Goal: Task Accomplishment & Management: Complete application form

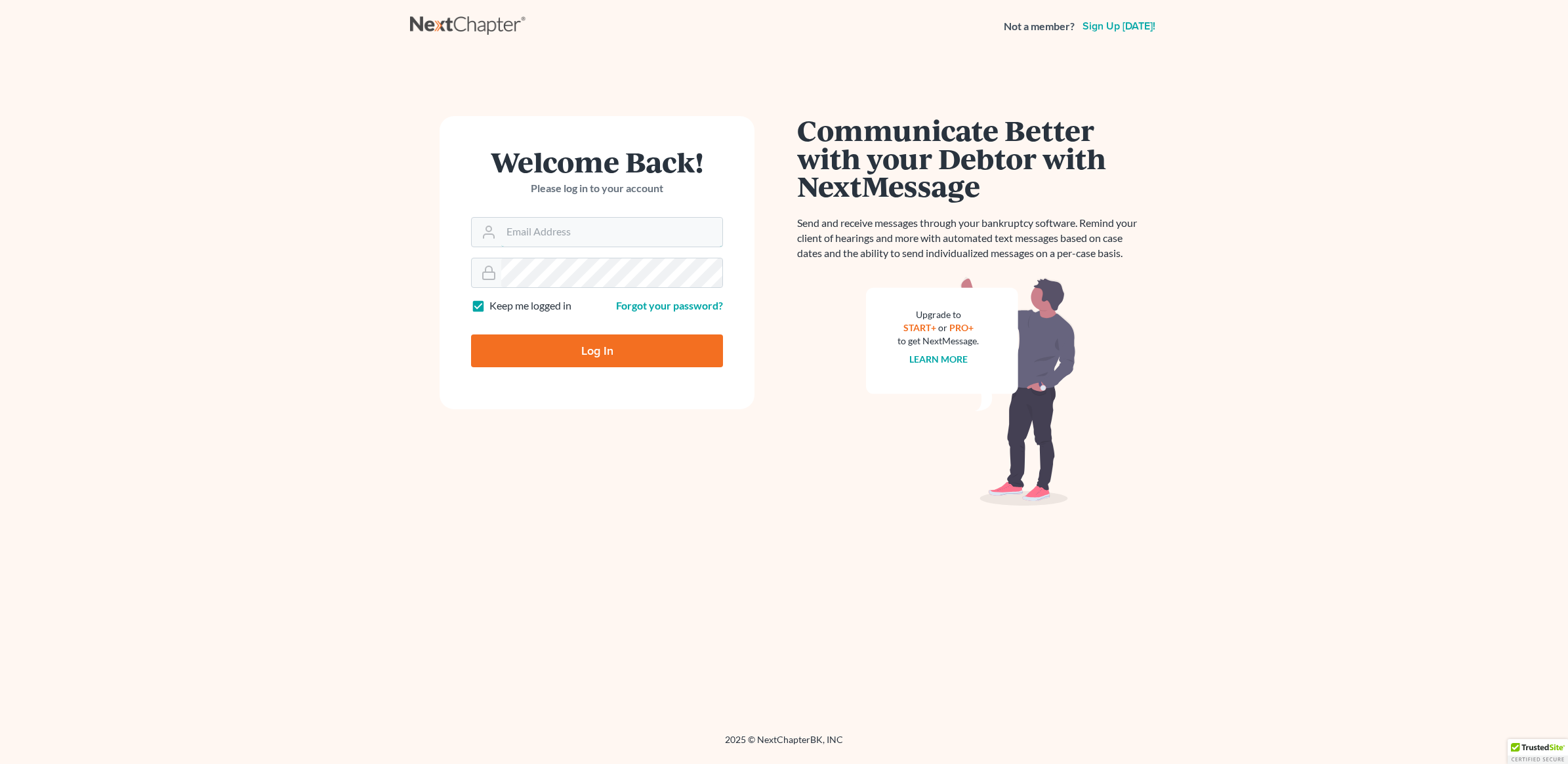
type input "[PERSON_NAME][EMAIL_ADDRESS][DOMAIN_NAME]"
click at [623, 352] on input "Log In" at bounding box center [597, 351] width 252 height 33
type input "Thinking..."
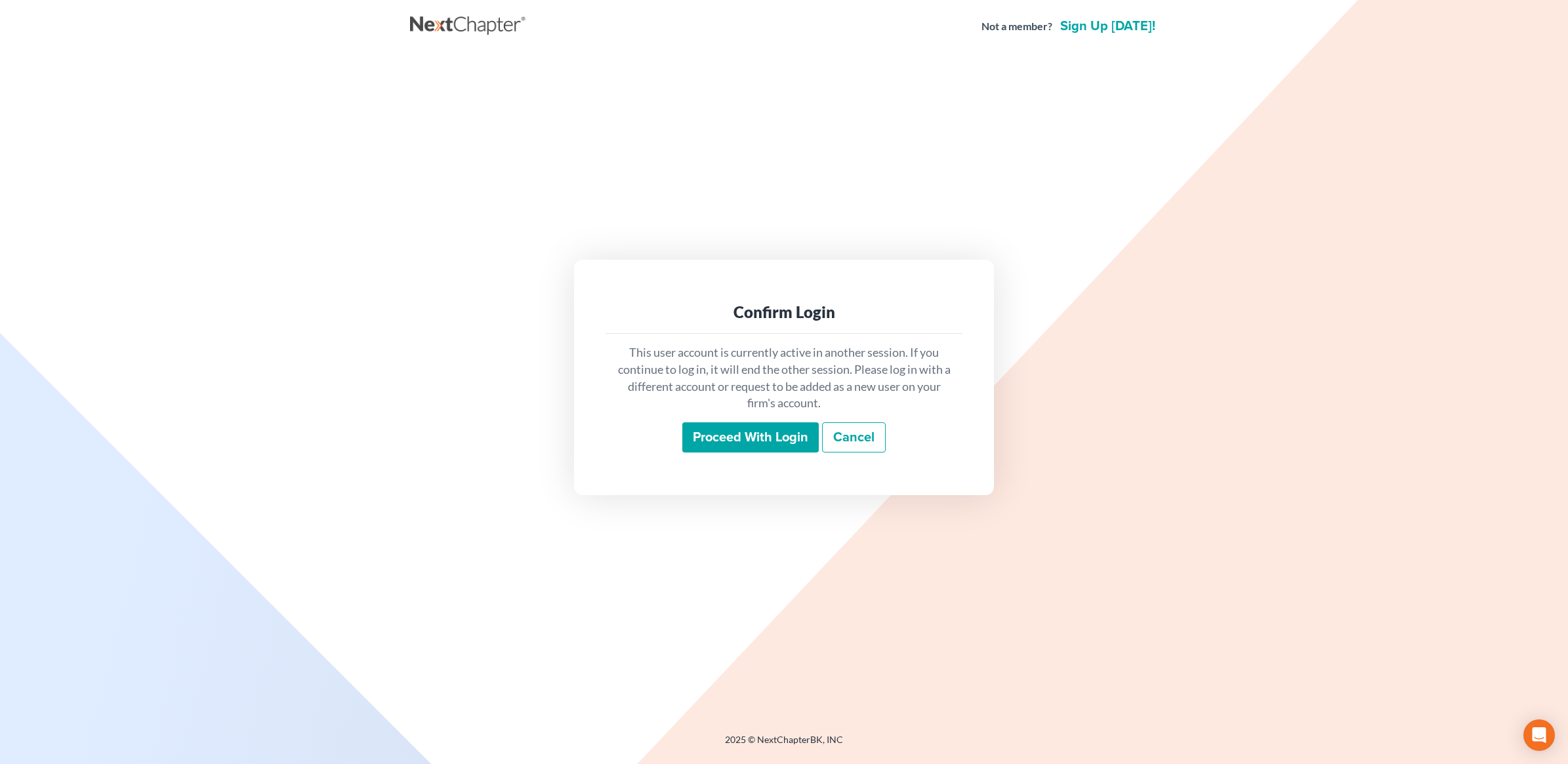
click at [780, 418] on div "This user account is currently active in another session. If you continue to lo…" at bounding box center [783, 398] width 356 height 129
click at [785, 430] on input "Proceed with login" at bounding box center [750, 438] width 136 height 30
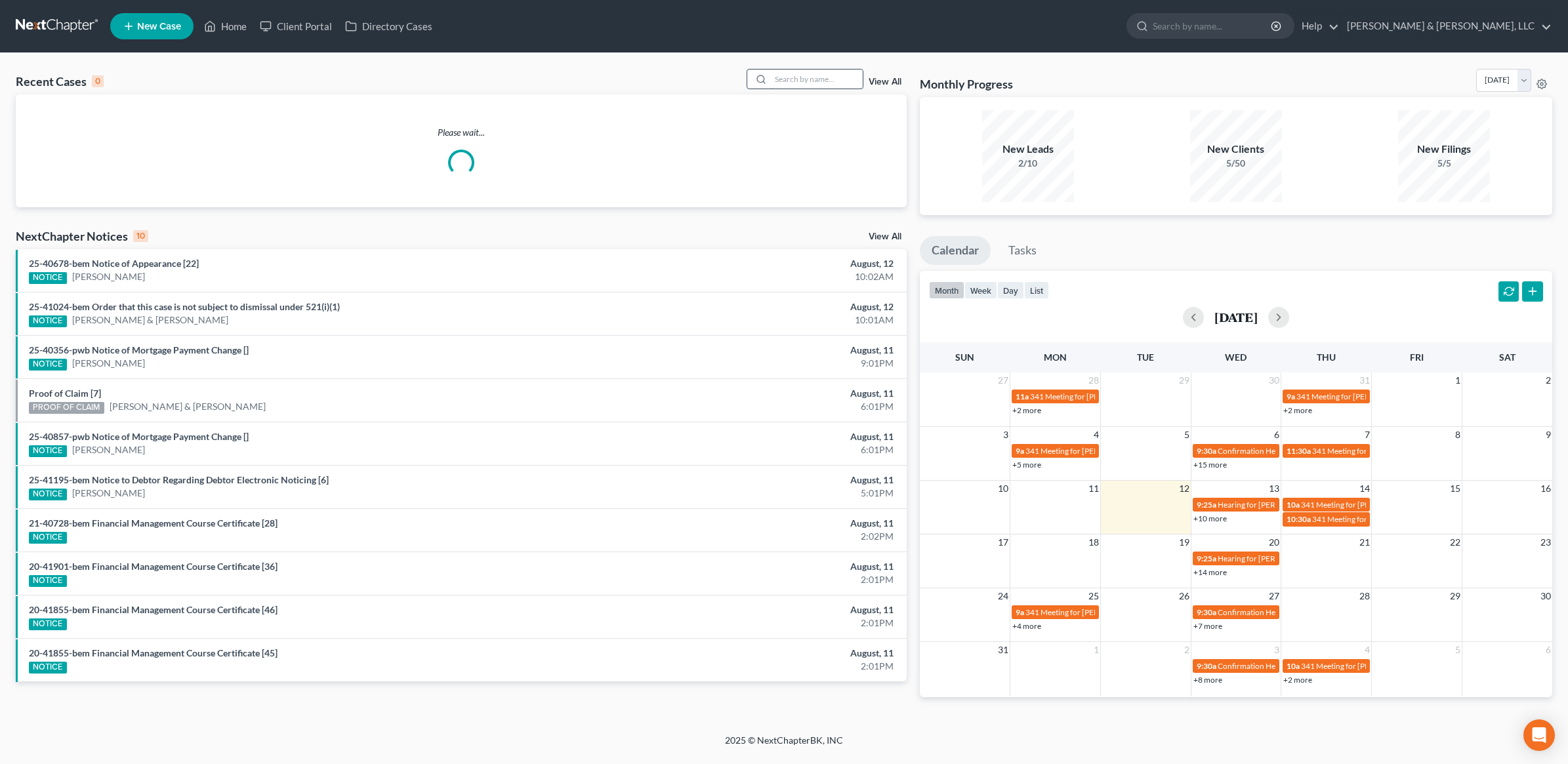
click at [778, 86] on input "search" at bounding box center [817, 79] width 92 height 19
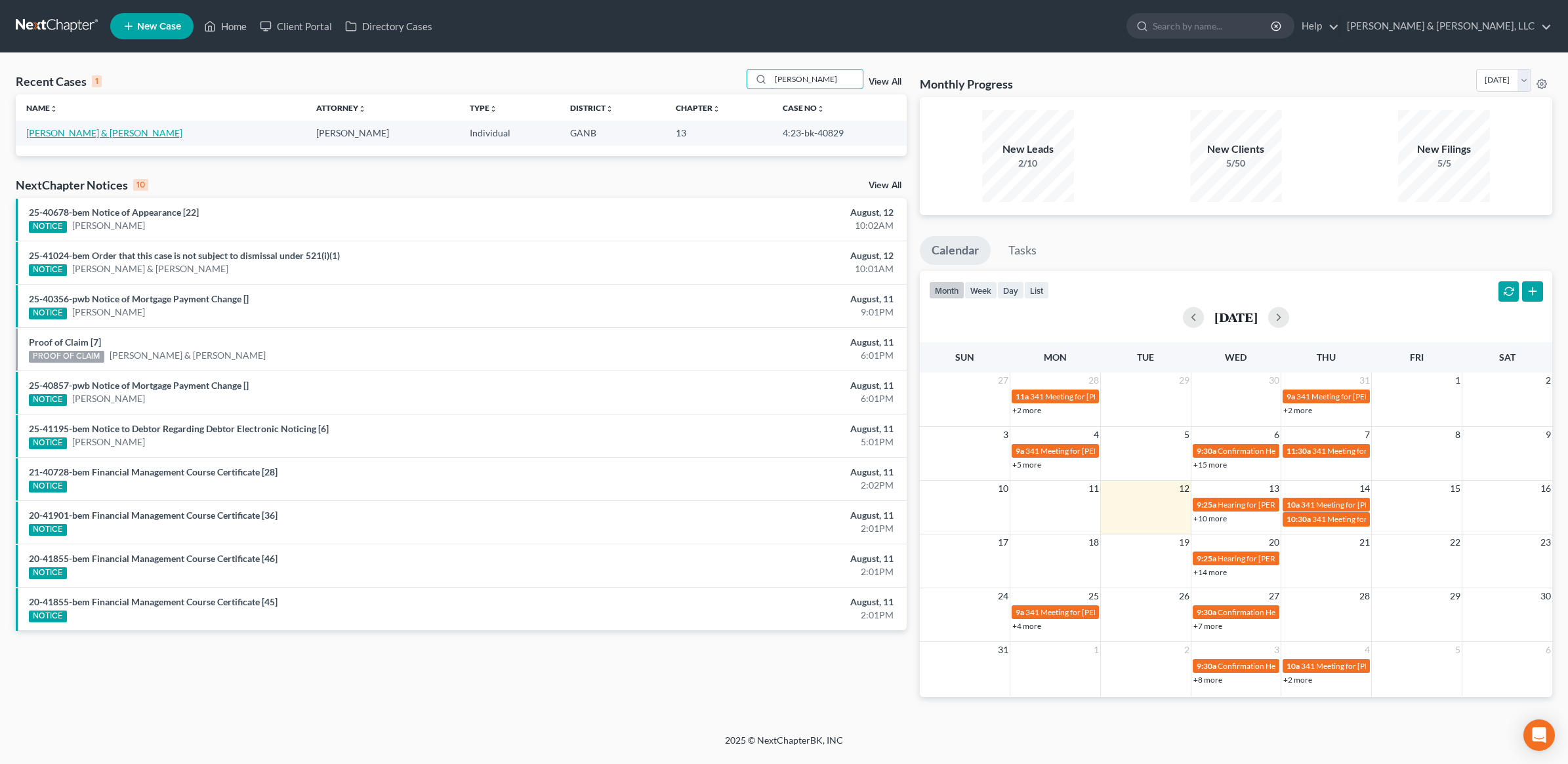
type input "[PERSON_NAME]"
click at [70, 133] on link "[PERSON_NAME] & [PERSON_NAME]" at bounding box center [105, 133] width 156 height 11
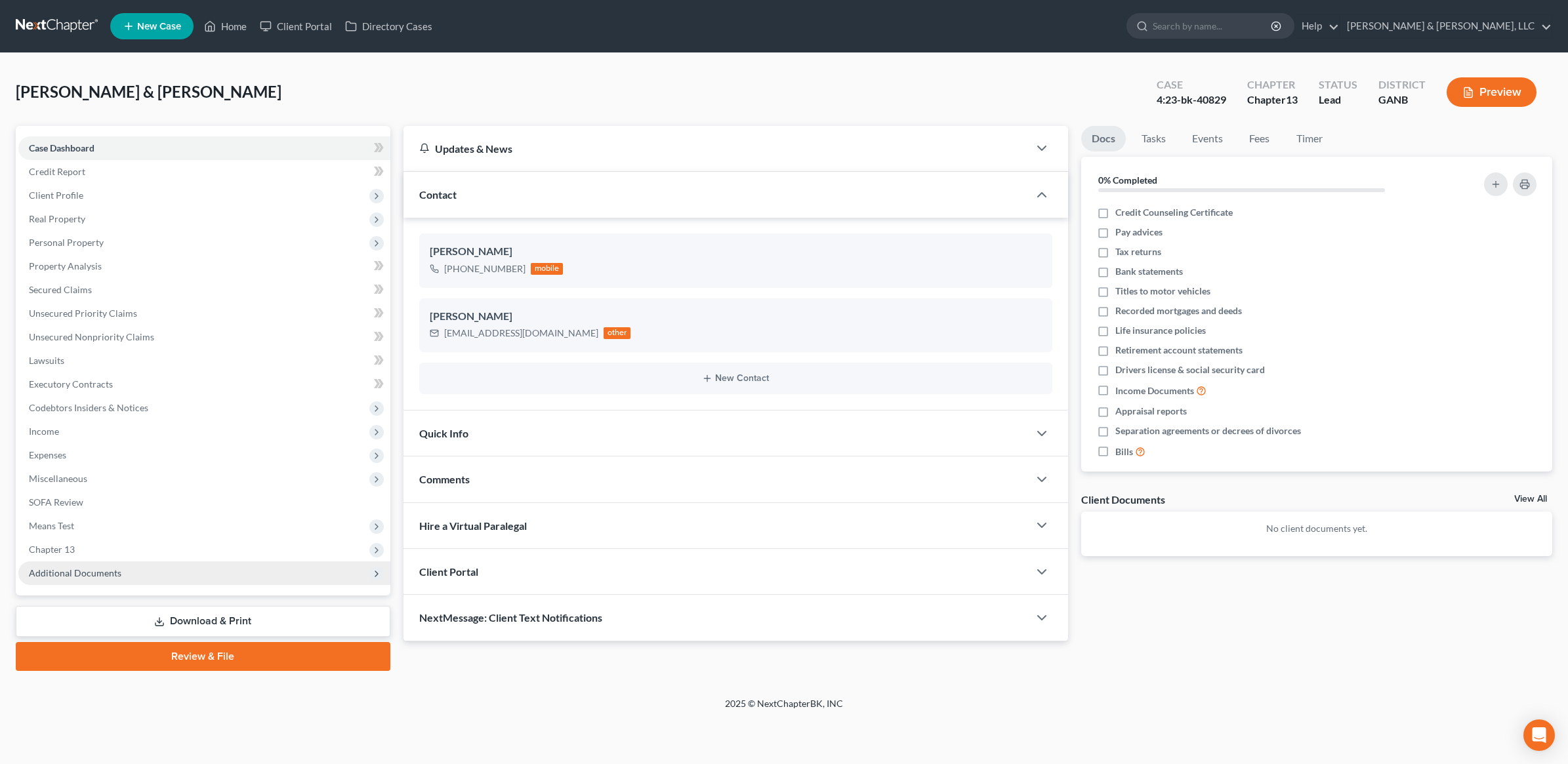
click at [109, 579] on span "Additional Documents" at bounding box center [204, 573] width 372 height 24
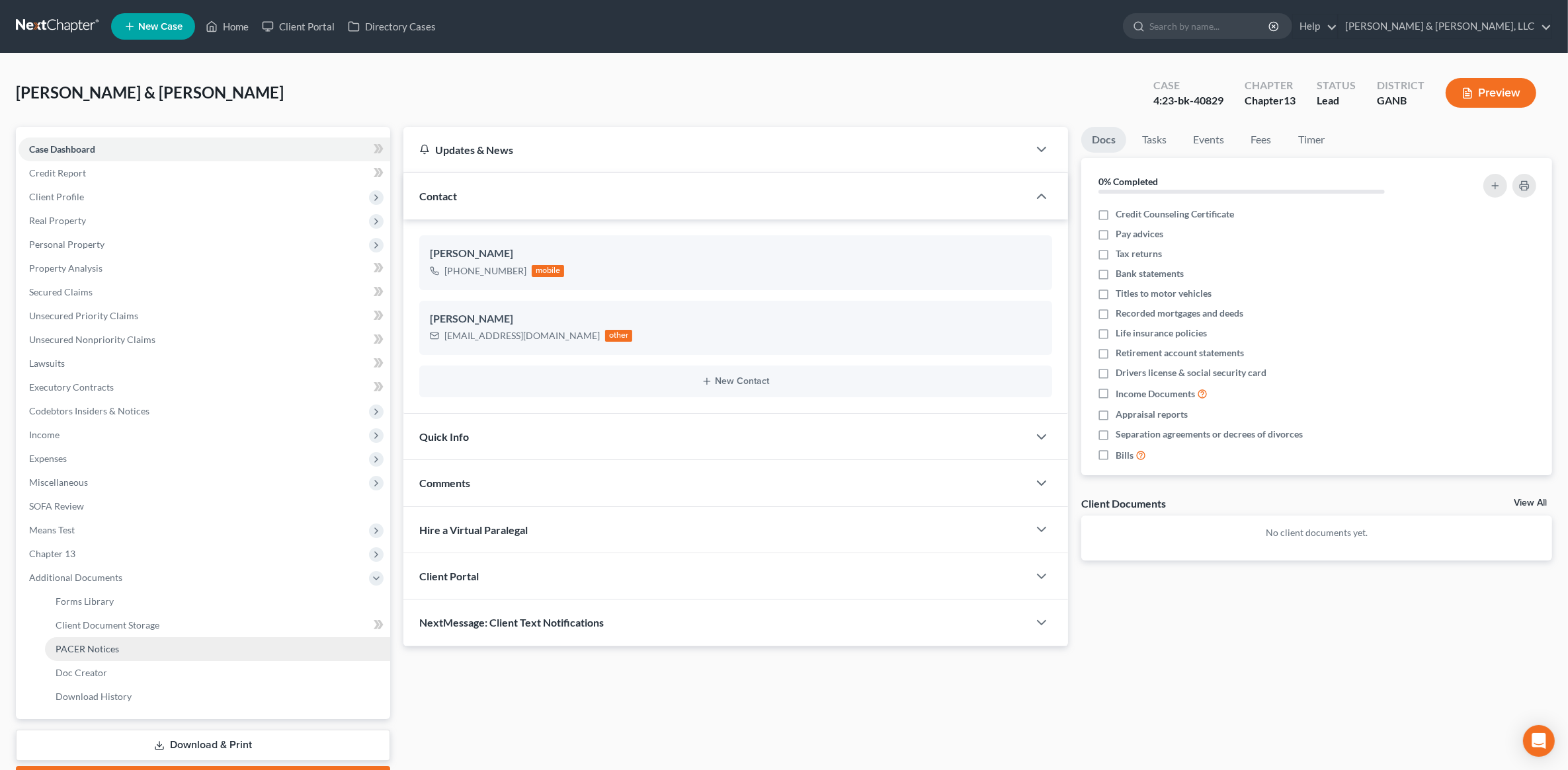
click at [106, 646] on span "PACER Notices" at bounding box center [88, 649] width 64 height 12
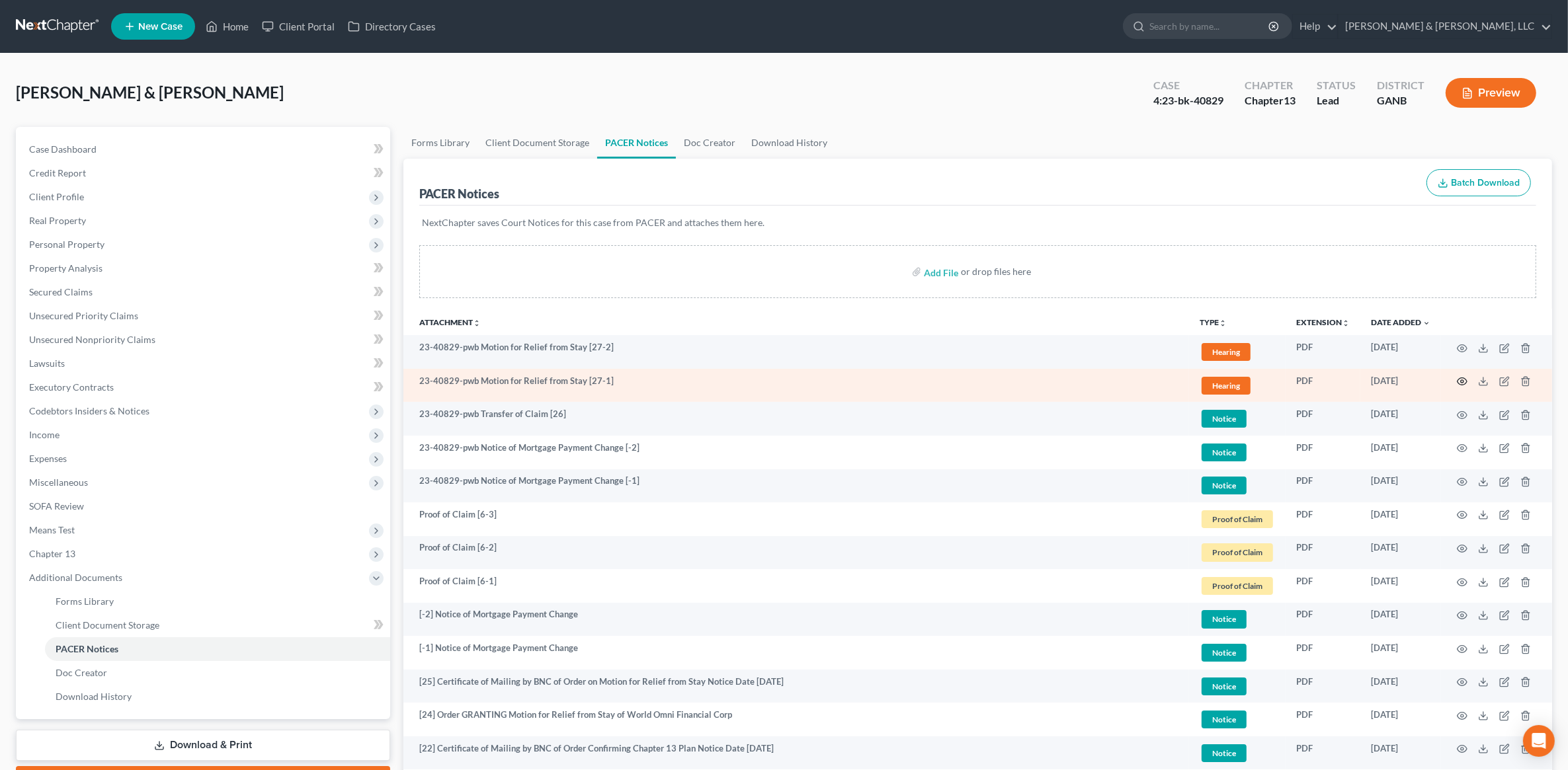
click at [1459, 384] on icon "button" at bounding box center [1462, 381] width 11 height 11
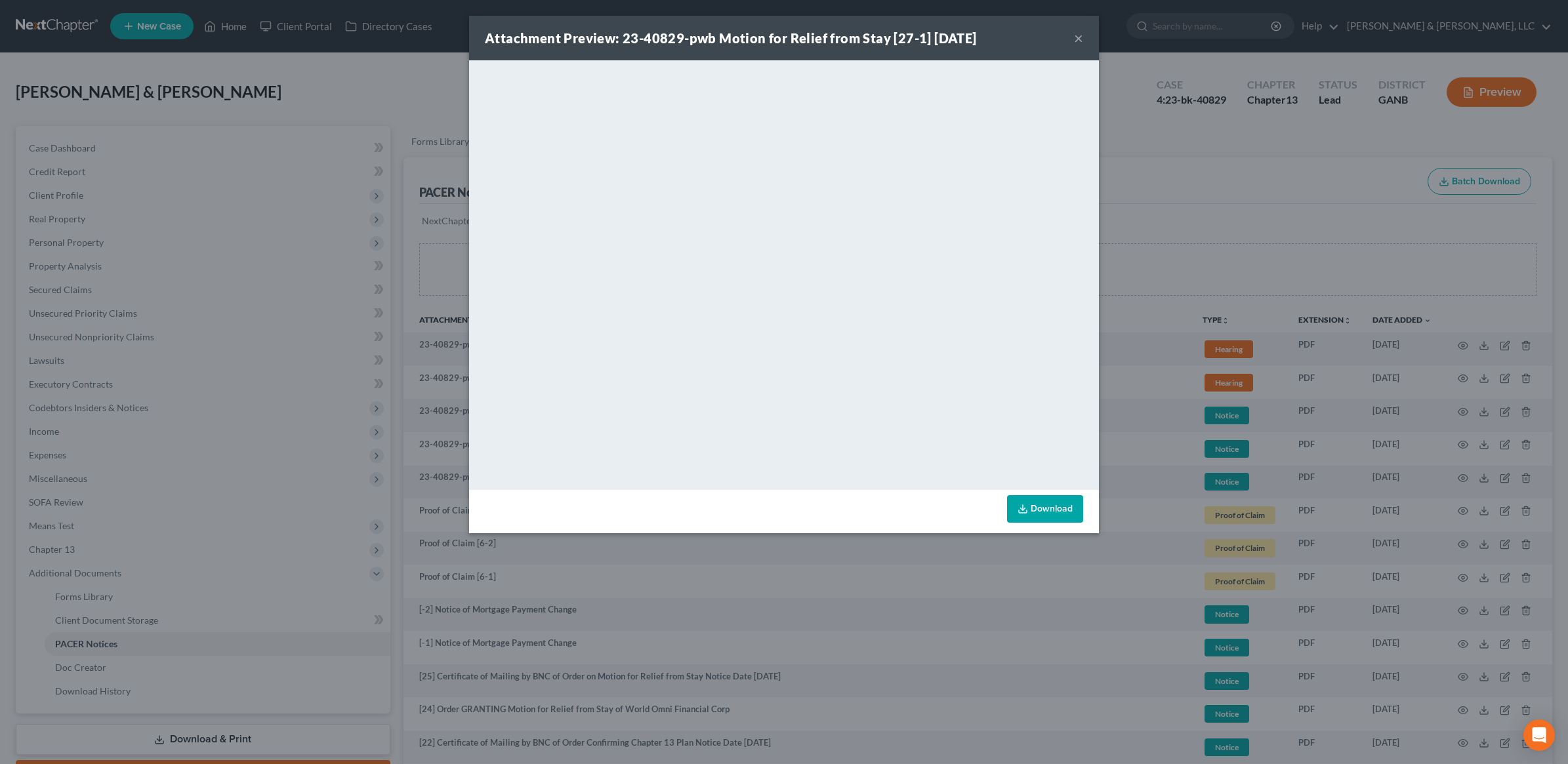
click at [1077, 43] on button "×" at bounding box center [1078, 38] width 9 height 16
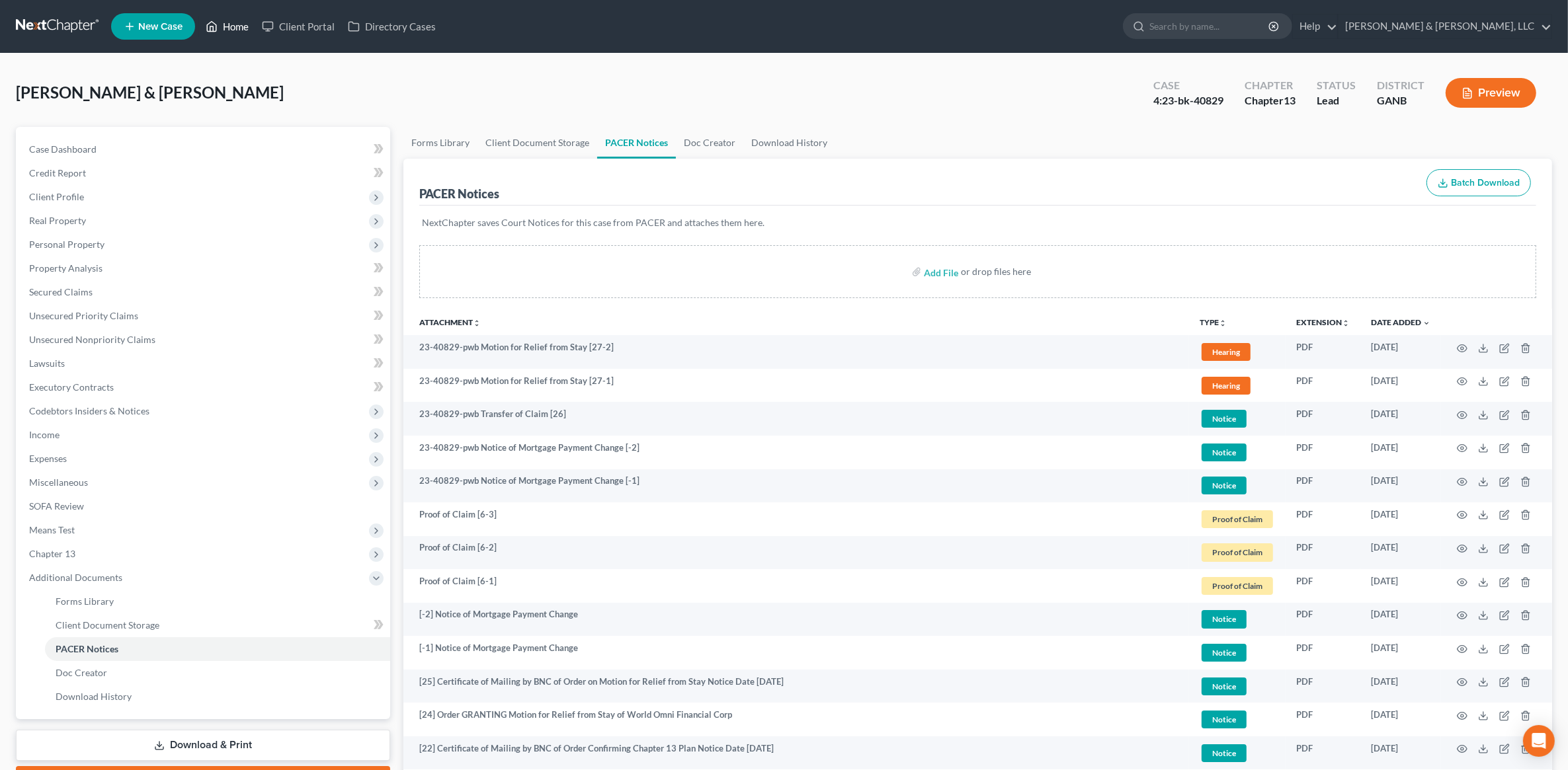
click at [239, 21] on link "Home" at bounding box center [227, 26] width 56 height 24
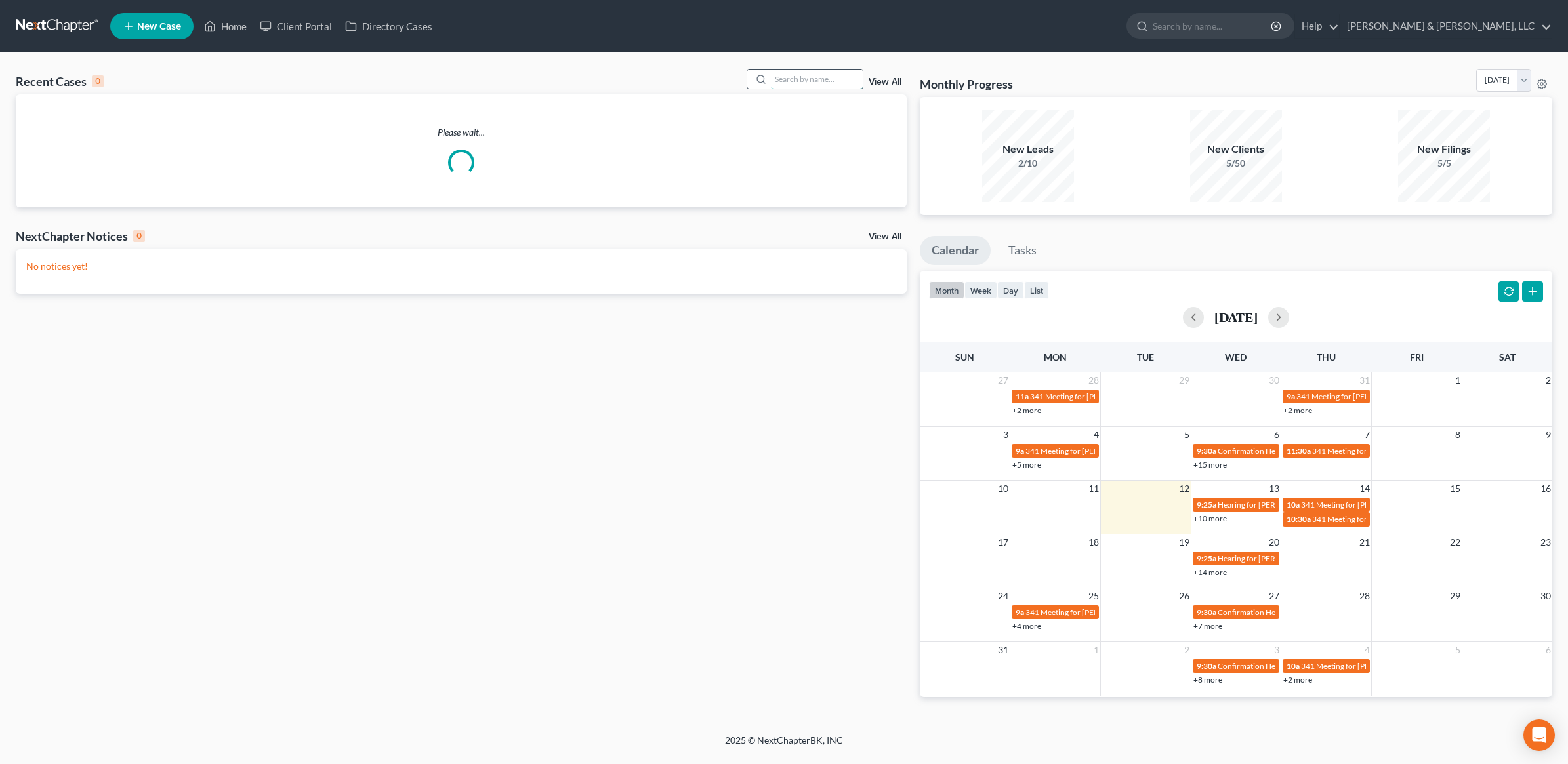
click at [795, 73] on input "search" at bounding box center [817, 79] width 92 height 19
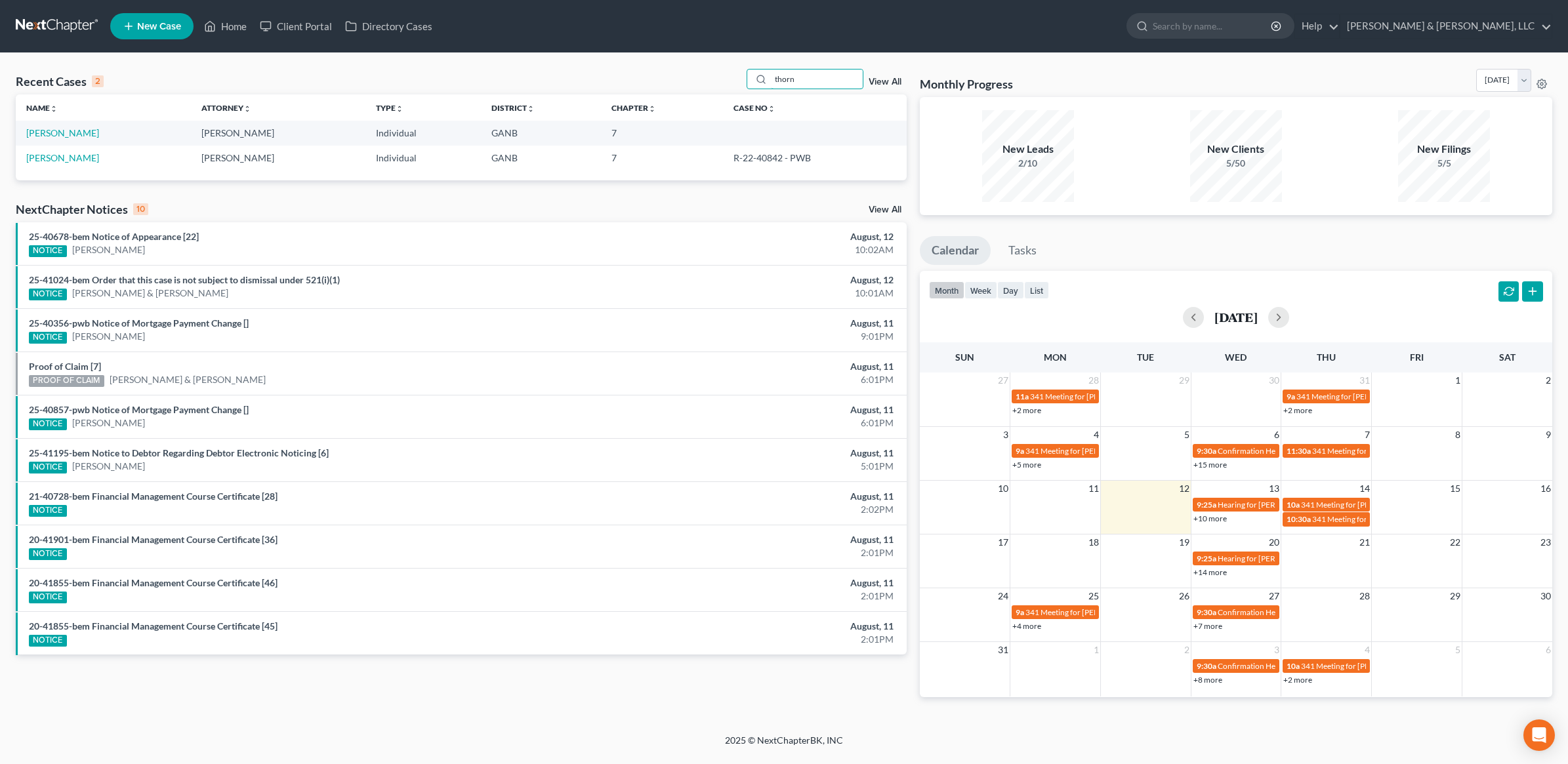
type input "thorn"
click at [84, 138] on td "[PERSON_NAME]" at bounding box center [103, 133] width 175 height 24
click at [85, 136] on link "[PERSON_NAME]" at bounding box center [63, 133] width 73 height 11
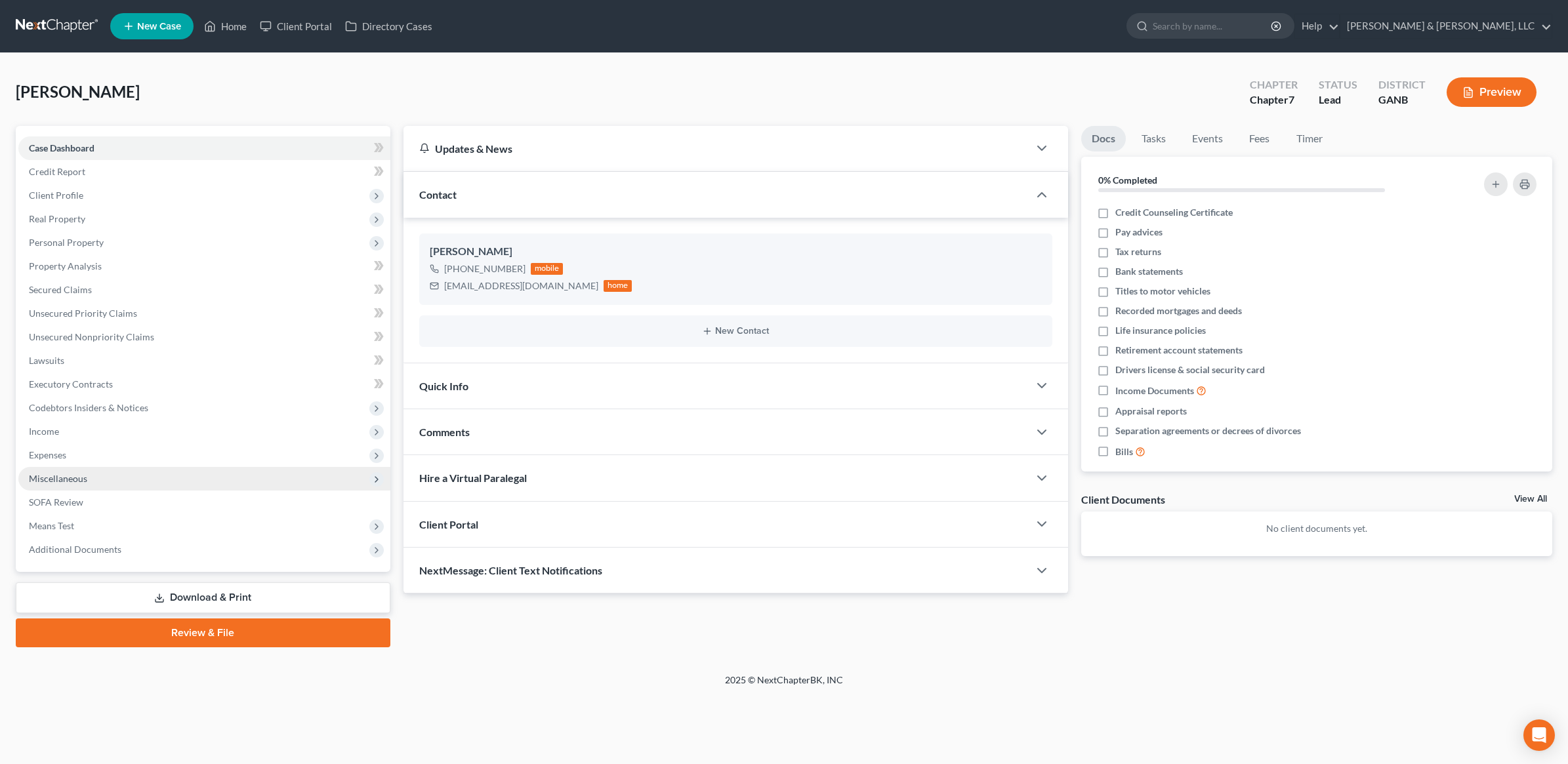
click at [88, 470] on span "Miscellaneous" at bounding box center [204, 478] width 372 height 24
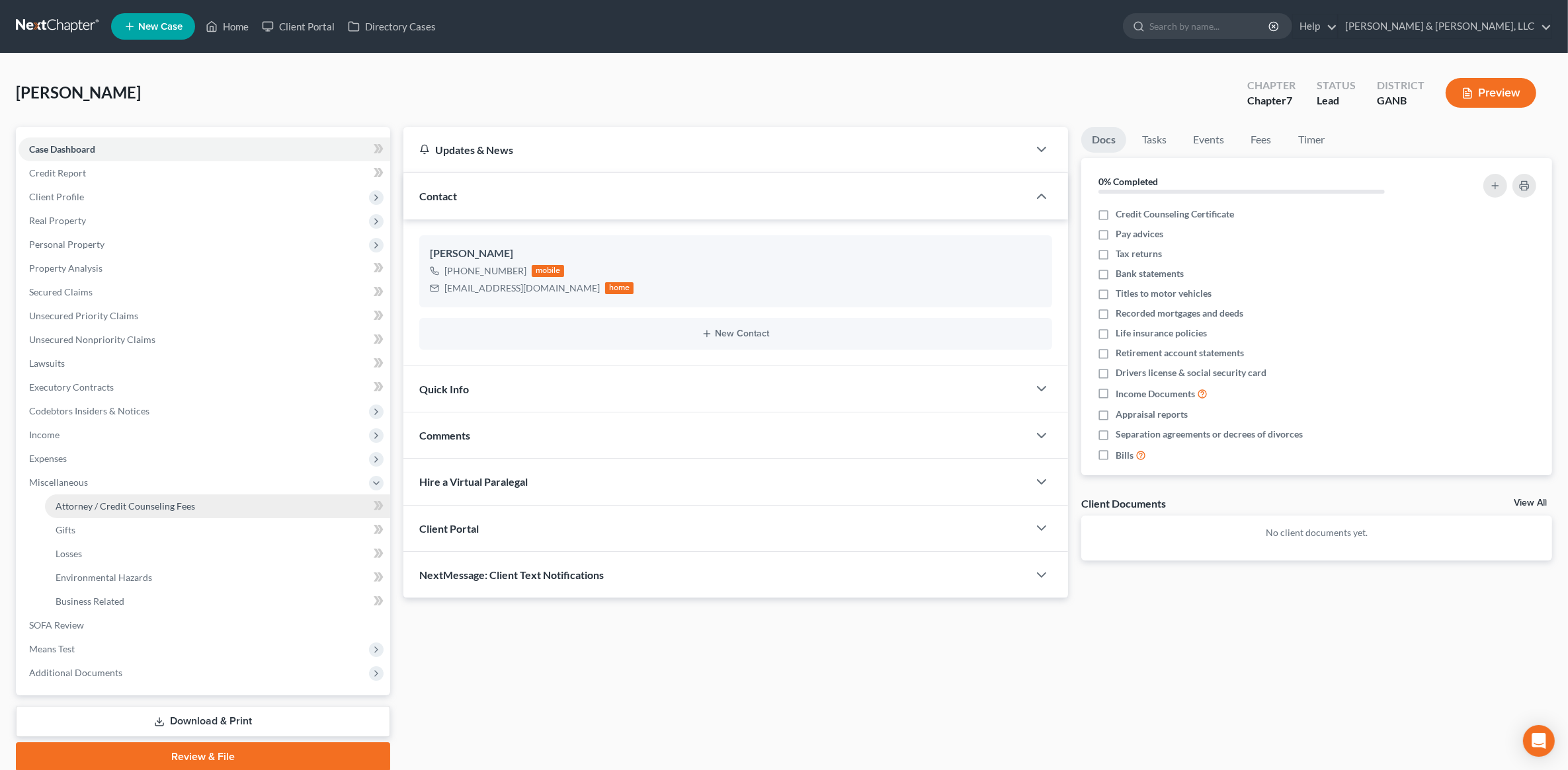
click at [134, 497] on link "Attorney / Credit Counseling Fees" at bounding box center [217, 506] width 345 height 24
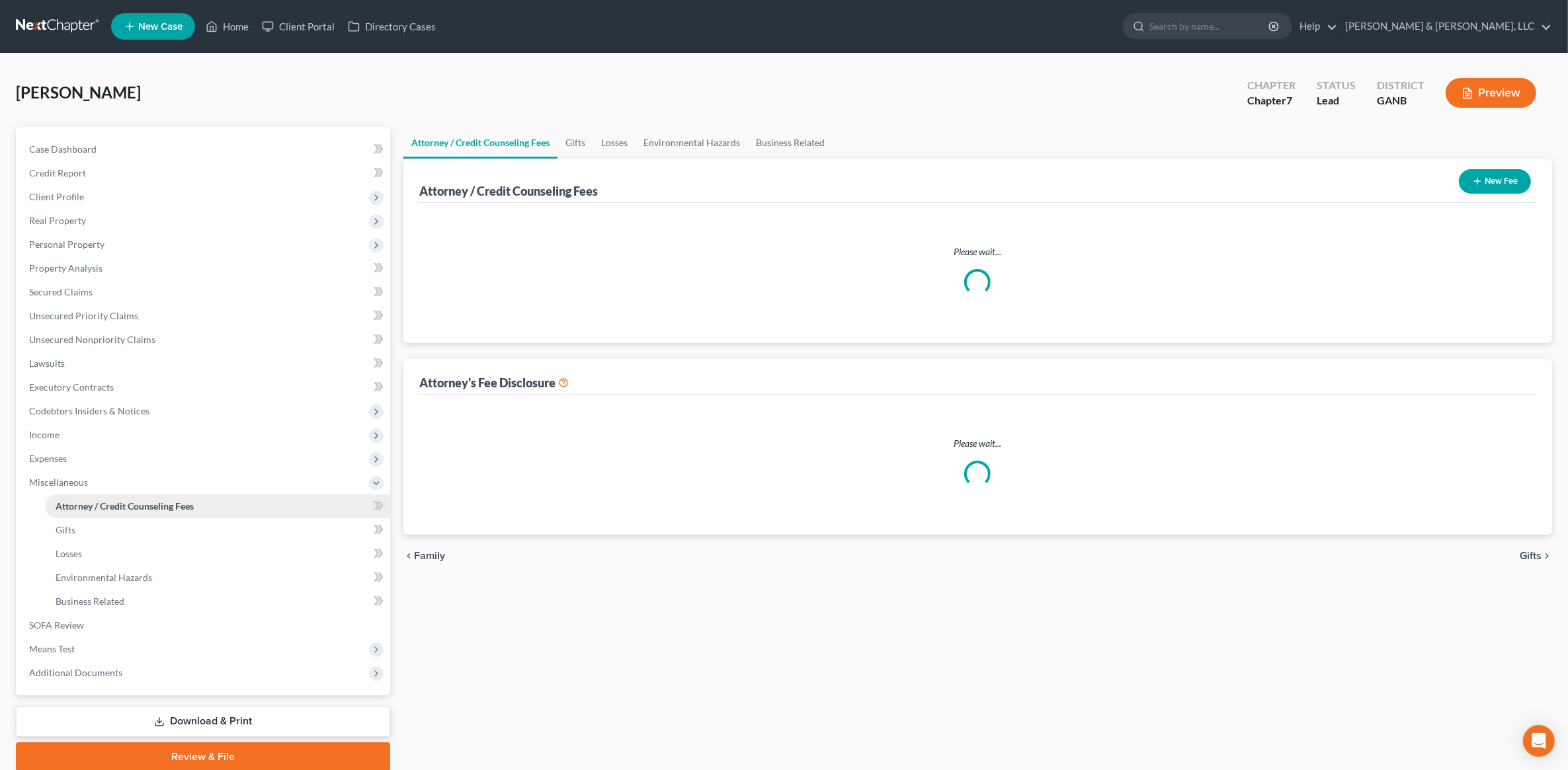
select select "2"
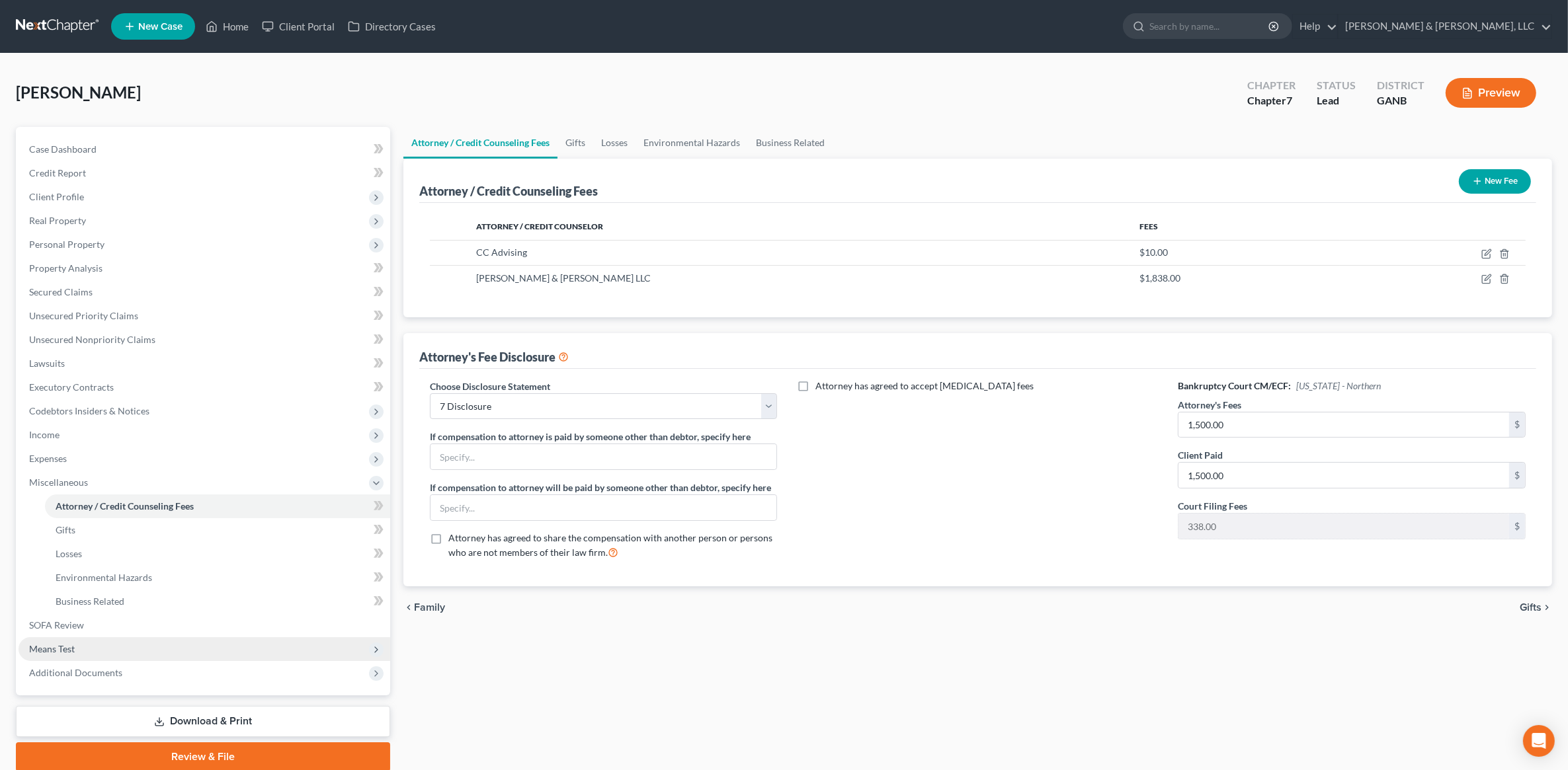
scroll to position [51, 0]
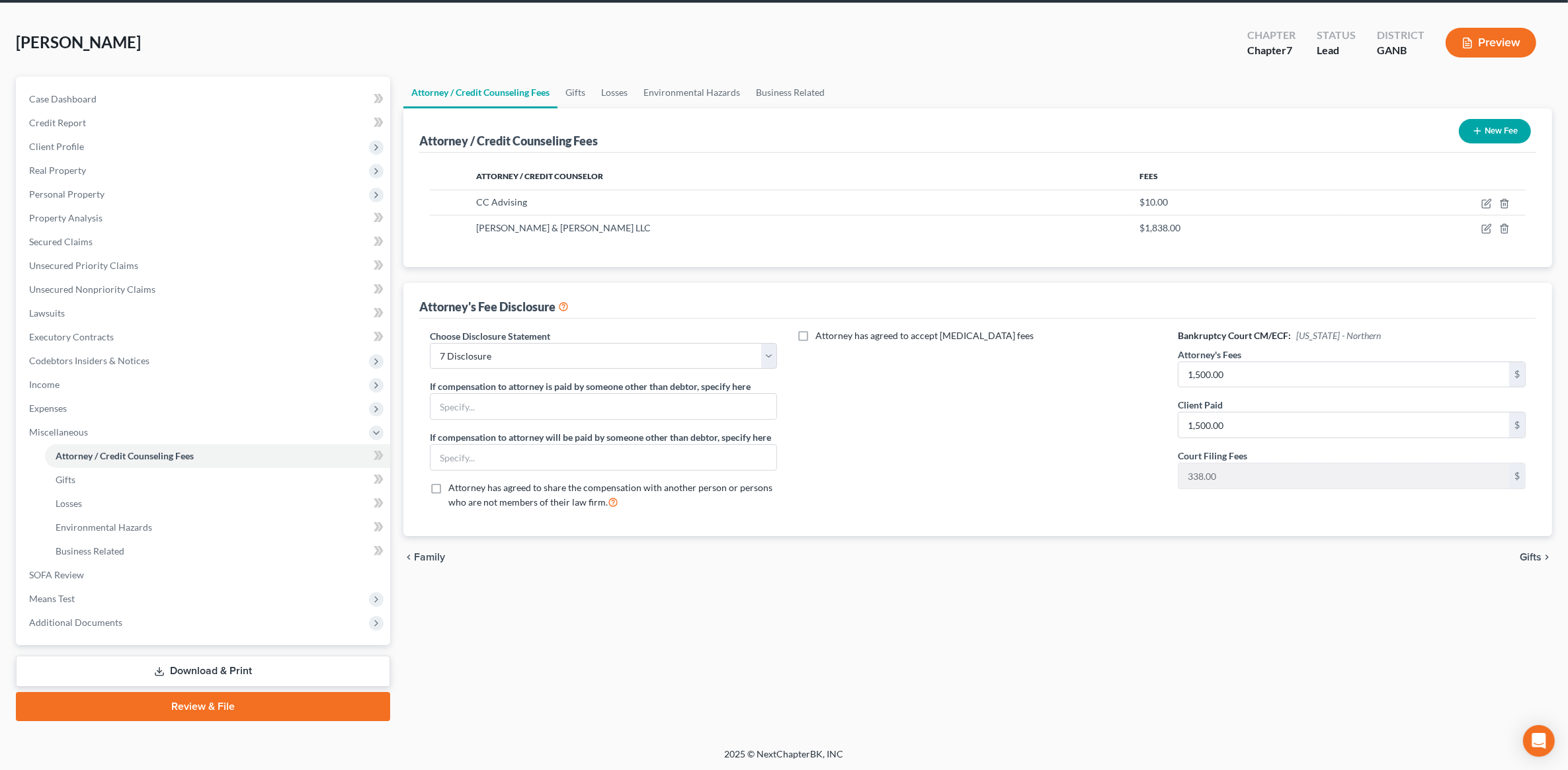
click at [183, 676] on link "Download & Print" at bounding box center [203, 671] width 375 height 31
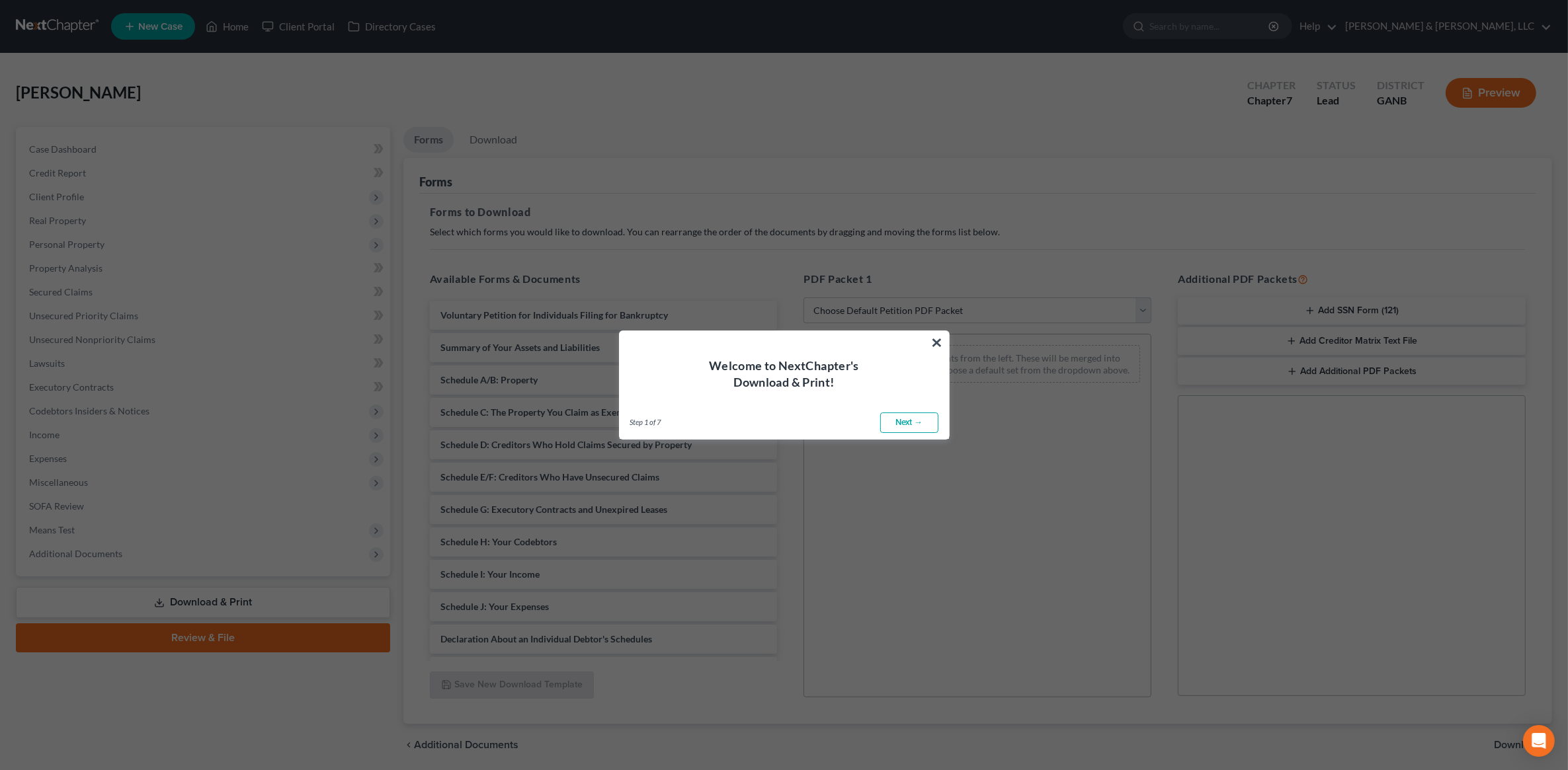
click at [929, 338] on div "Welcome to NextChapter's Download & Print!" at bounding box center [784, 361] width 329 height 59
click at [940, 341] on button "×" at bounding box center [937, 342] width 12 height 21
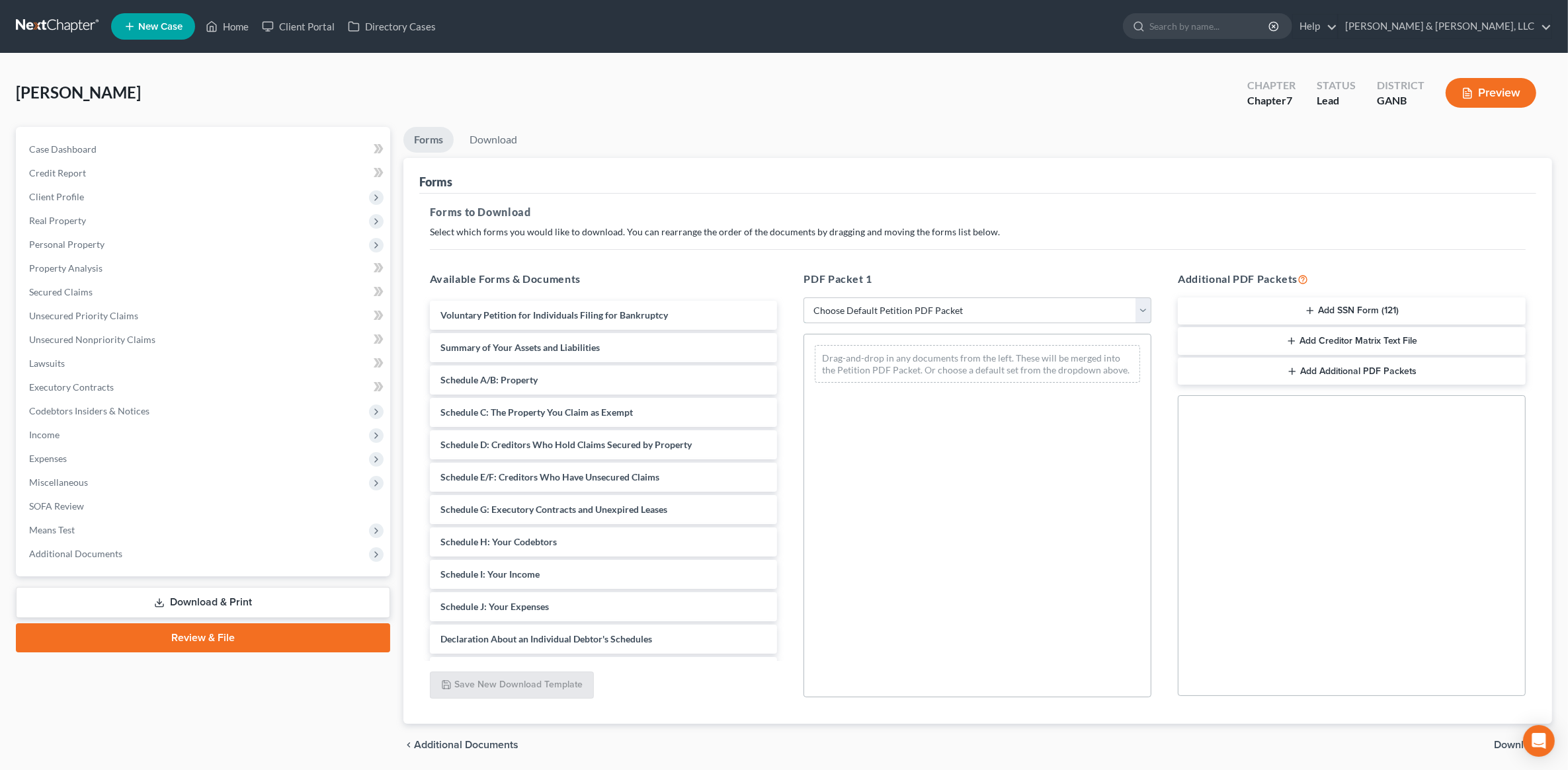
click at [921, 322] on select "Choose Default Petition PDF Packet Complete Bankruptcy Petition (all forms and …" at bounding box center [977, 311] width 348 height 27
select select "4"
click at [804, 298] on select "Choose Default Petition PDF Packet Complete Bankruptcy Petition (all forms and …" at bounding box center [977, 311] width 348 height 27
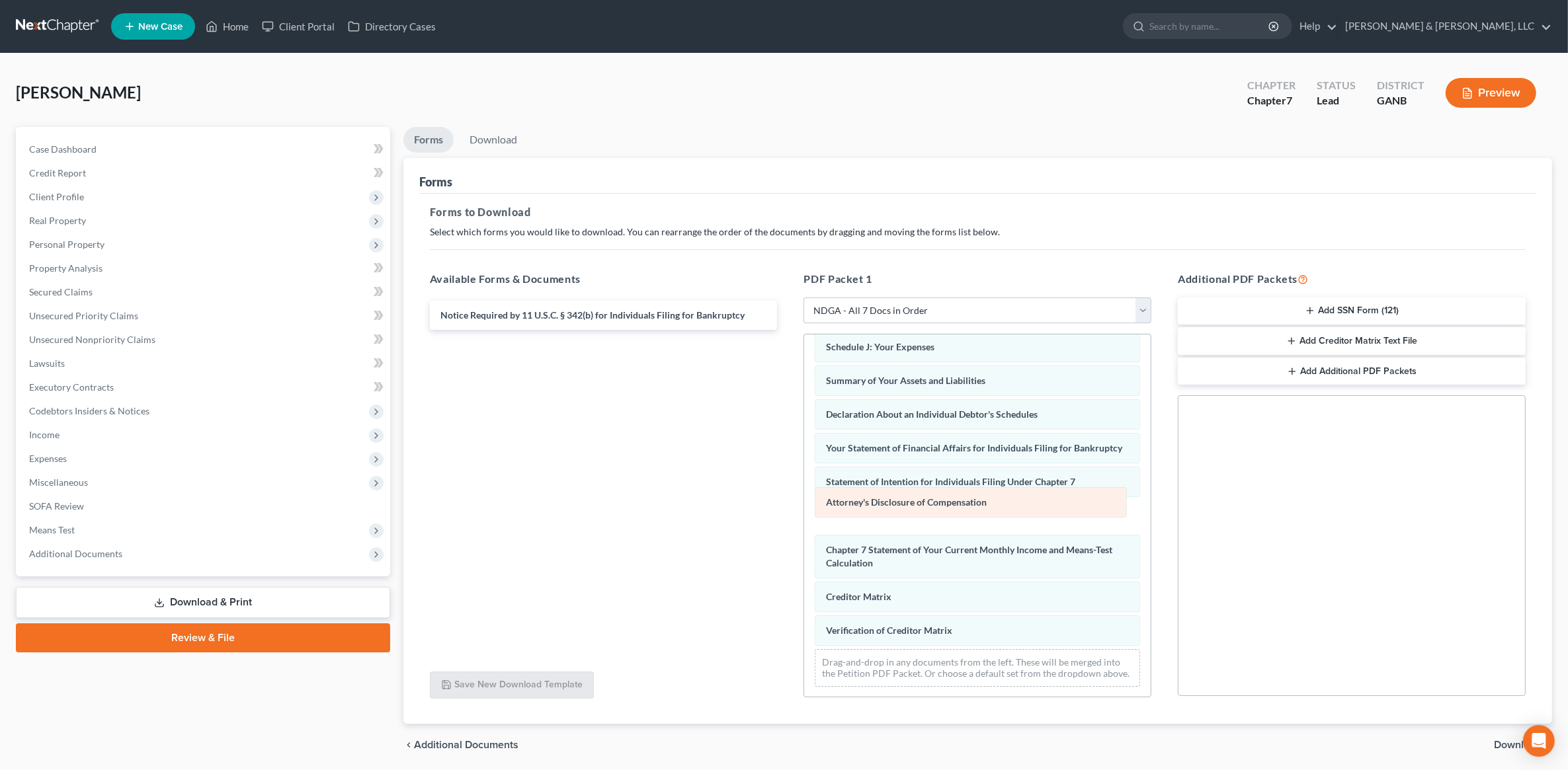
scroll to position [280, 0]
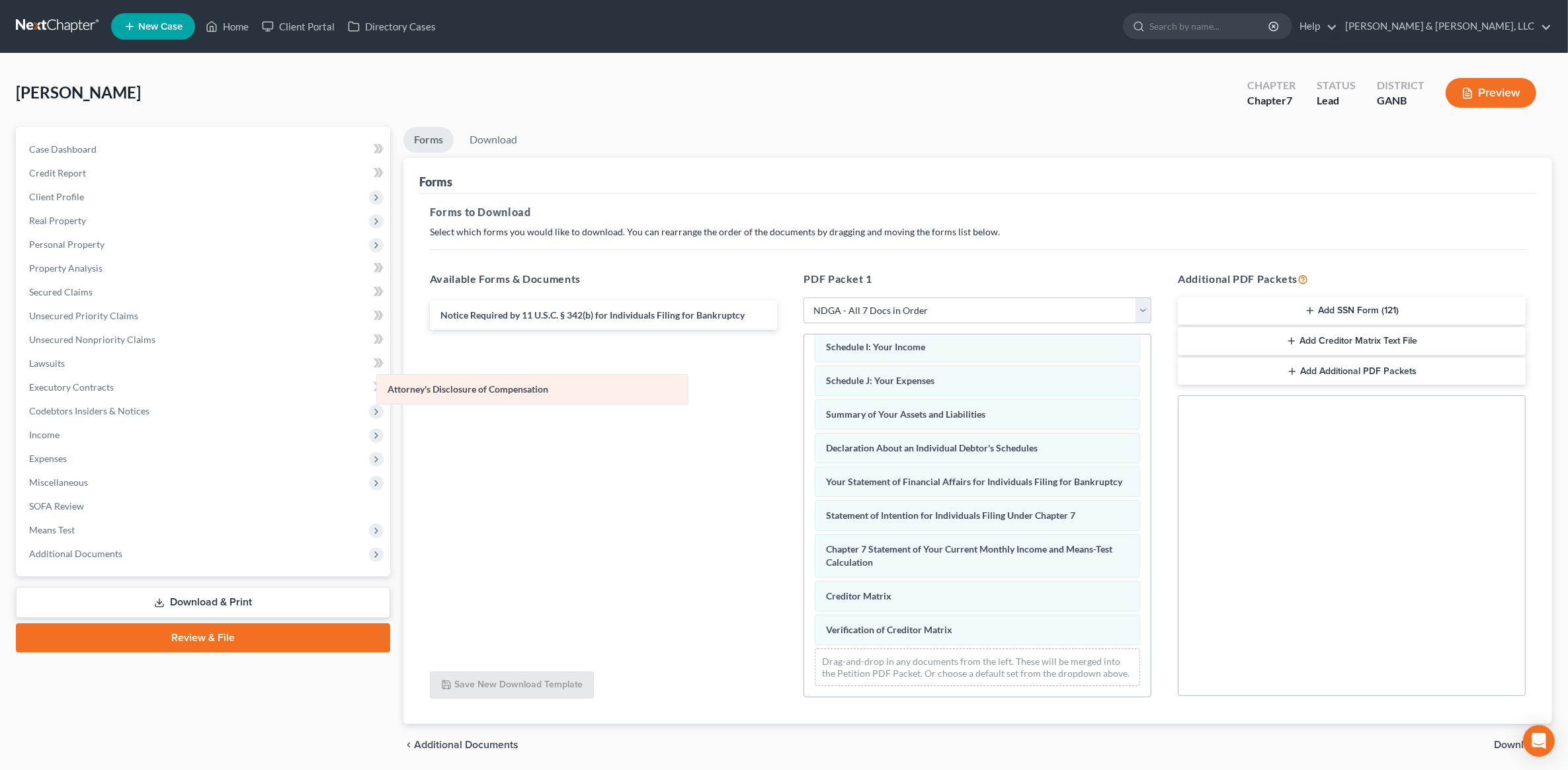
drag, startPoint x: 921, startPoint y: 504, endPoint x: 476, endPoint y: 390, distance: 459.4
click at [804, 390] on div "Attorney's Disclosure of Compensation Voluntary Petition for Individuals Filing…" at bounding box center [977, 391] width 346 height 612
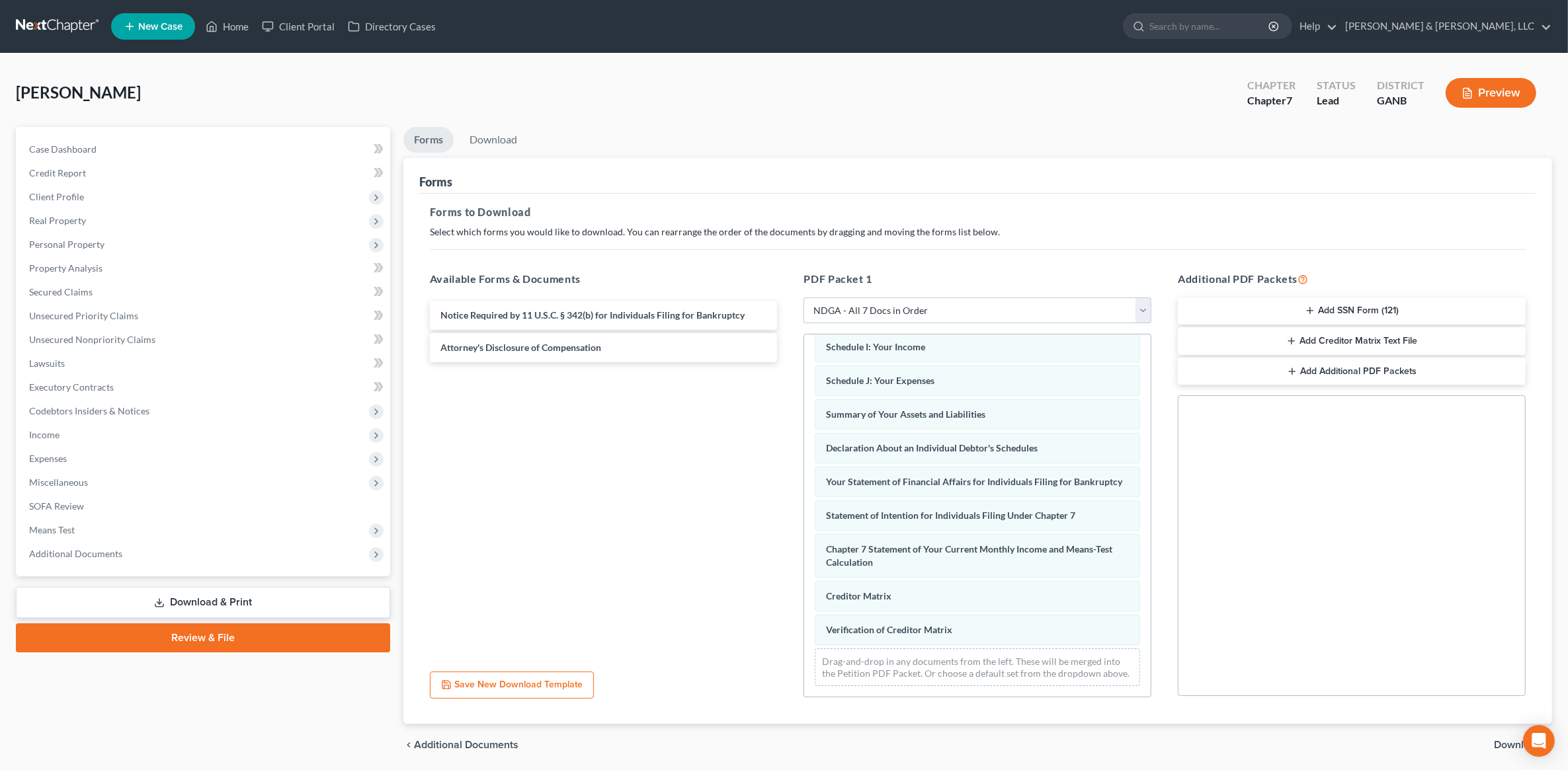
click at [1327, 303] on button "Add SSN Form (121)" at bounding box center [1352, 312] width 348 height 27
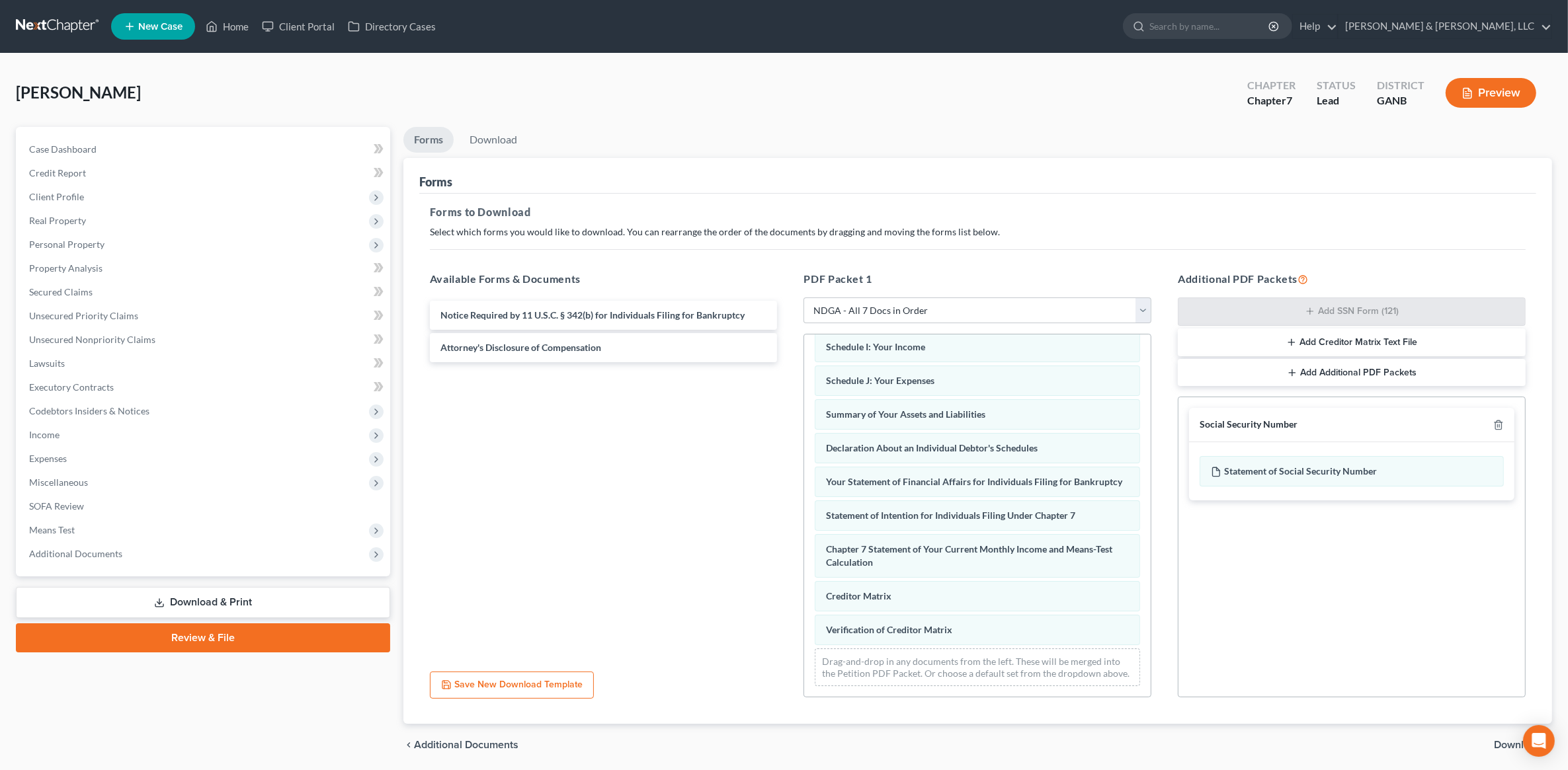
scroll to position [46, 0]
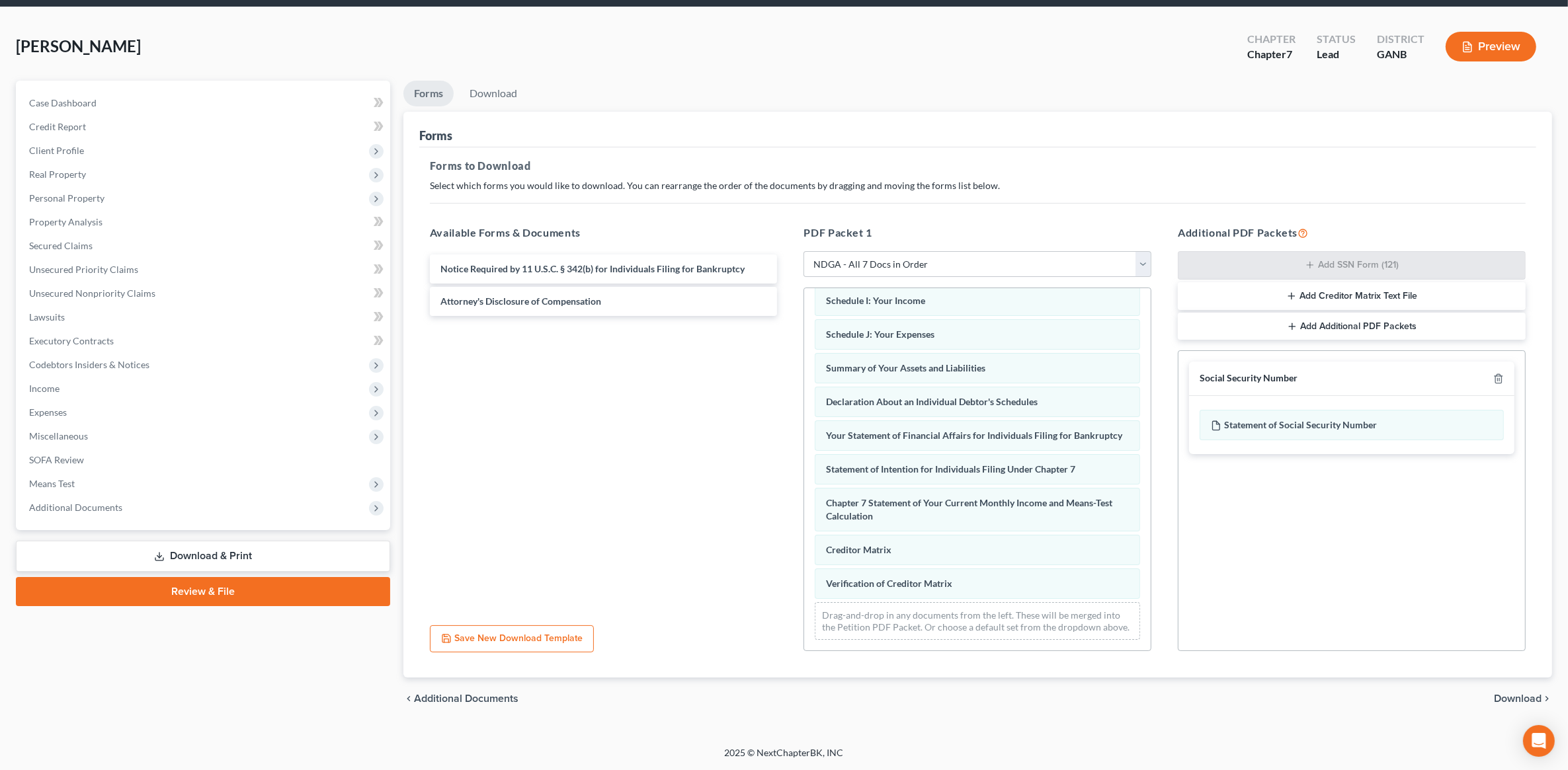
click at [1521, 693] on span "Download" at bounding box center [1518, 698] width 48 height 11
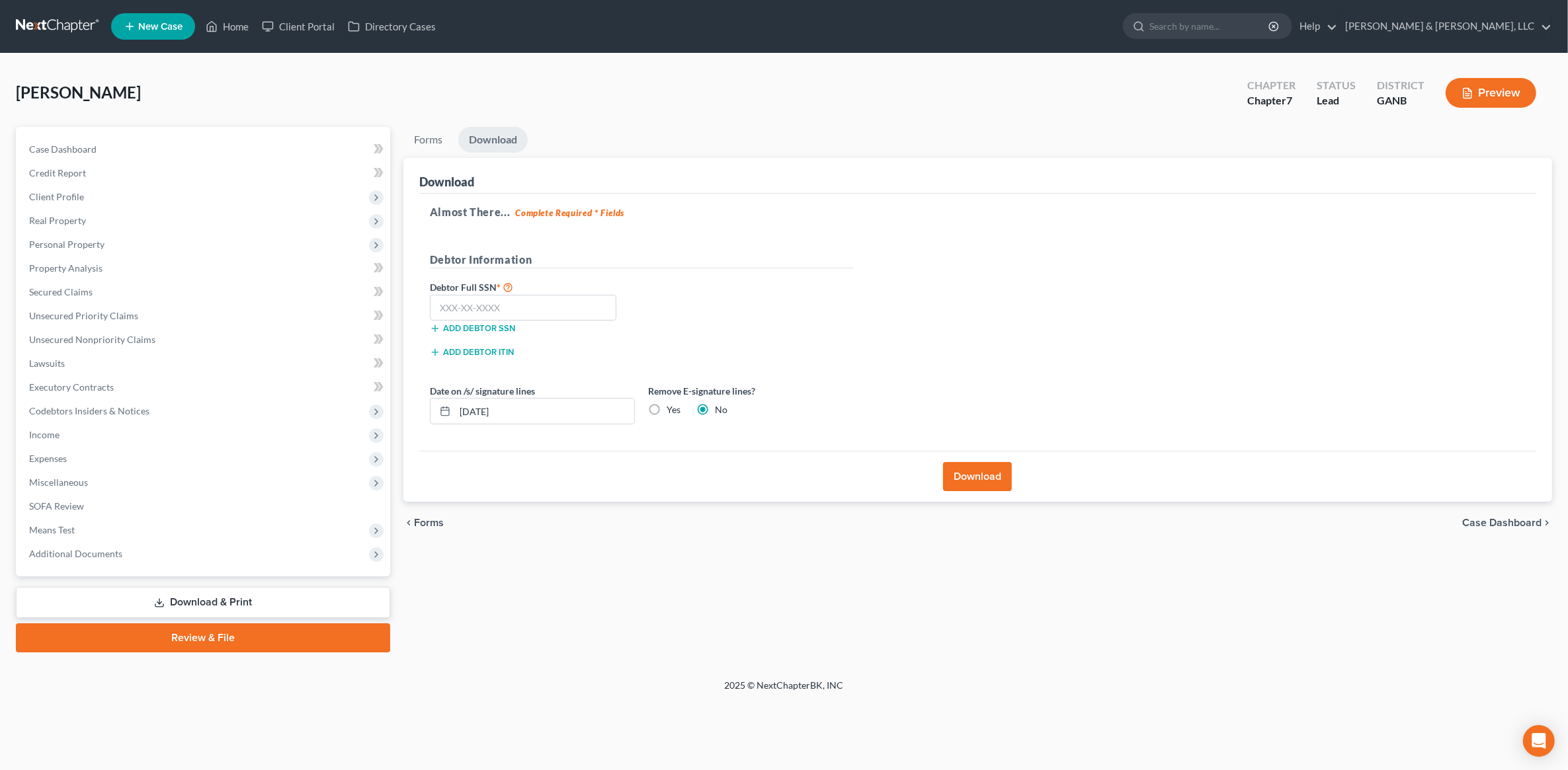
scroll to position [0, 0]
click at [476, 309] on input "text" at bounding box center [527, 308] width 187 height 27
type input "256-19-4791"
click at [670, 414] on label "Yes" at bounding box center [676, 410] width 14 height 13
click at [676, 412] on input "Yes" at bounding box center [680, 408] width 9 height 9
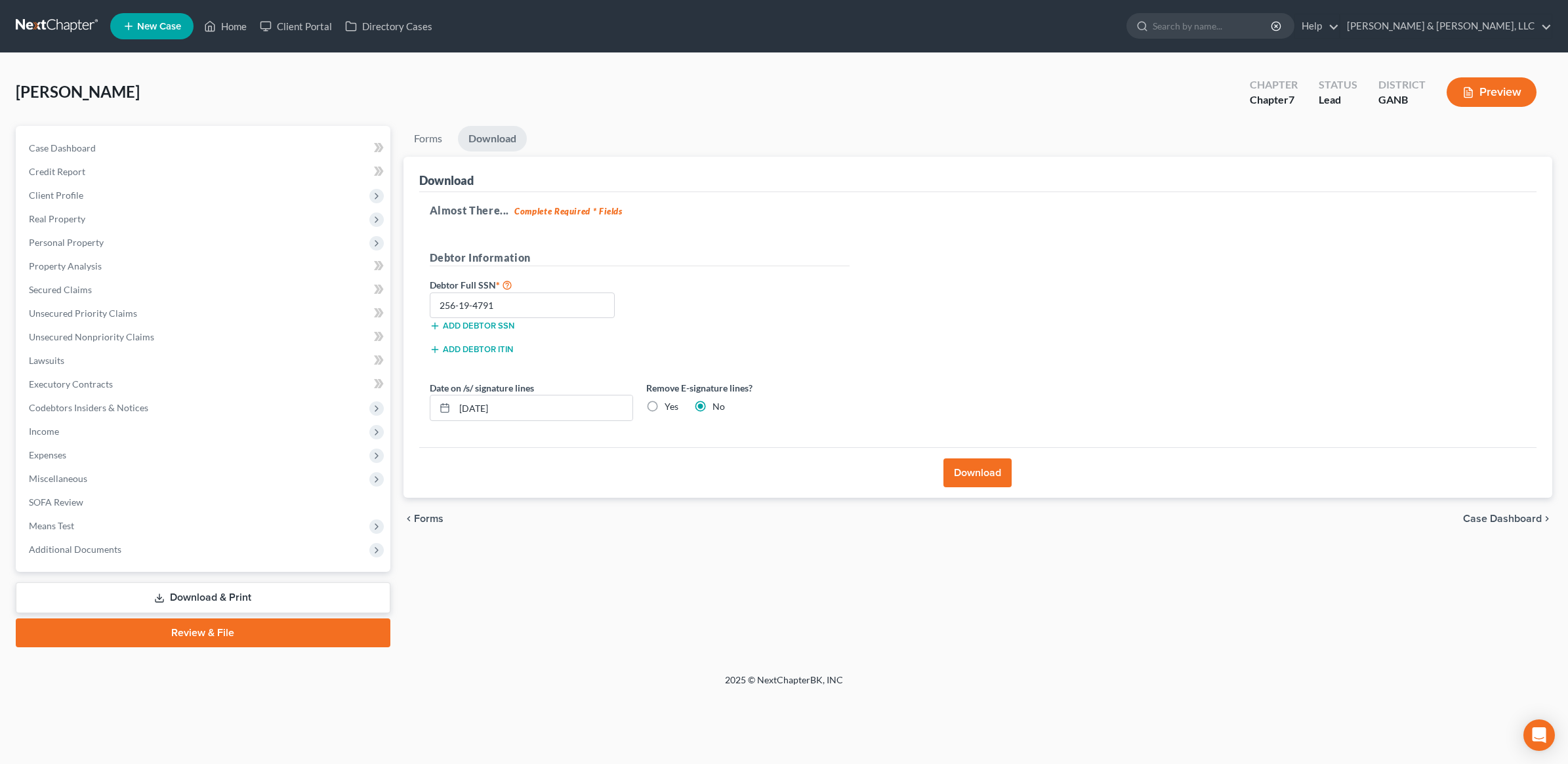
radio input "true"
radio input "false"
click at [961, 473] on button "Download" at bounding box center [977, 473] width 68 height 29
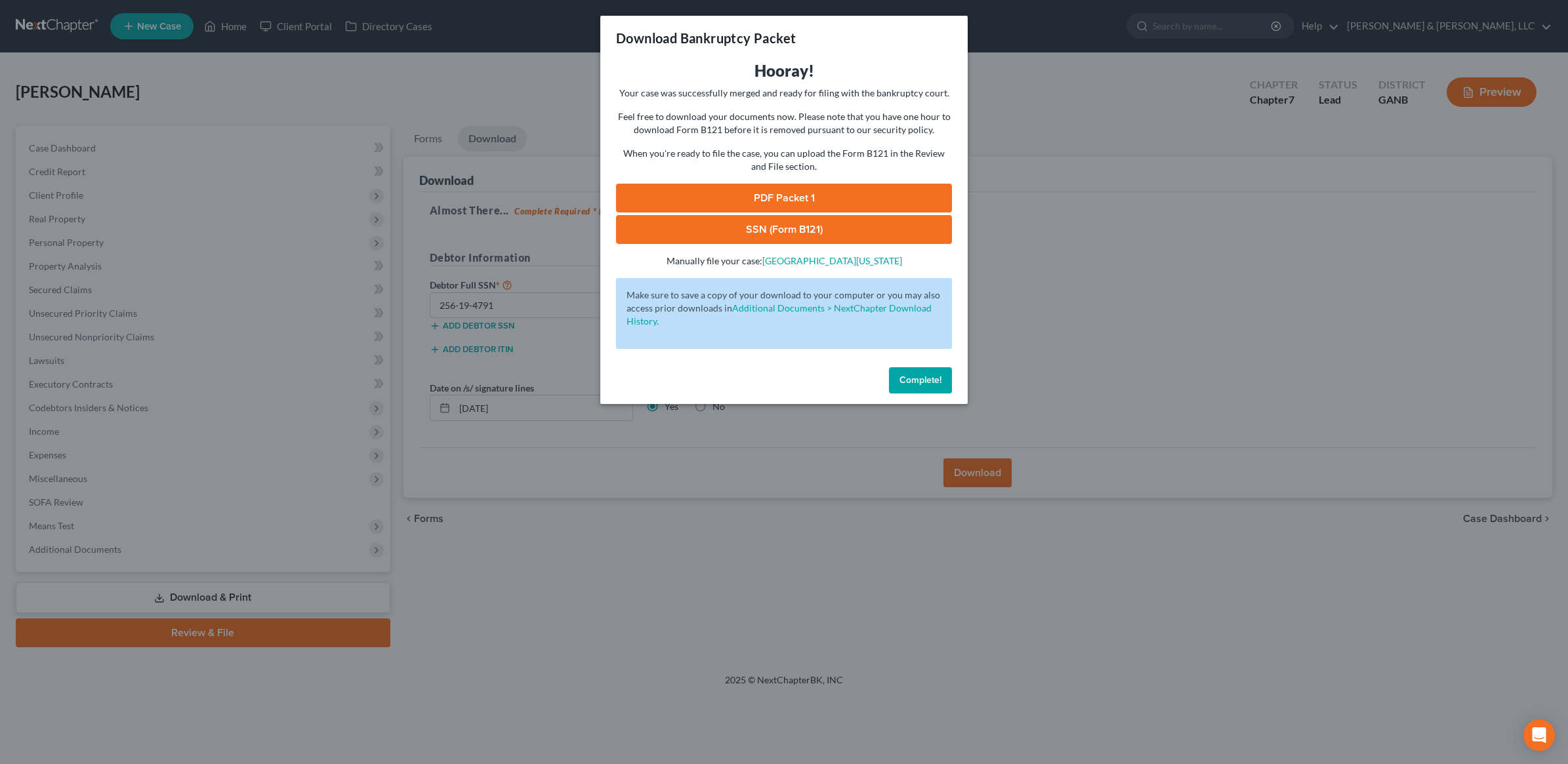
click at [769, 196] on link "PDF Packet 1" at bounding box center [784, 198] width 336 height 29
click at [782, 221] on link "SSN (Form B121)" at bounding box center [784, 230] width 336 height 29
click at [922, 390] on button "Complete!" at bounding box center [920, 380] width 63 height 27
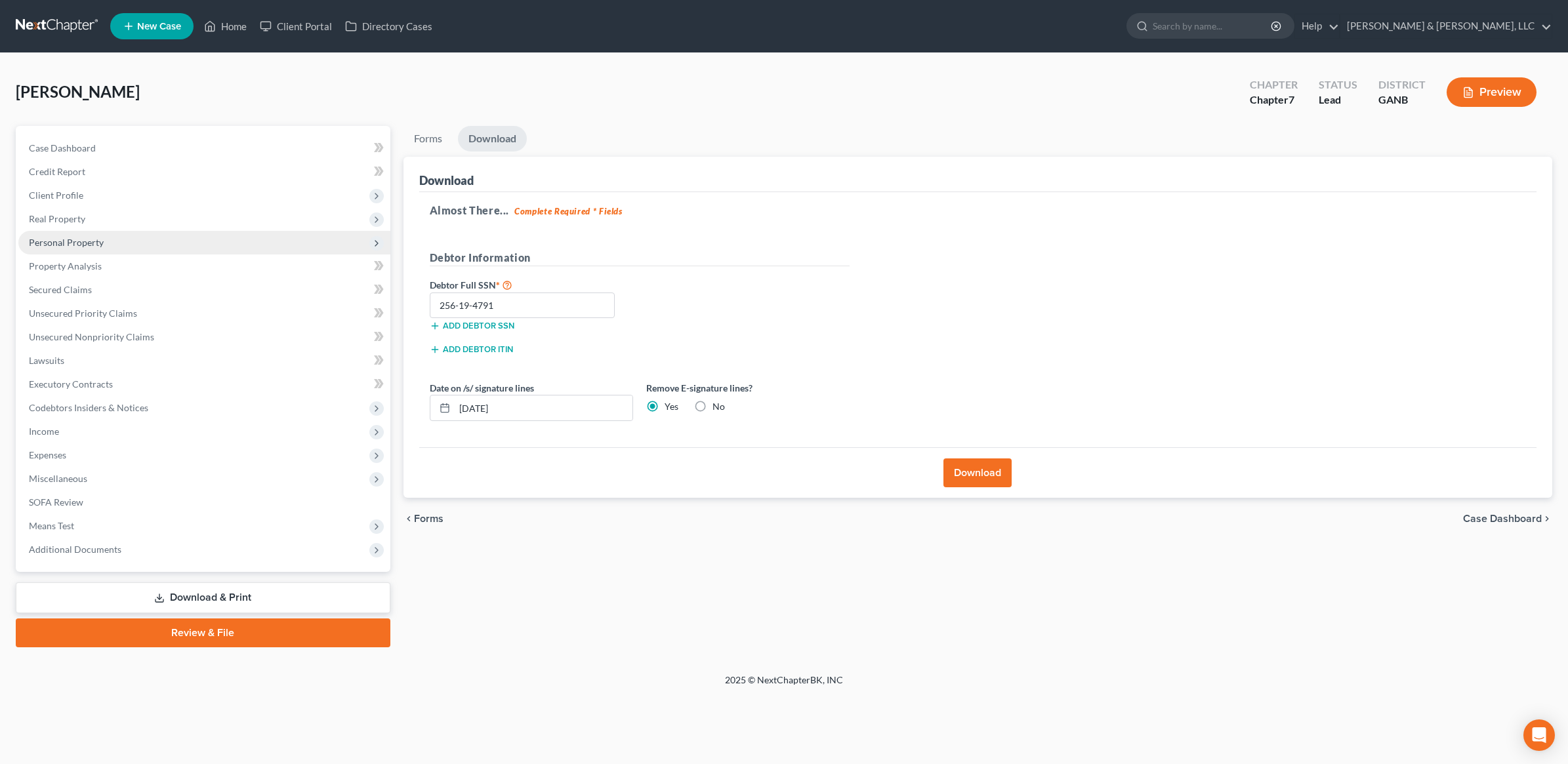
click at [138, 246] on span "Personal Property" at bounding box center [204, 242] width 372 height 24
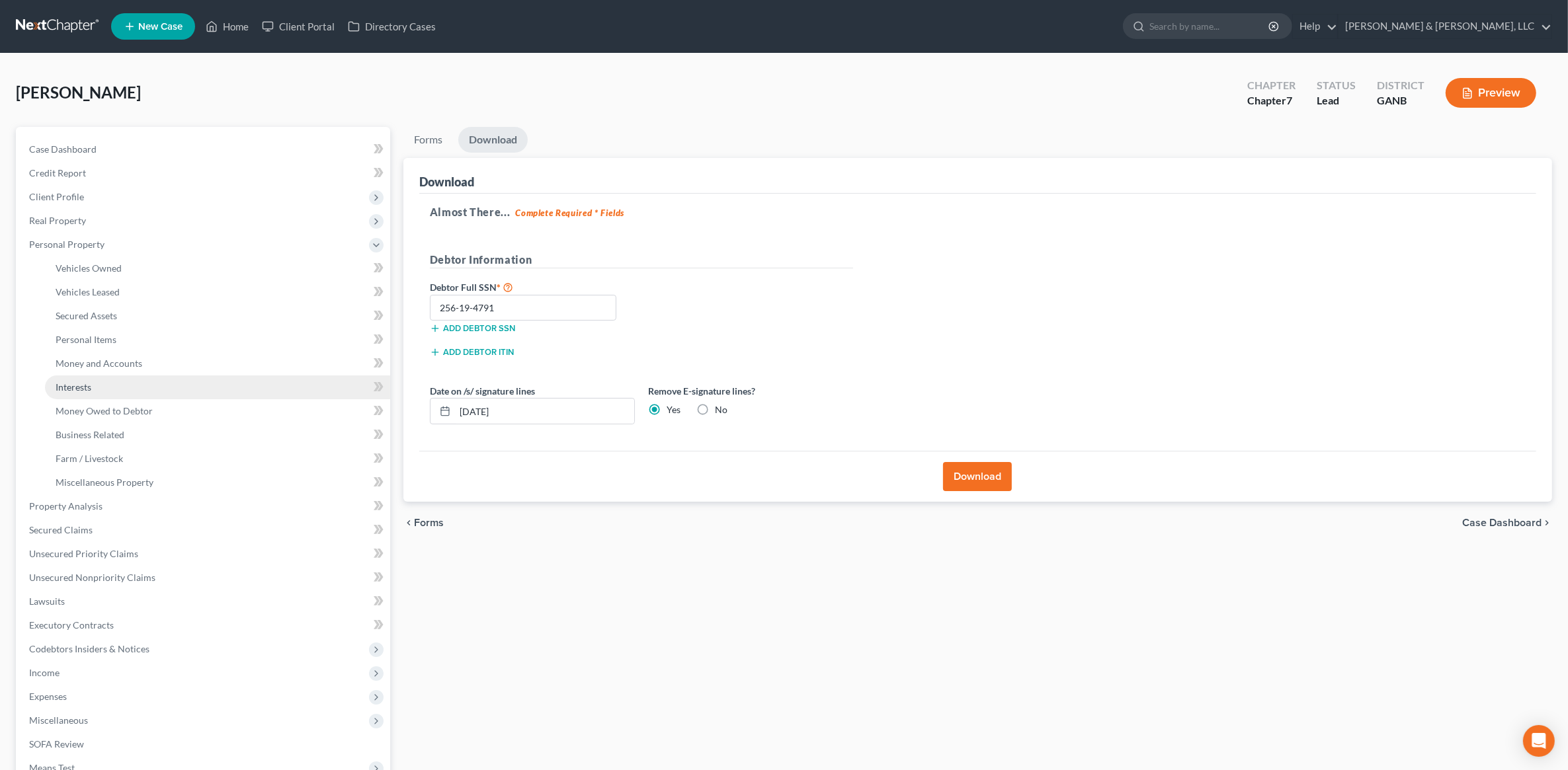
click at [128, 387] on link "Interests" at bounding box center [217, 387] width 345 height 24
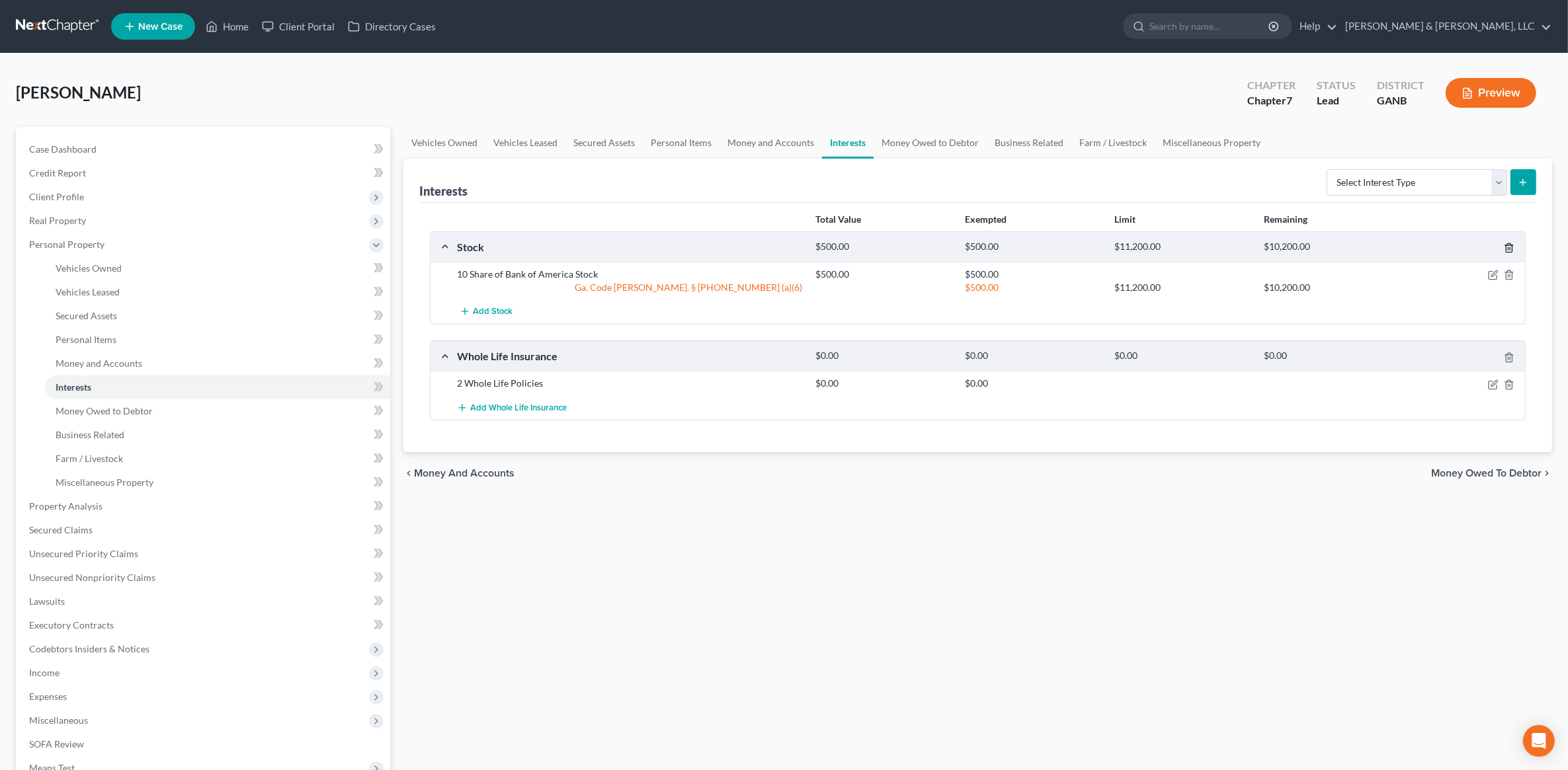
click at [1506, 246] on icon "button" at bounding box center [1509, 248] width 6 height 9
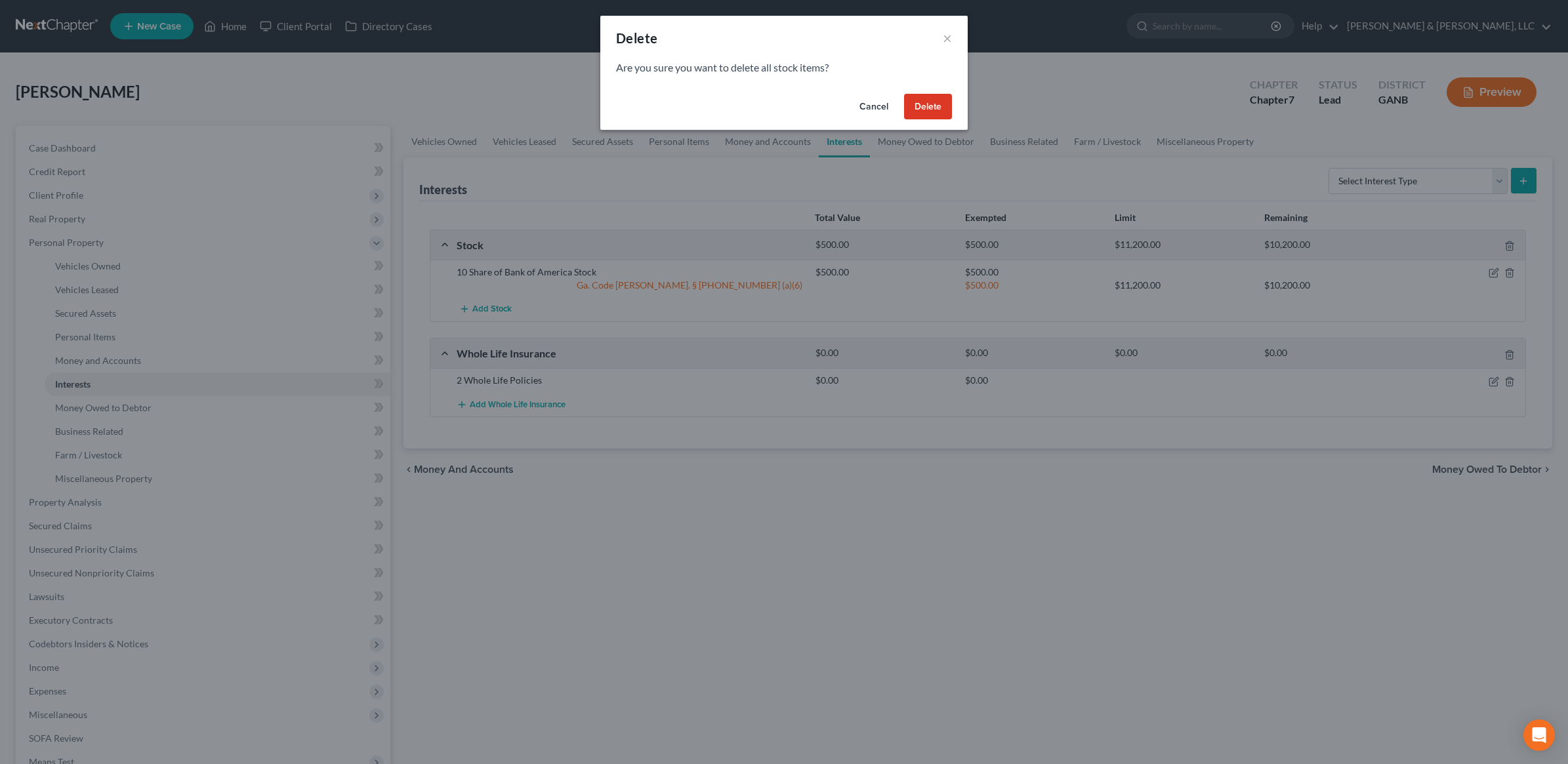
click at [927, 112] on button "Delete" at bounding box center [927, 107] width 48 height 27
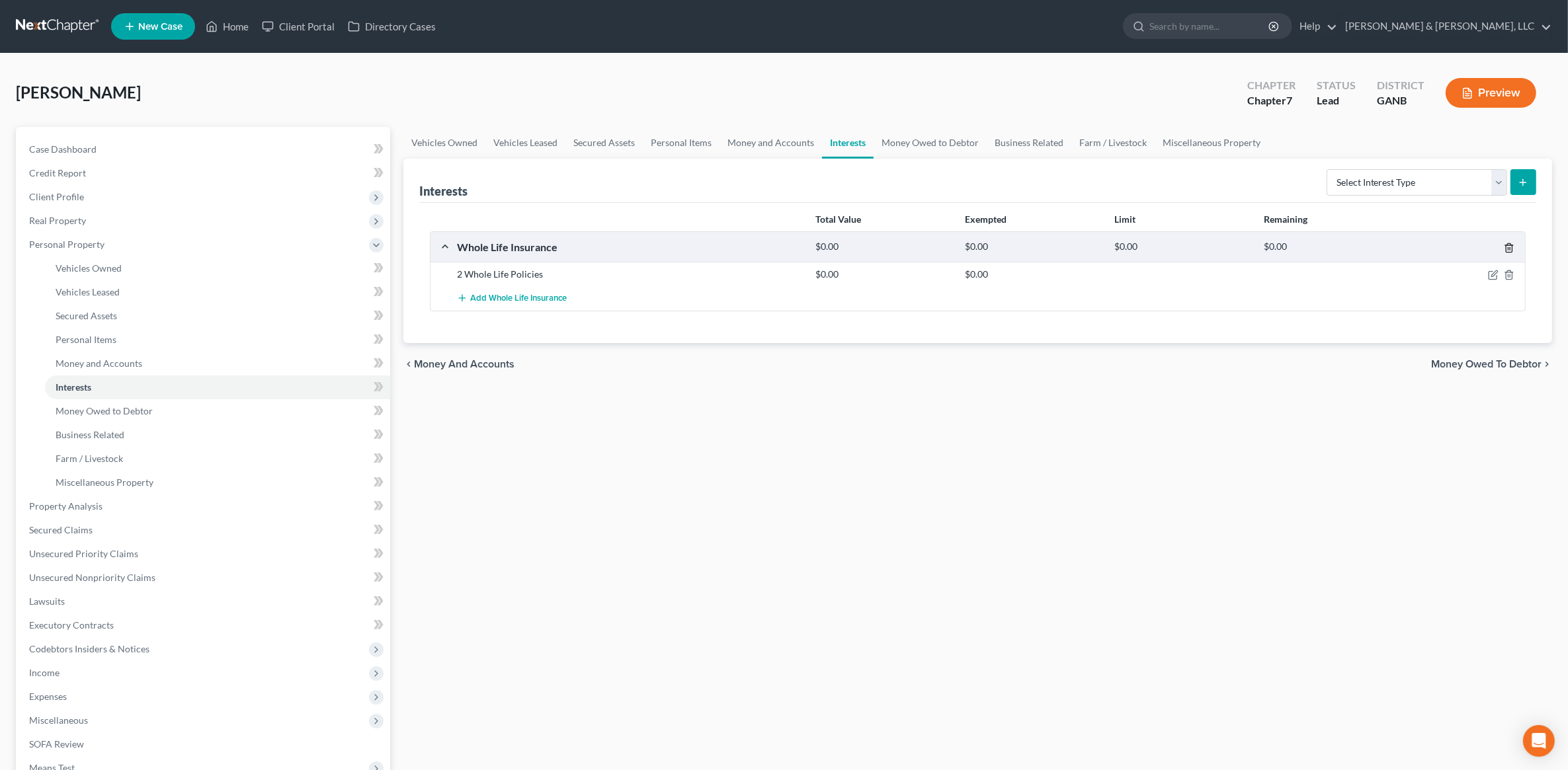
click at [1509, 252] on icon "button" at bounding box center [1509, 248] width 11 height 11
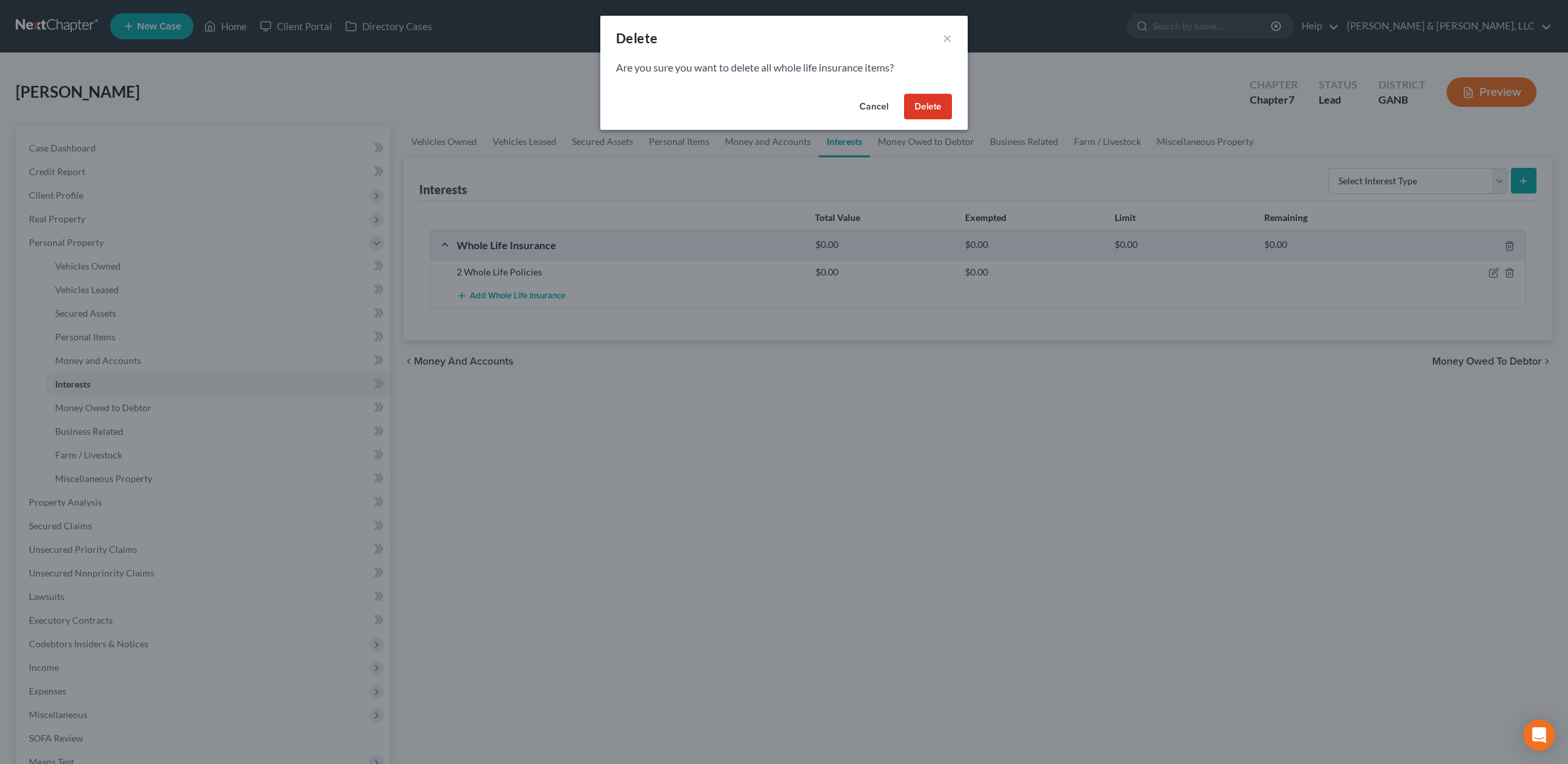
click at [943, 103] on button "Delete" at bounding box center [927, 107] width 48 height 27
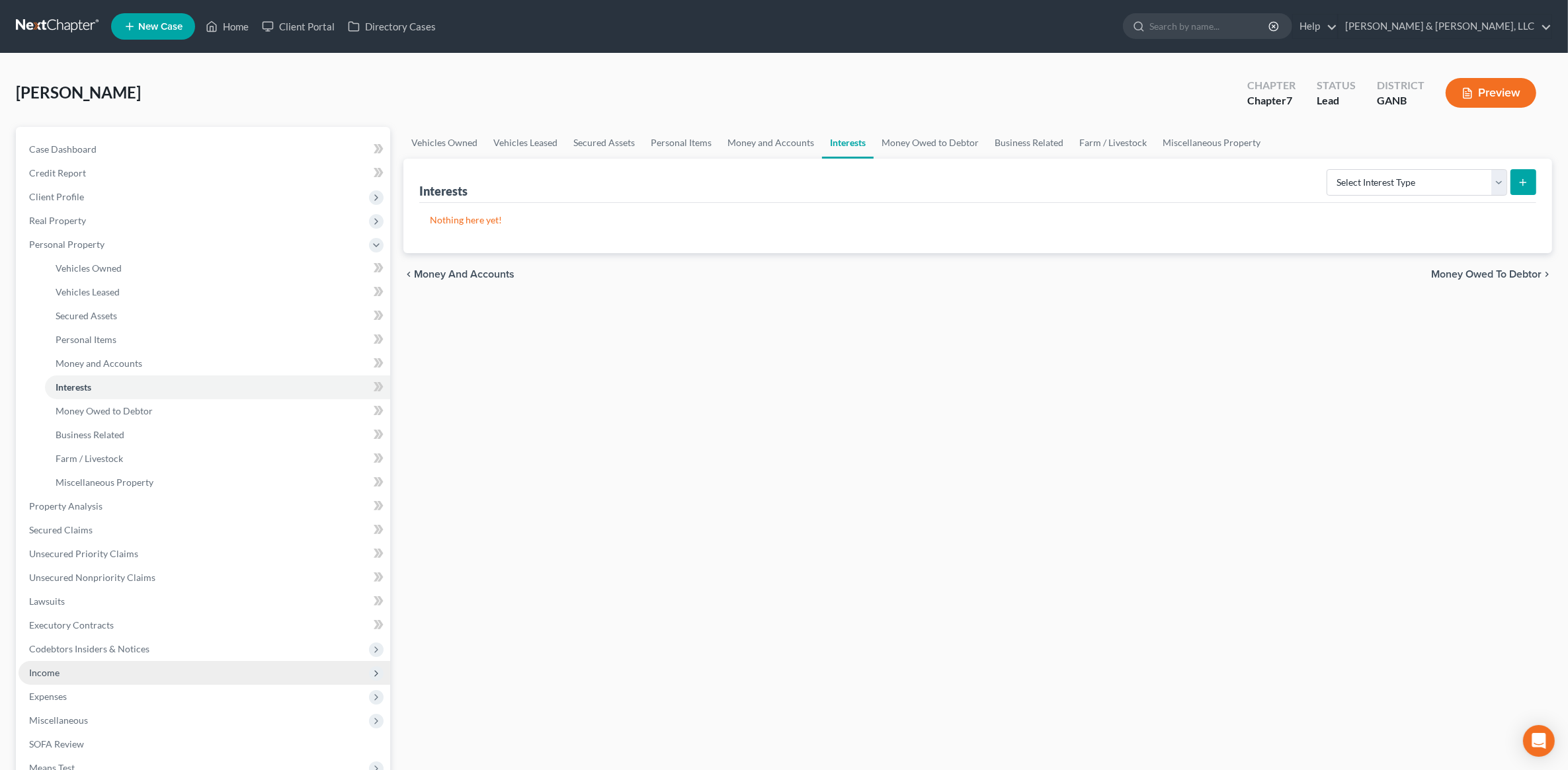
click at [89, 667] on span "Income" at bounding box center [205, 673] width 372 height 24
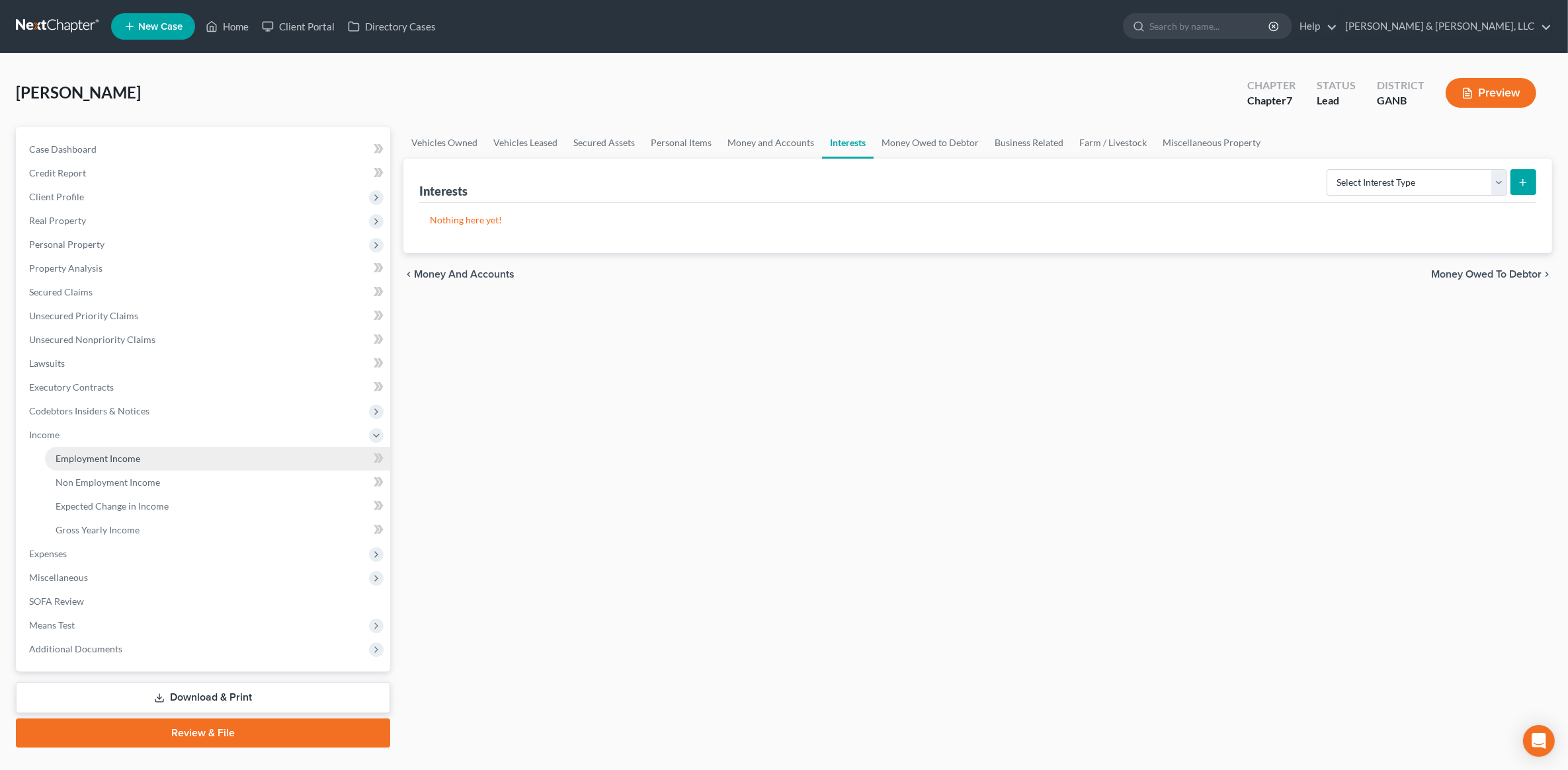
click at [114, 458] on span "Employment Income" at bounding box center [98, 458] width 85 height 12
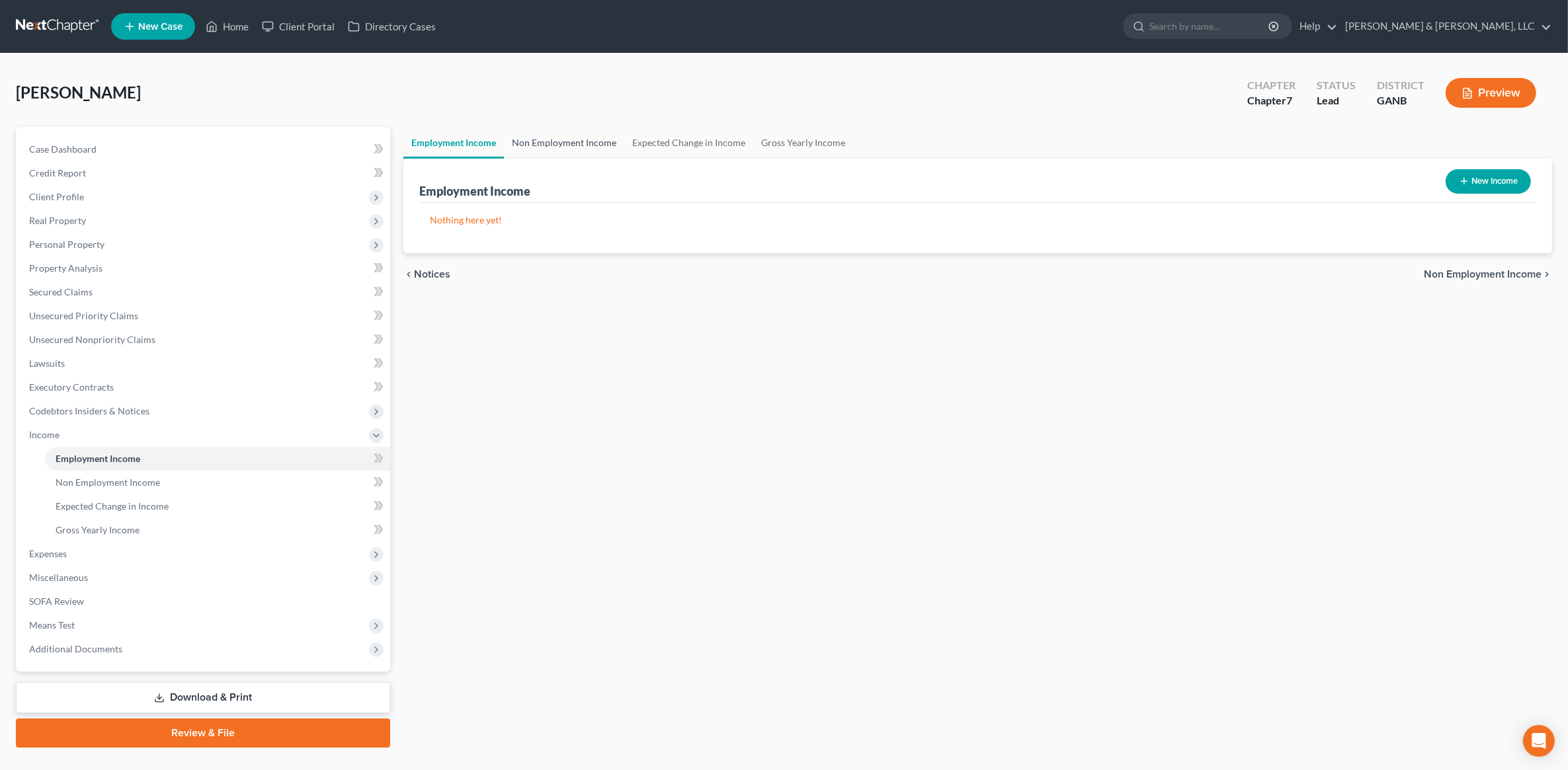
click at [599, 150] on link "Non Employment Income" at bounding box center [564, 143] width 120 height 32
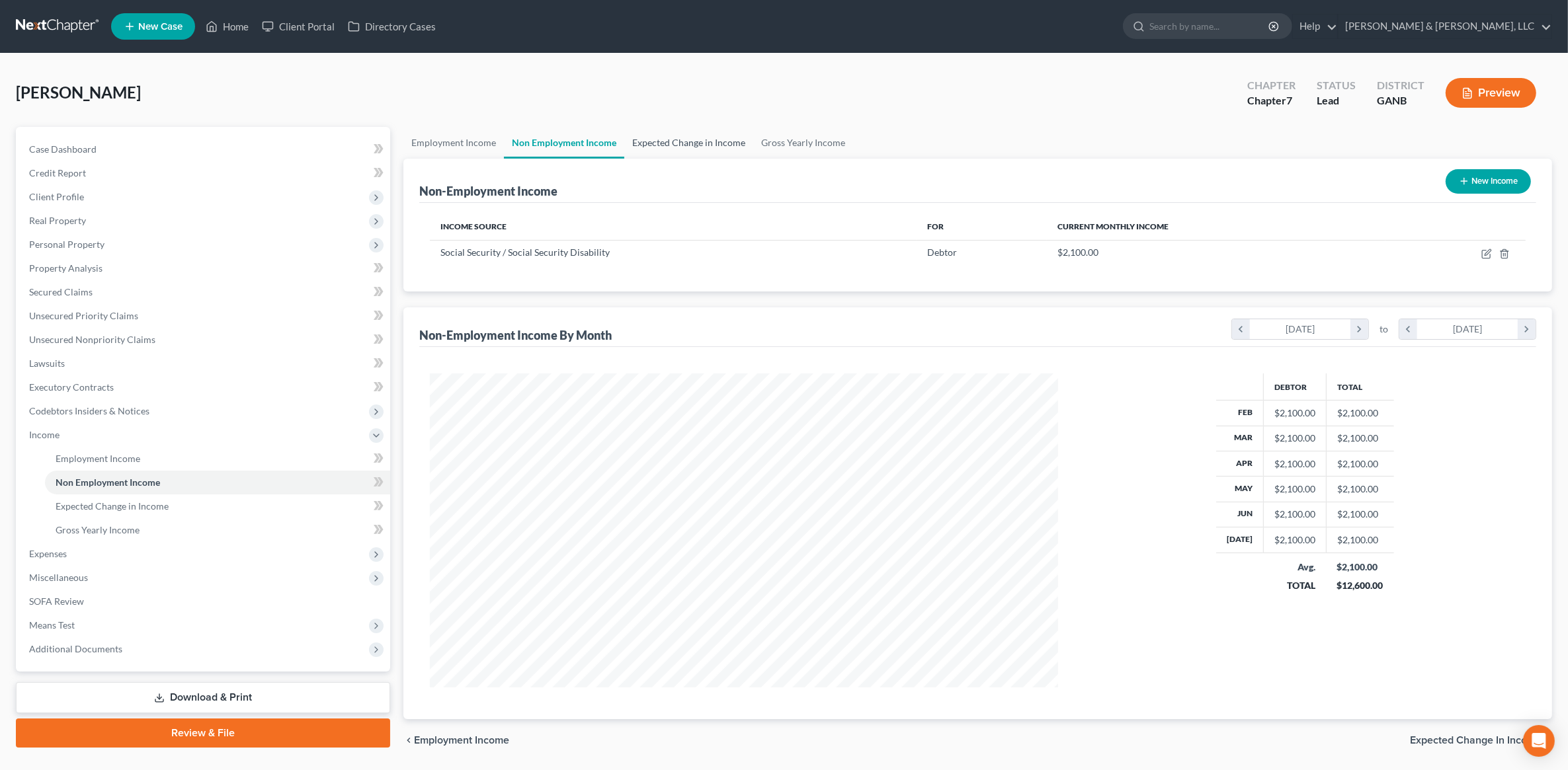
scroll to position [314, 655]
click at [90, 552] on span "Expenses" at bounding box center [205, 554] width 372 height 24
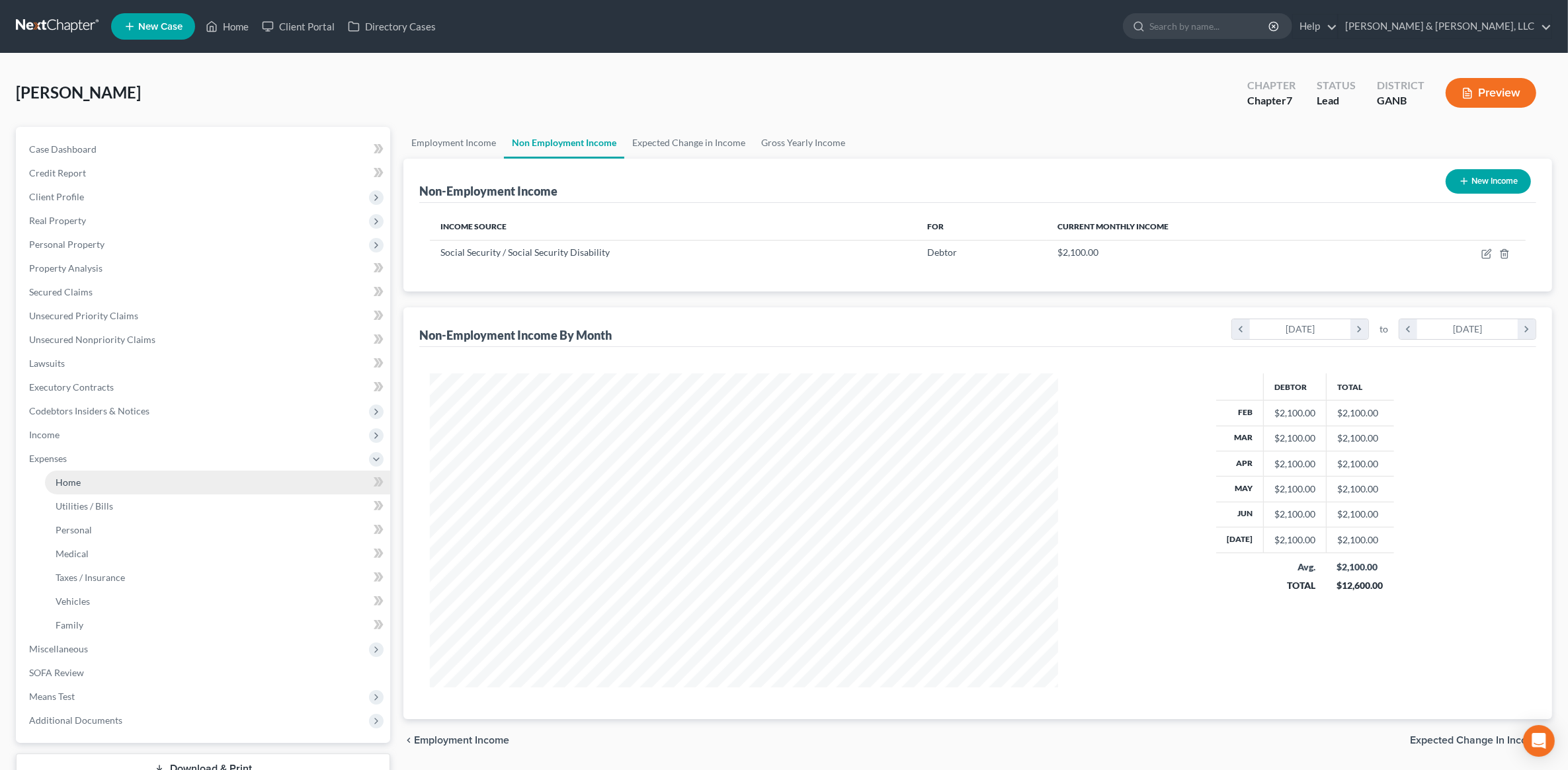
click at [101, 489] on link "Home" at bounding box center [217, 482] width 345 height 24
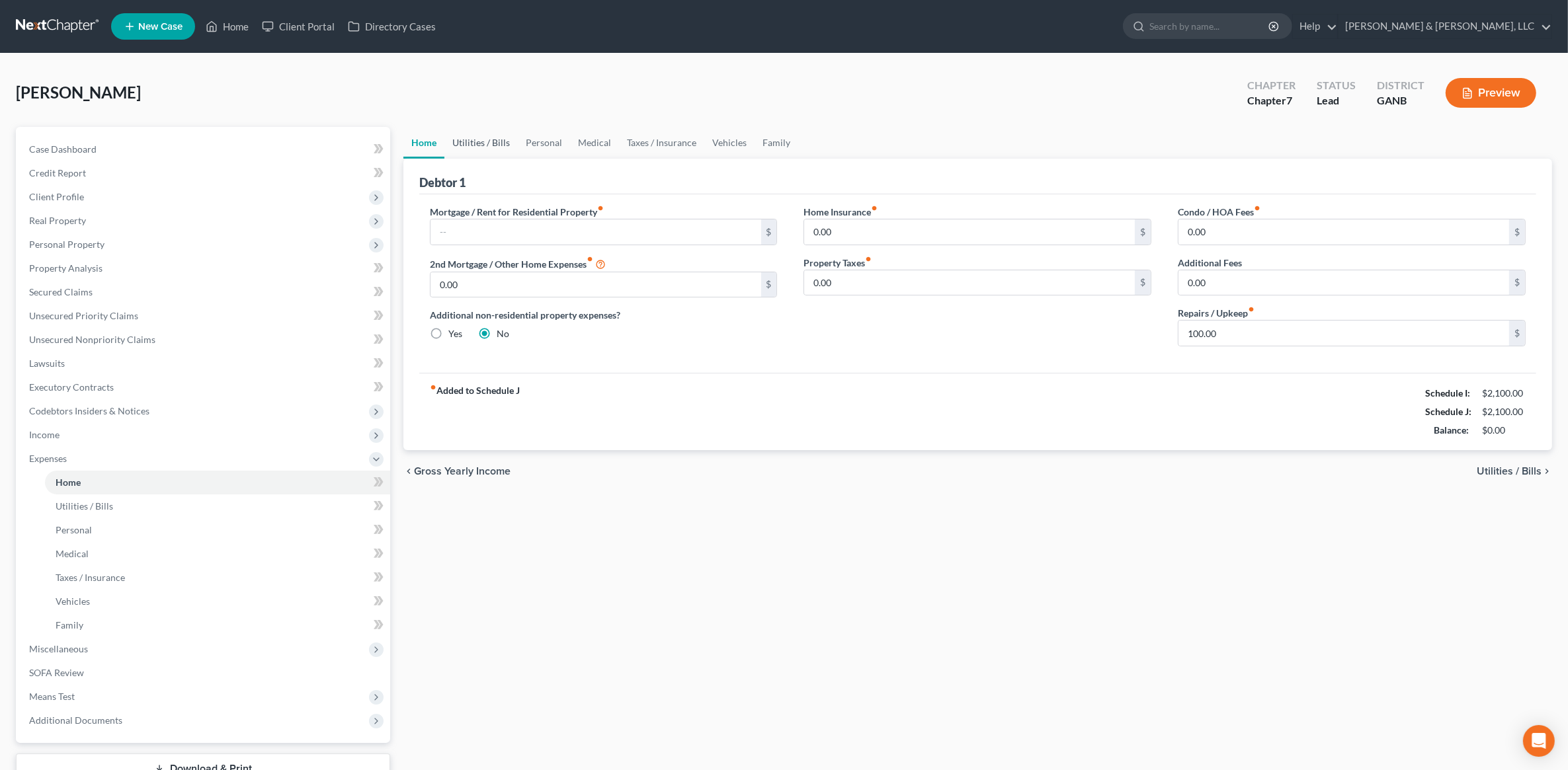
click at [488, 128] on link "Utilities / Bills" at bounding box center [482, 143] width 74 height 32
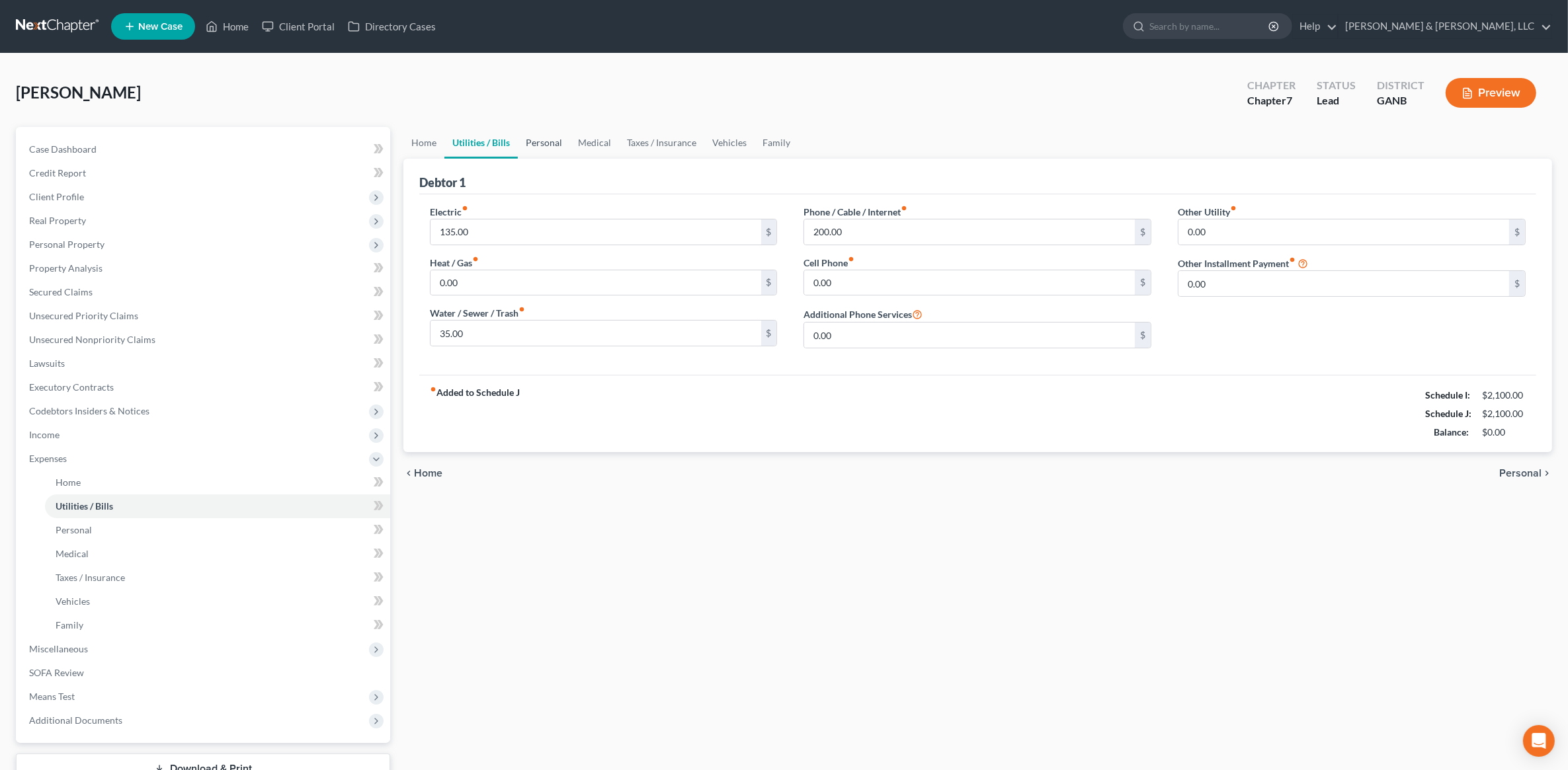
click at [543, 145] on link "Personal" at bounding box center [544, 143] width 52 height 32
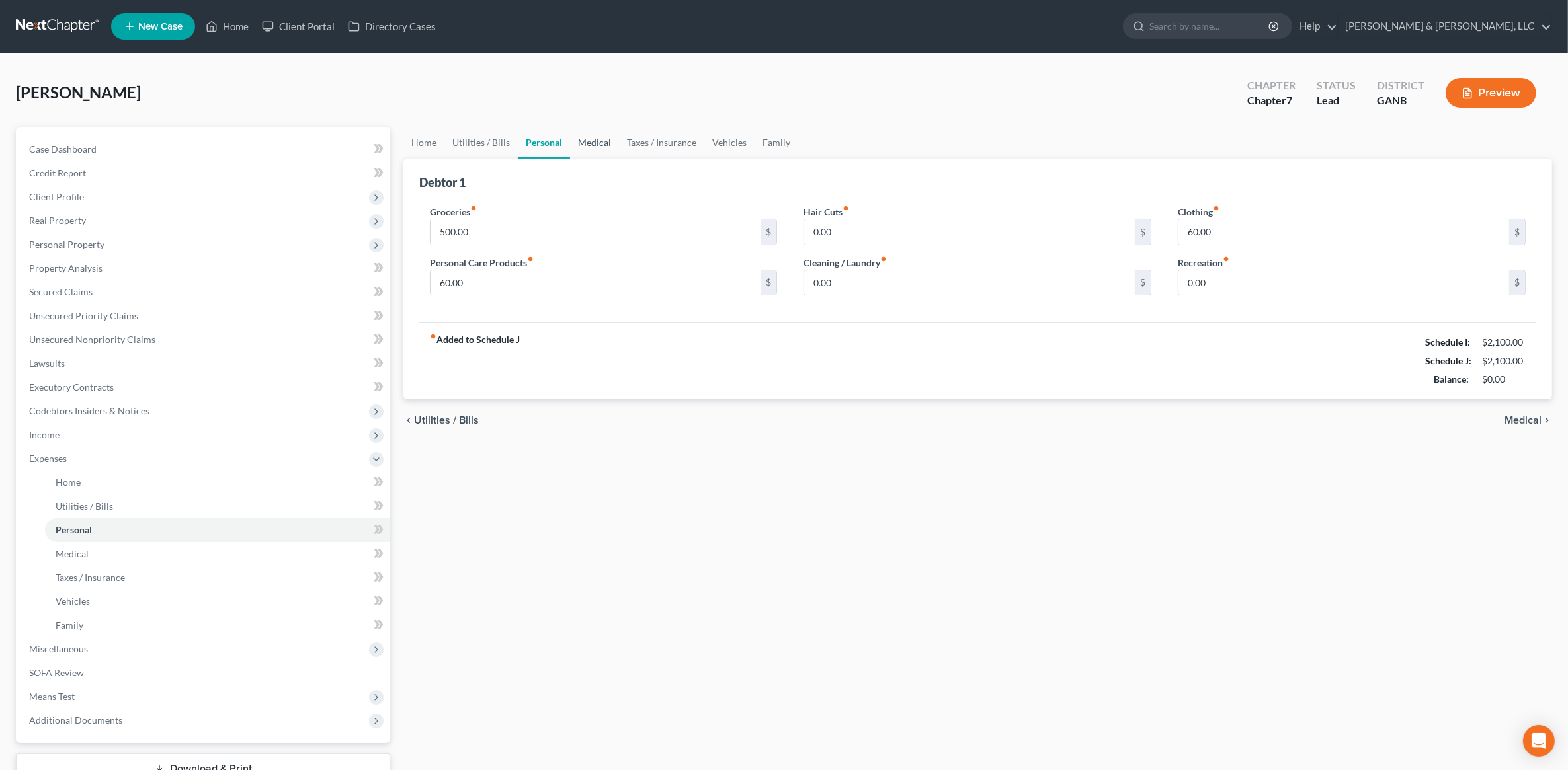
click at [583, 147] on link "Medical" at bounding box center [595, 143] width 49 height 32
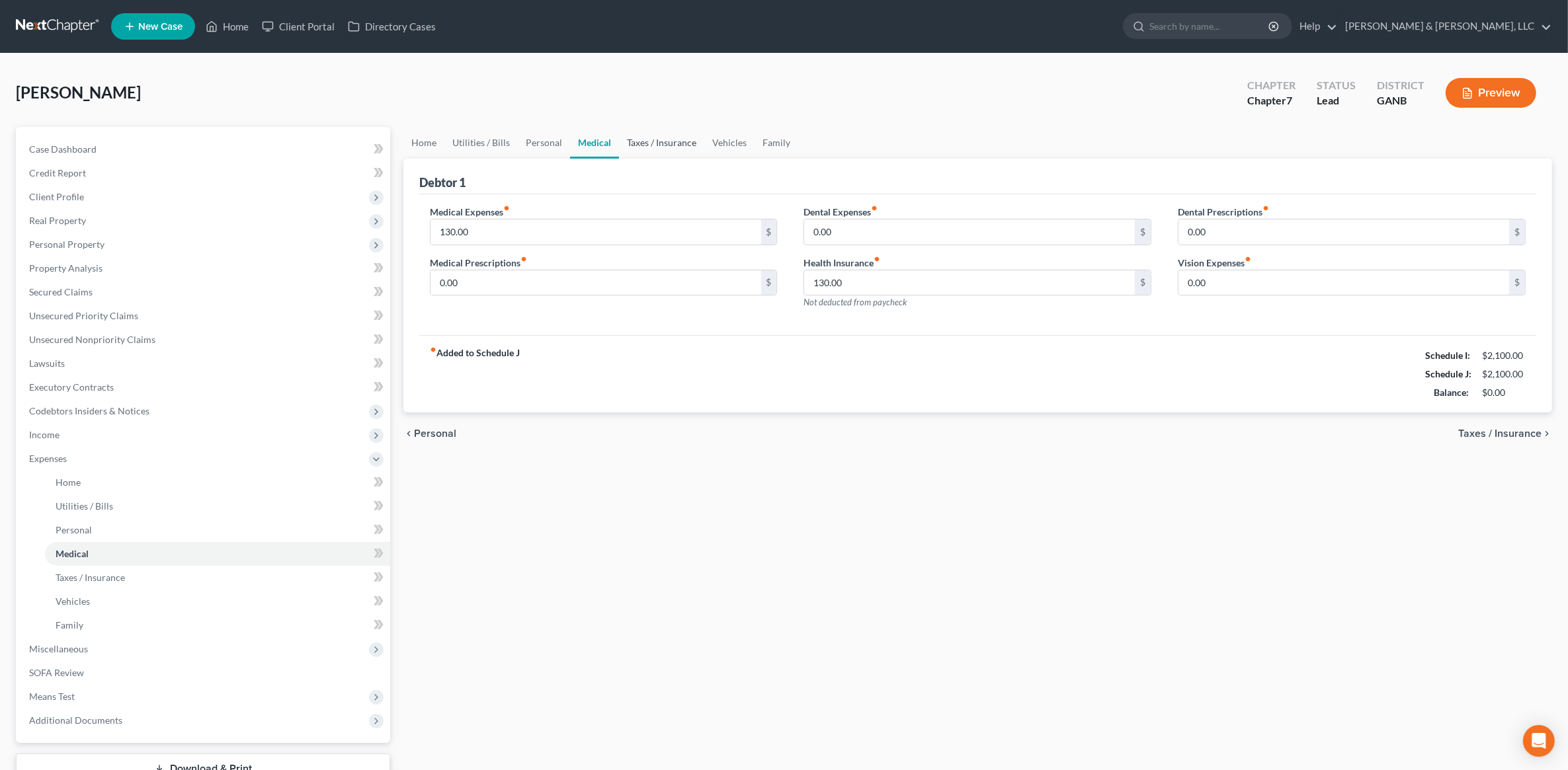
click at [669, 150] on link "Taxes / Insurance" at bounding box center [662, 143] width 85 height 32
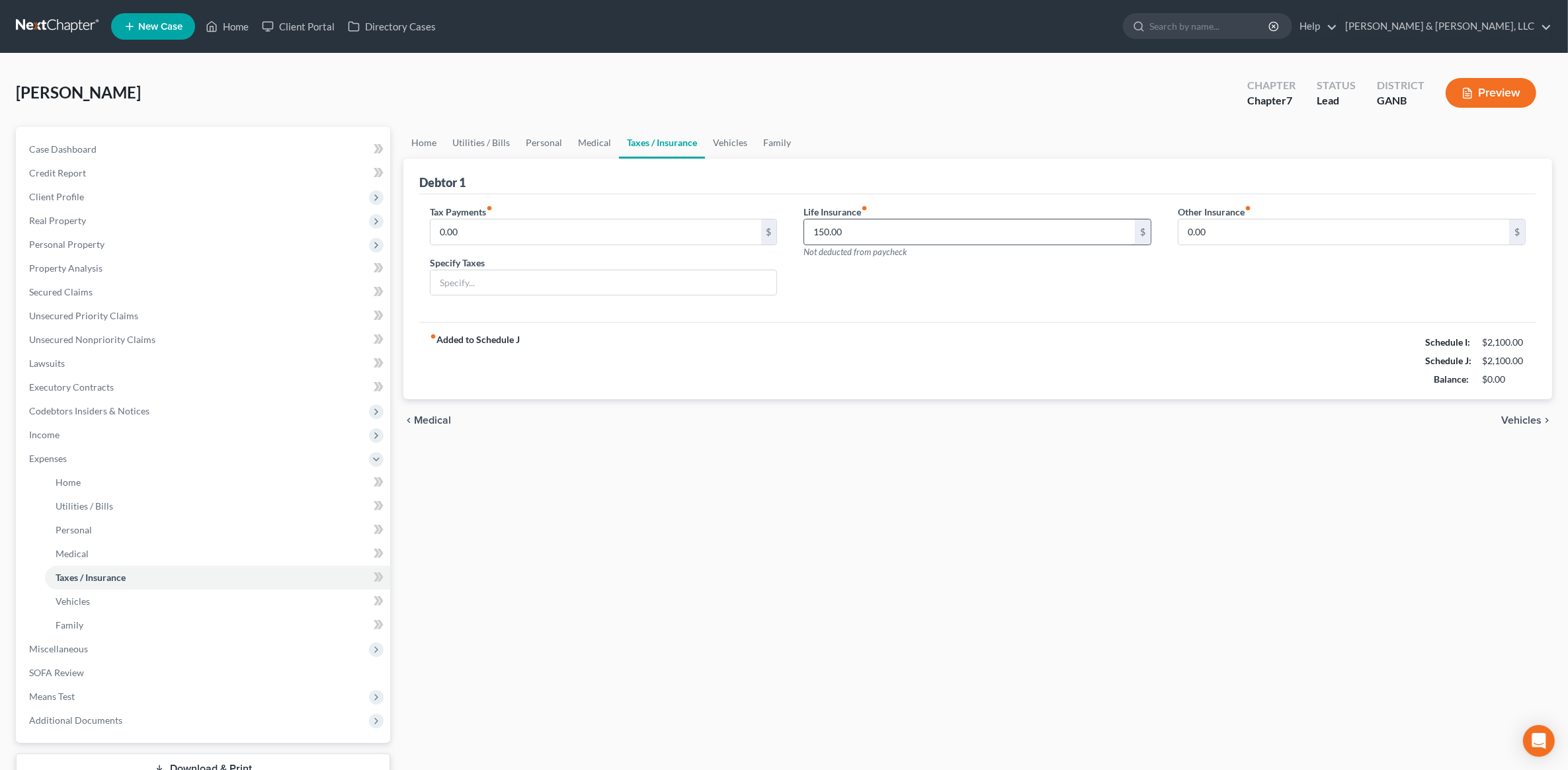
click at [913, 221] on input "150.00" at bounding box center [969, 232] width 331 height 25
type input "0"
click at [1037, 527] on div "Home Utilities / Bills Personal Medical Taxes / Insurance Vehicles Family Debto…" at bounding box center [978, 474] width 1162 height 693
click at [503, 140] on link "Utilities / Bills" at bounding box center [482, 143] width 74 height 32
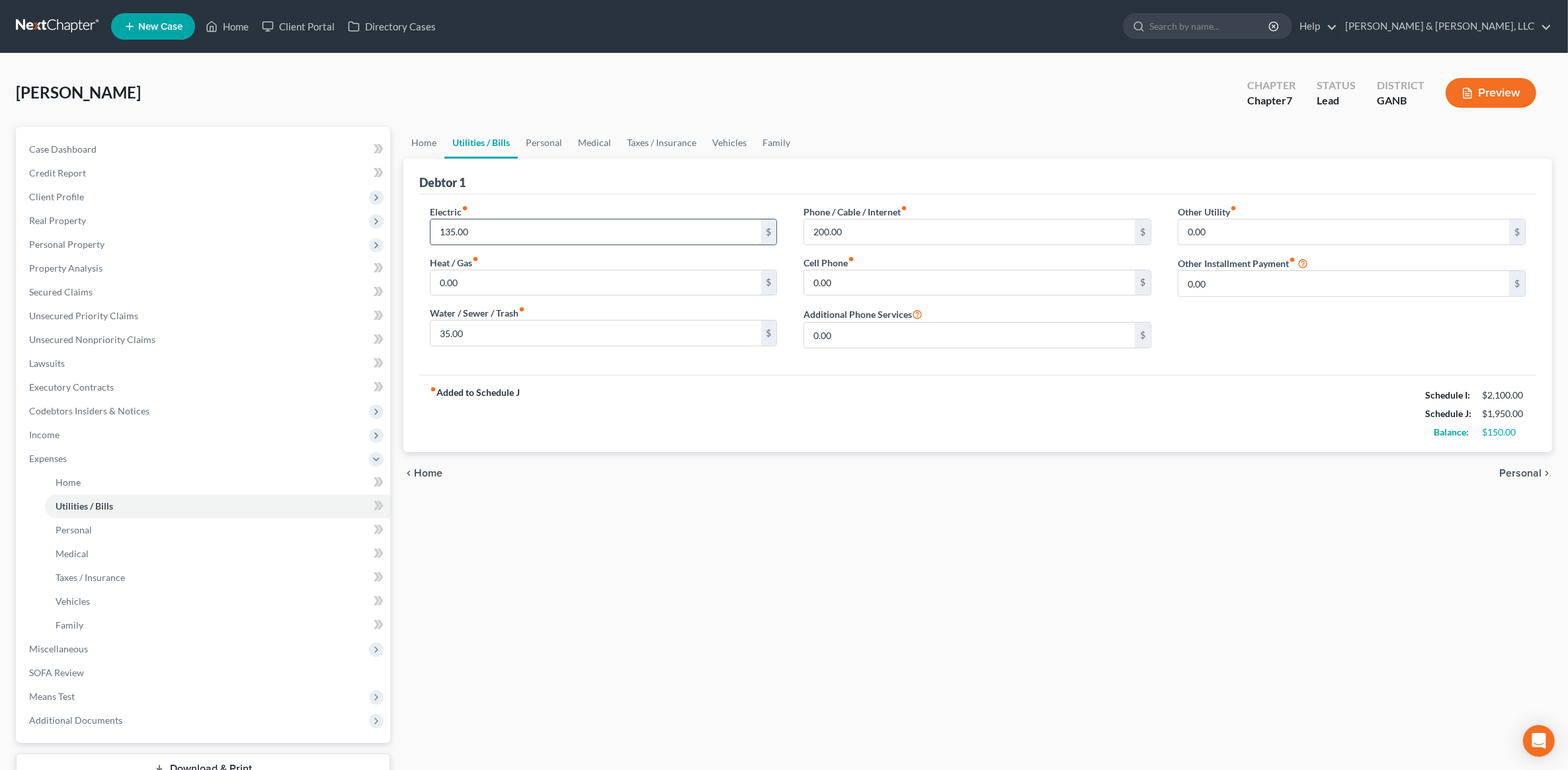
click at [495, 228] on input "135.00" at bounding box center [595, 232] width 331 height 25
type input "250"
click at [699, 544] on div "Home Utilities / Bills Personal Medical Taxes / Insurance Vehicles Family Debto…" at bounding box center [978, 474] width 1162 height 693
click at [499, 336] on input "35.00" at bounding box center [595, 333] width 331 height 25
type input "70"
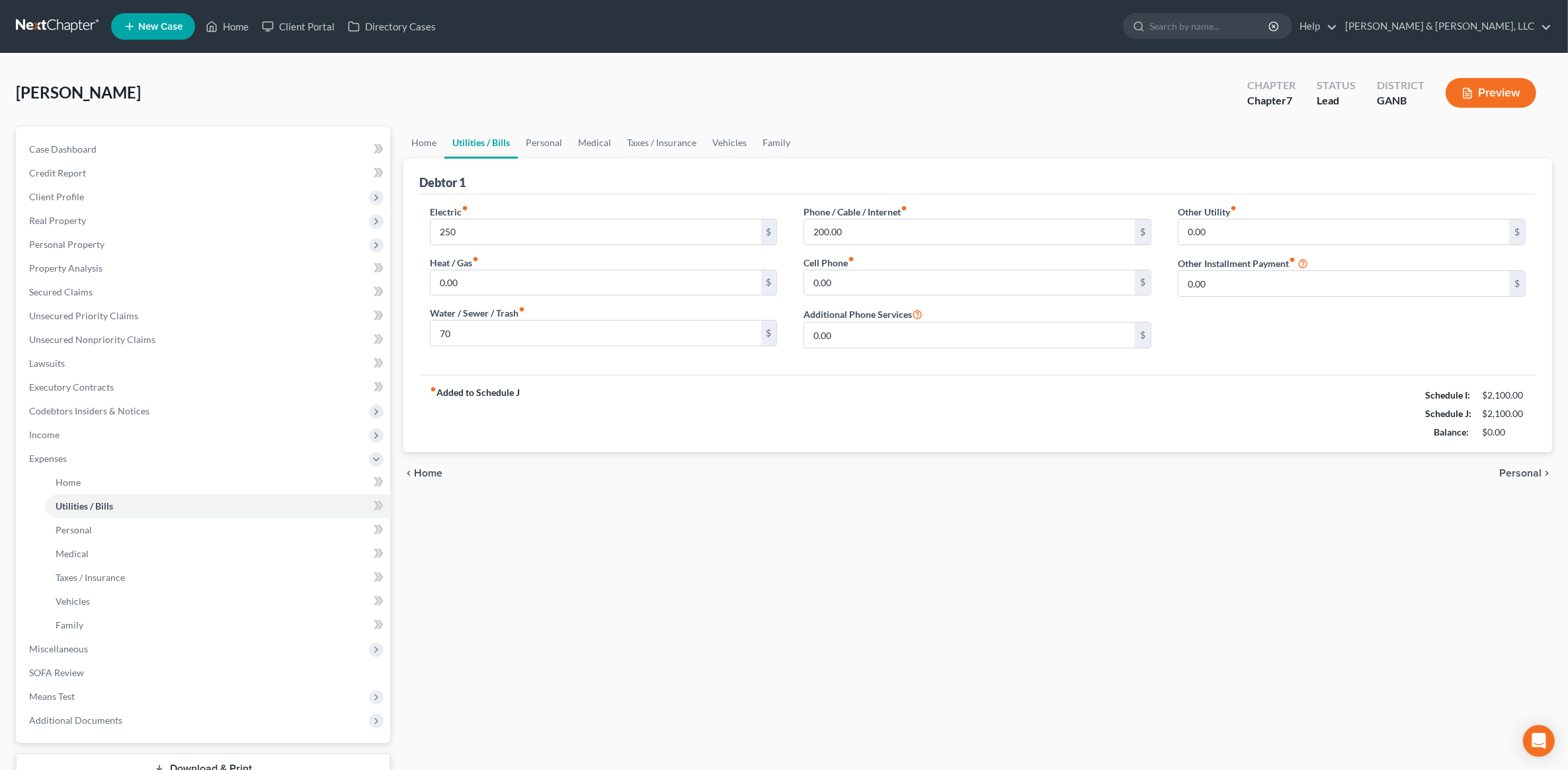
click at [887, 579] on div "Home Utilities / Bills Personal Medical Taxes / Insurance Vehicles Family Debto…" at bounding box center [978, 474] width 1162 height 693
click at [131, 338] on span "Unsecured Nonpriority Claims" at bounding box center [92, 340] width 127 height 12
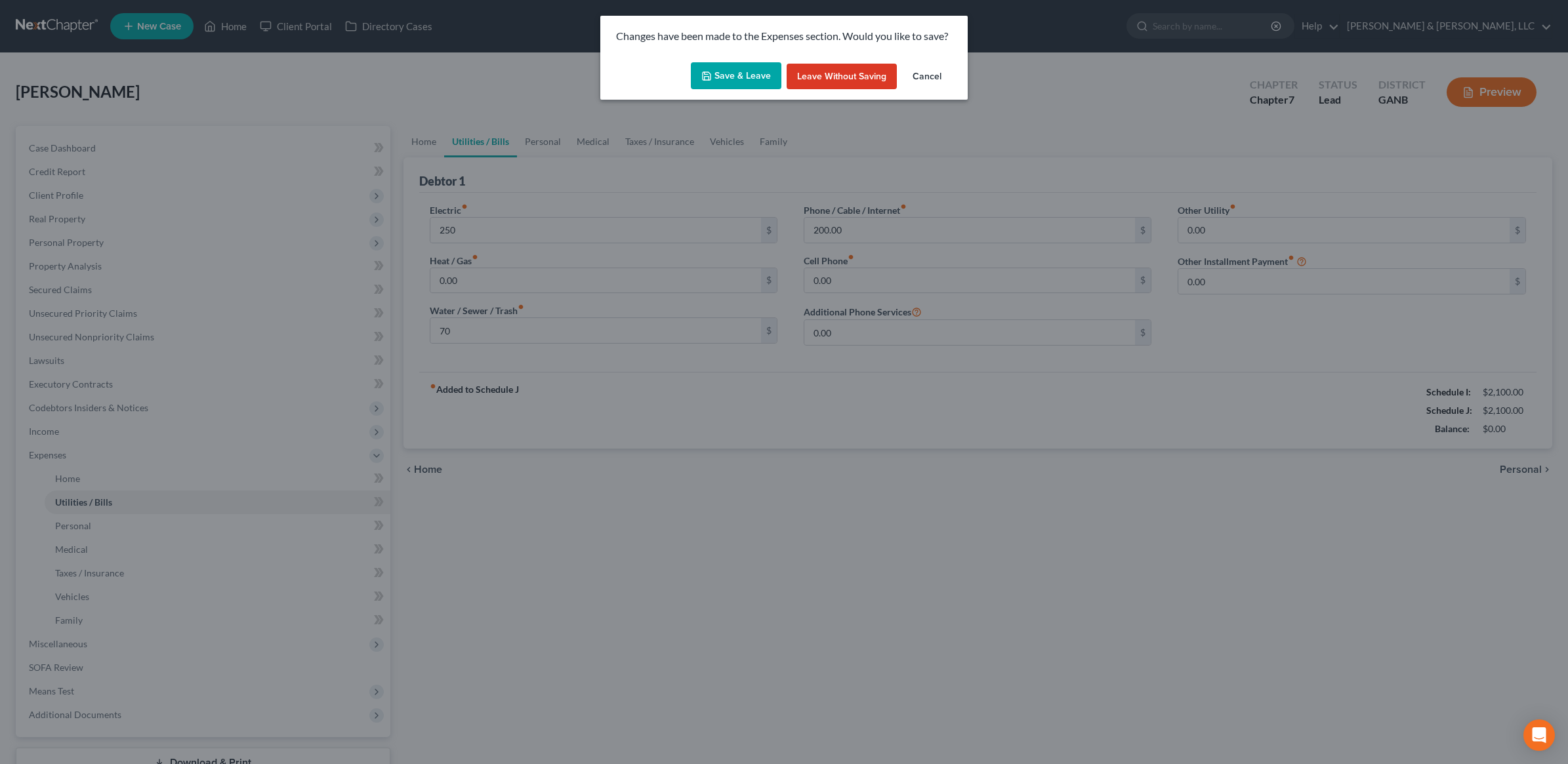
click at [738, 80] on button "Save & Leave" at bounding box center [736, 76] width 90 height 27
type input "250.00"
type input "70.00"
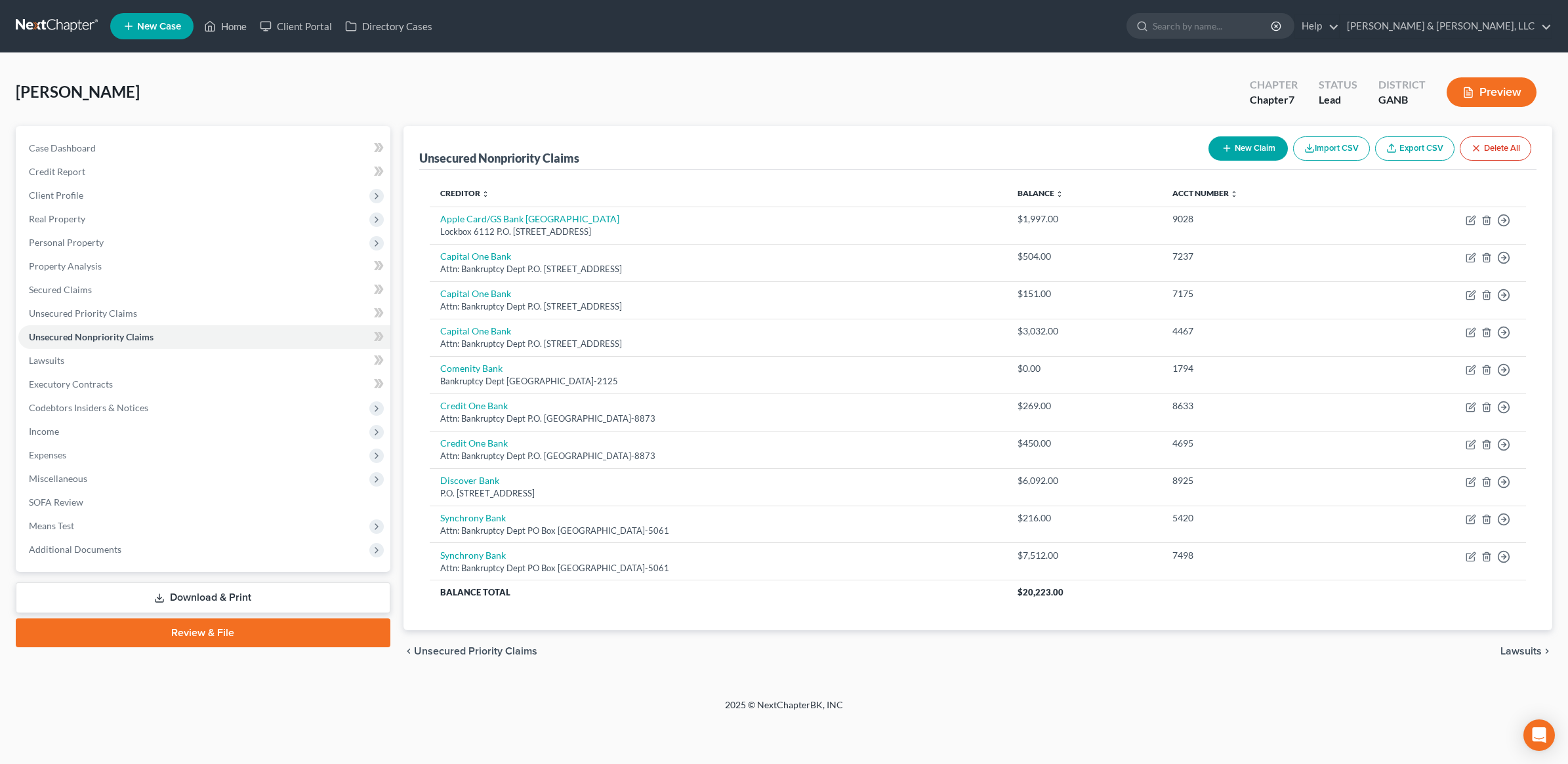
click at [1254, 144] on button "New Claim" at bounding box center [1248, 148] width 80 height 24
select select "0"
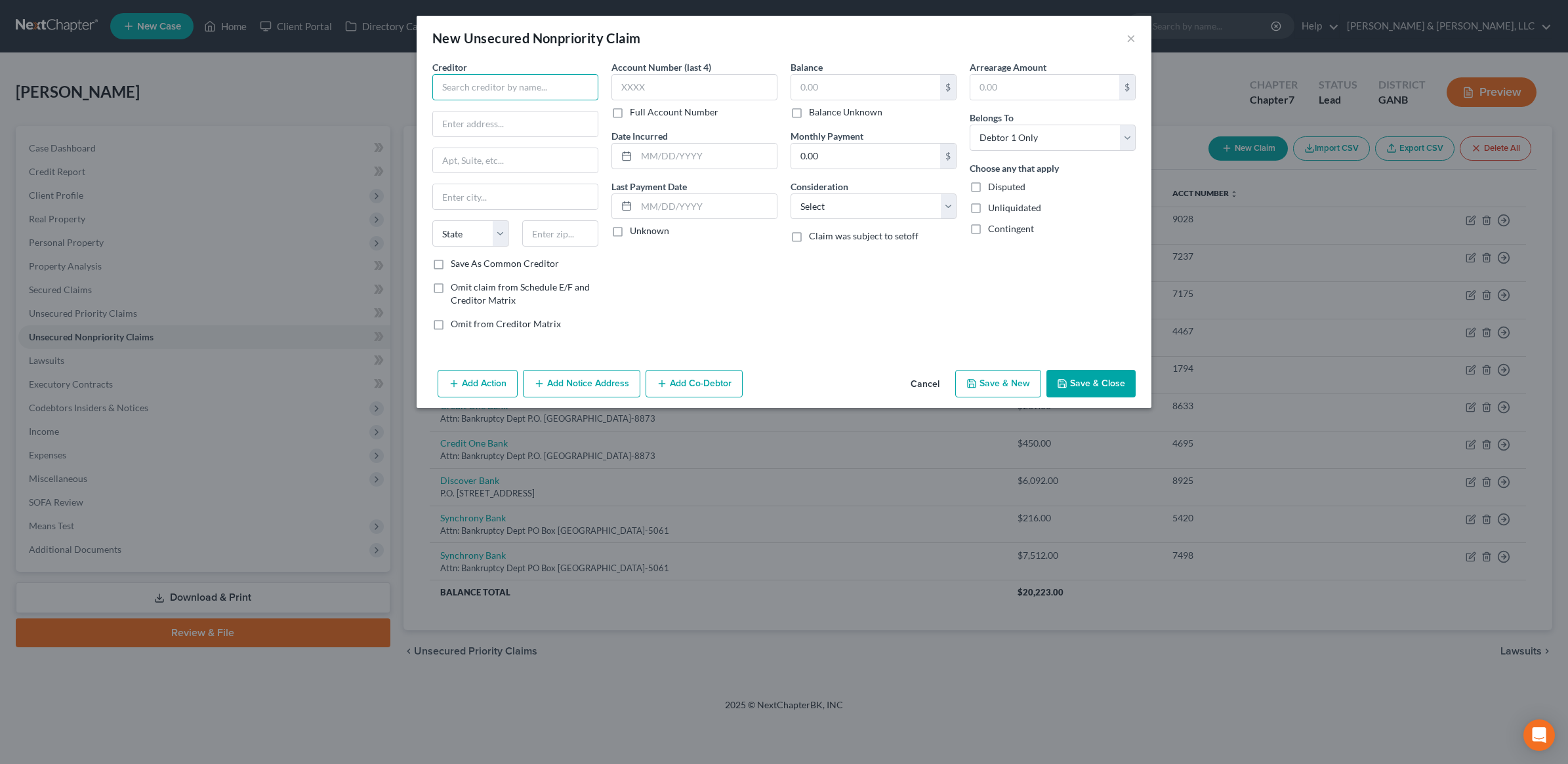
click at [561, 86] on input "text" at bounding box center [515, 87] width 166 height 27
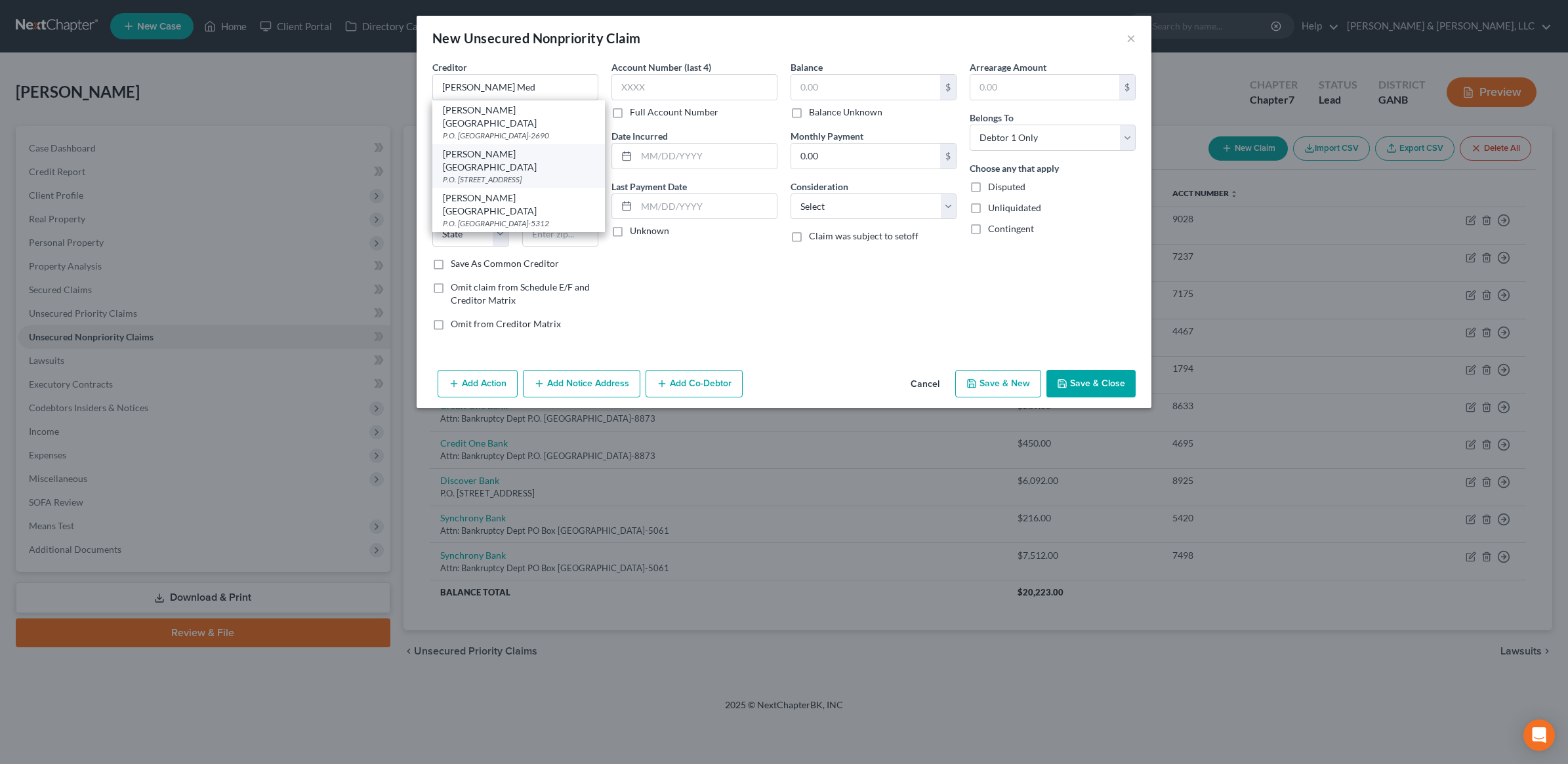
click at [495, 174] on div "P.O. [STREET_ADDRESS]" at bounding box center [518, 179] width 151 height 11
type input "[PERSON_NAME][GEOGRAPHIC_DATA]"
type input "P.O. Box 1168"
type input "[PERSON_NAME]"
select select "10"
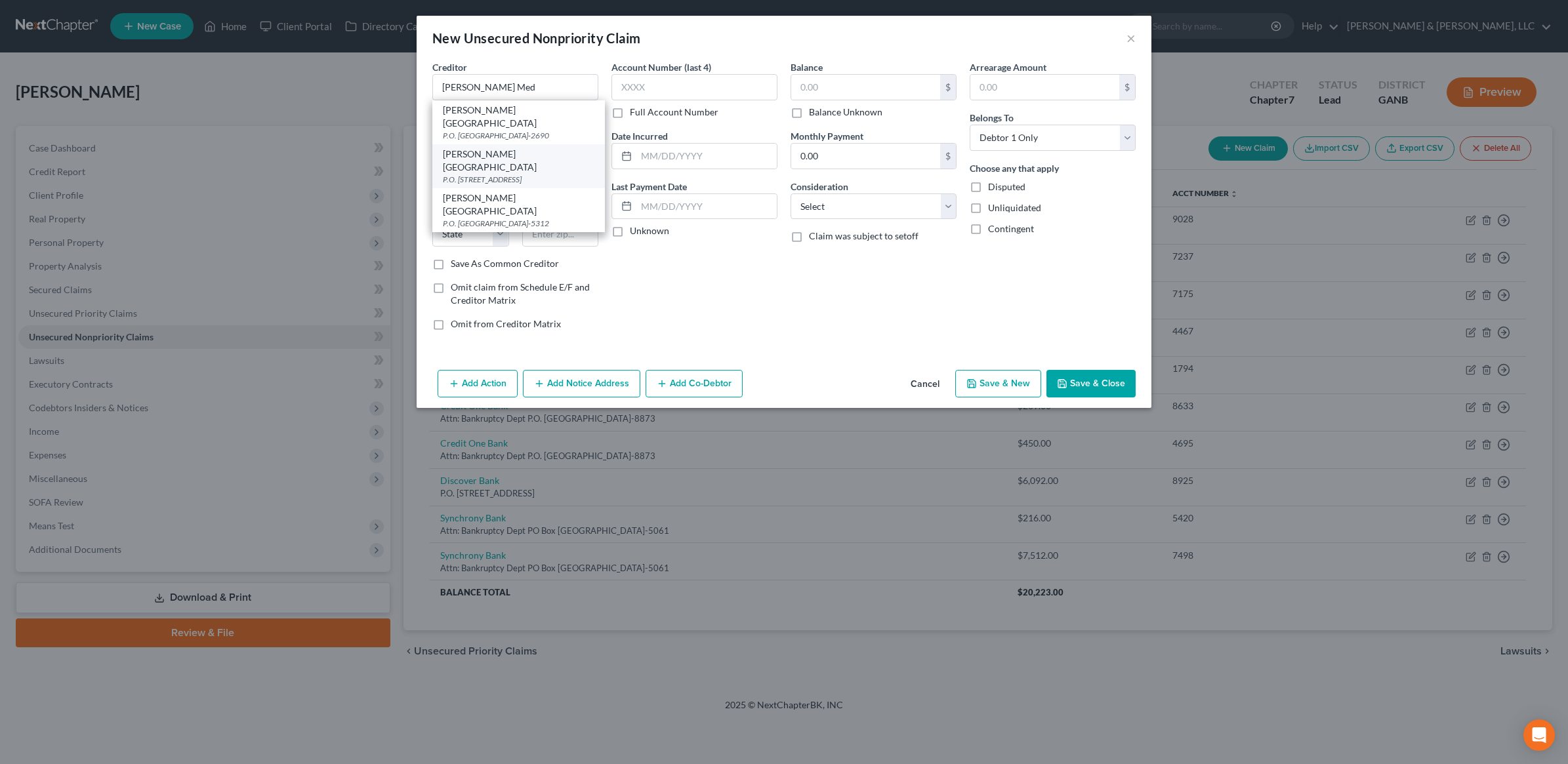
type input "30722-1168"
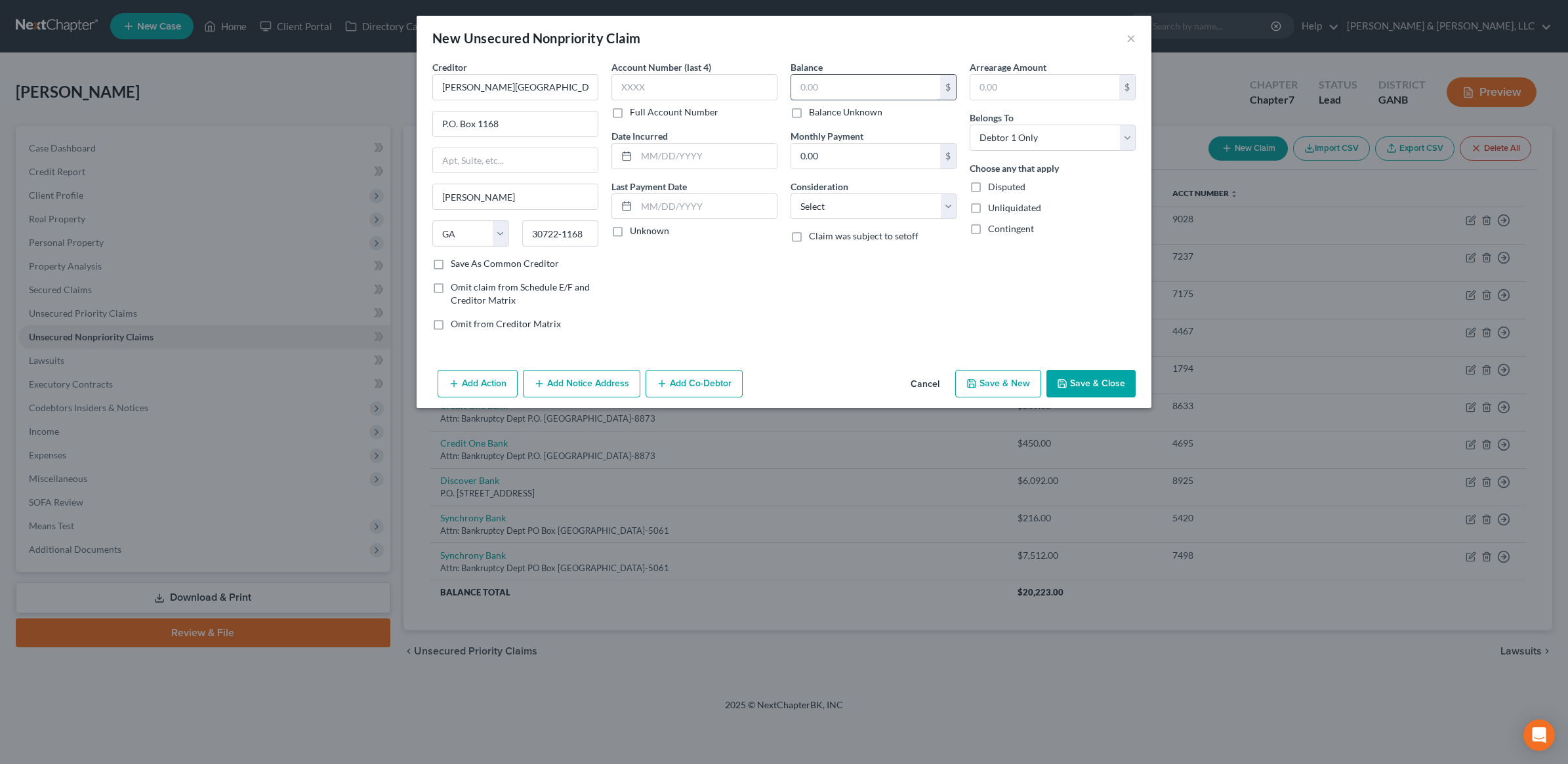
click at [895, 92] on input "text" at bounding box center [866, 87] width 149 height 25
type input "1,900"
click at [839, 215] on select "Select Cable / Satellite Services Collection Agency Credit Card Debt Debt Couns…" at bounding box center [873, 207] width 166 height 27
select select "9"
click at [790, 194] on select "Select Cable / Satellite Services Collection Agency Credit Card Debt Debt Couns…" at bounding box center [873, 207] width 166 height 27
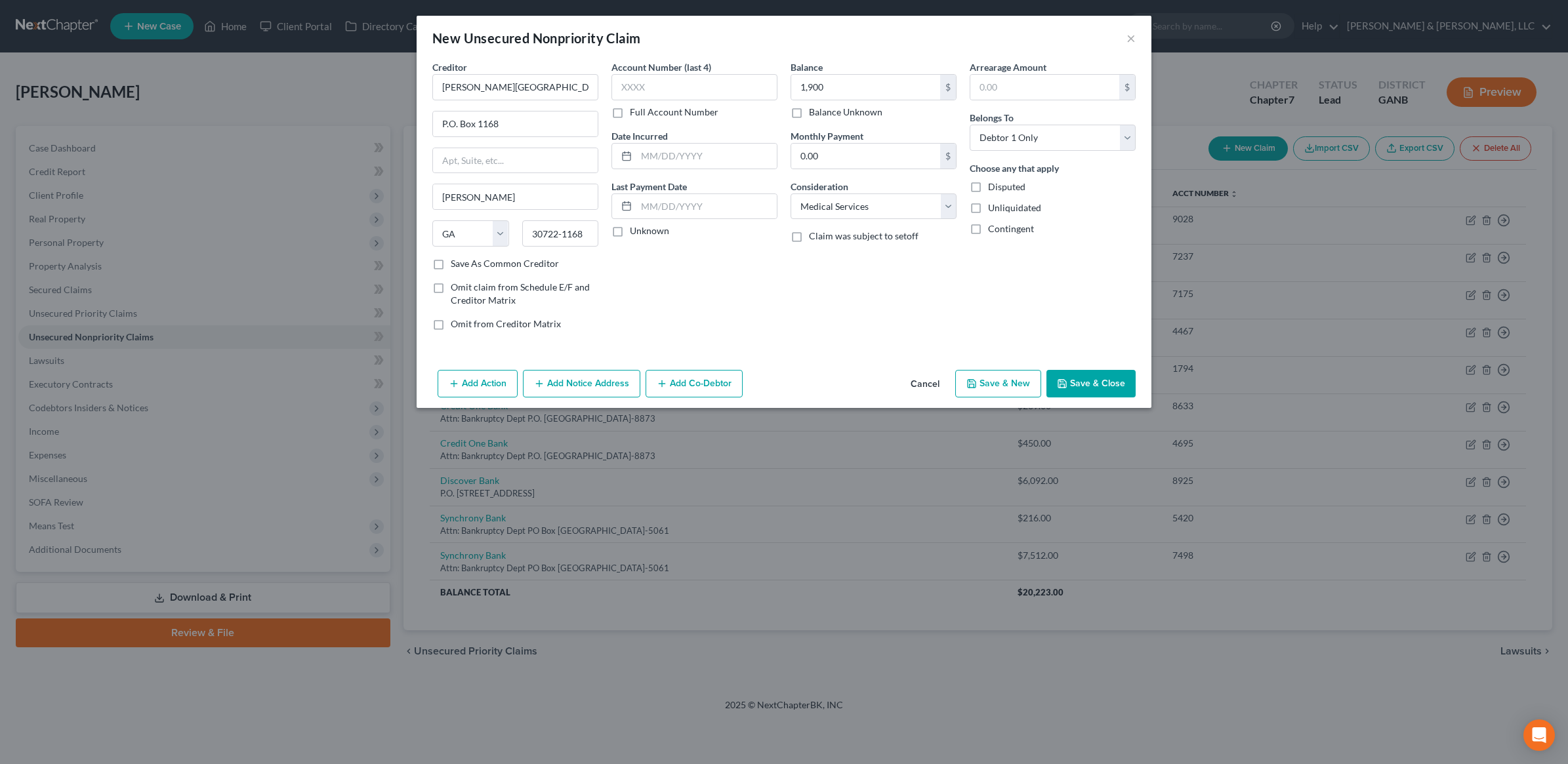
click at [1092, 389] on button "Save & Close" at bounding box center [1091, 384] width 89 height 27
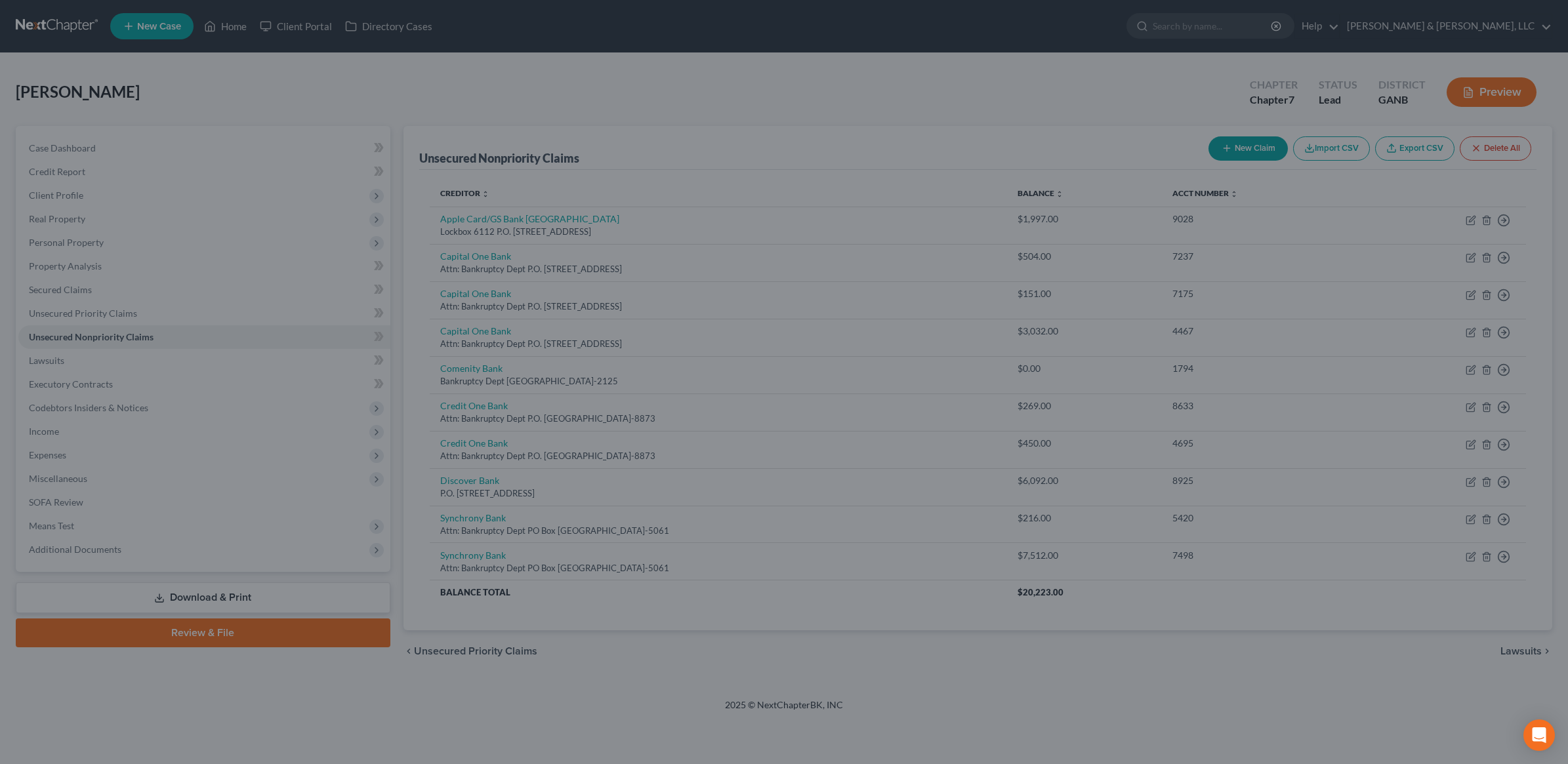
type input "1,900.00"
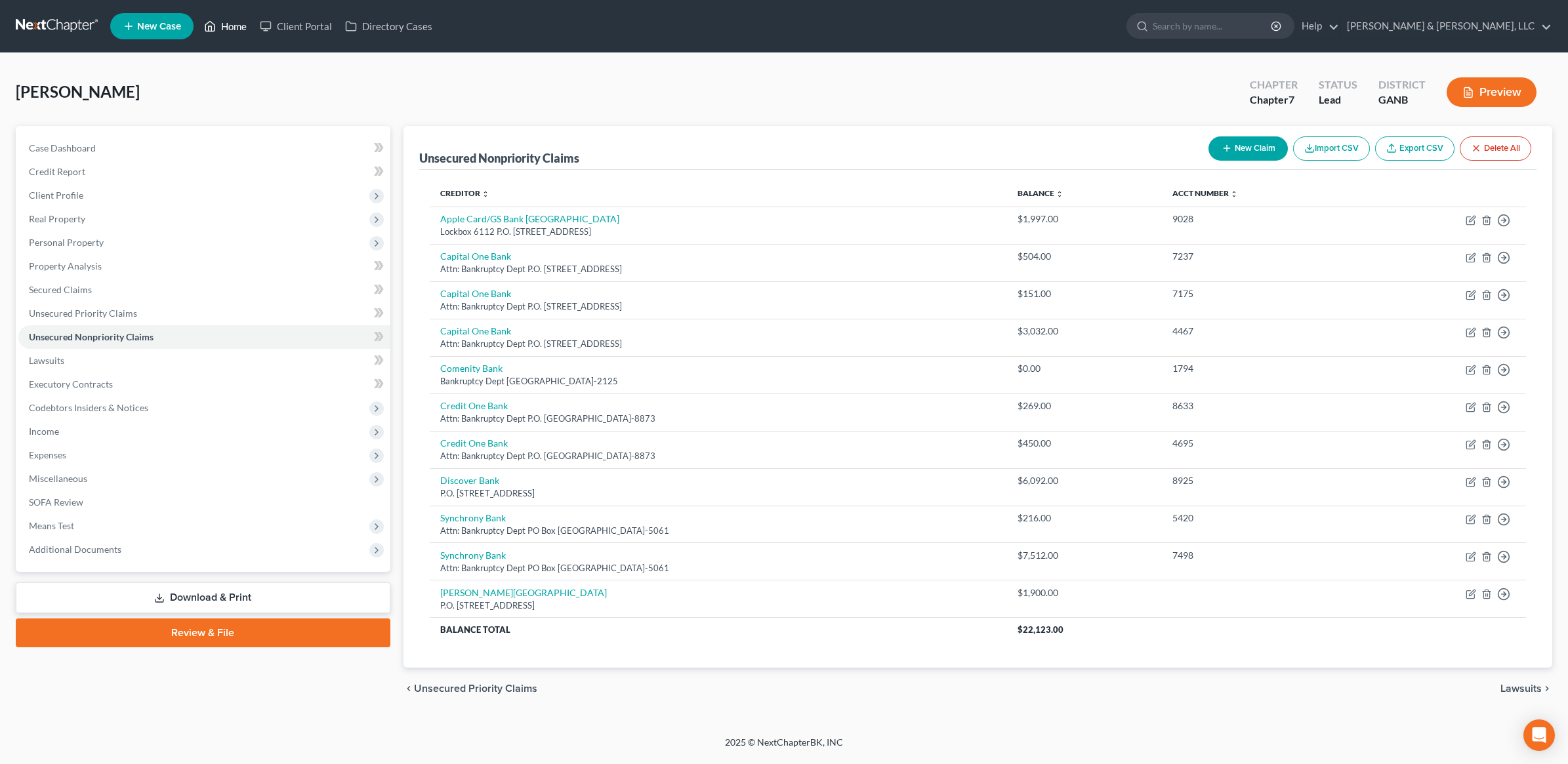
click at [209, 28] on polyline at bounding box center [210, 29] width 4 height 5
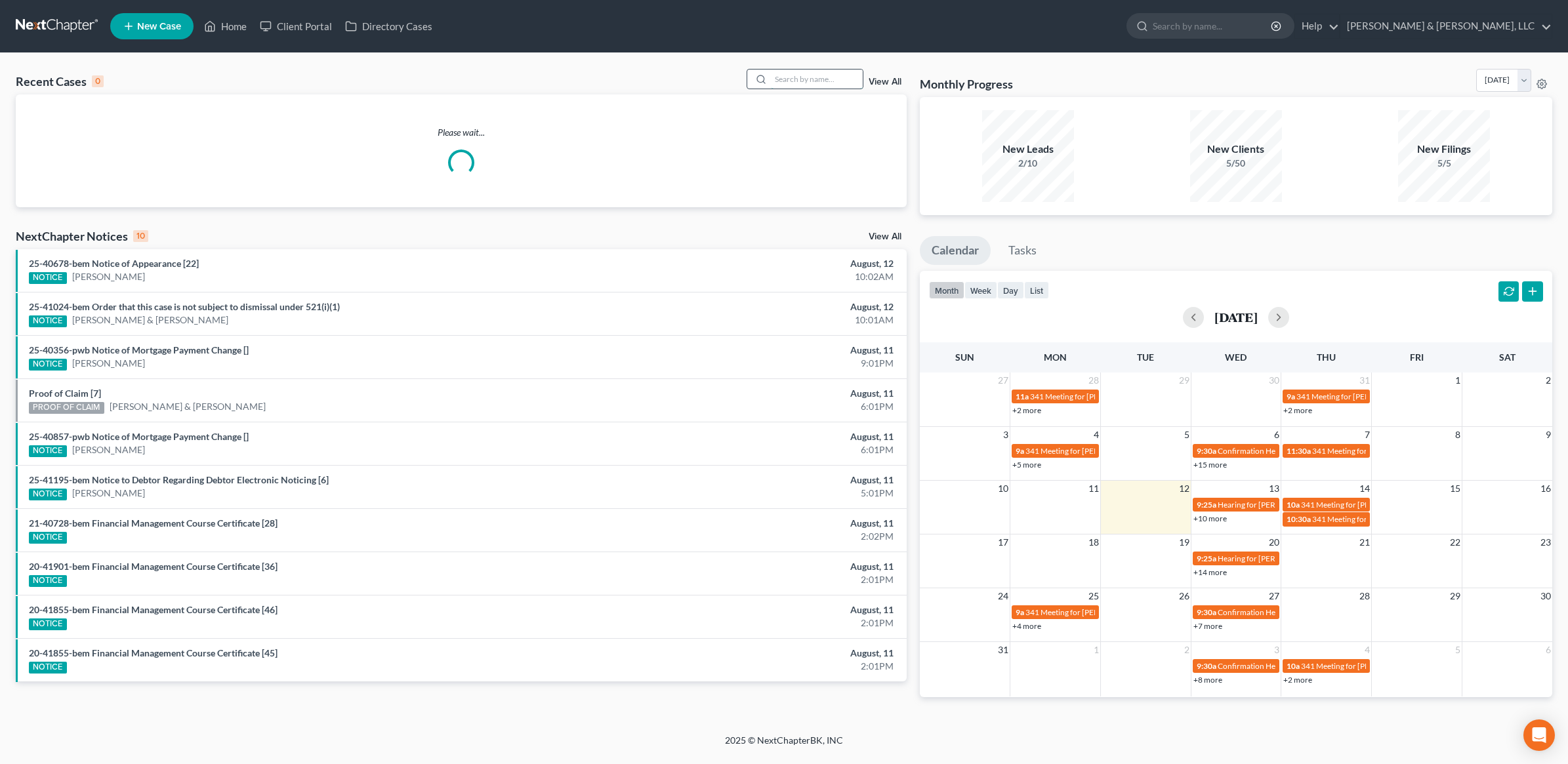
click at [778, 86] on input "search" at bounding box center [817, 79] width 92 height 19
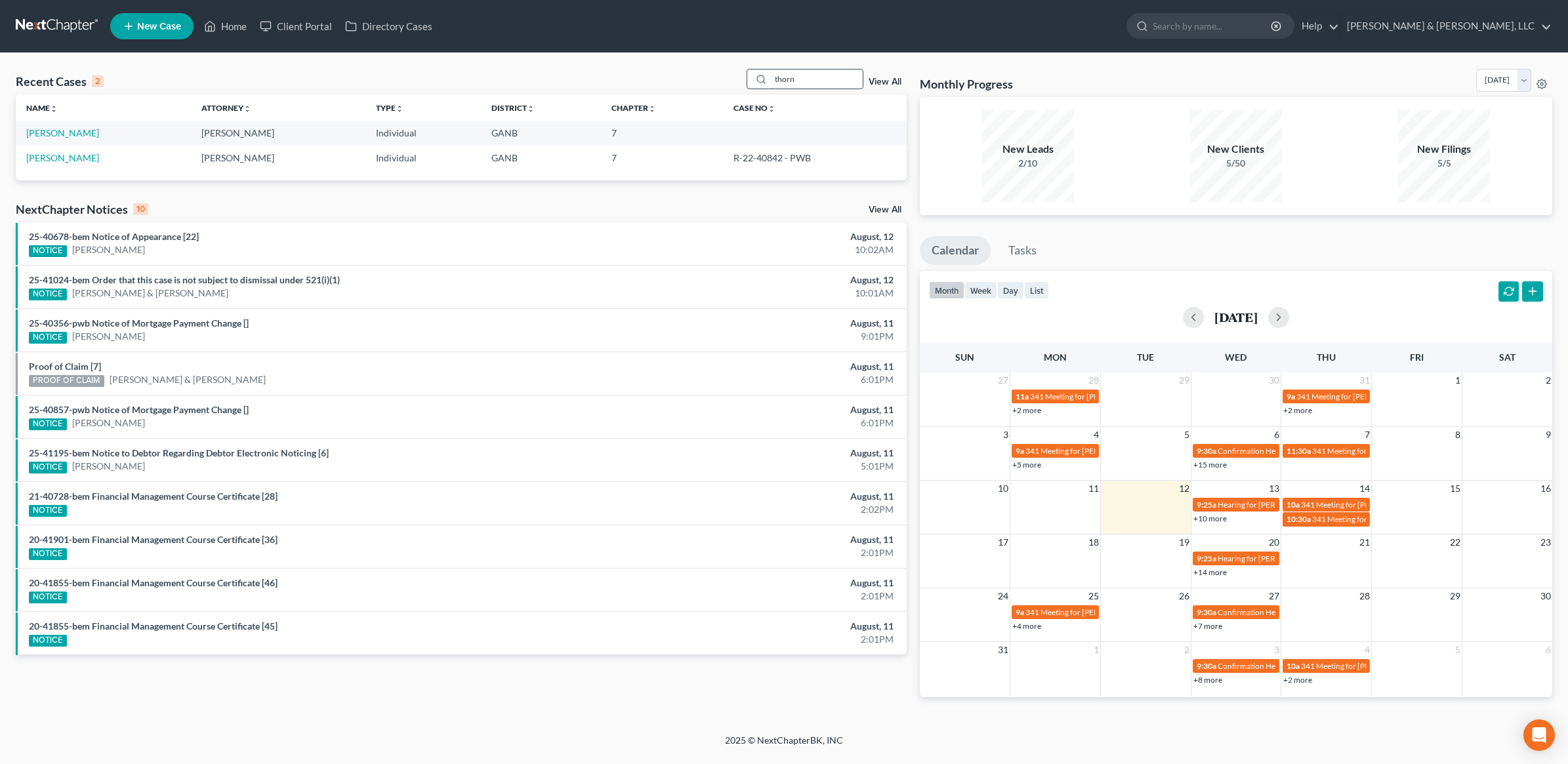
click at [775, 73] on input "thorn" at bounding box center [817, 79] width 92 height 19
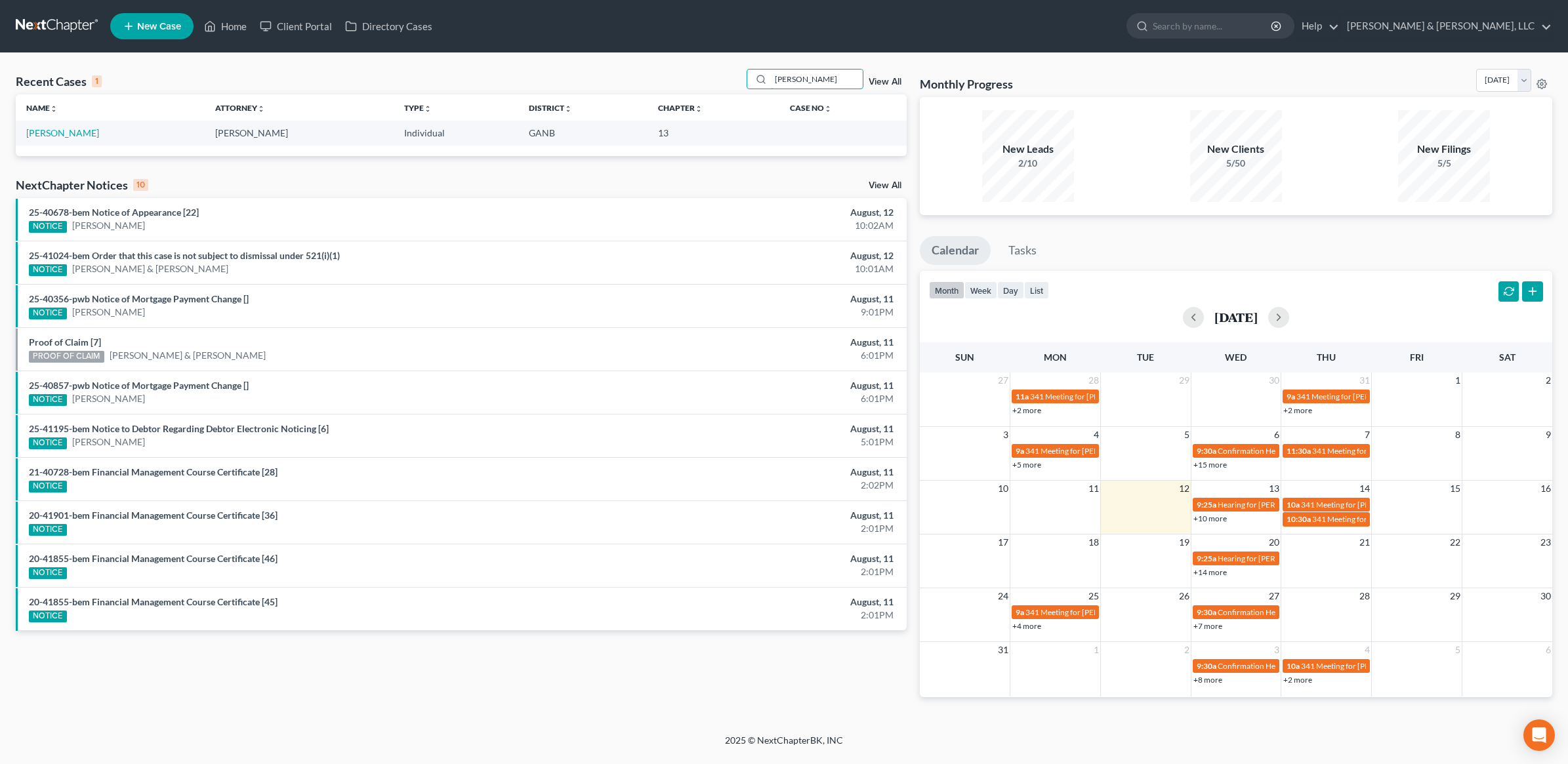
type input "[PERSON_NAME]"
click at [65, 138] on td "[PERSON_NAME]" at bounding box center [110, 133] width 189 height 24
click at [59, 134] on link "[PERSON_NAME]" at bounding box center [63, 133] width 73 height 11
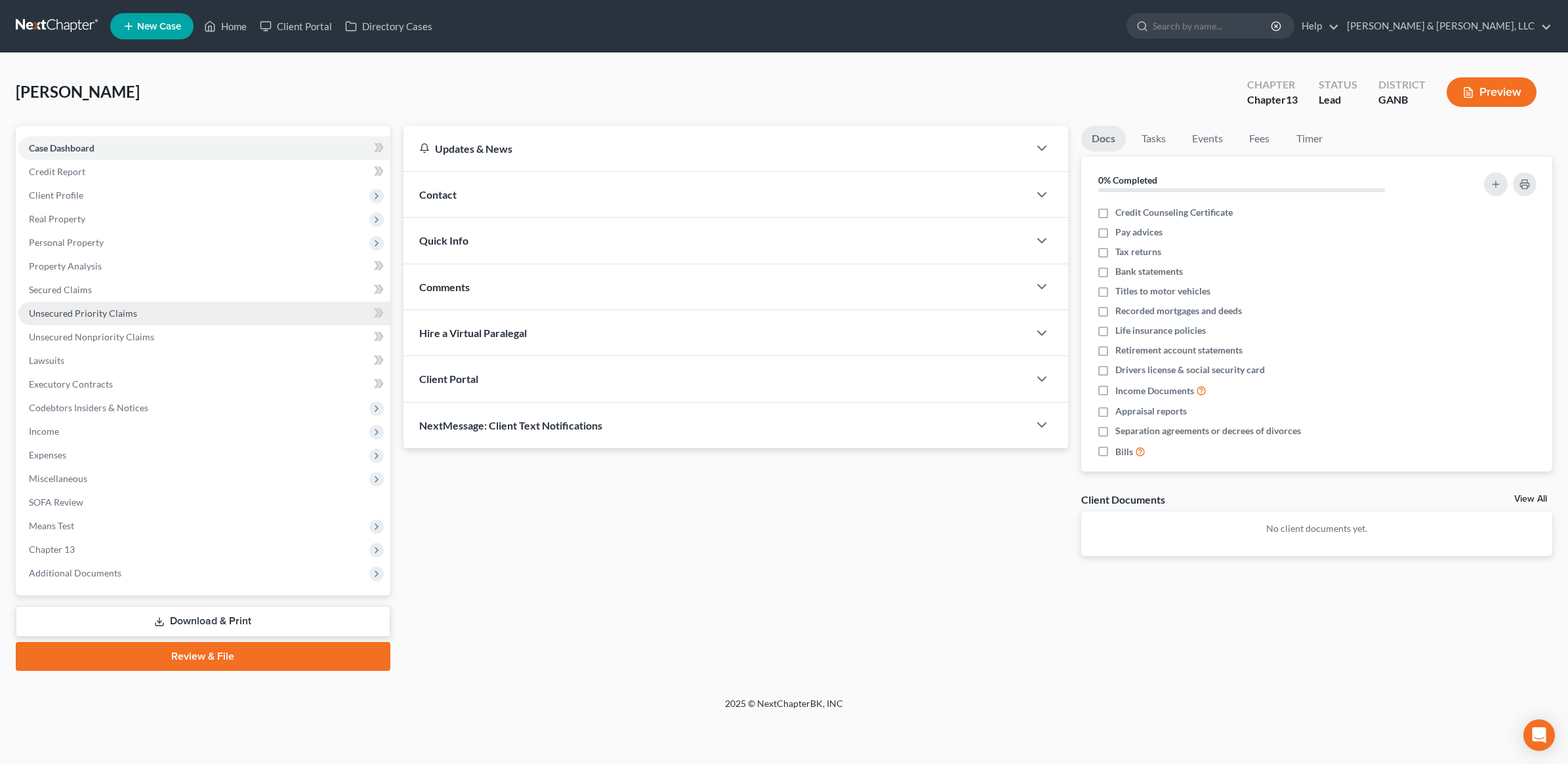
click at [164, 323] on link "Unsecured Priority Claims" at bounding box center [204, 313] width 372 height 24
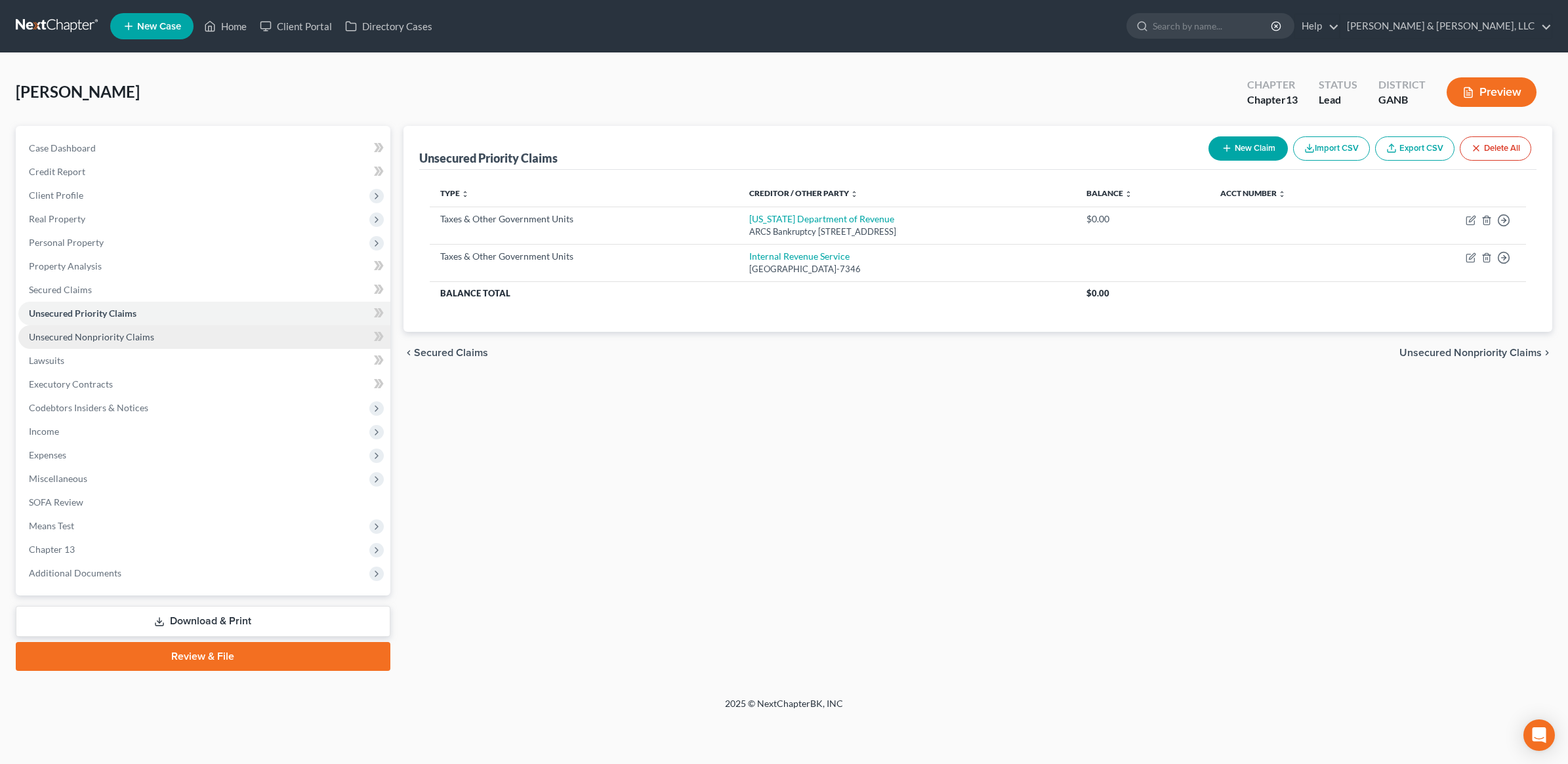
click at [164, 333] on link "Unsecured Nonpriority Claims" at bounding box center [204, 337] width 372 height 24
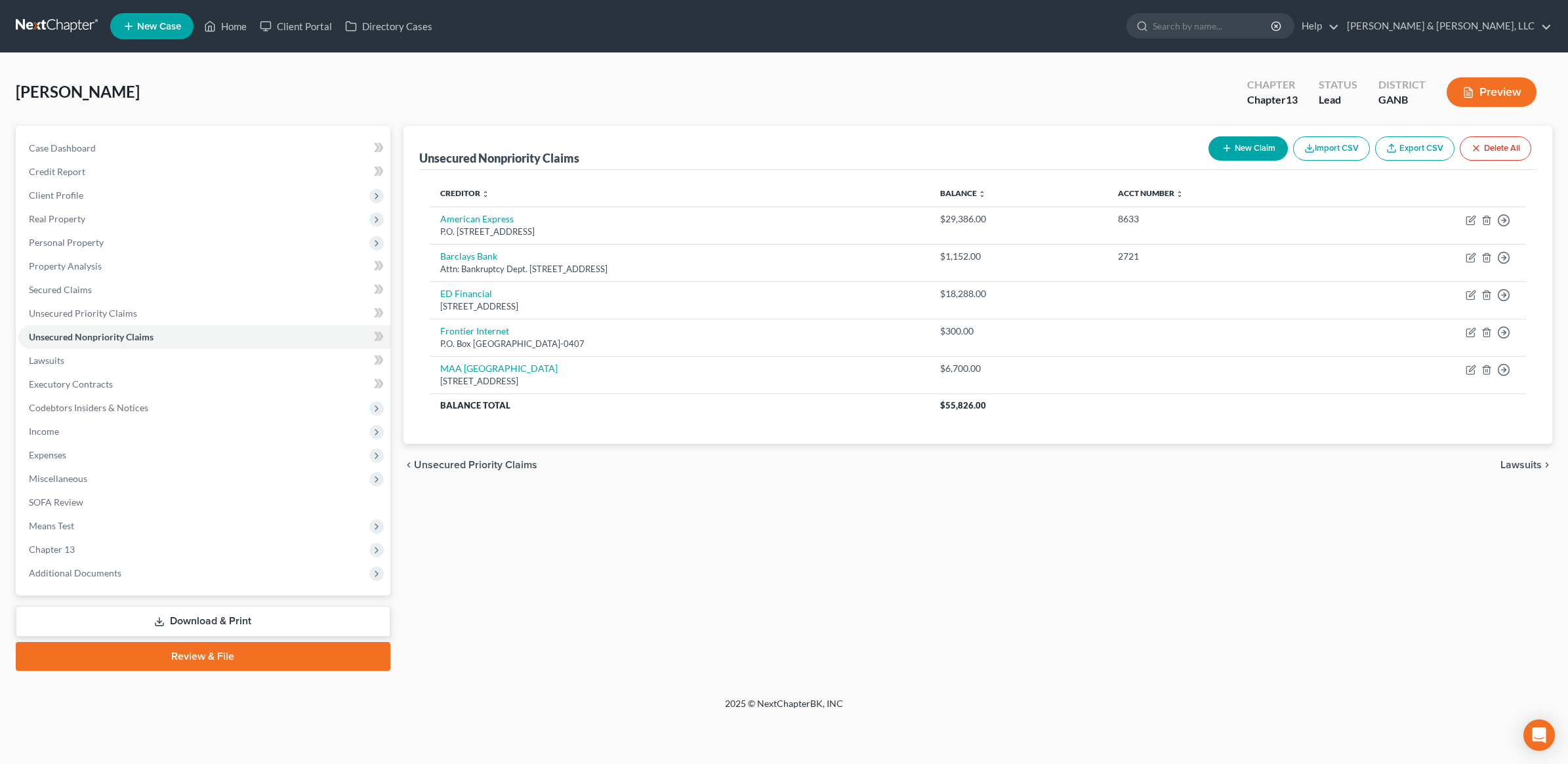
click at [789, 21] on ul "New Case Home Client Portal Directory Cases - No Result - See all results Or Pr…" at bounding box center [831, 27] width 1442 height 34
click at [479, 302] on div "[STREET_ADDRESS]" at bounding box center [680, 306] width 480 height 12
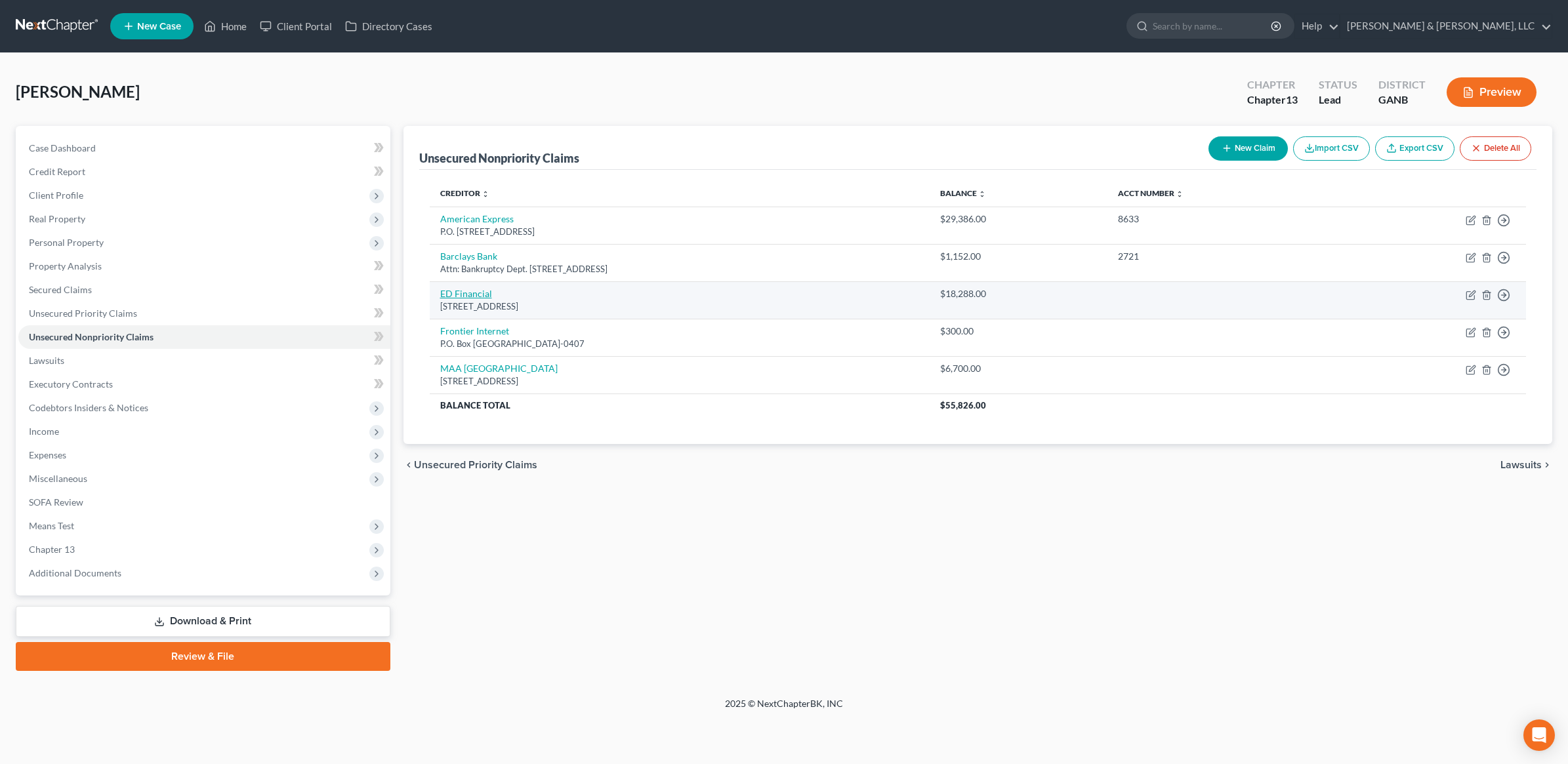
click at [483, 293] on link "ED Financial" at bounding box center [466, 293] width 52 height 11
select select "44"
select select "17"
select select "0"
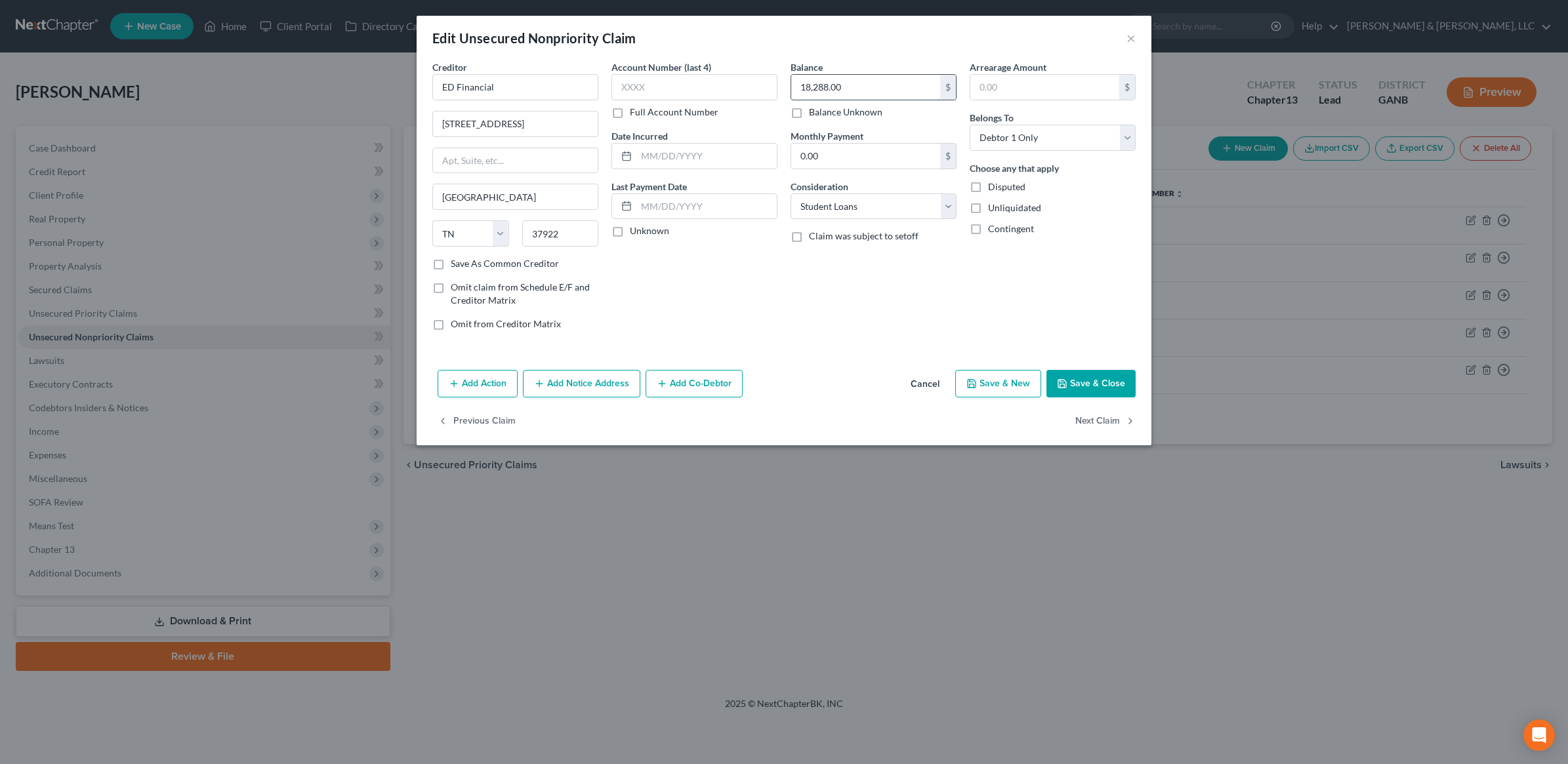
click at [878, 95] on input "18,288.00" at bounding box center [866, 87] width 149 height 25
click at [1078, 376] on button "Save & Close" at bounding box center [1091, 384] width 89 height 27
type input "18,300.00"
type input "0"
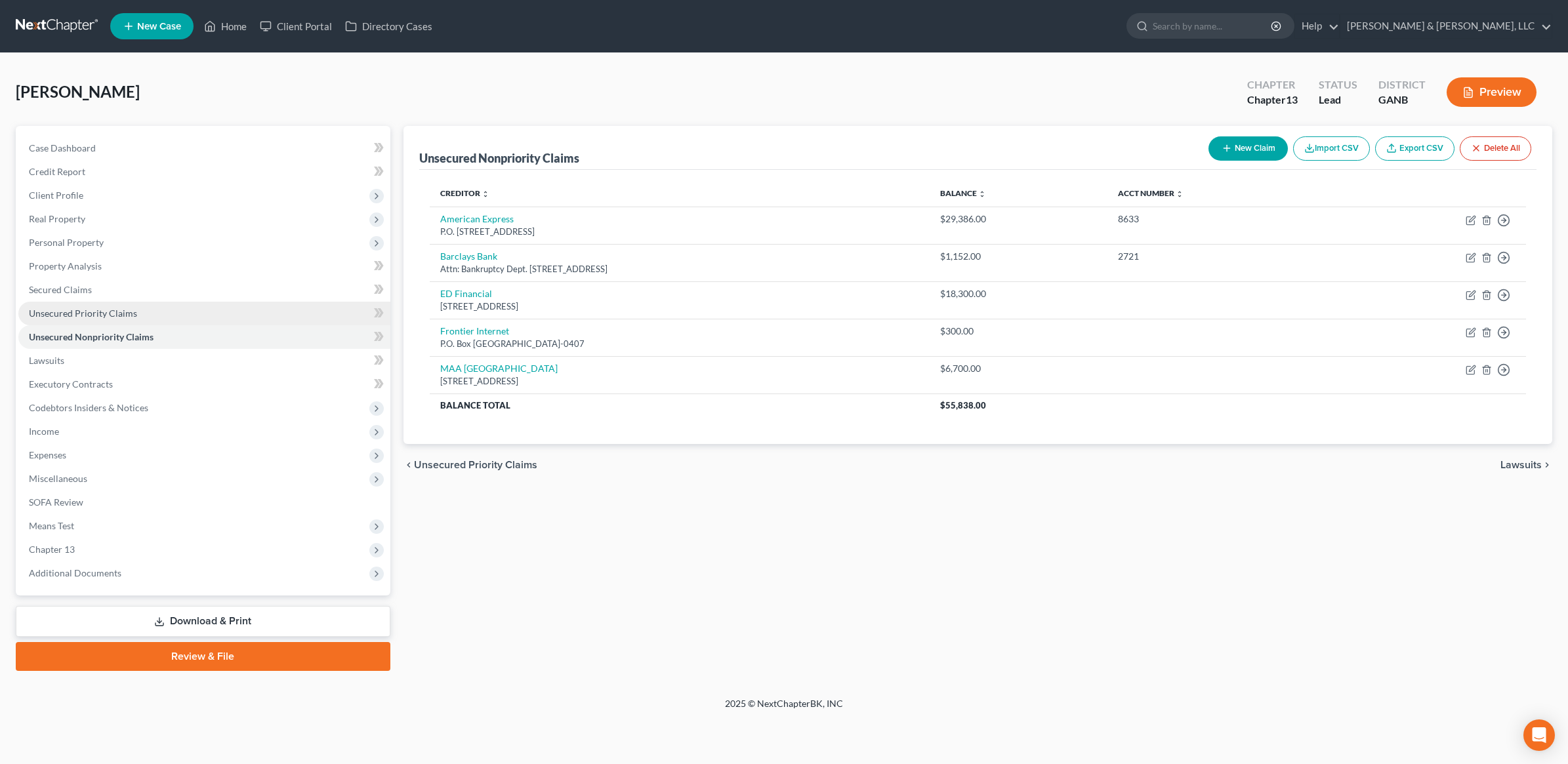
click at [139, 307] on link "Unsecured Priority Claims" at bounding box center [204, 313] width 372 height 24
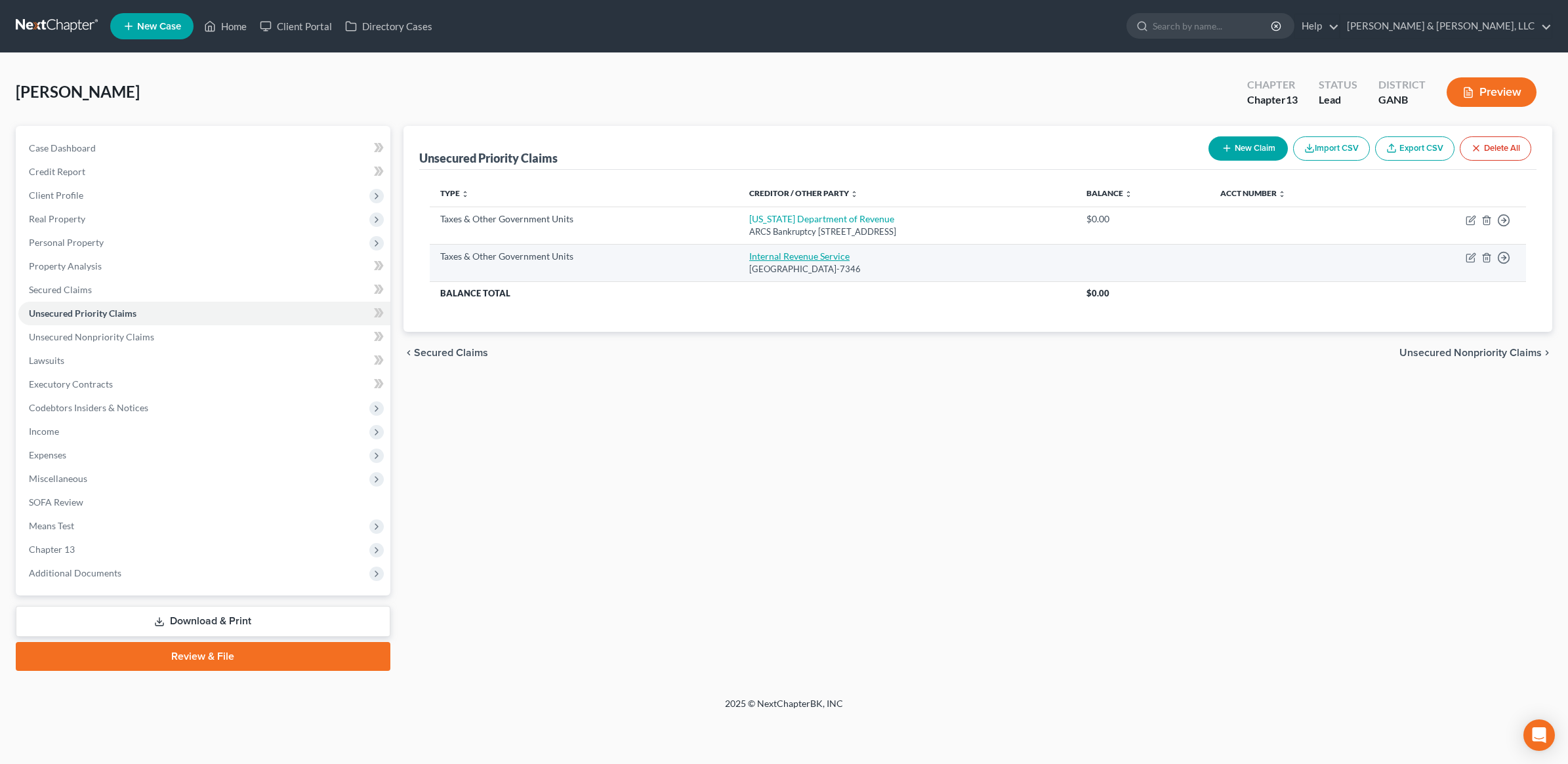
click at [757, 255] on link "Internal Revenue Service" at bounding box center [799, 256] width 100 height 11
select select "0"
select select "39"
select select "0"
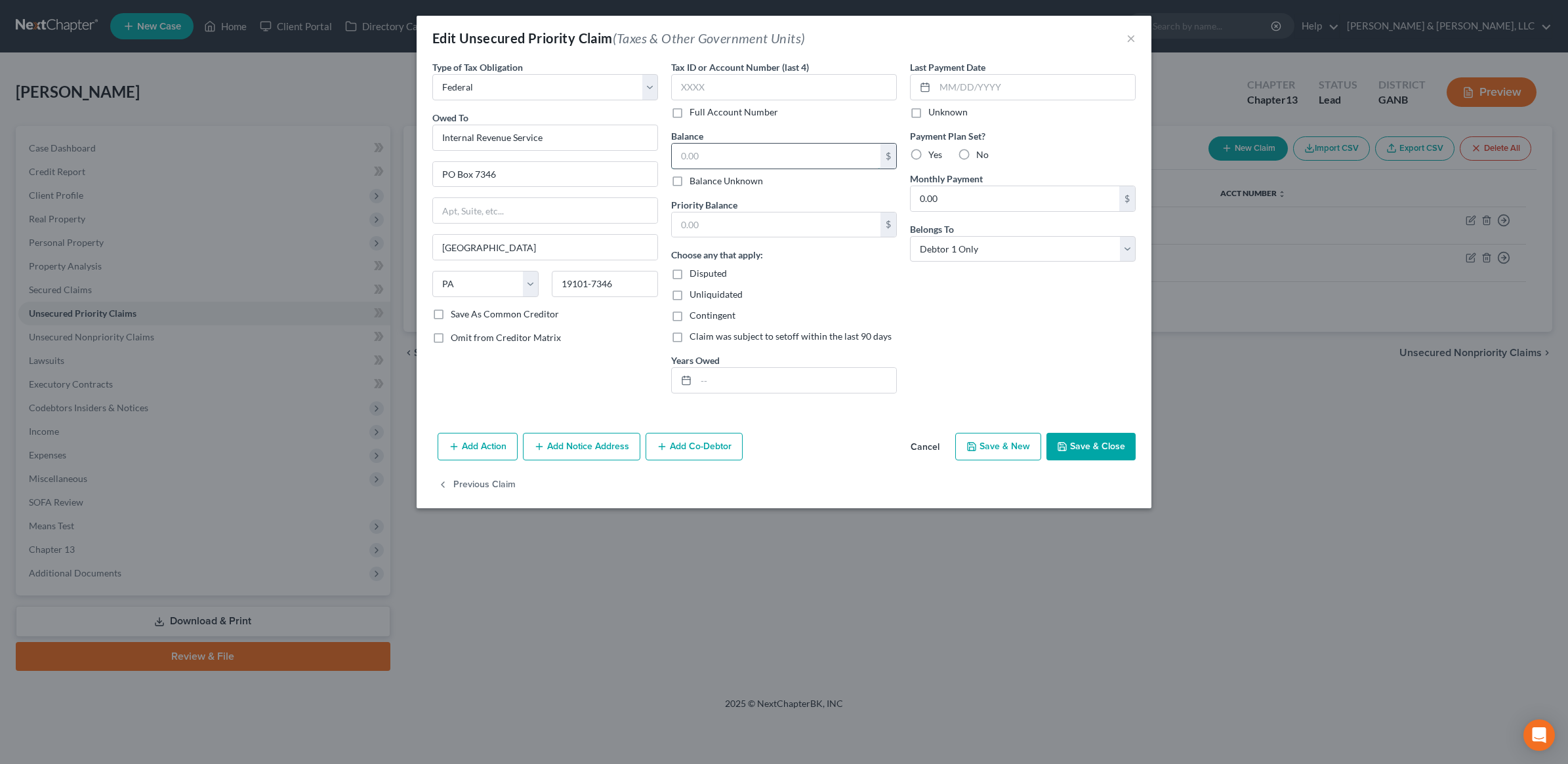
click at [776, 152] on input "text" at bounding box center [775, 156] width 209 height 25
type input "0"
click at [772, 231] on input "text" at bounding box center [775, 225] width 209 height 25
type input "0"
click at [1085, 437] on button "Save & Close" at bounding box center [1091, 447] width 89 height 27
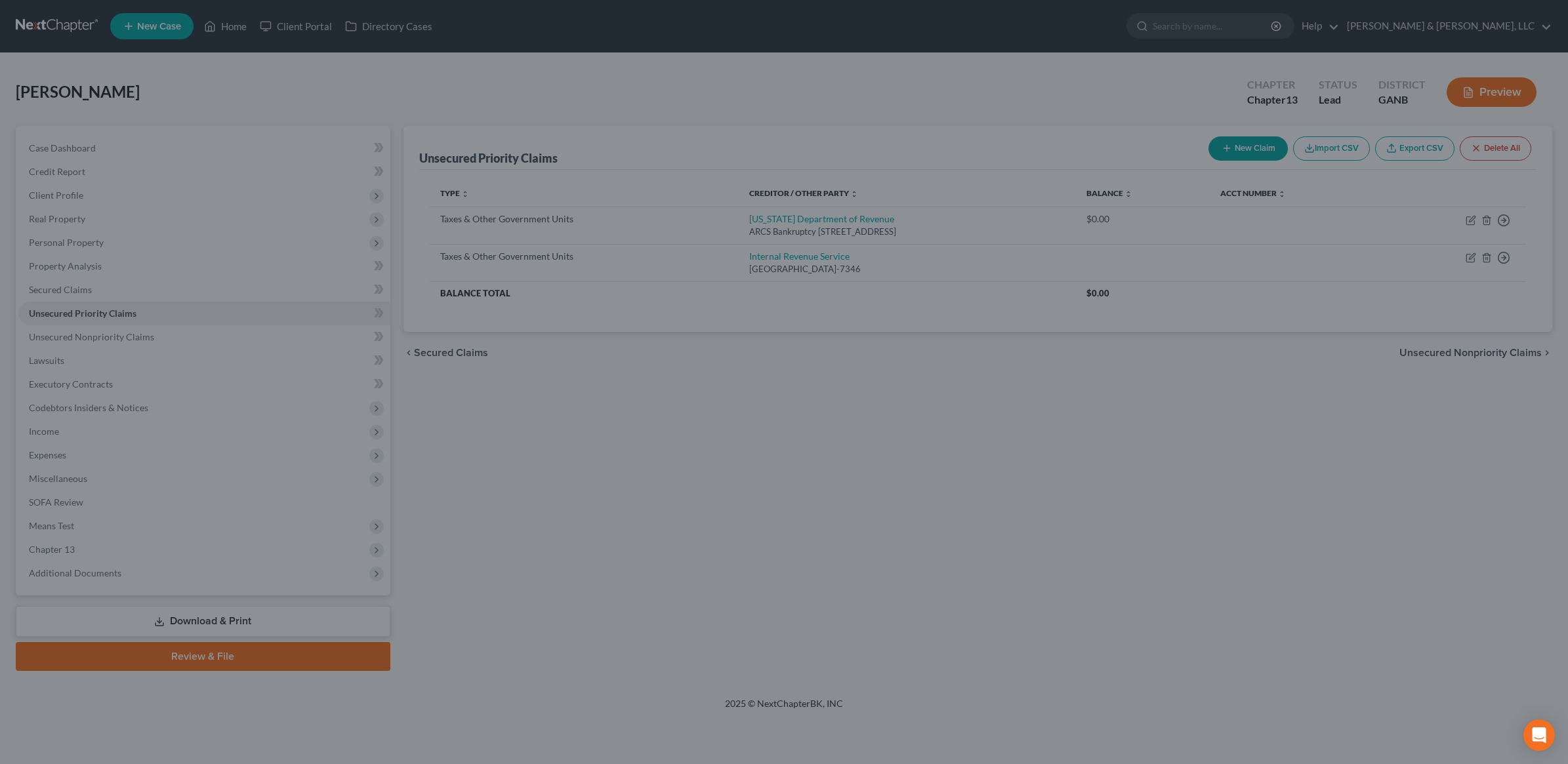
type input "0.00"
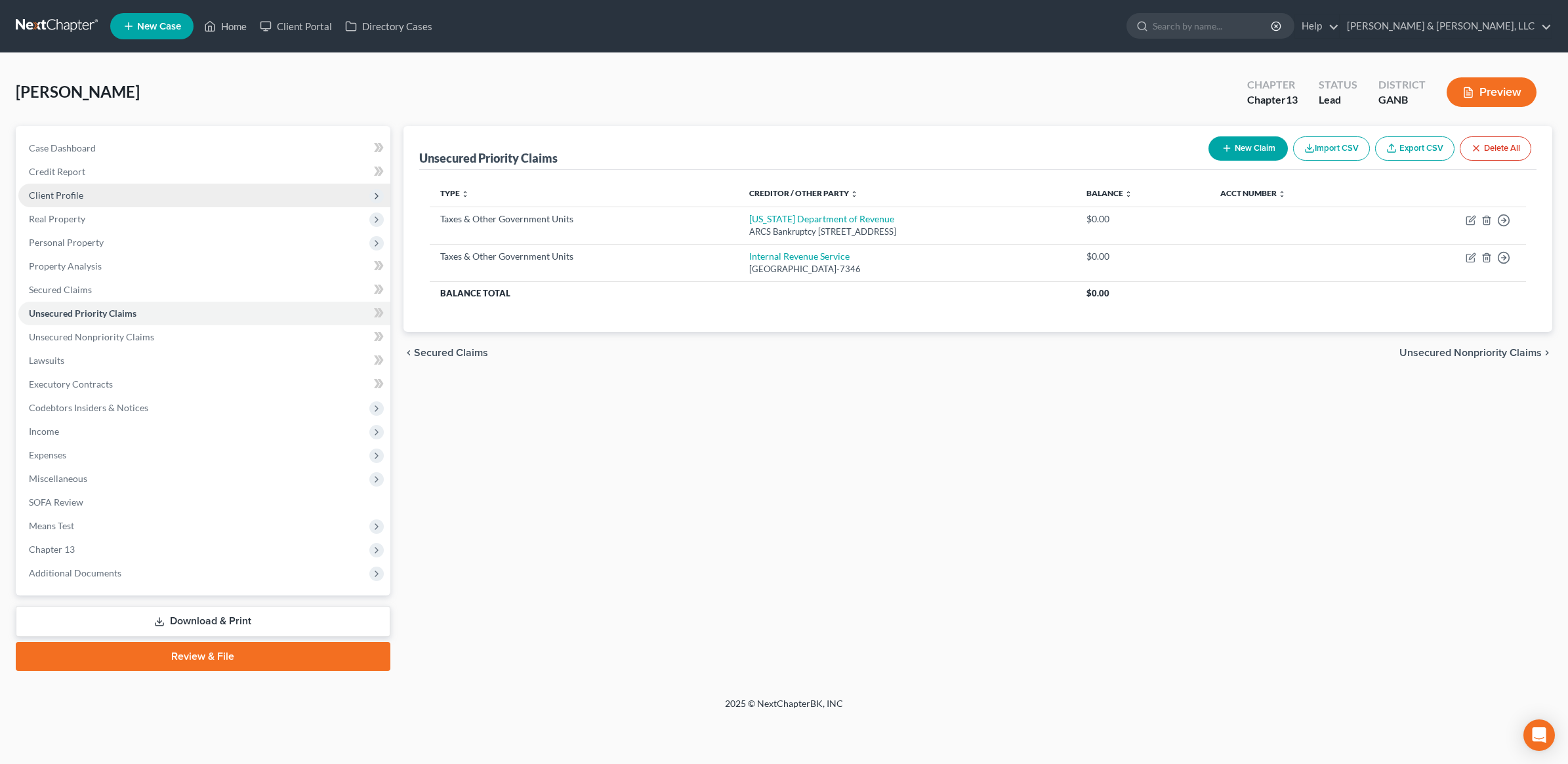
click at [131, 188] on span "Client Profile" at bounding box center [204, 195] width 372 height 24
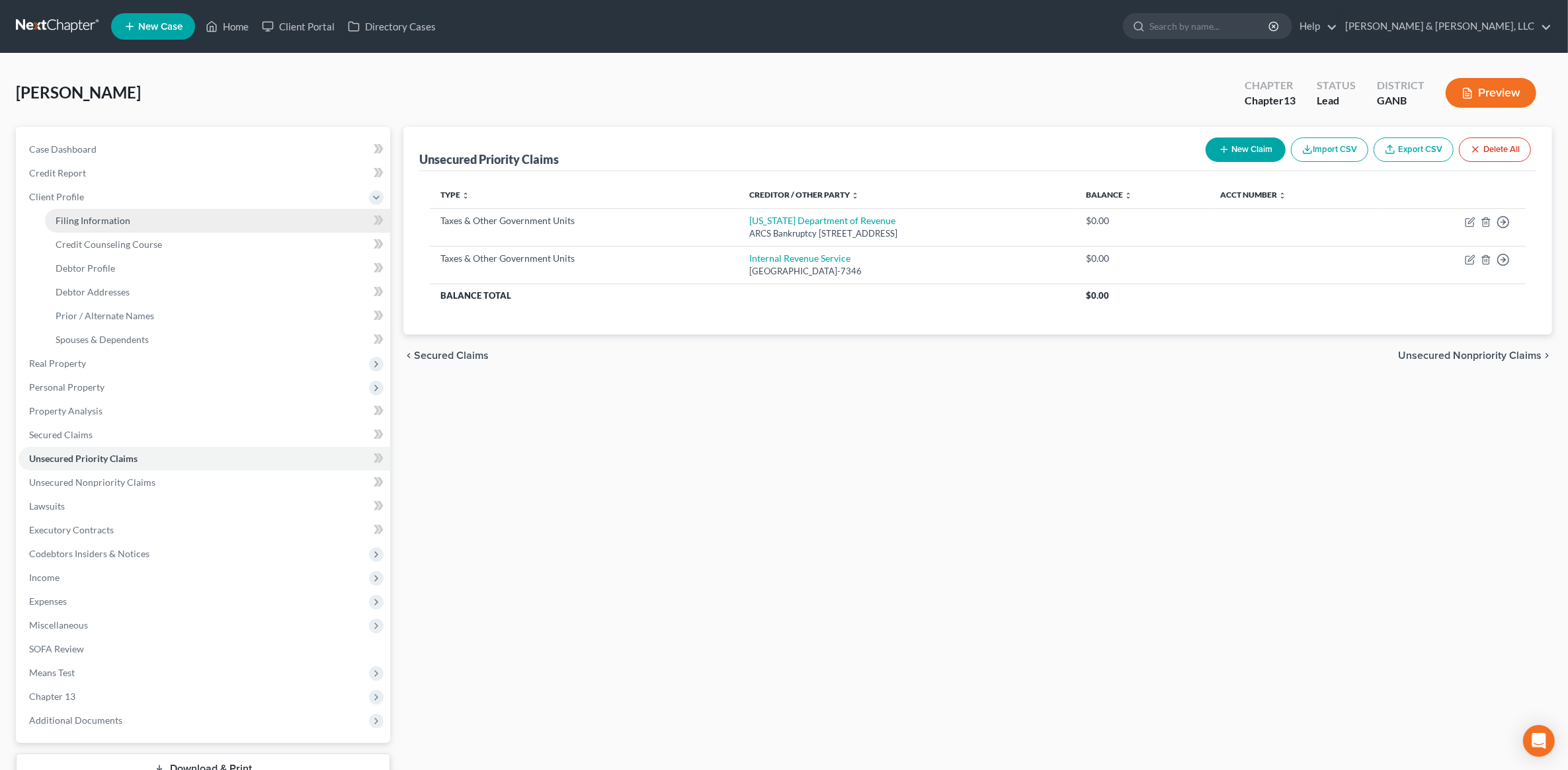
click at [132, 225] on link "Filing Information" at bounding box center [217, 221] width 345 height 24
select select "1"
select select "0"
select select "3"
select select "10"
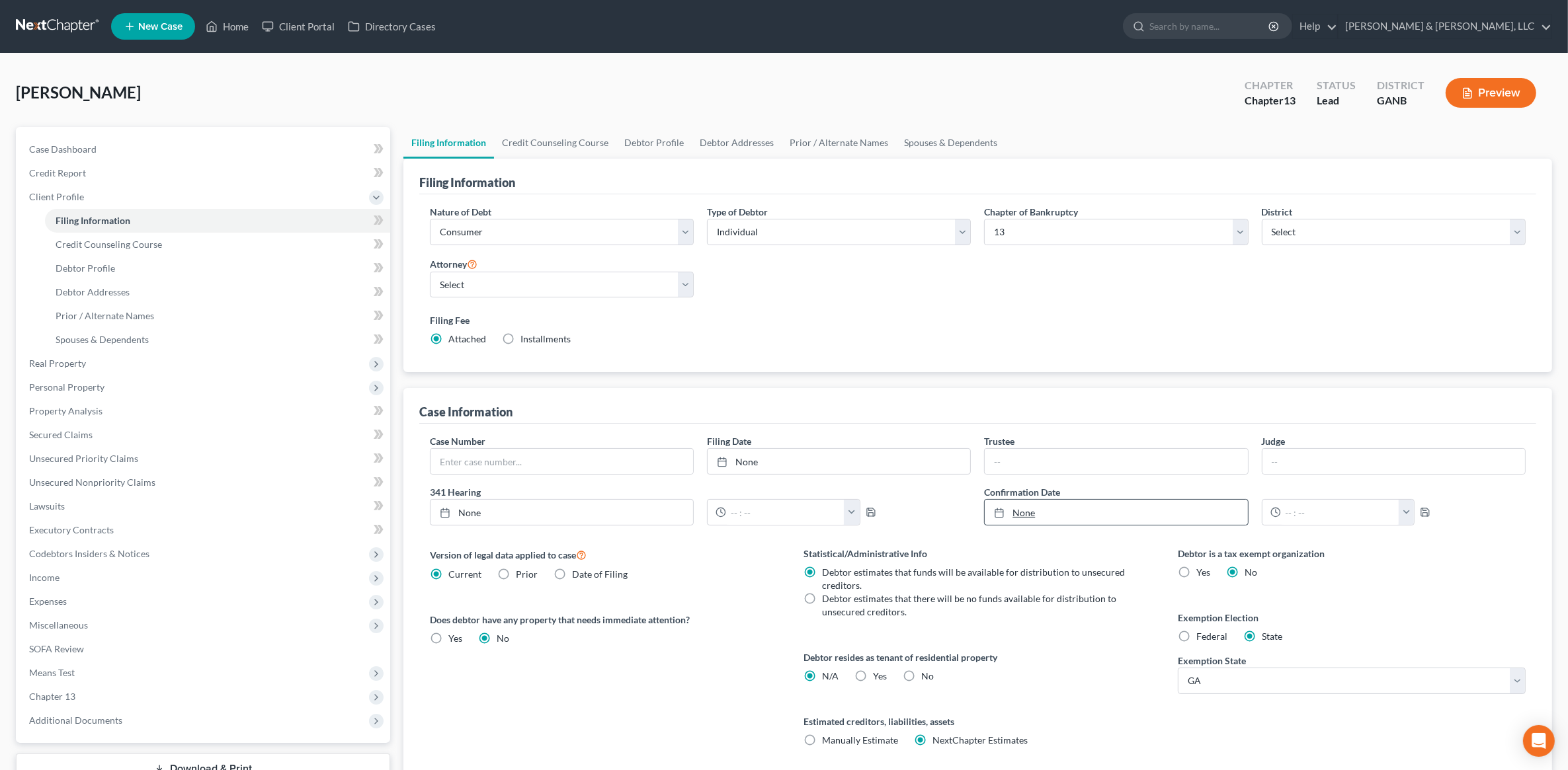
scroll to position [101, 0]
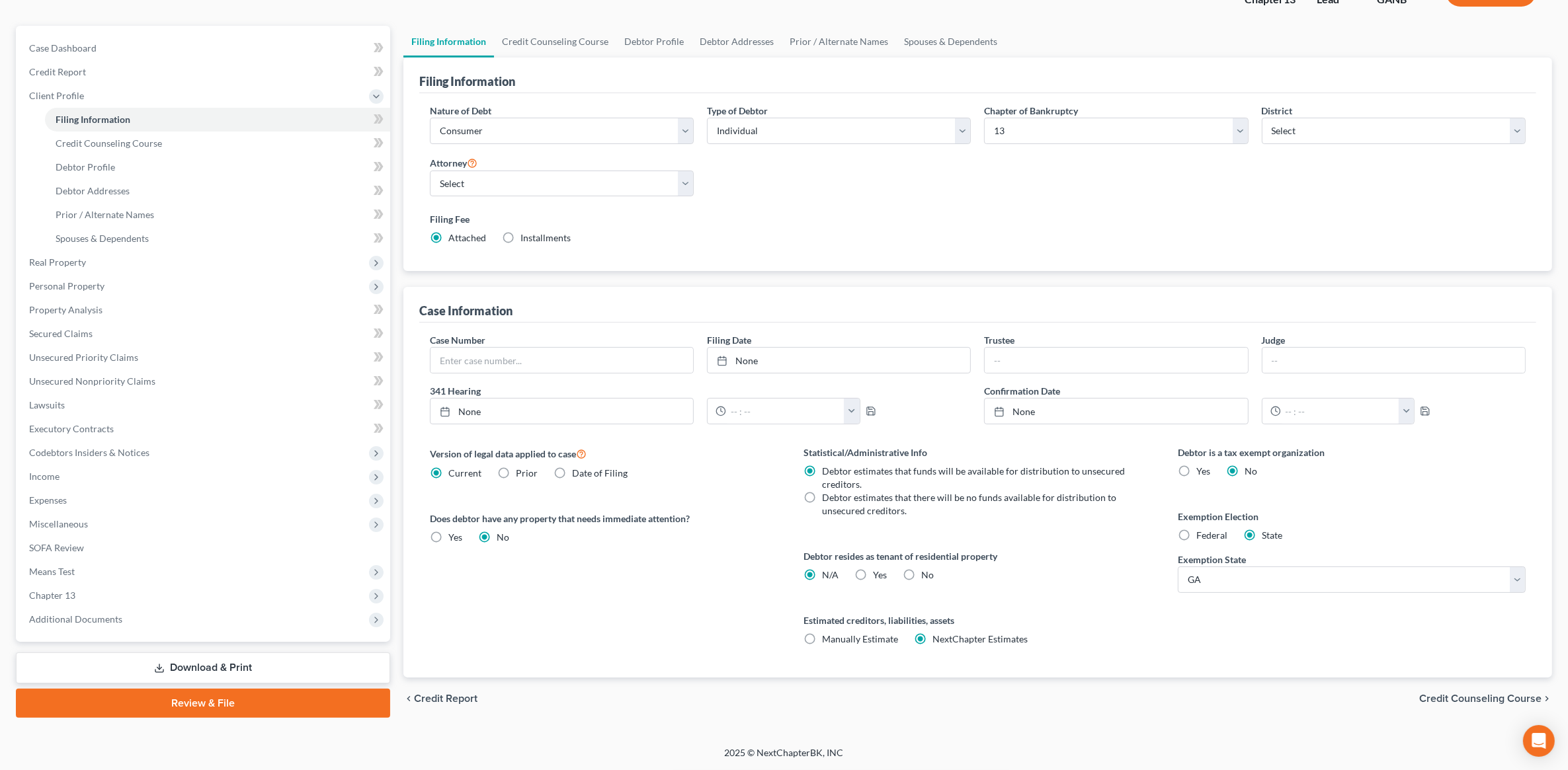
click at [873, 573] on label "Yes Yes" at bounding box center [879, 575] width 14 height 13
click at [878, 573] on input "Yes Yes" at bounding box center [882, 573] width 9 height 9
radio input "true"
radio input "false"
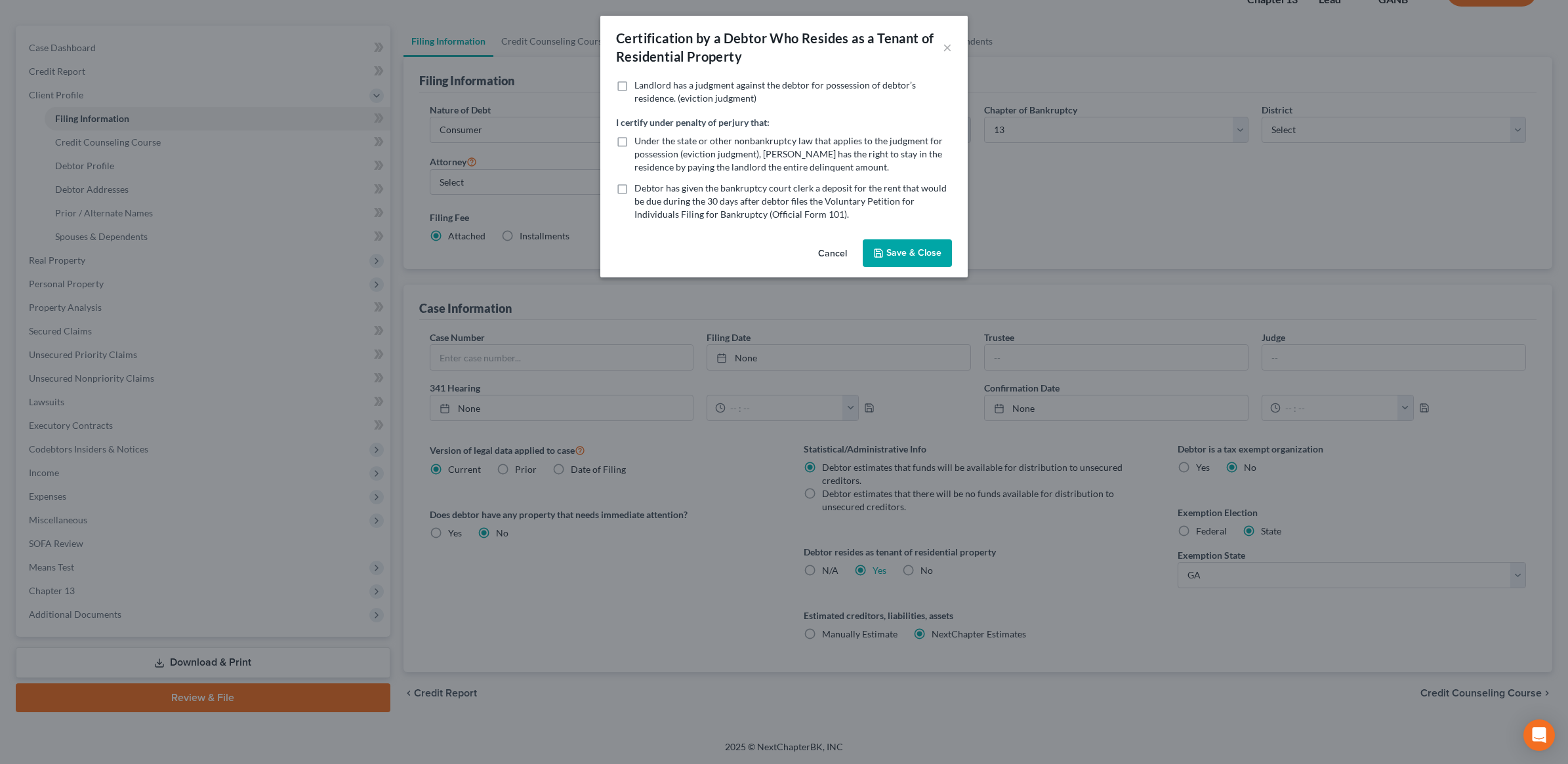
click at [910, 255] on button "Save & Close" at bounding box center [907, 253] width 89 height 27
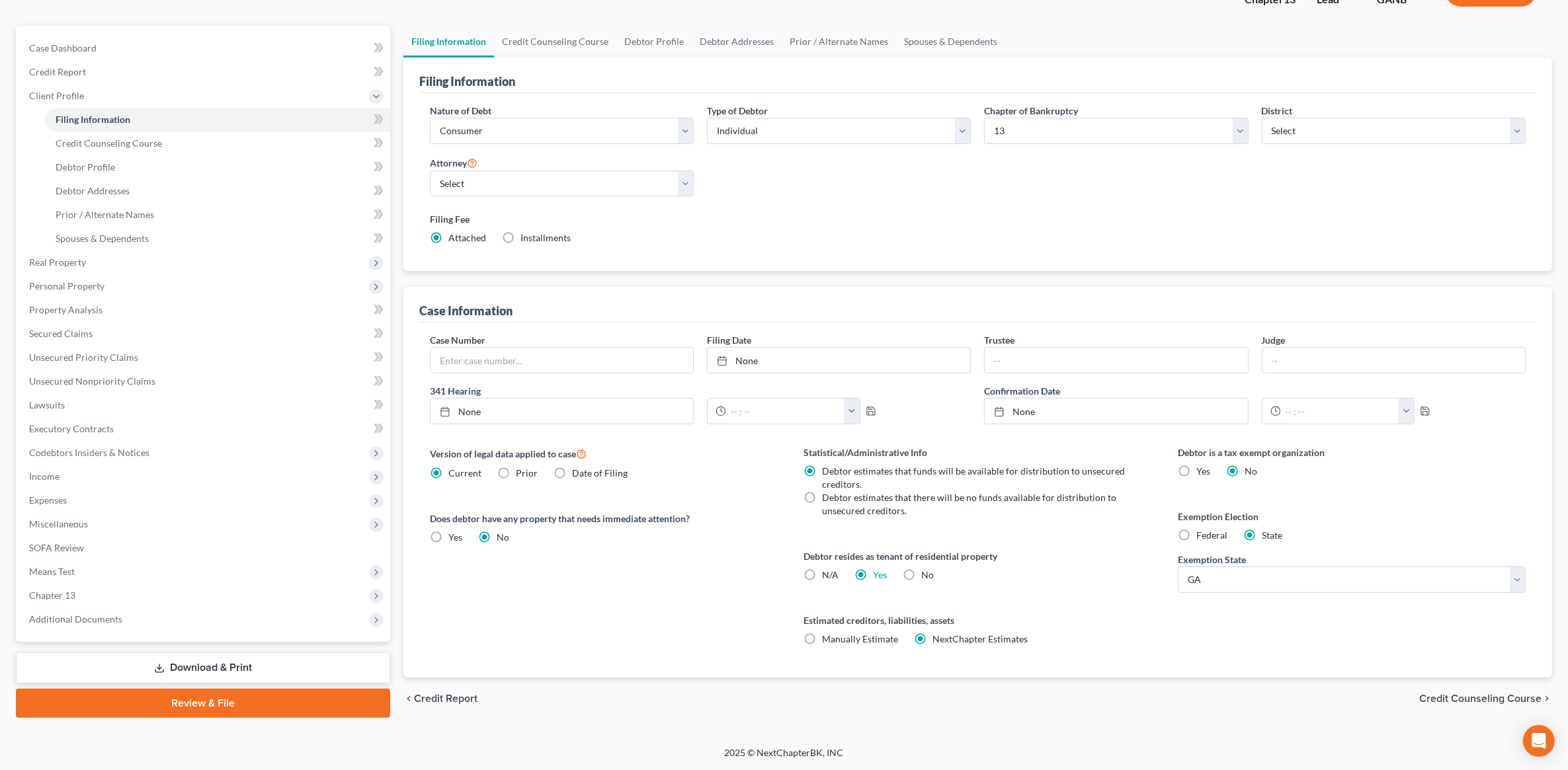
click at [1459, 694] on span "Credit Counseling Course" at bounding box center [1480, 698] width 122 height 11
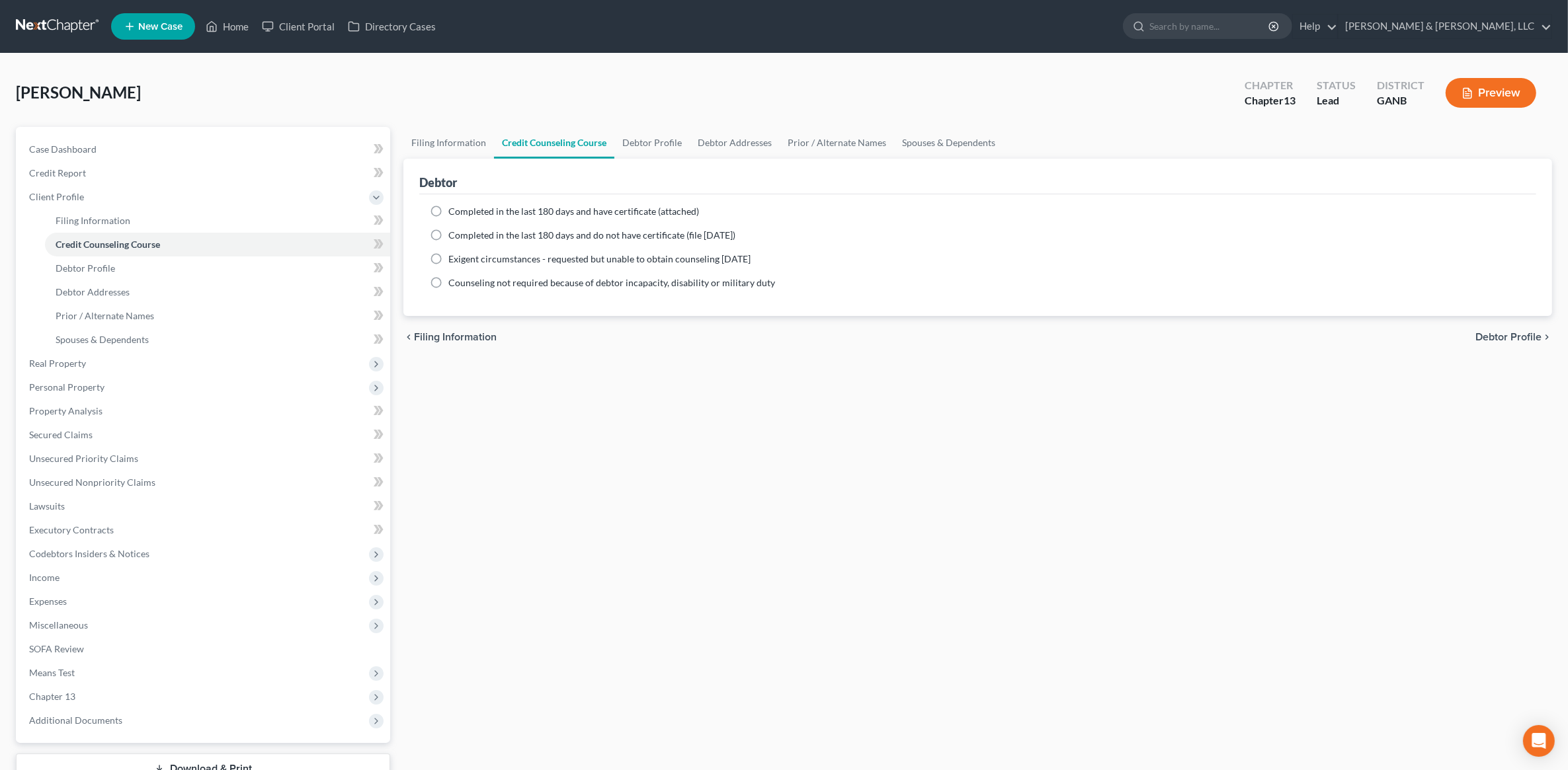
click at [655, 215] on span "Completed in the last 180 days and have certificate (attached)" at bounding box center [574, 211] width 251 height 12
click at [462, 213] on input "Completed in the last 180 days and have certificate (attached)" at bounding box center [458, 210] width 9 height 9
radio input "true"
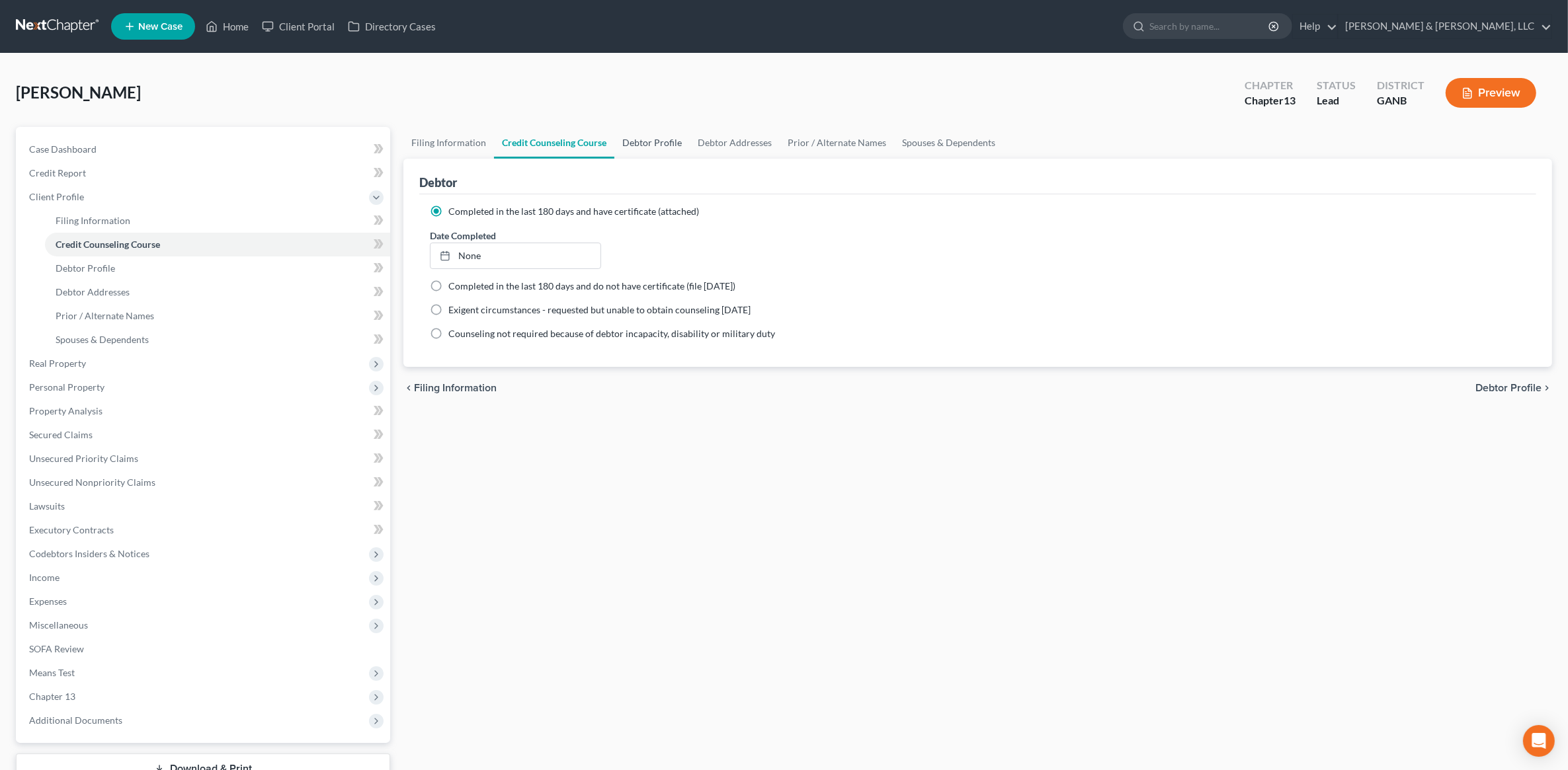
click at [639, 153] on link "Debtor Profile" at bounding box center [652, 143] width 75 height 32
select select "0"
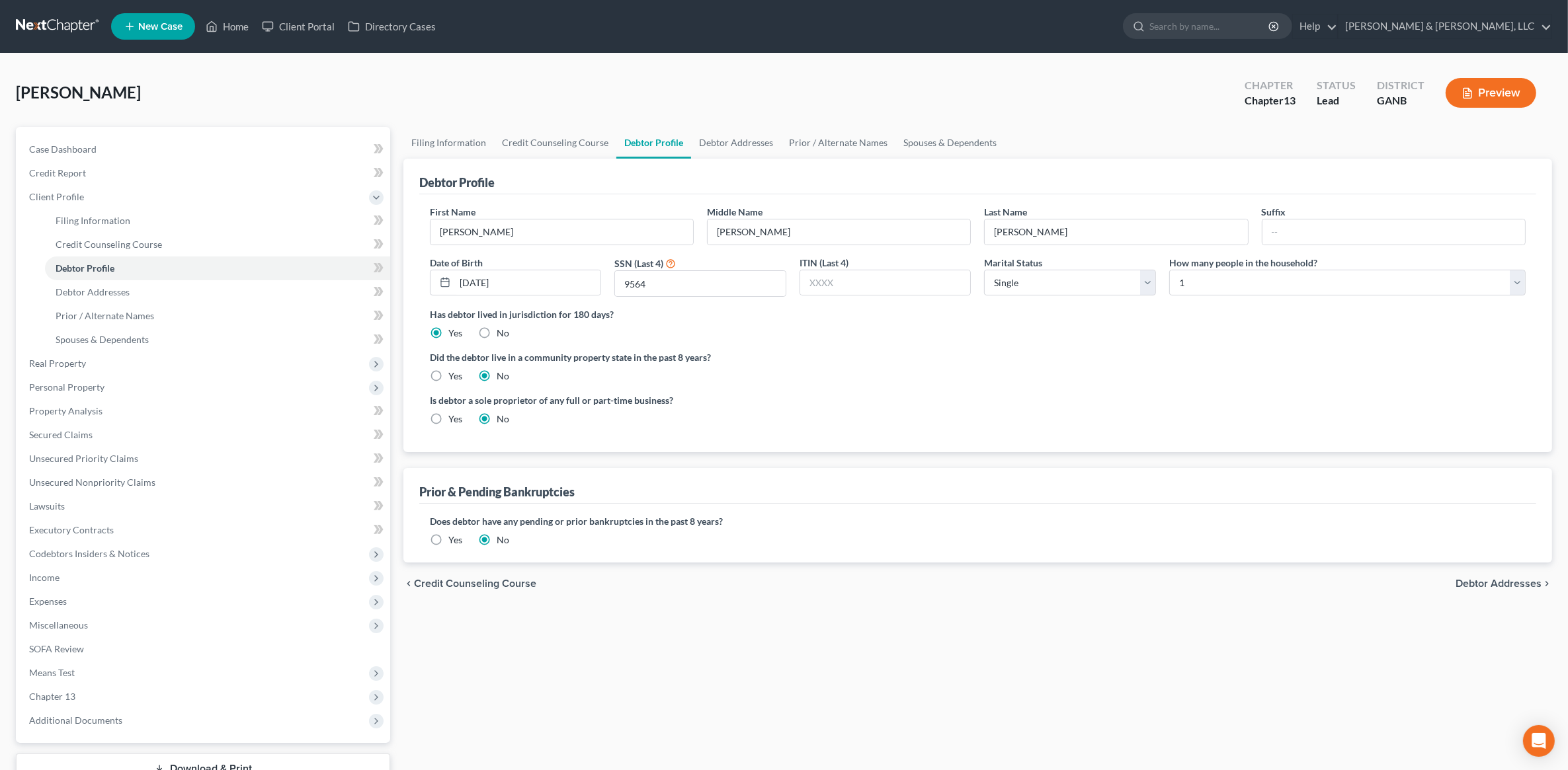
click at [1477, 87] on button "Preview" at bounding box center [1491, 93] width 90 height 30
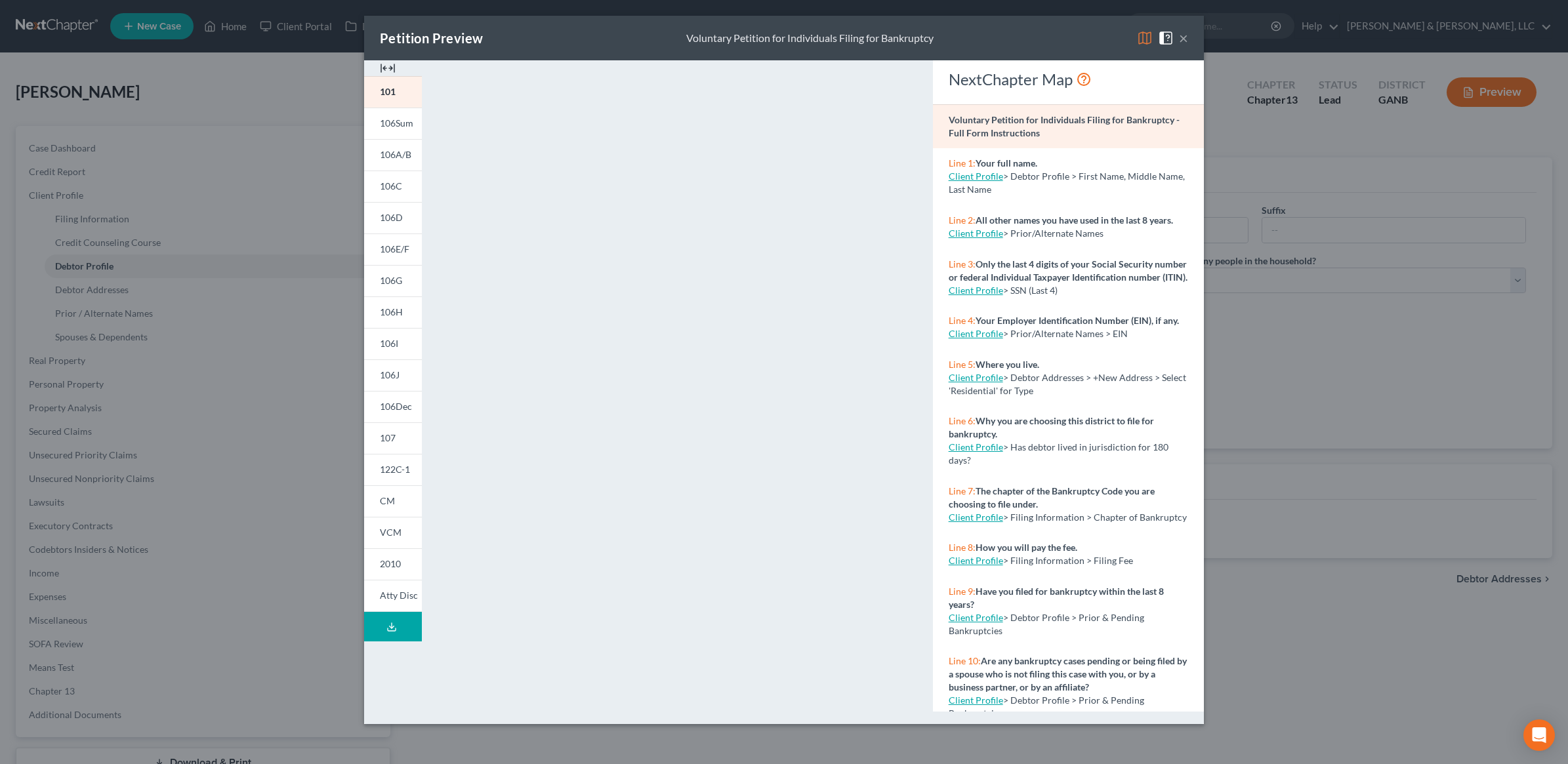
click at [1137, 30] on img at bounding box center [1145, 38] width 16 height 16
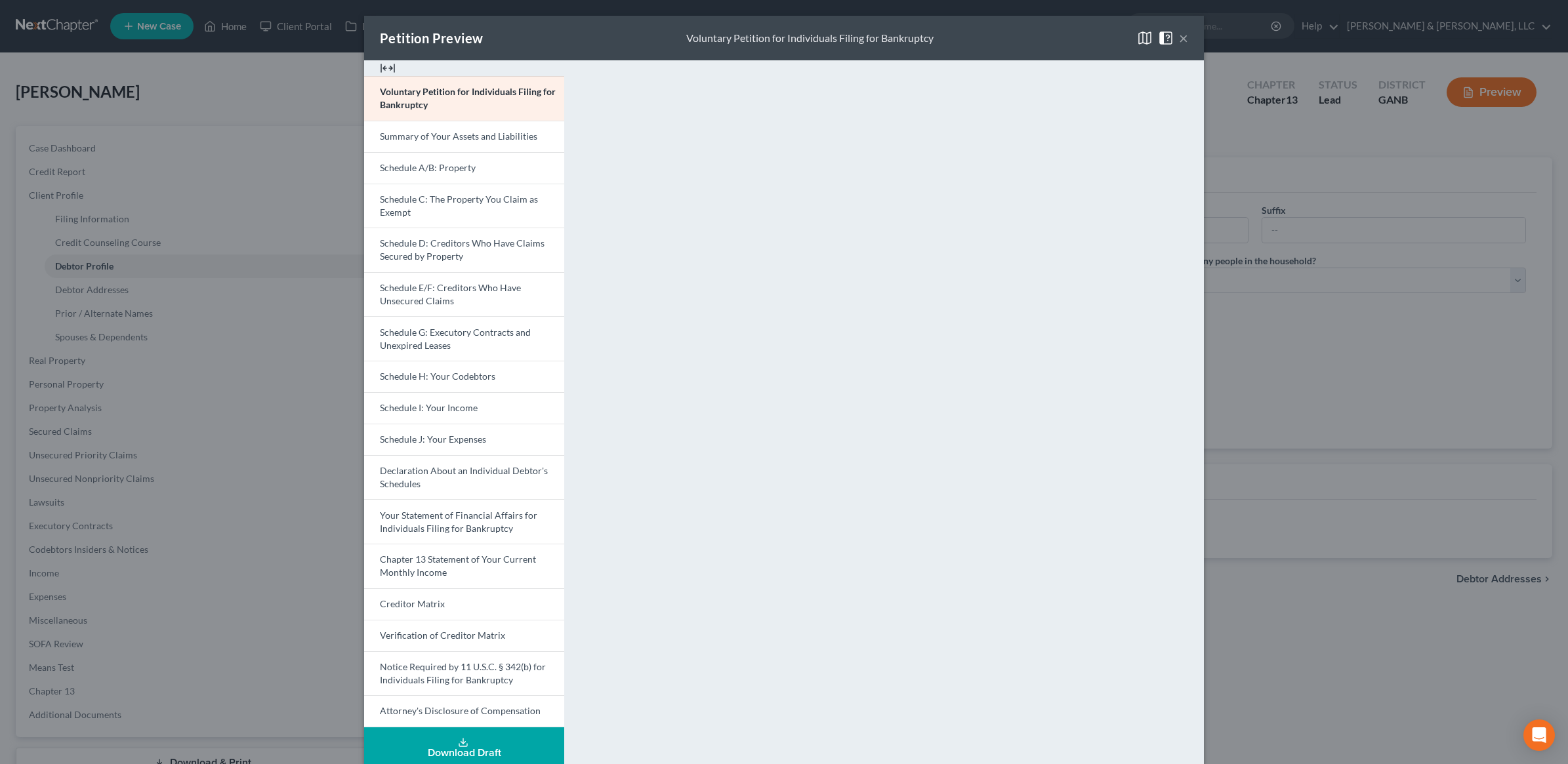
click at [1179, 42] on button "×" at bounding box center [1183, 38] width 9 height 16
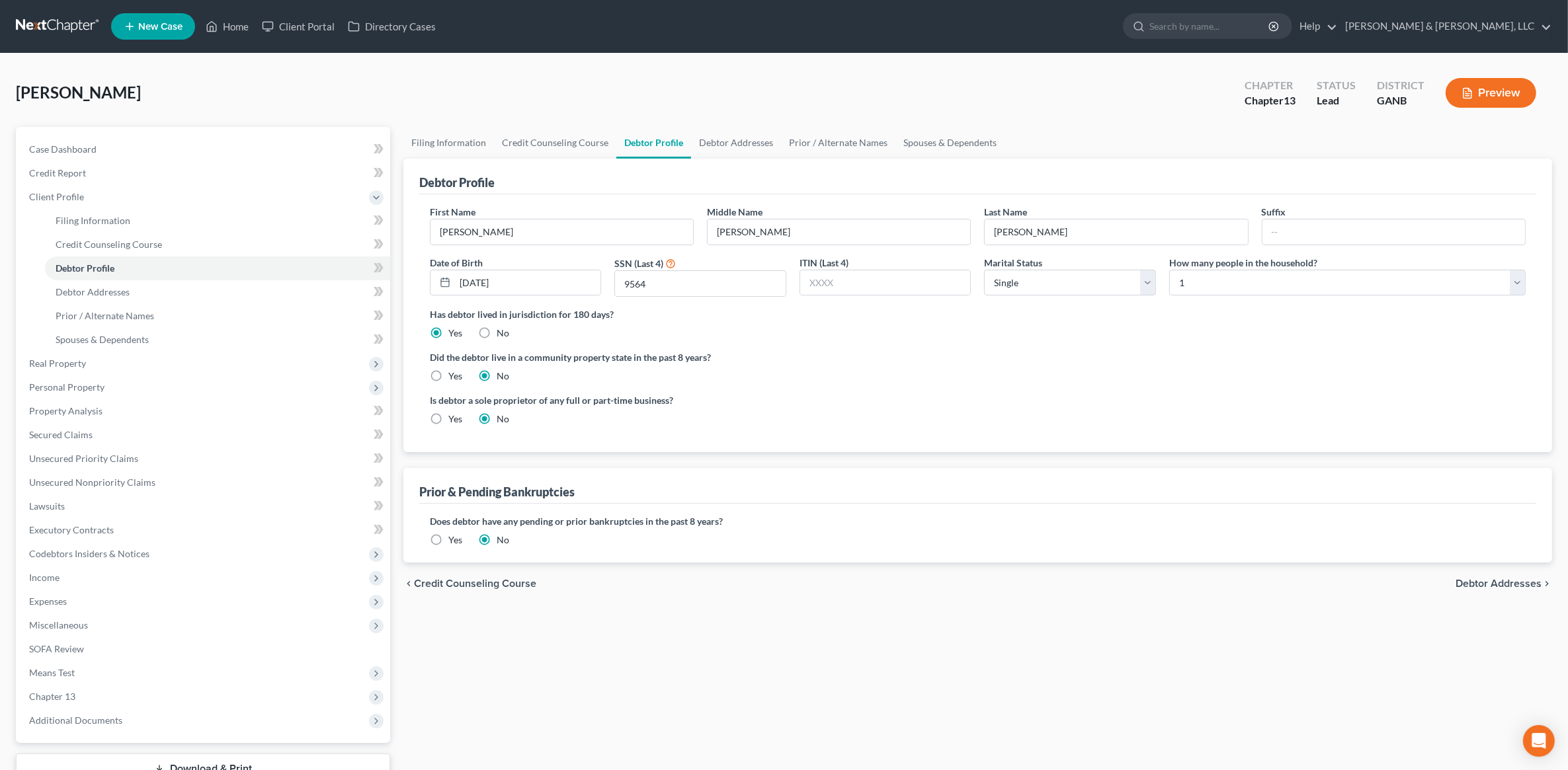
click at [497, 337] on label "No" at bounding box center [503, 333] width 12 height 13
click at [502, 335] on input "No" at bounding box center [506, 331] width 9 height 9
radio input "true"
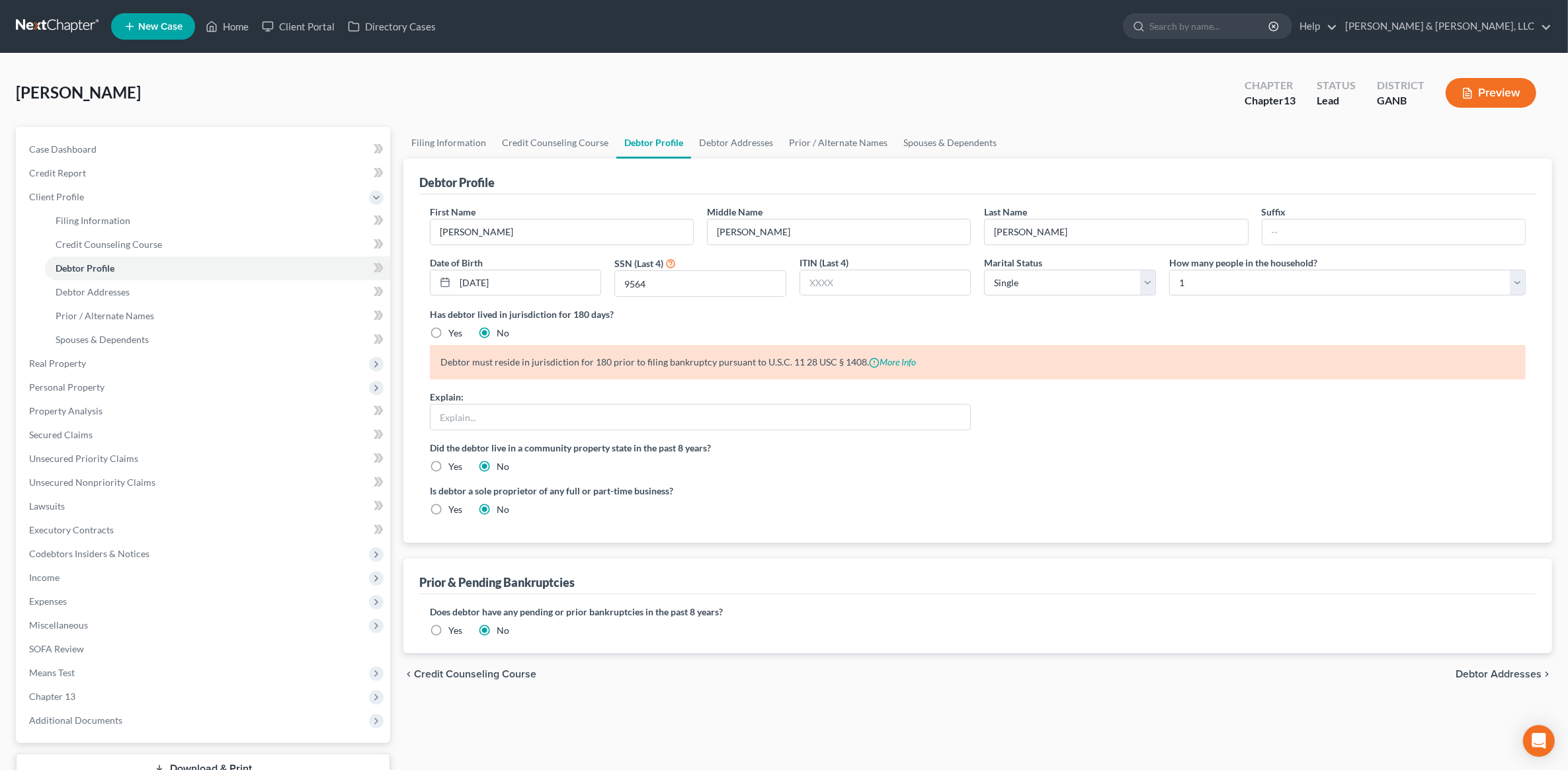
click at [448, 335] on label "Yes" at bounding box center [455, 333] width 14 height 13
click at [453, 335] on input "Yes" at bounding box center [458, 331] width 9 height 9
radio input "true"
radio input "false"
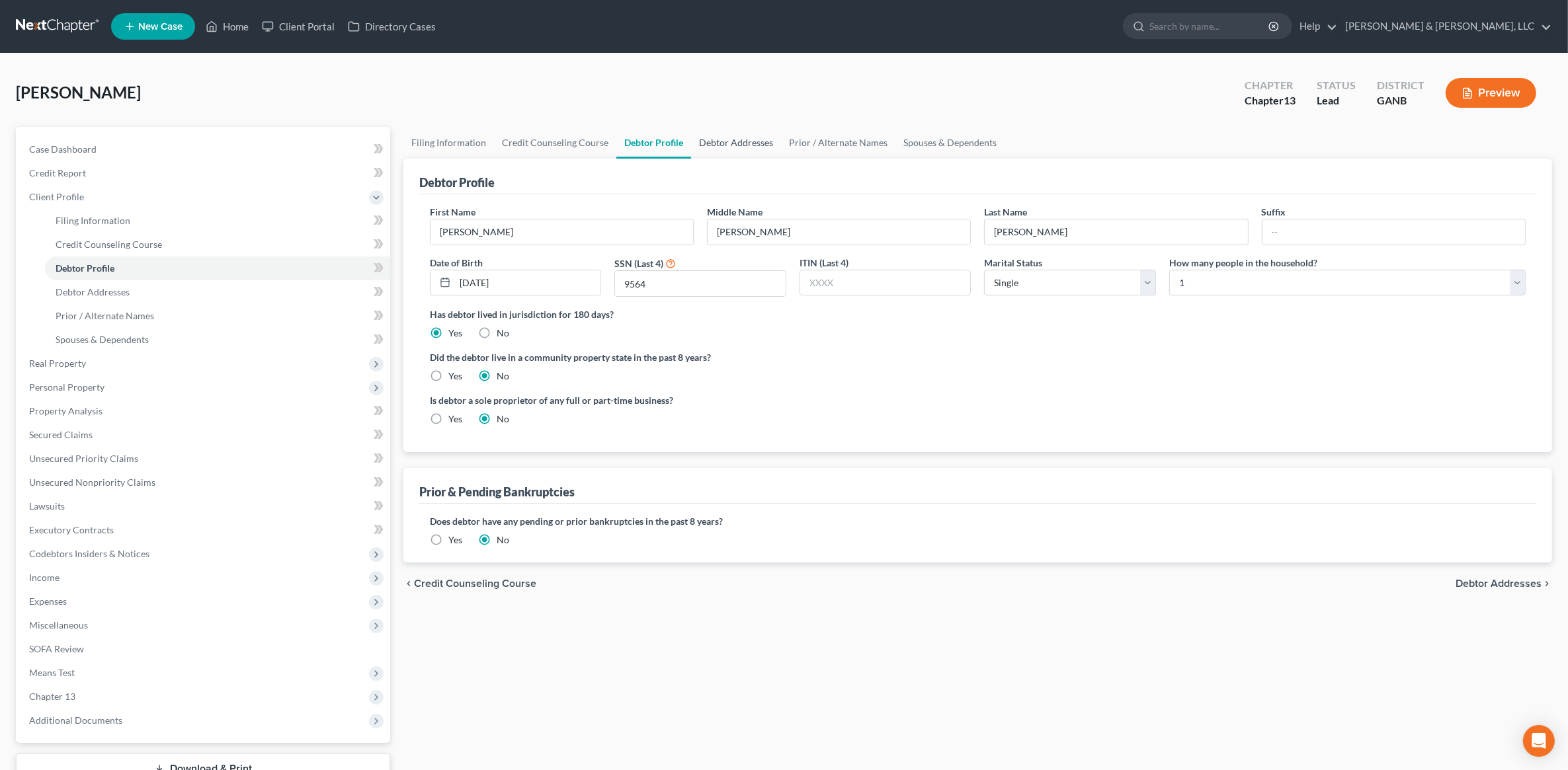
click at [726, 134] on link "Debtor Addresses" at bounding box center [736, 143] width 90 height 32
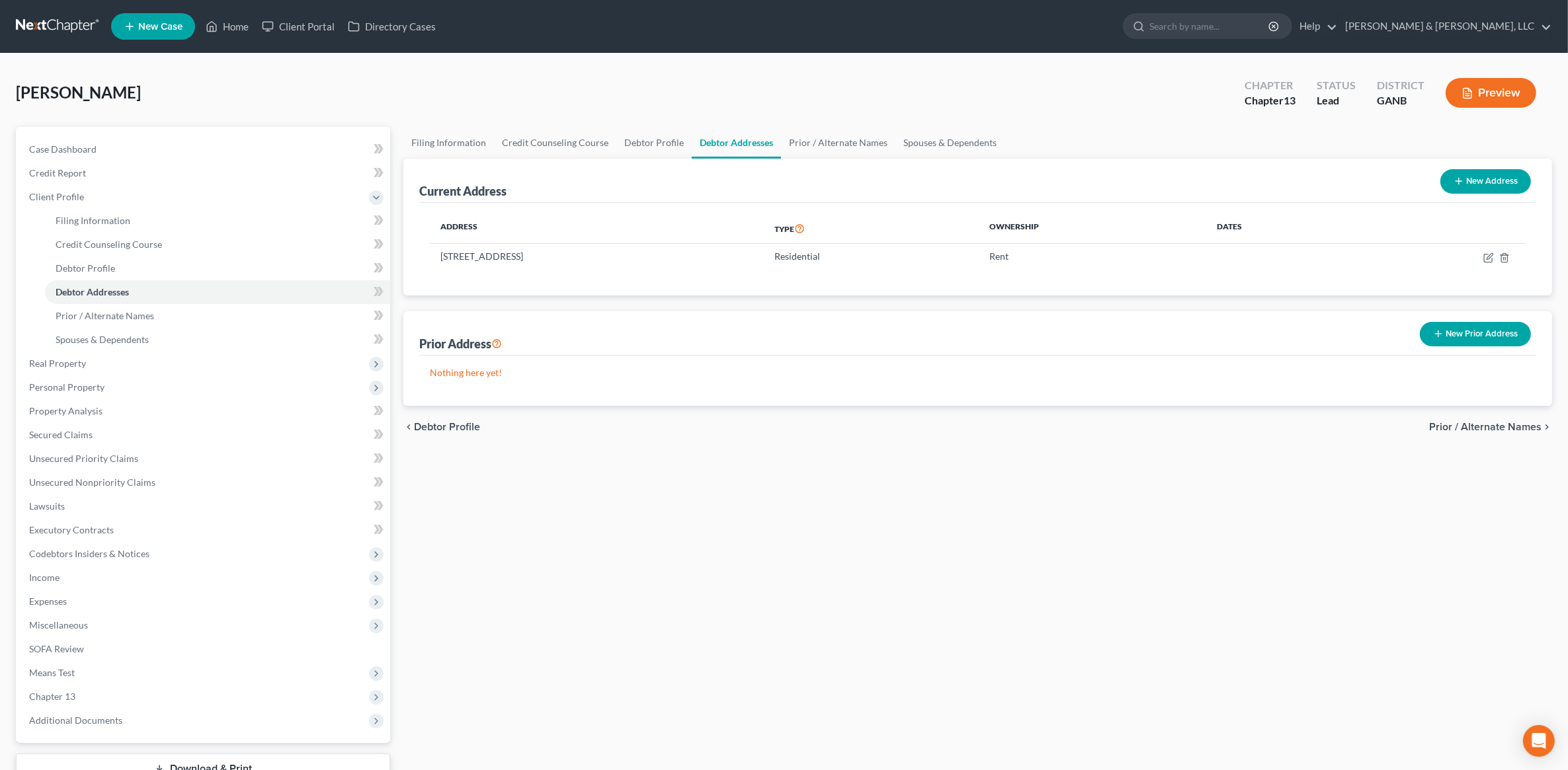
click at [1456, 333] on button "New Prior Address" at bounding box center [1475, 334] width 111 height 25
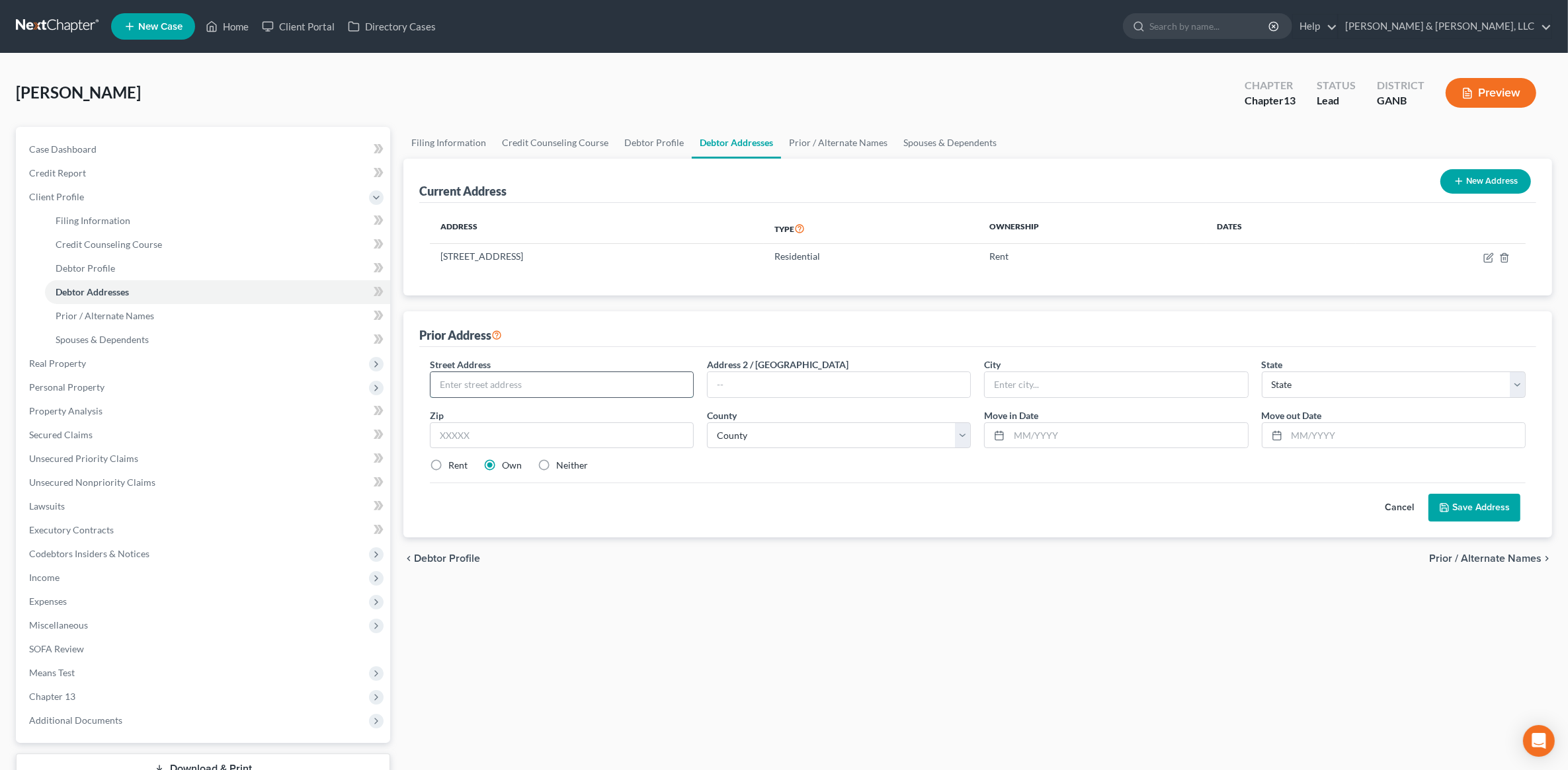
click at [553, 374] on input "text" at bounding box center [561, 385] width 263 height 25
type input "[STREET_ADDRESS]"
click at [566, 430] on input "text" at bounding box center [561, 435] width 264 height 27
type input "33607"
type input "[GEOGRAPHIC_DATA]"
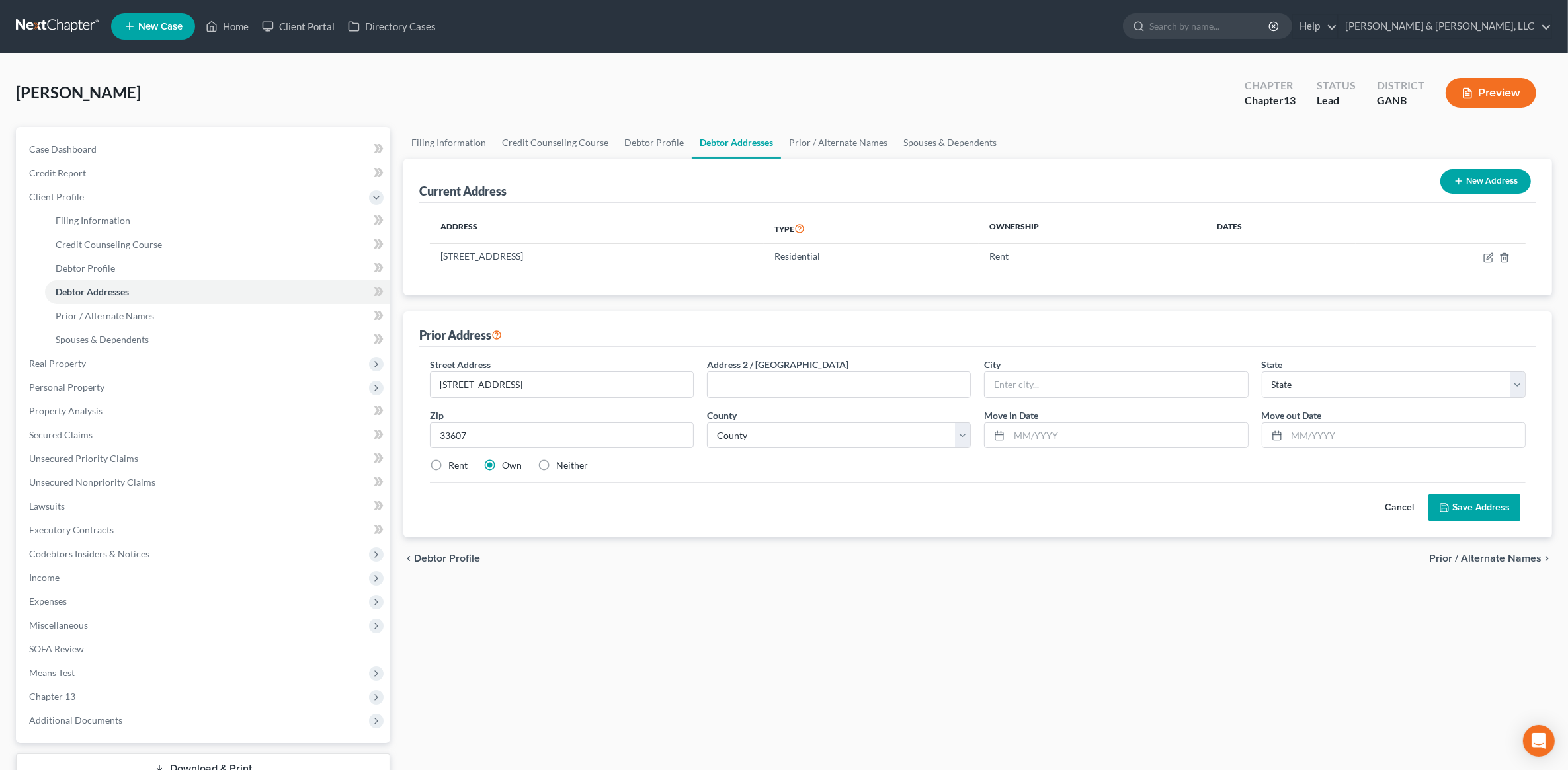
select select "9"
click at [448, 471] on label "Rent" at bounding box center [458, 466] width 20 height 13
click at [453, 468] on input "Rent" at bounding box center [458, 463] width 9 height 9
radio input "true"
click at [873, 491] on div "Cancel Save Address" at bounding box center [977, 502] width 1096 height 39
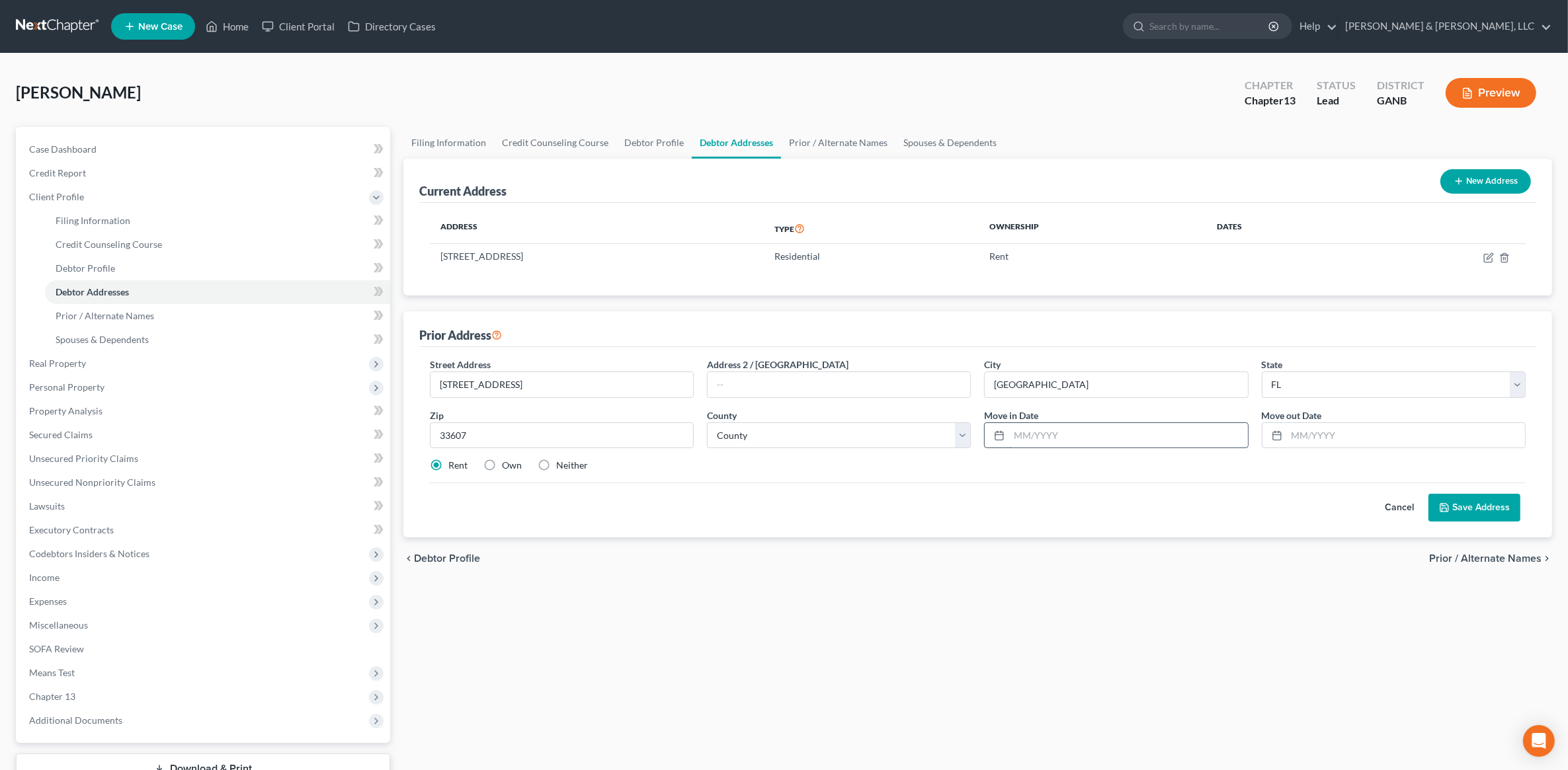
click at [1026, 440] on input "text" at bounding box center [1128, 435] width 238 height 25
type input "[DATE]"
click at [1078, 554] on div "chevron_left Debtor Profile Prior / Alternate Names chevron_right" at bounding box center [978, 559] width 1149 height 43
click at [867, 415] on div "County * County [GEOGRAPHIC_DATA] [GEOGRAPHIC_DATA] [GEOGRAPHIC_DATA] [GEOGRAPH…" at bounding box center [838, 429] width 277 height 40
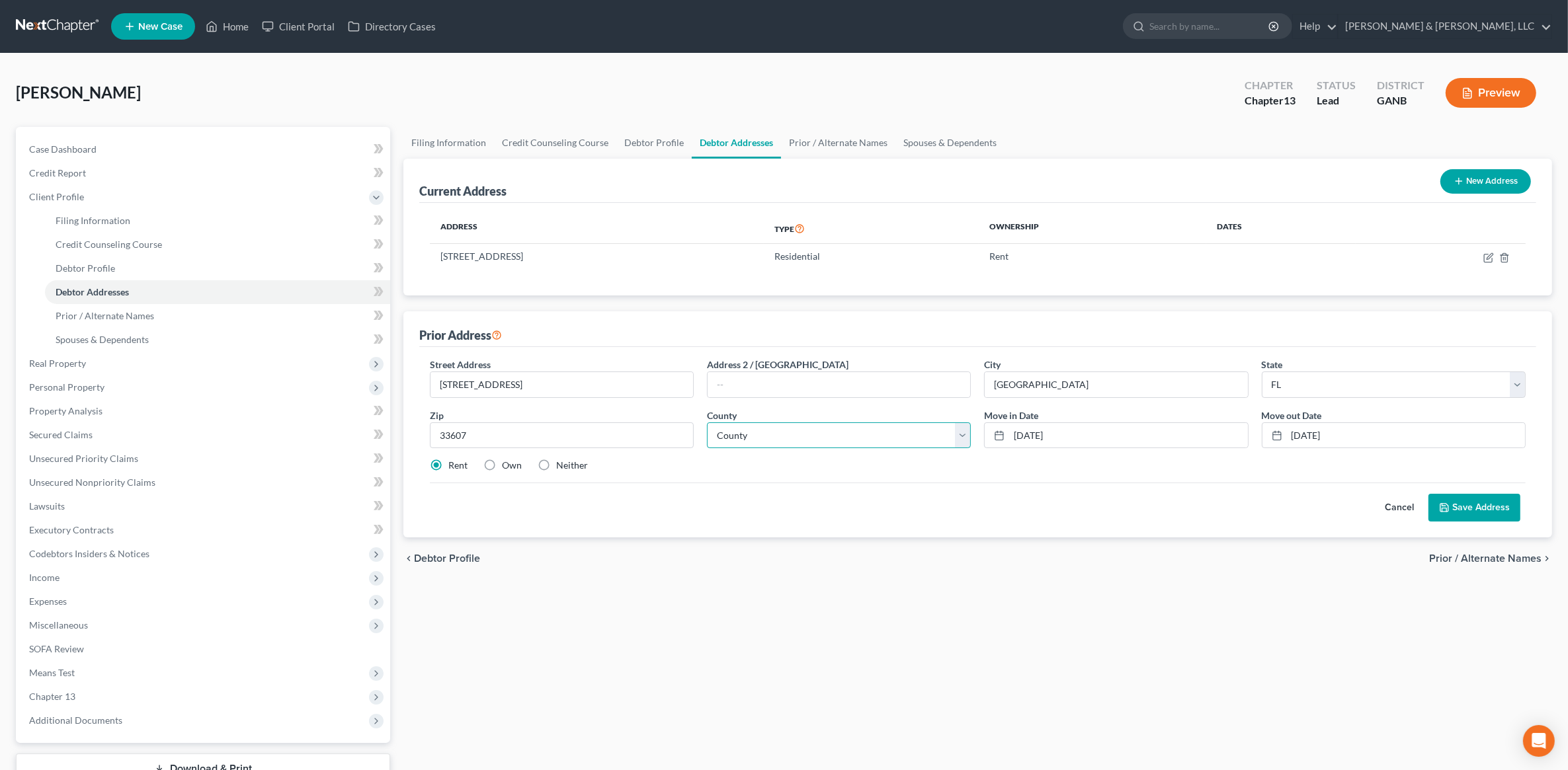
click at [860, 423] on select "County [GEOGRAPHIC_DATA] [GEOGRAPHIC_DATA] [GEOGRAPHIC_DATA] [GEOGRAPHIC_DATA] …" at bounding box center [839, 435] width 264 height 27
select select "27"
click at [707, 422] on select "County [GEOGRAPHIC_DATA] [GEOGRAPHIC_DATA] [GEOGRAPHIC_DATA] [GEOGRAPHIC_DATA] …" at bounding box center [839, 435] width 264 height 27
click at [1499, 504] on button "Save Address" at bounding box center [1474, 508] width 92 height 27
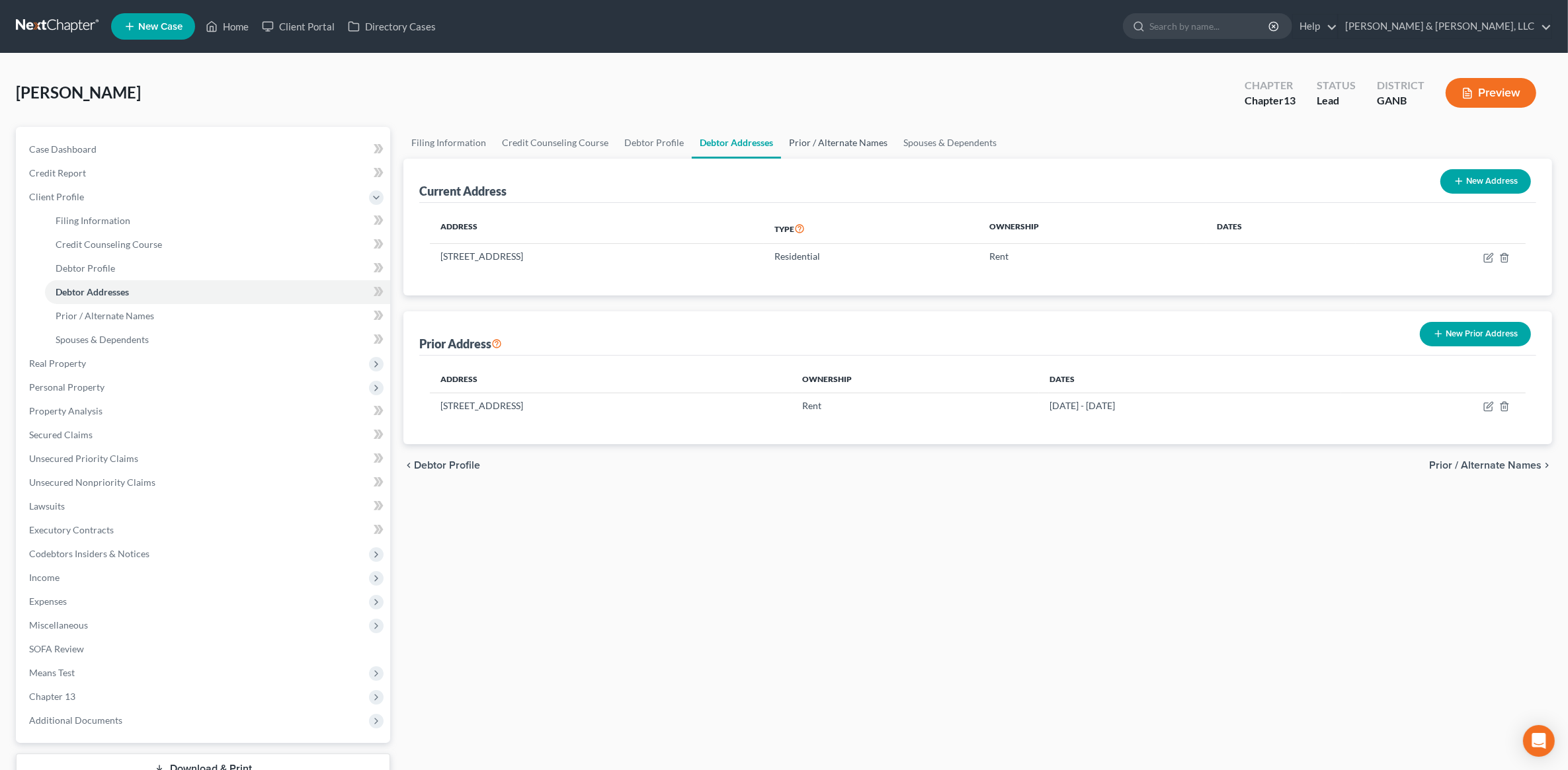
click at [809, 143] on link "Prior / Alternate Names" at bounding box center [838, 143] width 114 height 32
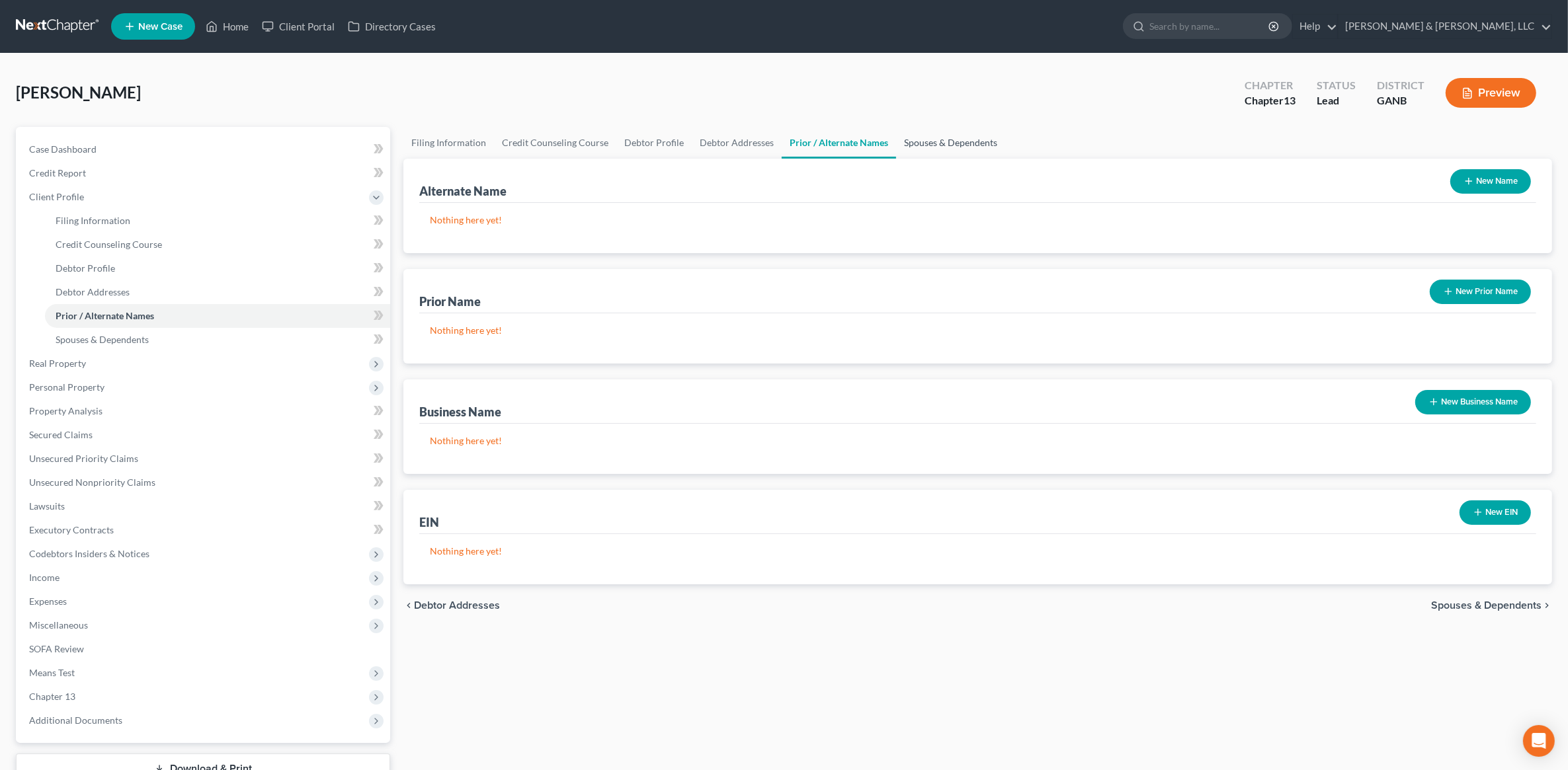
click at [900, 142] on link "Spouses & Dependents" at bounding box center [950, 143] width 109 height 32
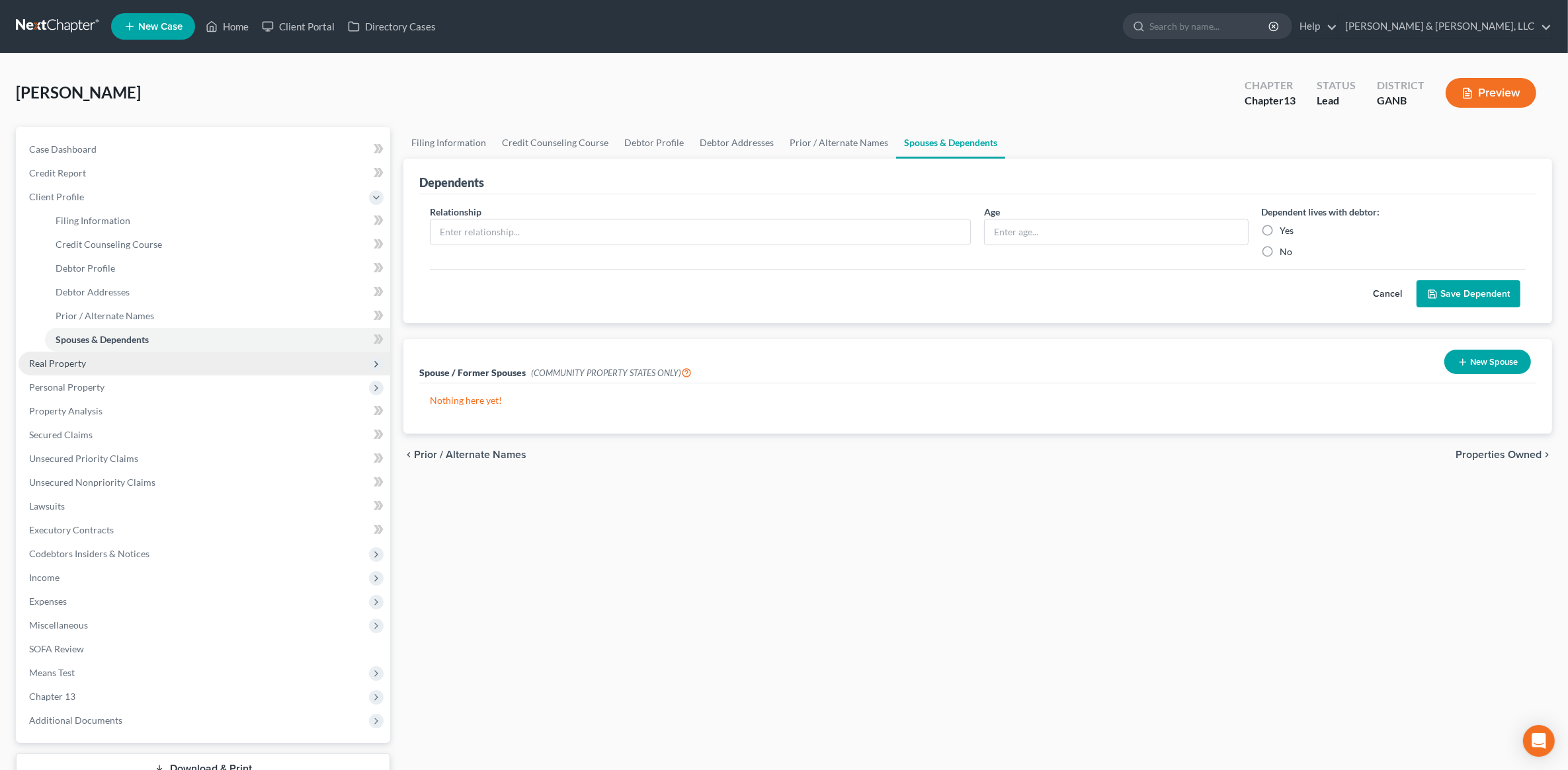
click at [106, 360] on span "Real Property" at bounding box center [205, 364] width 372 height 24
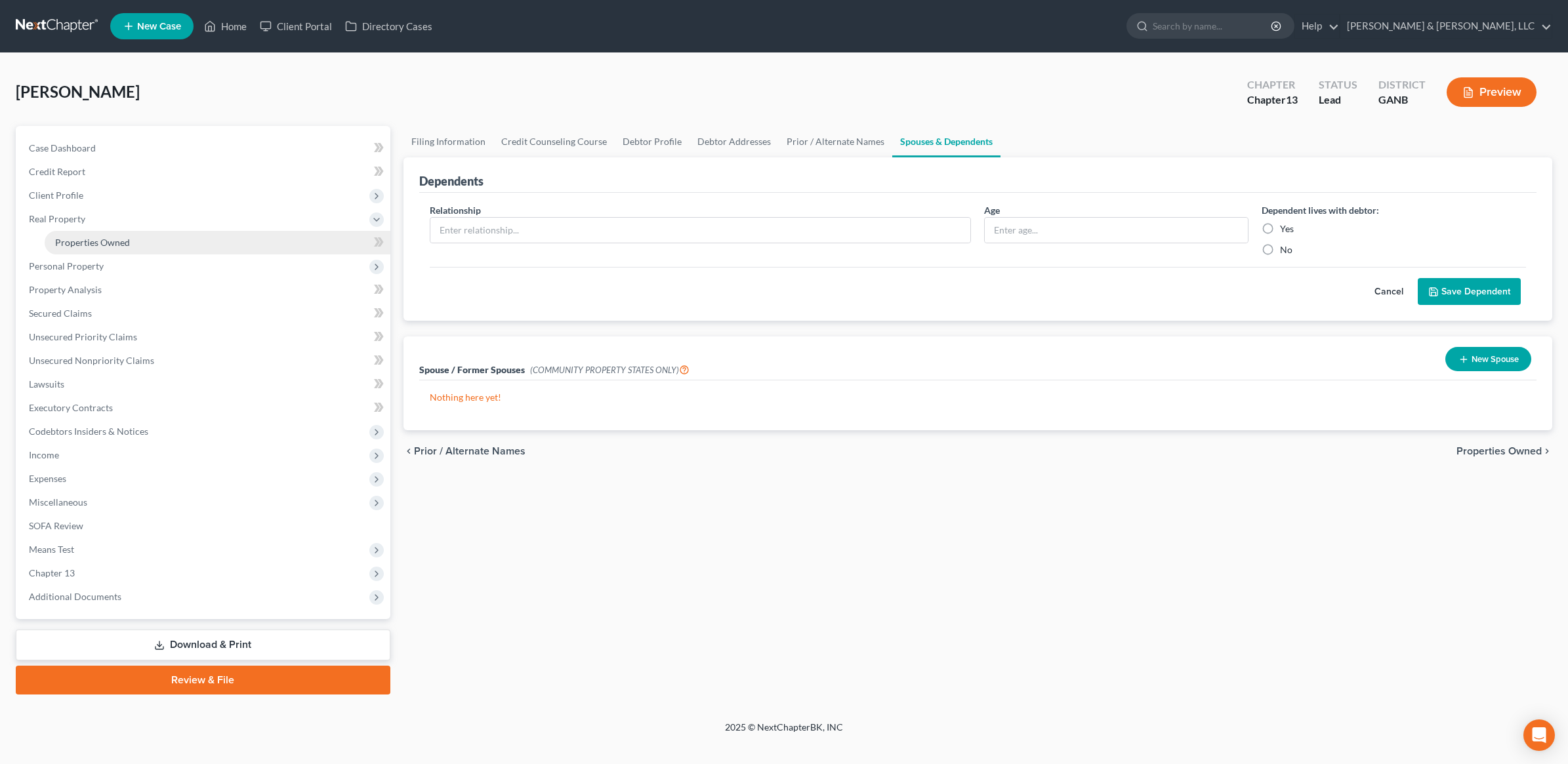
click at [113, 238] on span "Properties Owned" at bounding box center [93, 242] width 75 height 11
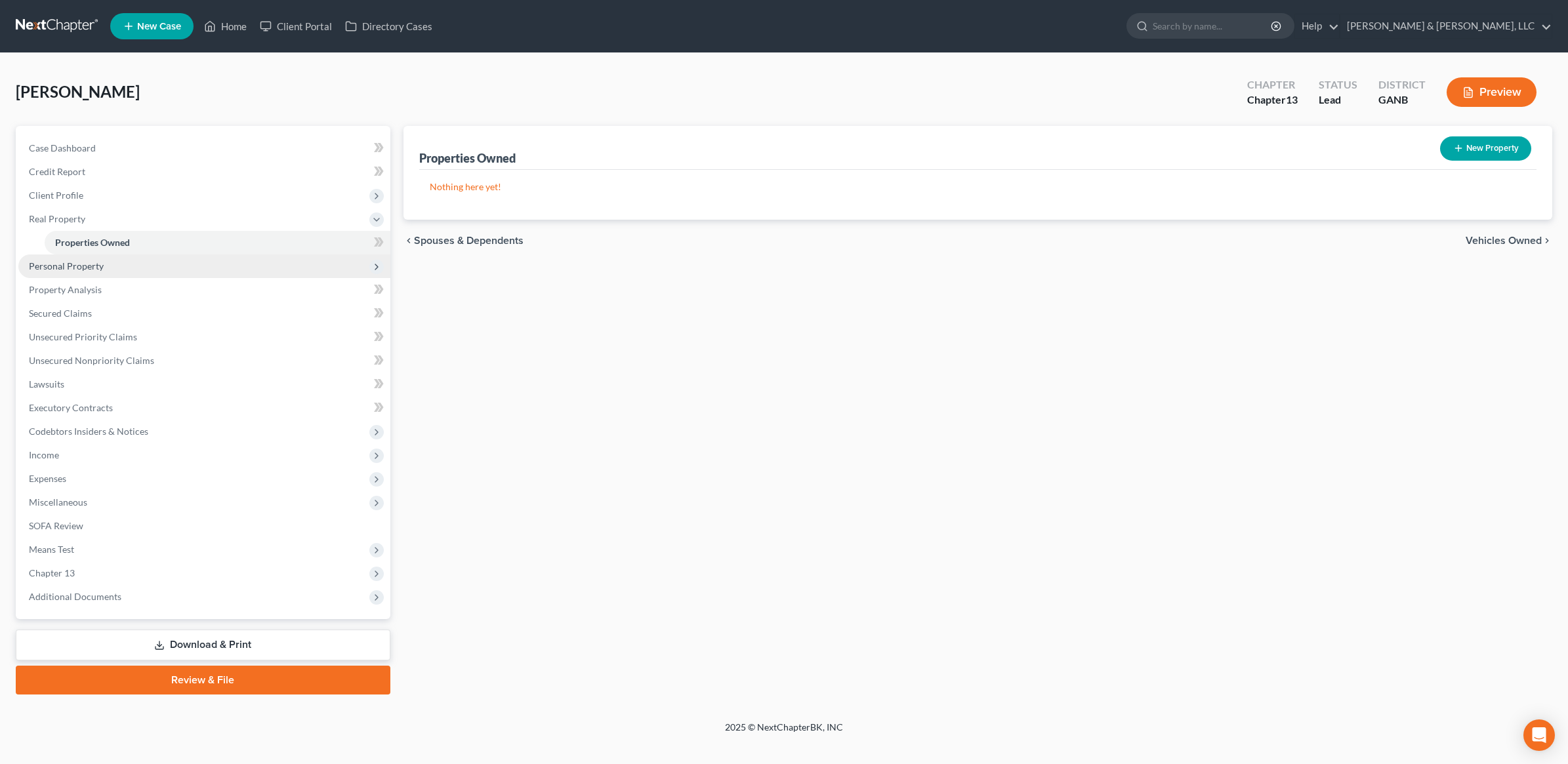
click at [149, 269] on span "Personal Property" at bounding box center [204, 266] width 372 height 24
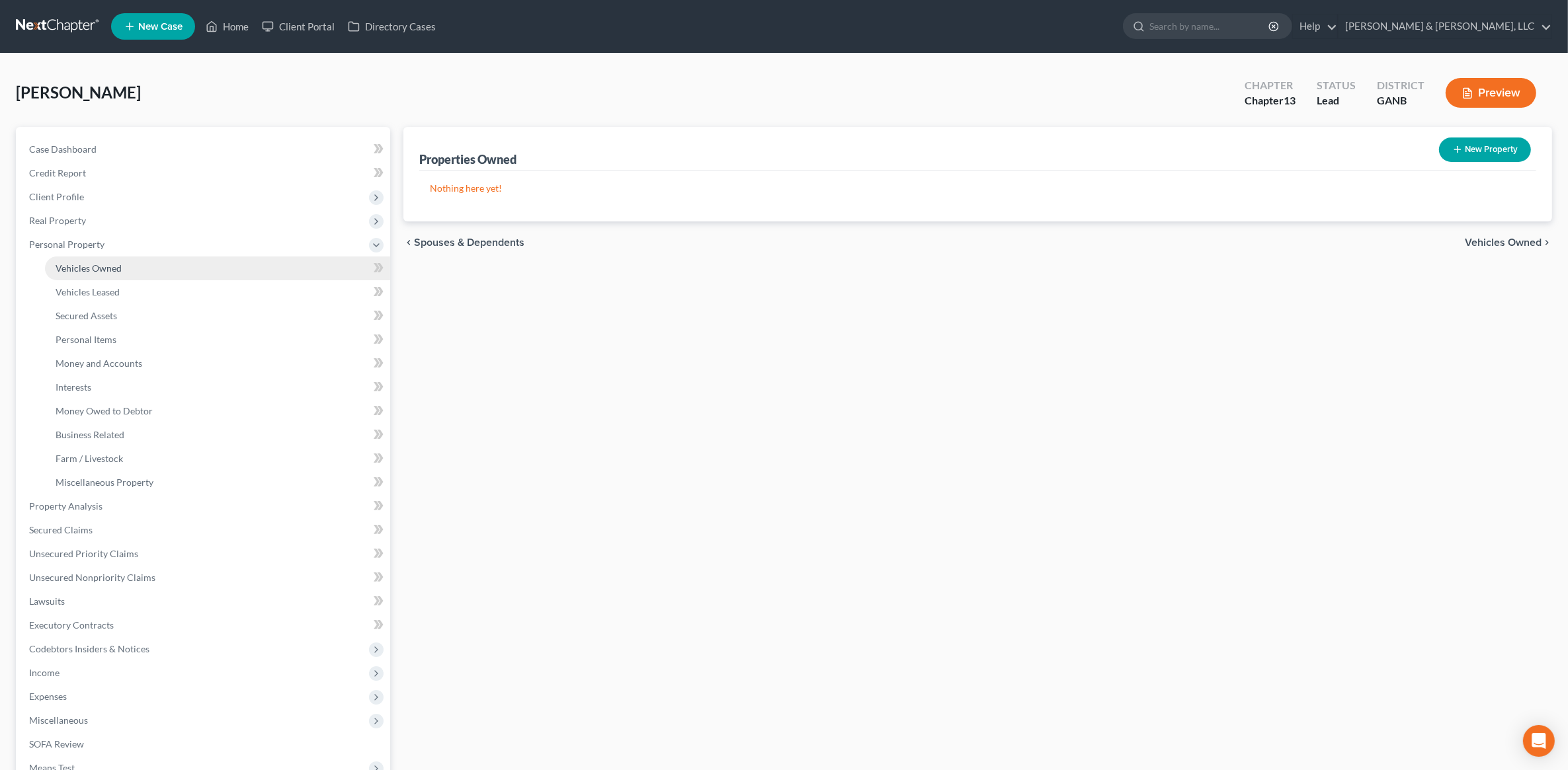
click at [142, 266] on link "Vehicles Owned" at bounding box center [217, 268] width 345 height 24
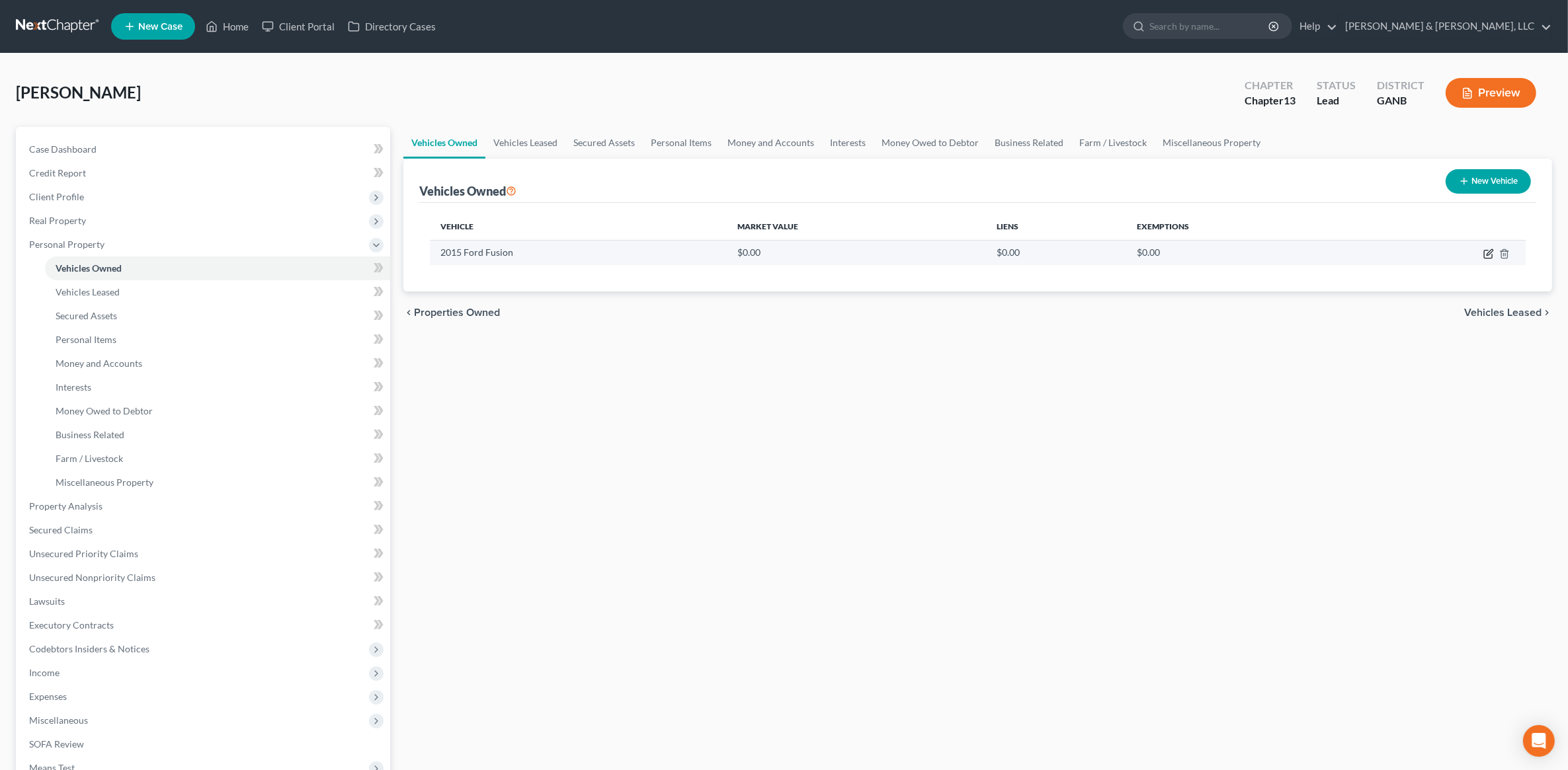
click at [1487, 252] on icon "button" at bounding box center [1488, 254] width 11 height 11
select select "0"
select select "11"
select select "0"
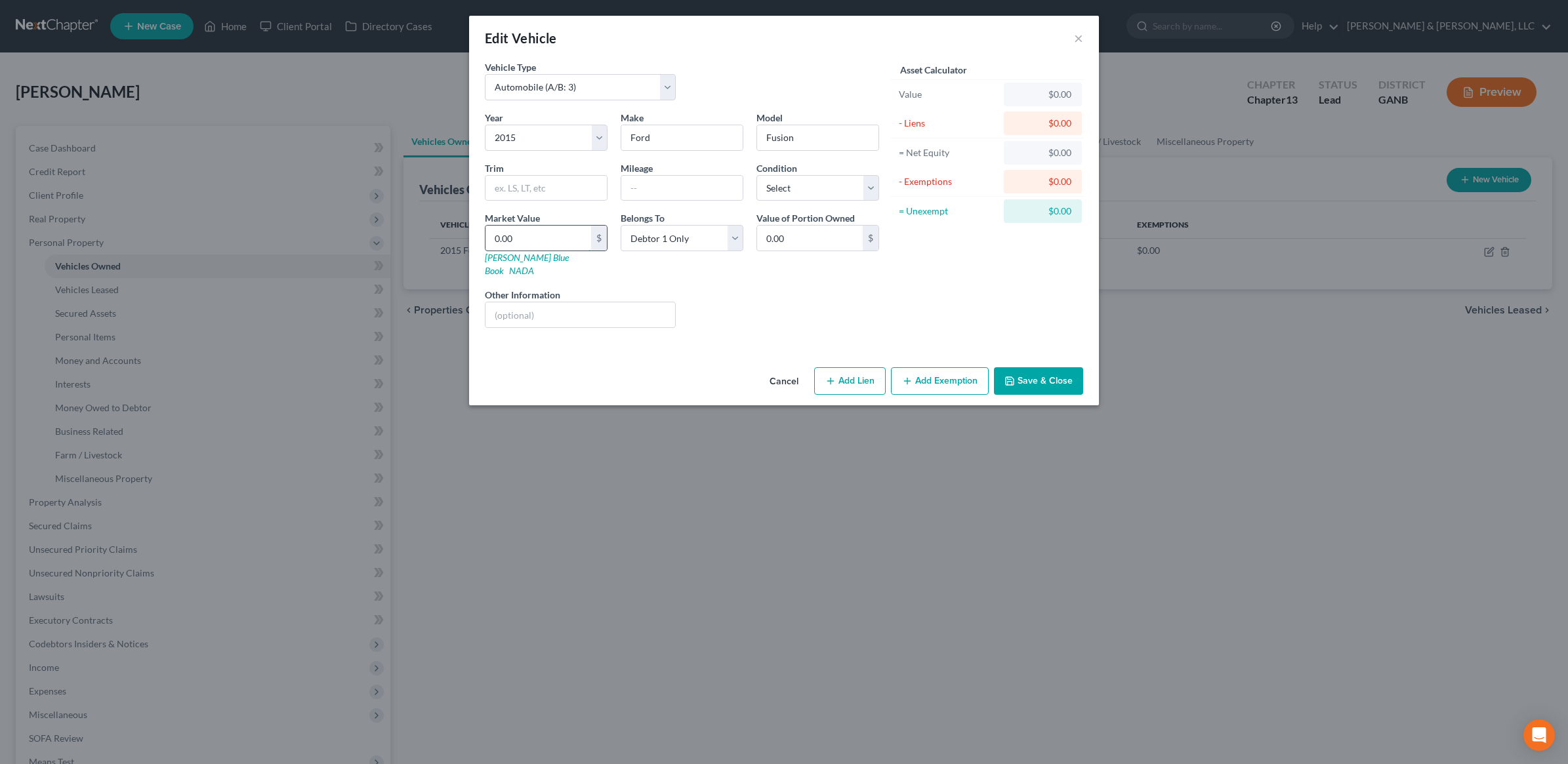
click at [569, 243] on input "0.00" at bounding box center [538, 238] width 105 height 25
type input "6"
type input "6.00"
type input "60"
type input "60.00"
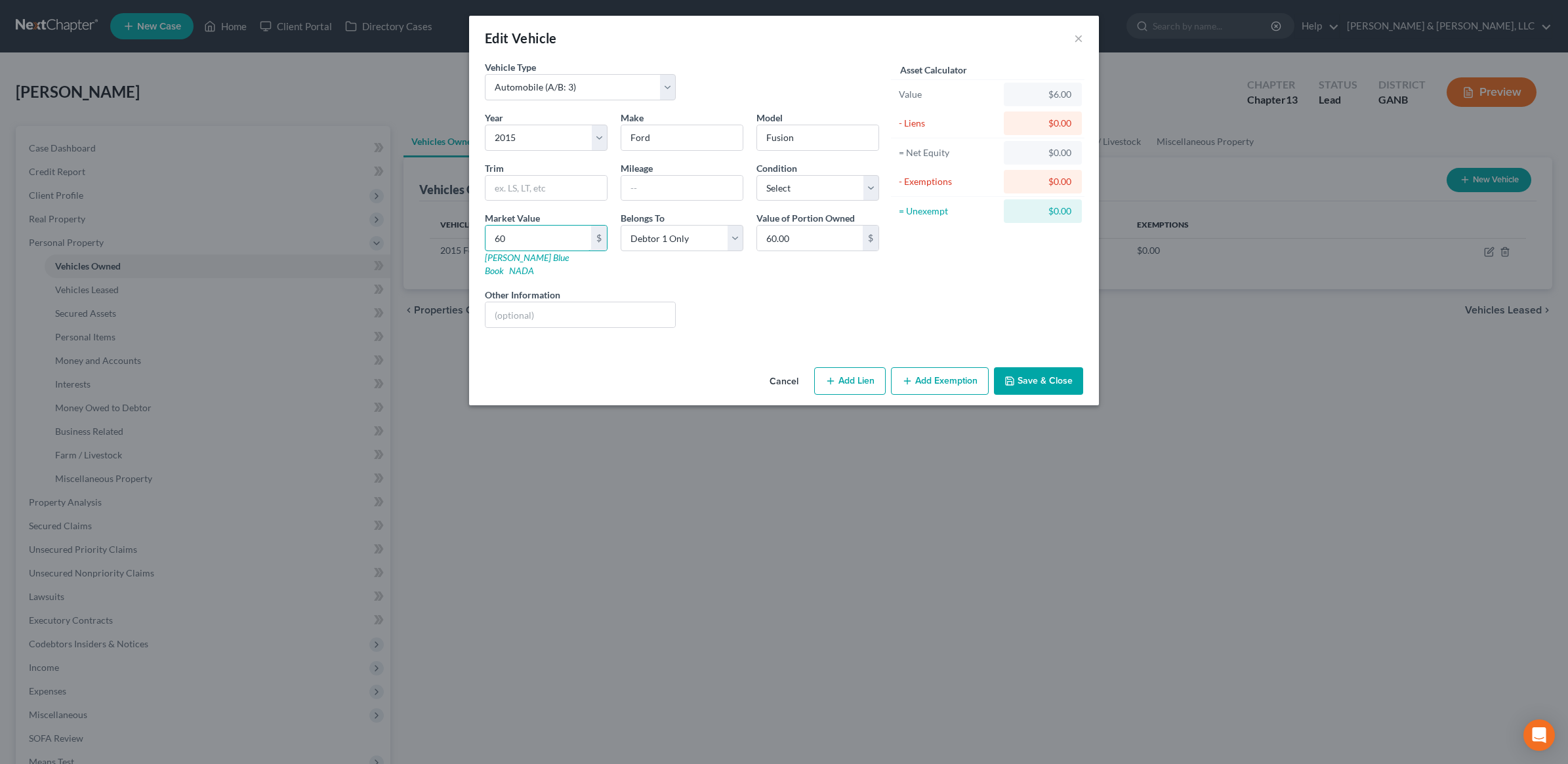
type input "600"
type input "600.00"
type input "6000"
type input "6,000.00"
type input "6,000"
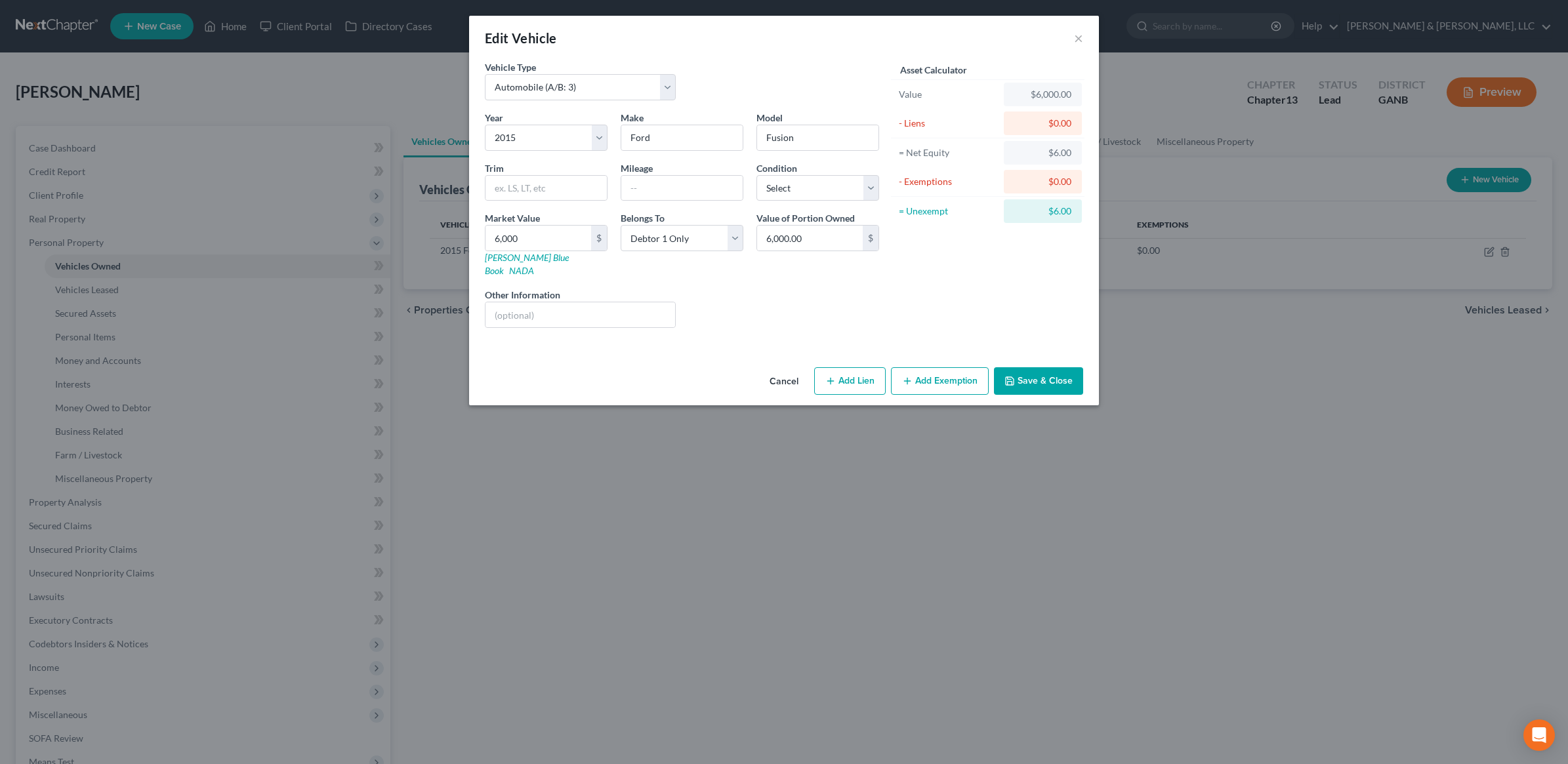
click at [926, 367] on button "Add Exemption" at bounding box center [940, 381] width 98 height 27
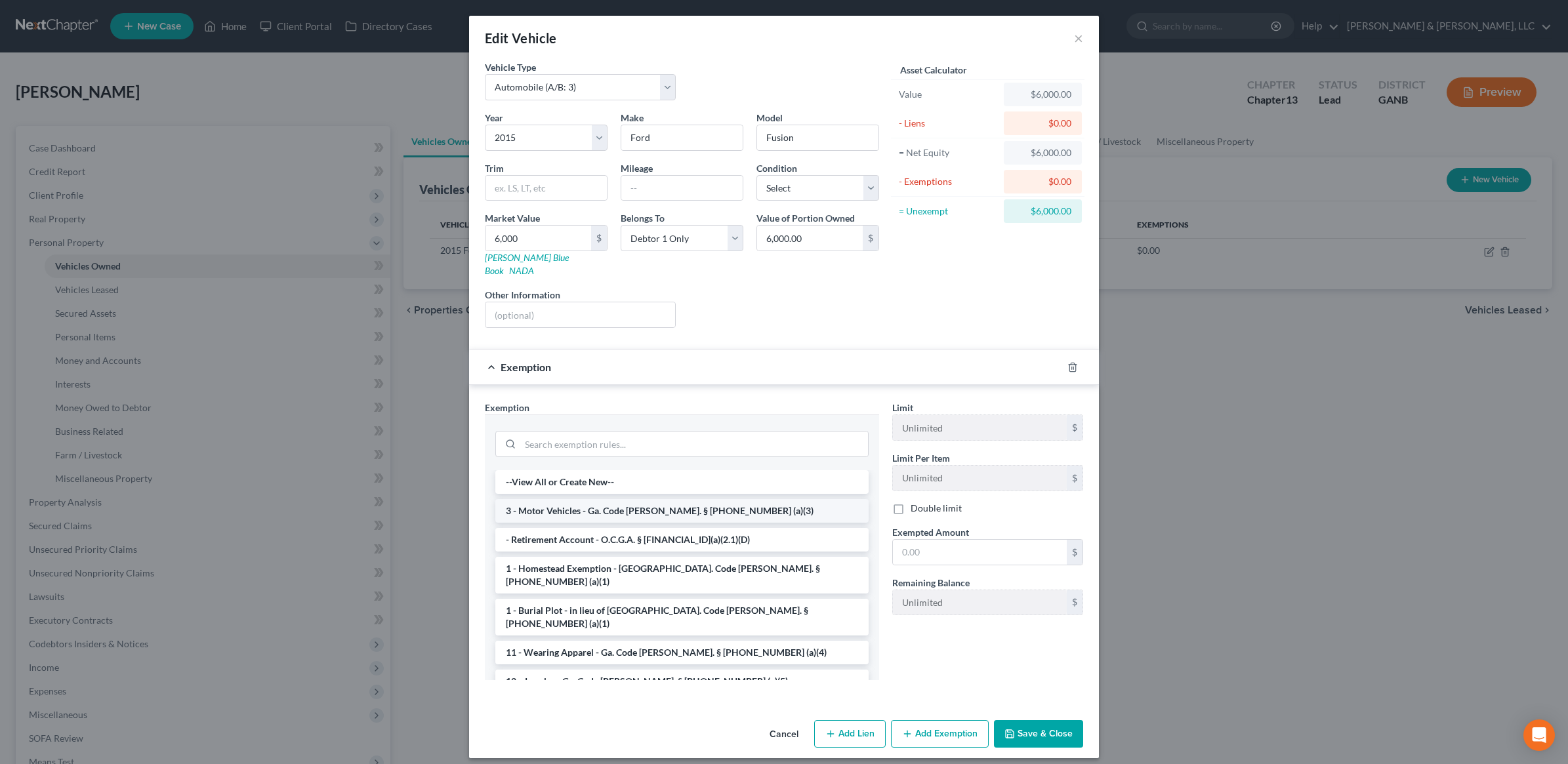
click at [581, 499] on li "3 - Motor Vehicles - Ga. Code [PERSON_NAME]. § [PHONE_NUMBER] (a)(3)" at bounding box center [681, 511] width 373 height 24
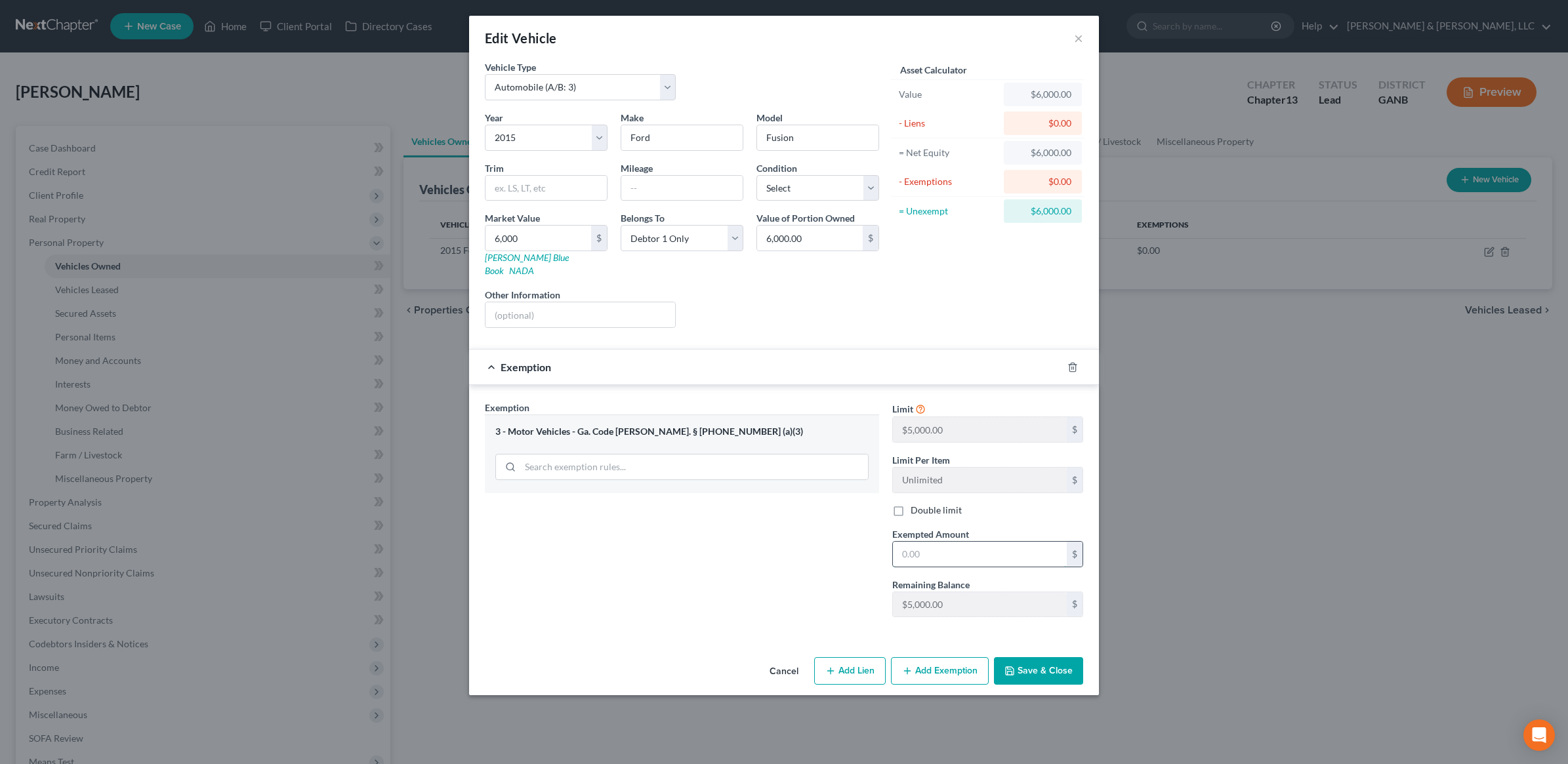
click at [951, 544] on input "text" at bounding box center [980, 554] width 174 height 25
type input "5,000"
click at [932, 666] on button "Add Exemption" at bounding box center [940, 671] width 98 height 27
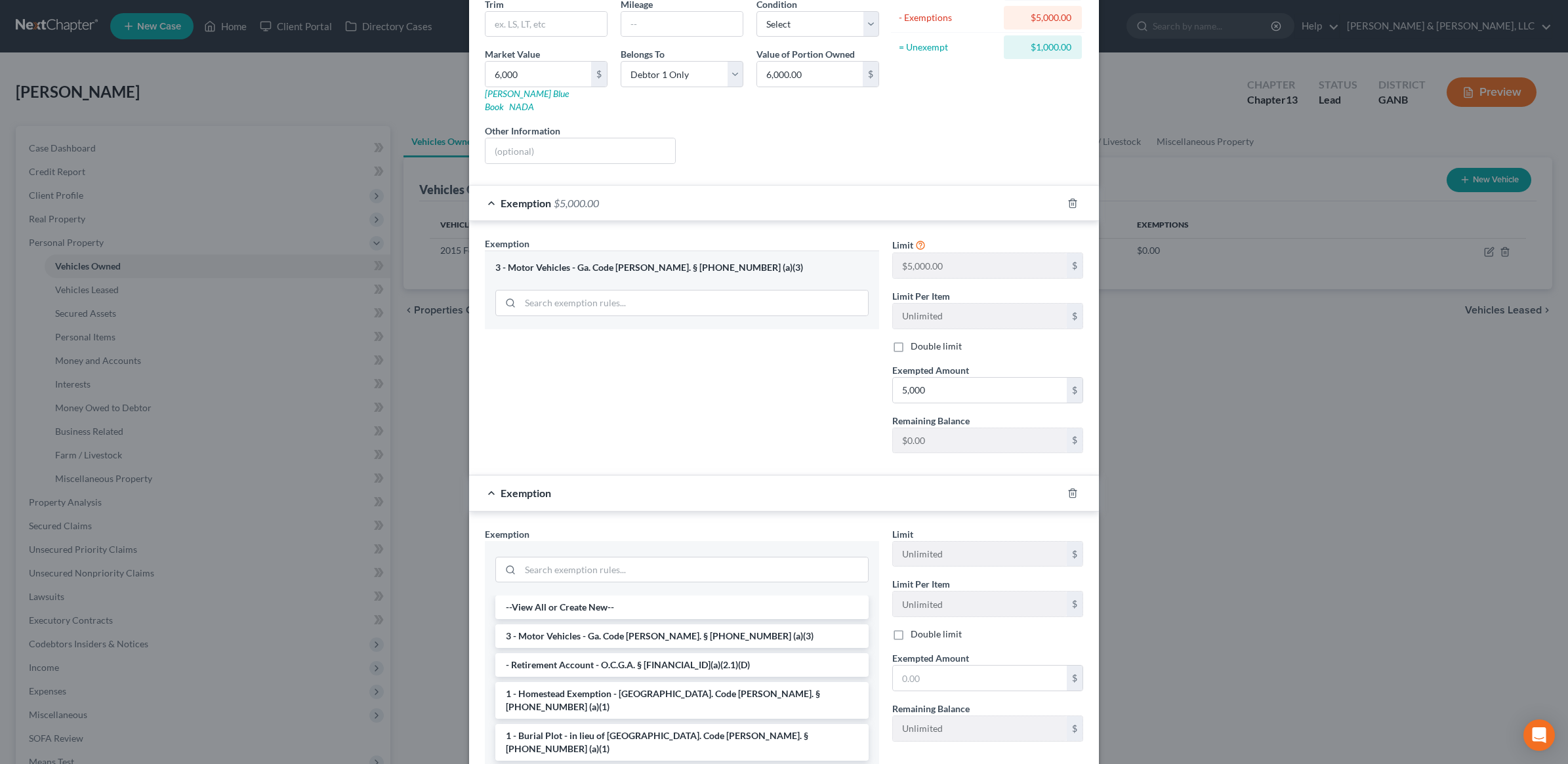
scroll to position [164, 0]
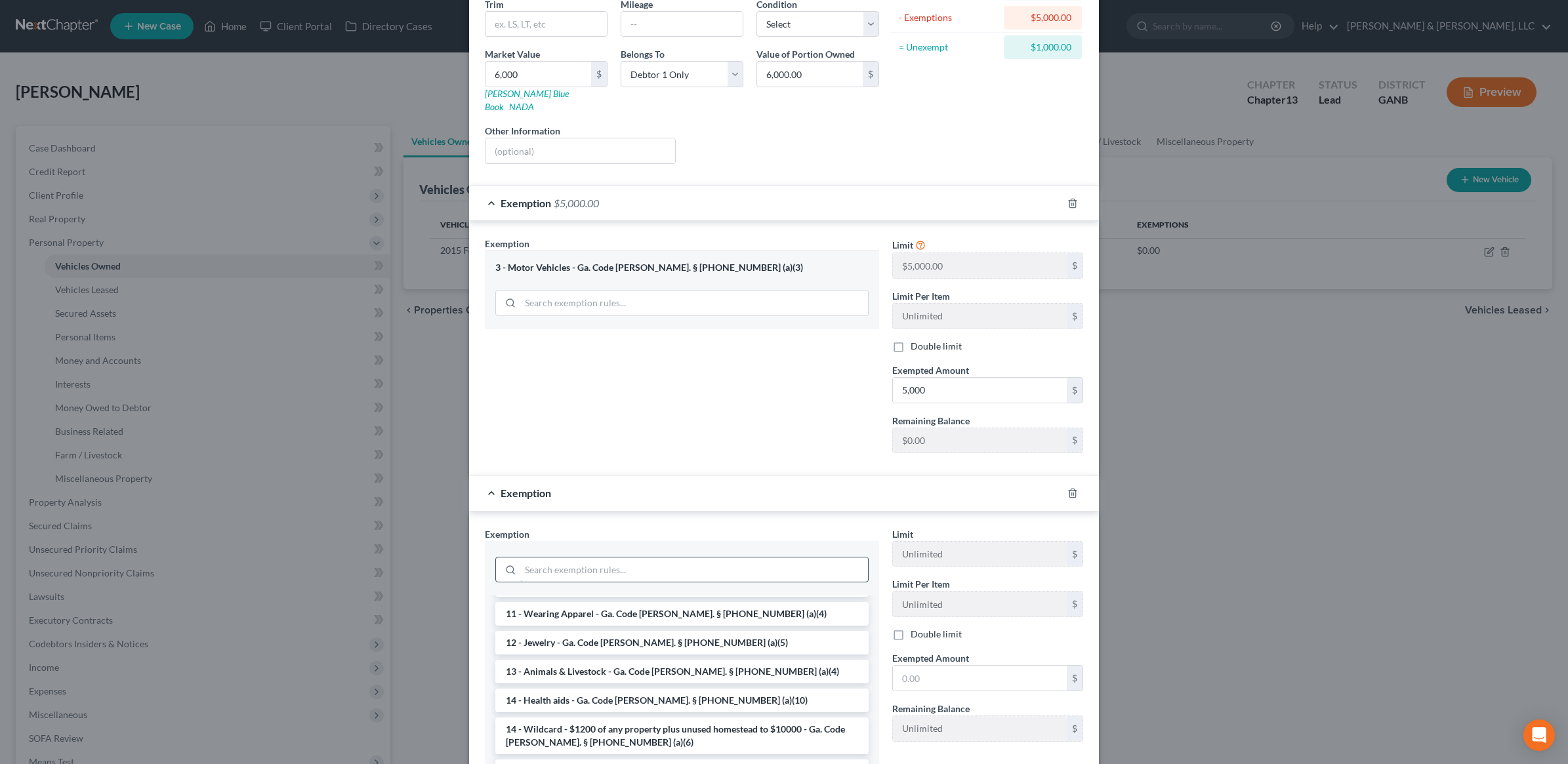
click at [618, 557] on input "search" at bounding box center [694, 570] width 348 height 25
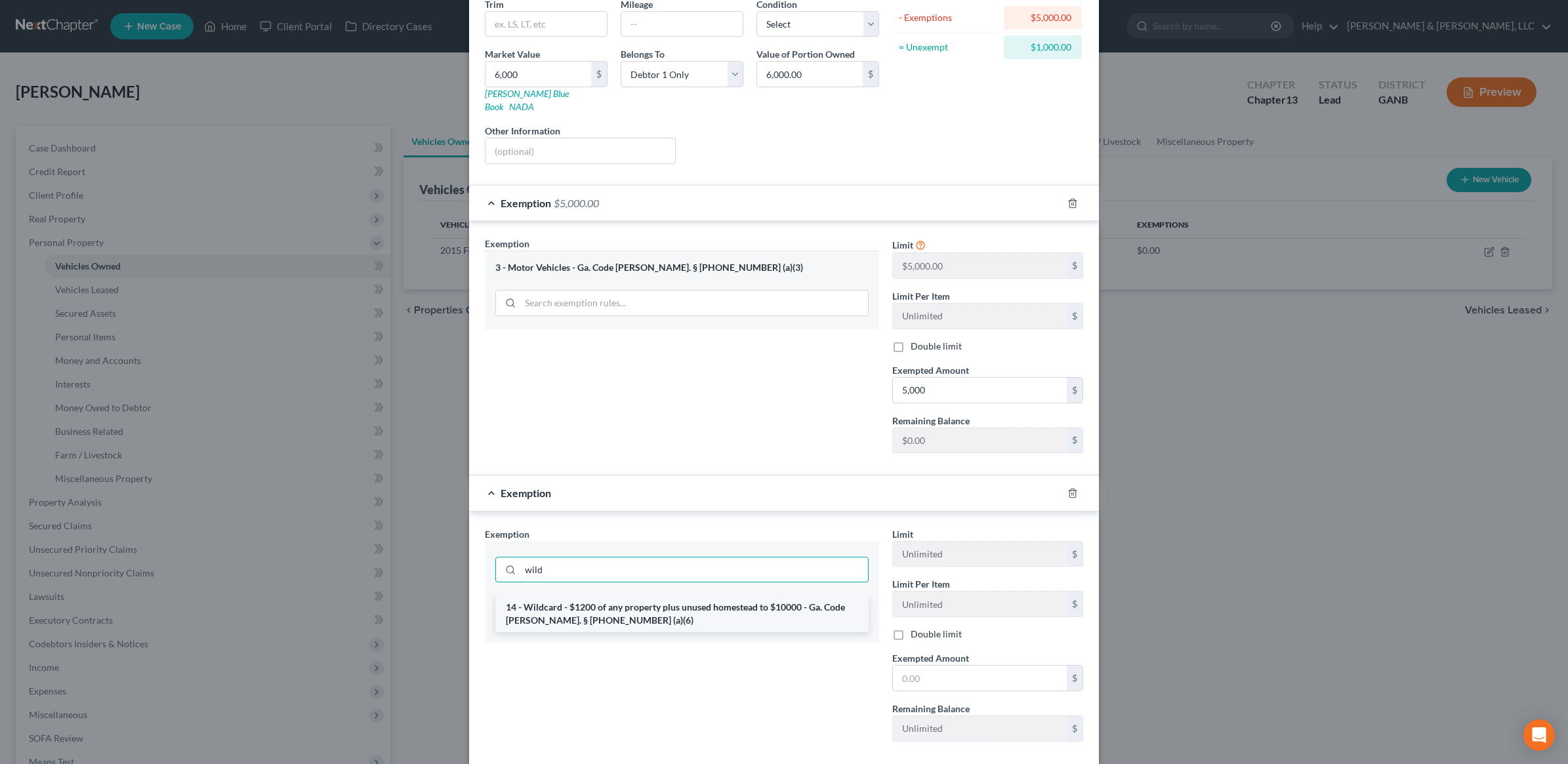
type input "wild"
click at [653, 603] on li "14 - Wildcard - $1200 of any property plus unused homestead to $10000 - Ga. Cod…" at bounding box center [681, 613] width 373 height 37
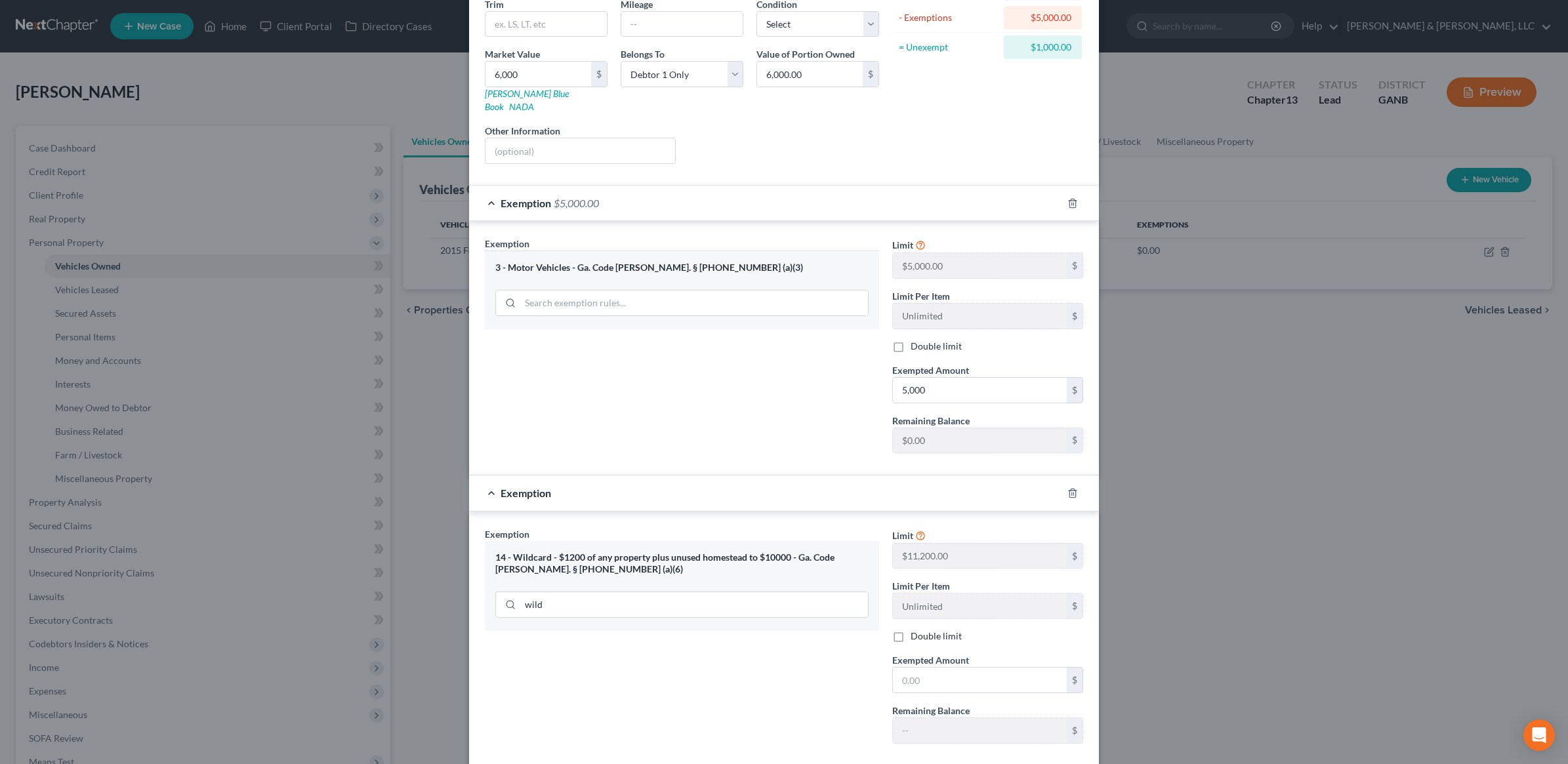
click at [959, 656] on label "Exempted Amount *" at bounding box center [930, 660] width 77 height 14
click at [966, 668] on input "text" at bounding box center [980, 680] width 174 height 25
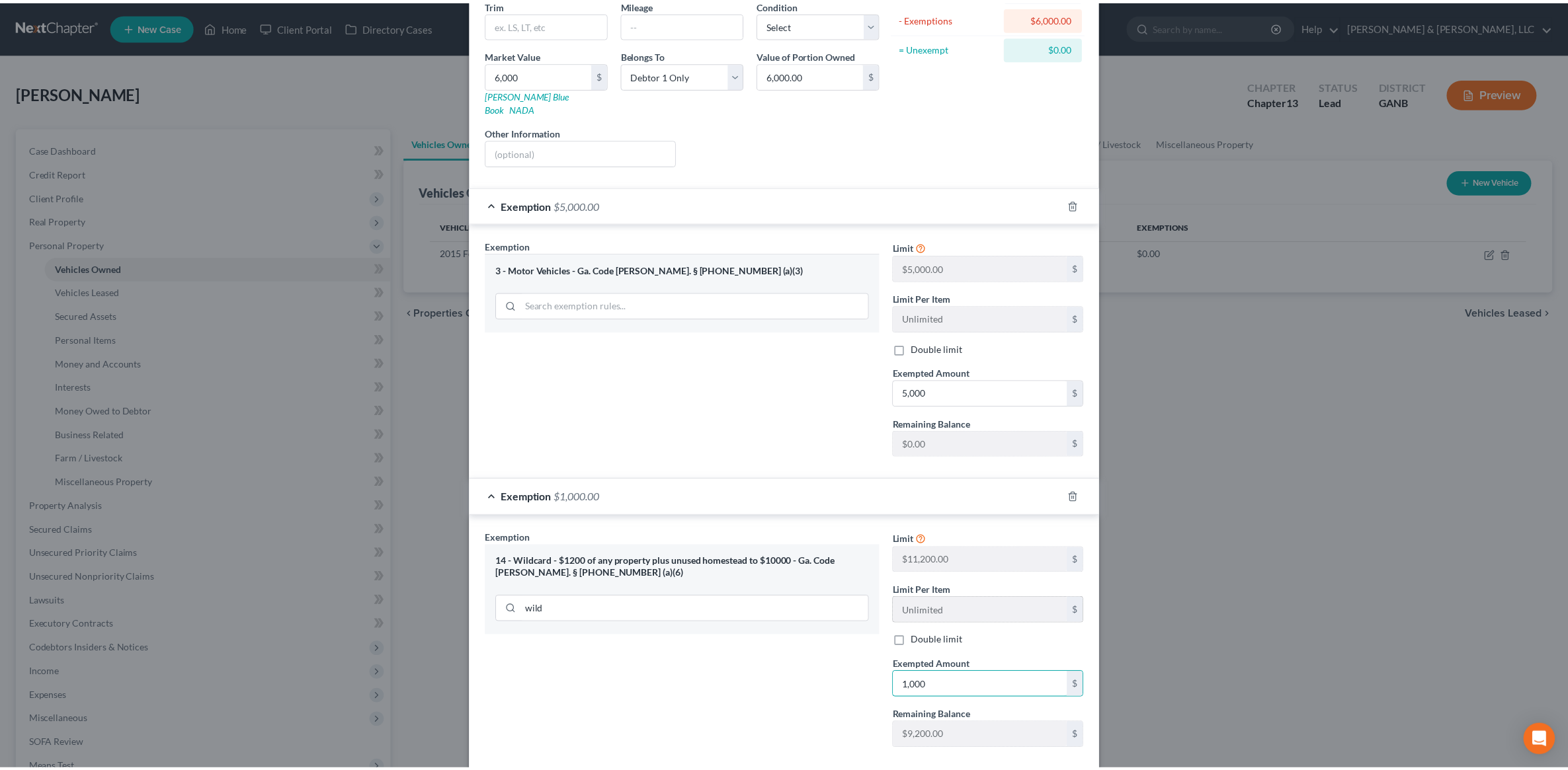
scroll to position [230, 0]
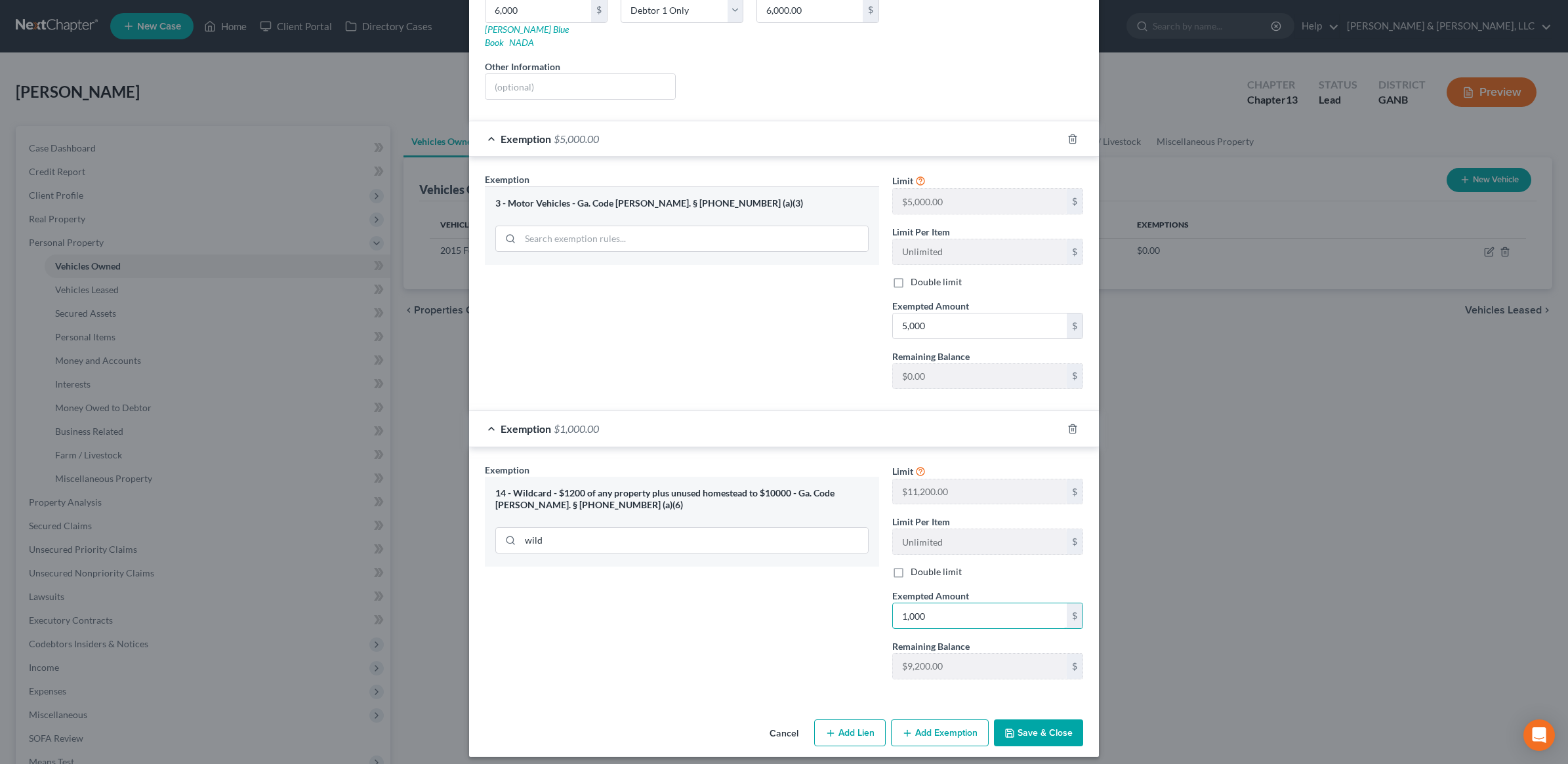
type input "1,000"
click at [1044, 725] on button "Save & Close" at bounding box center [1038, 733] width 89 height 27
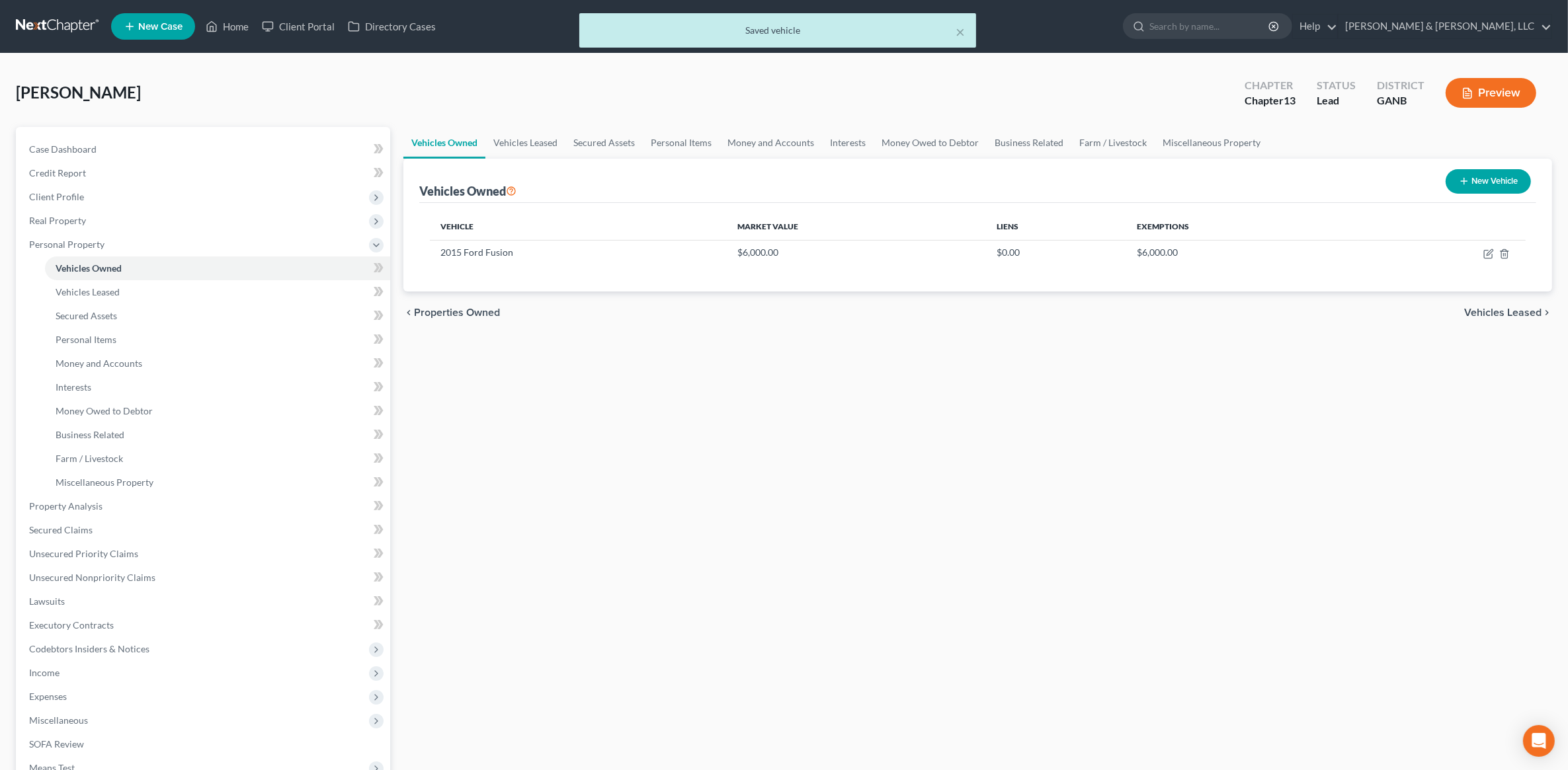
click at [1532, 304] on div "chevron_left Properties Owned Vehicles Leased chevron_right" at bounding box center [978, 312] width 1149 height 43
click at [1516, 317] on span "Vehicles Leased" at bounding box center [1503, 312] width 77 height 11
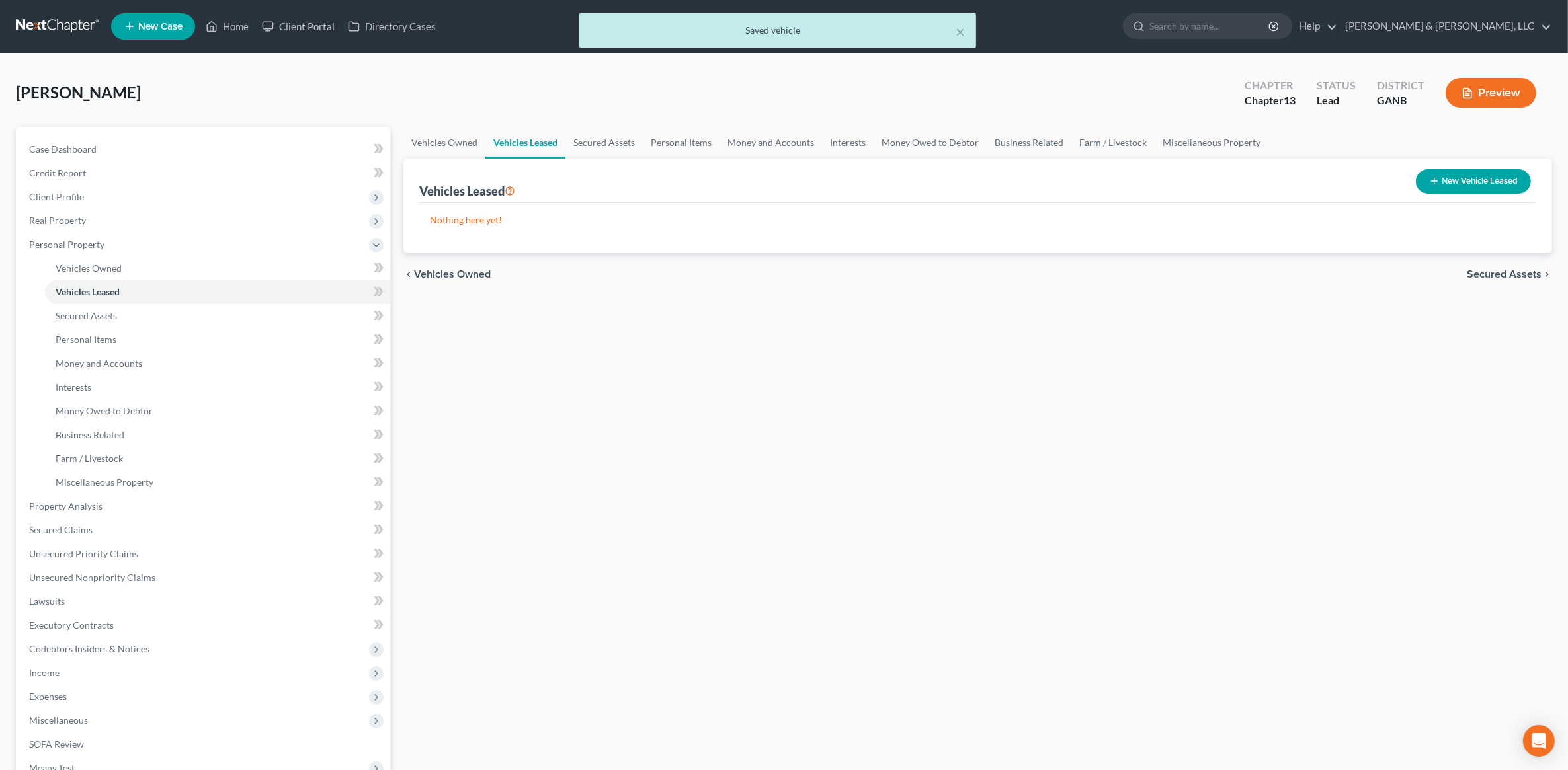
click at [1507, 269] on span "Secured Assets" at bounding box center [1504, 274] width 74 height 11
click at [1507, 269] on span "Personal Items" at bounding box center [1507, 274] width 71 height 11
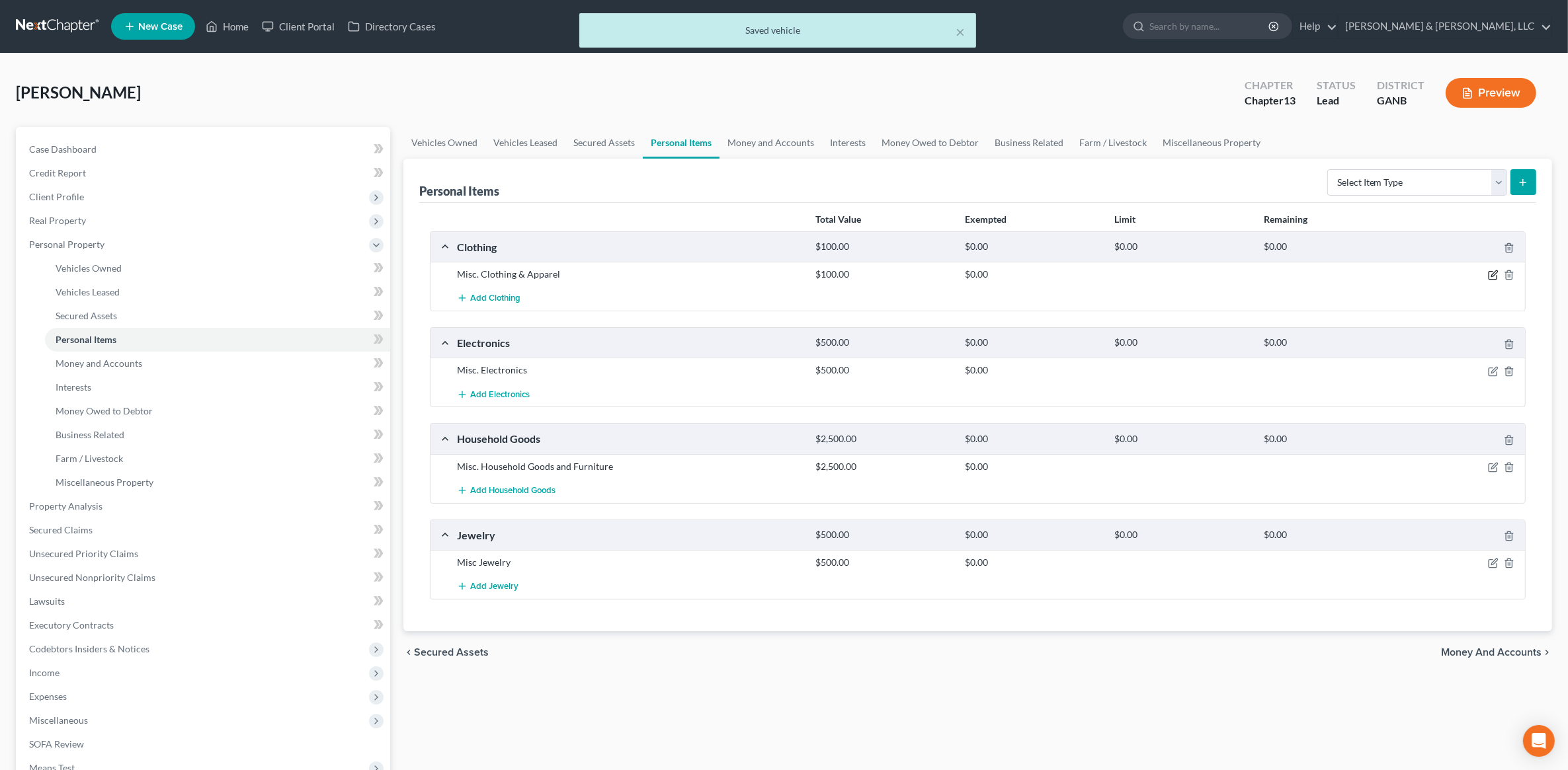
click at [1489, 280] on icon "button" at bounding box center [1493, 275] width 8 height 8
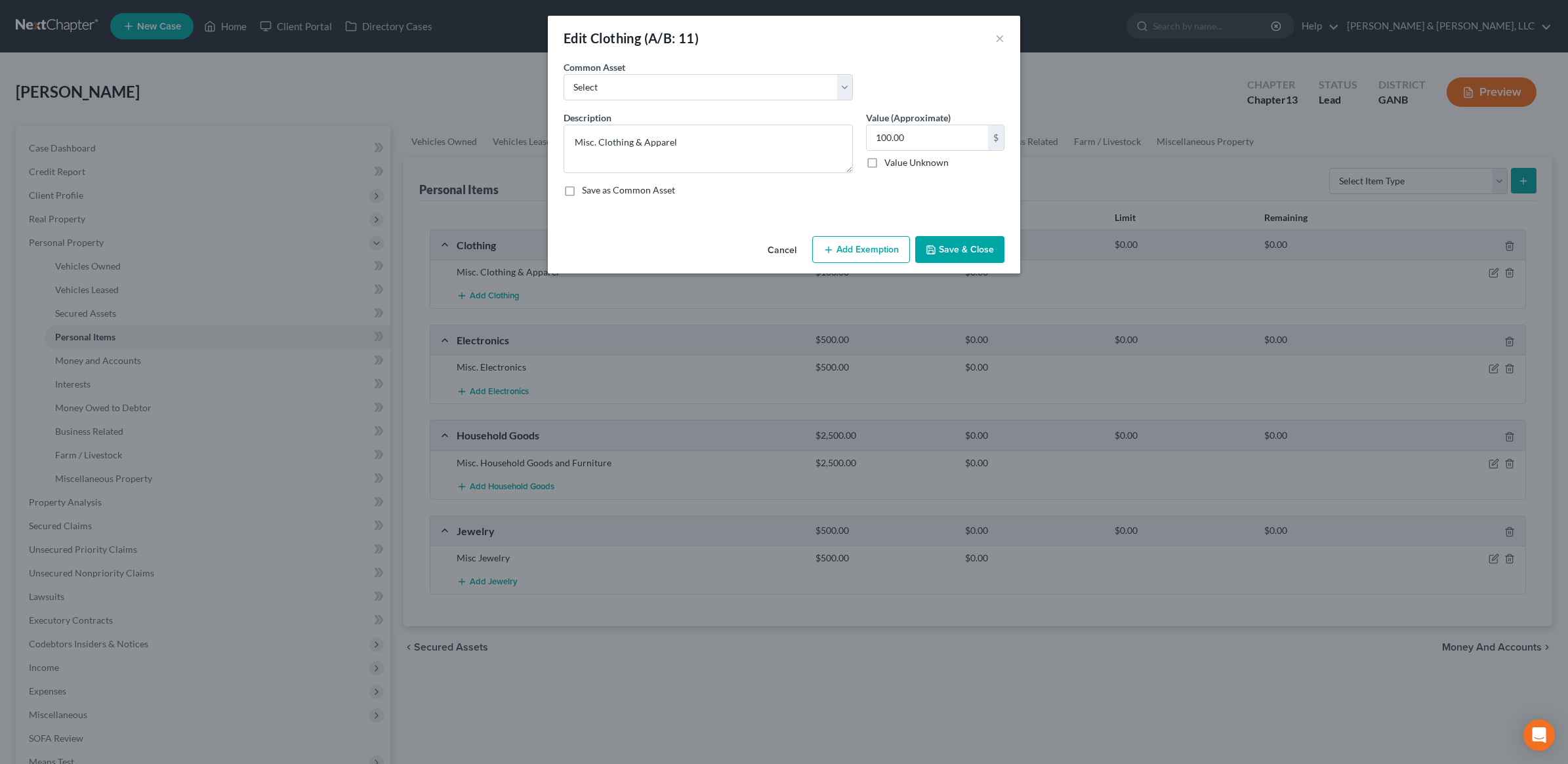
click at [871, 265] on div "Cancel Add Exemption Save & Close" at bounding box center [784, 253] width 472 height 43
click at [864, 253] on button "Add Exemption" at bounding box center [861, 250] width 98 height 27
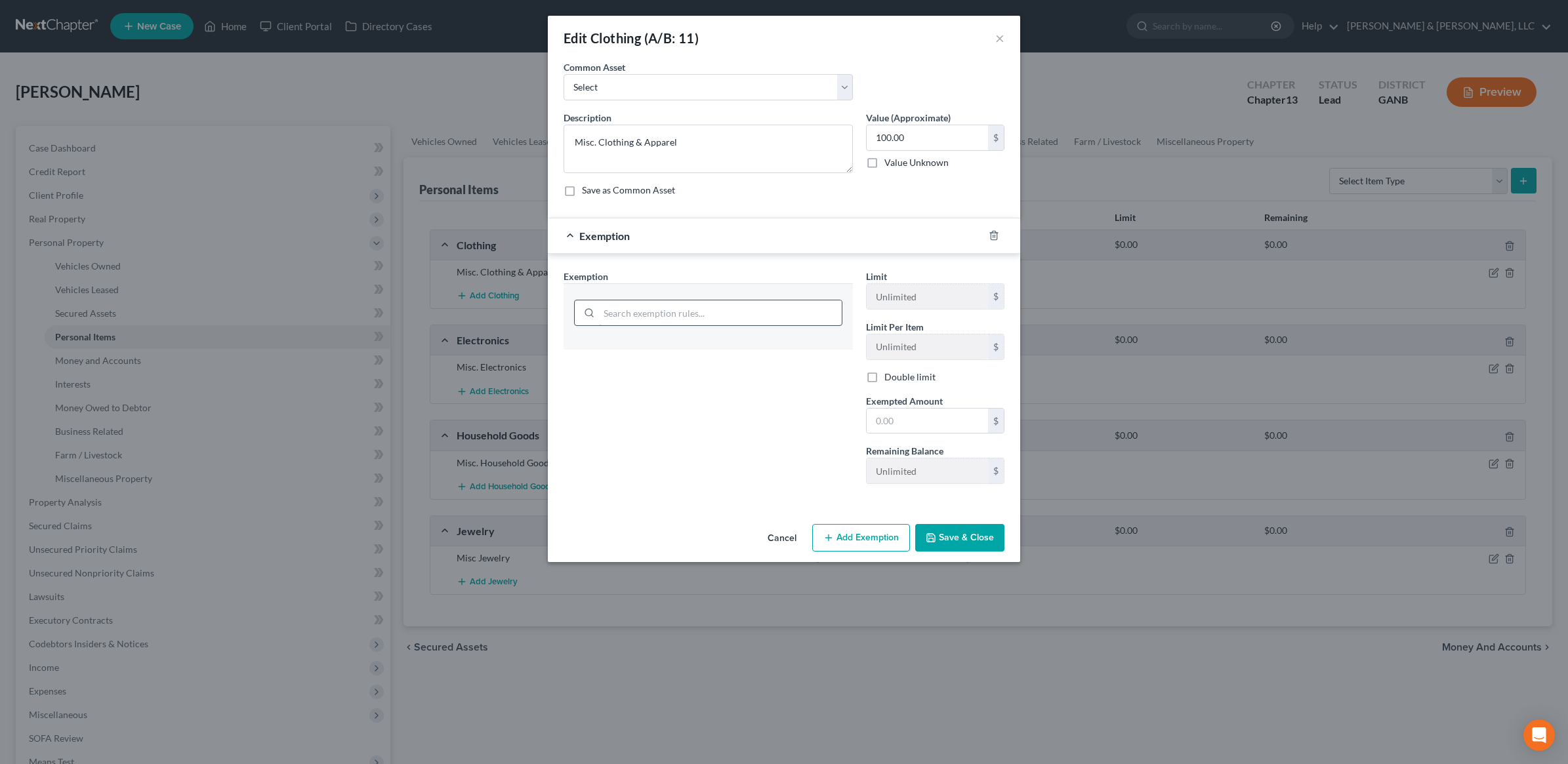
click at [712, 313] on input "search" at bounding box center [720, 313] width 242 height 25
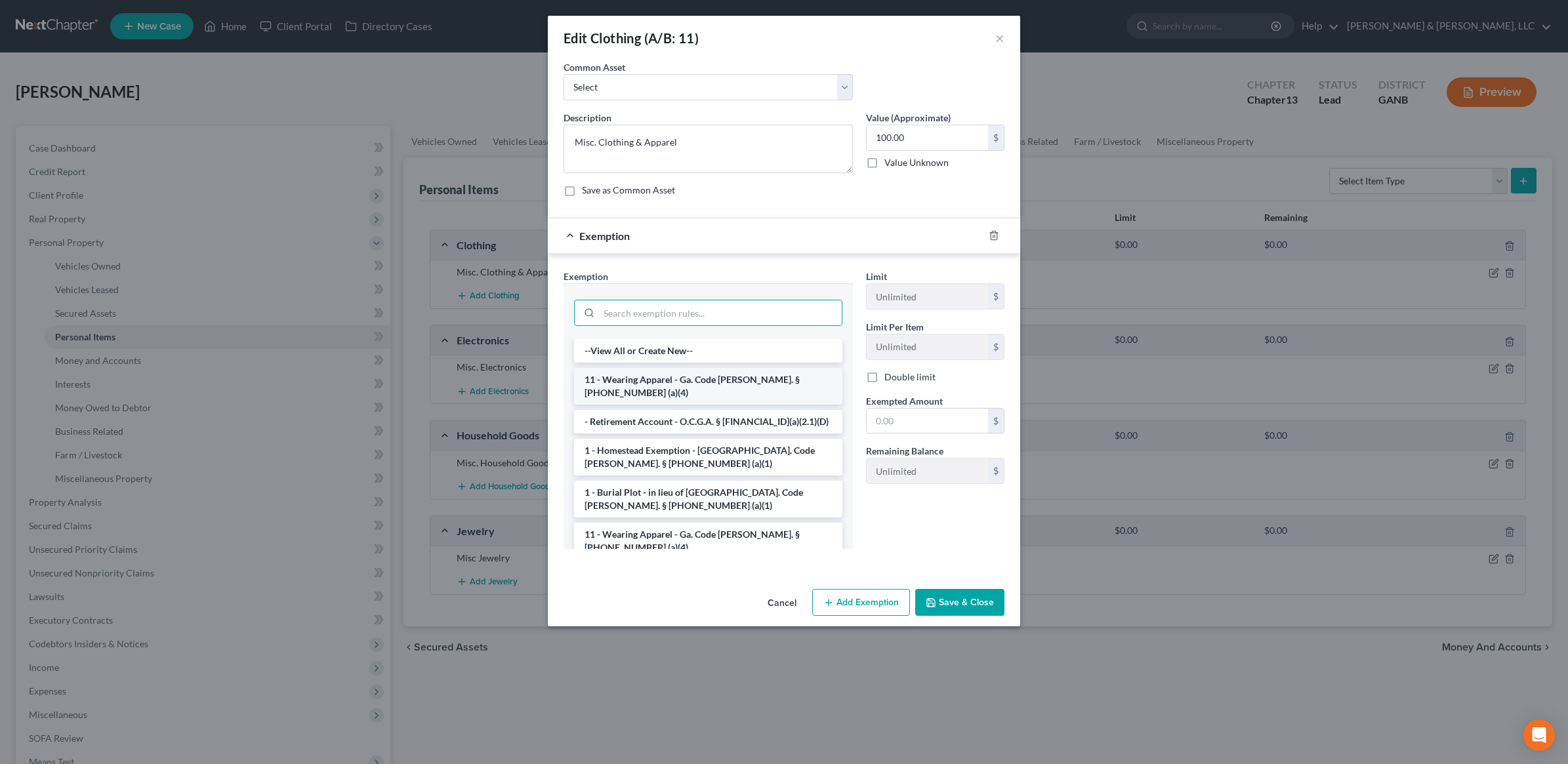
click at [683, 382] on li "11 - Wearing Apparel - Ga. Code [PERSON_NAME]. § [PHONE_NUMBER] (a)(4)" at bounding box center [708, 386] width 268 height 37
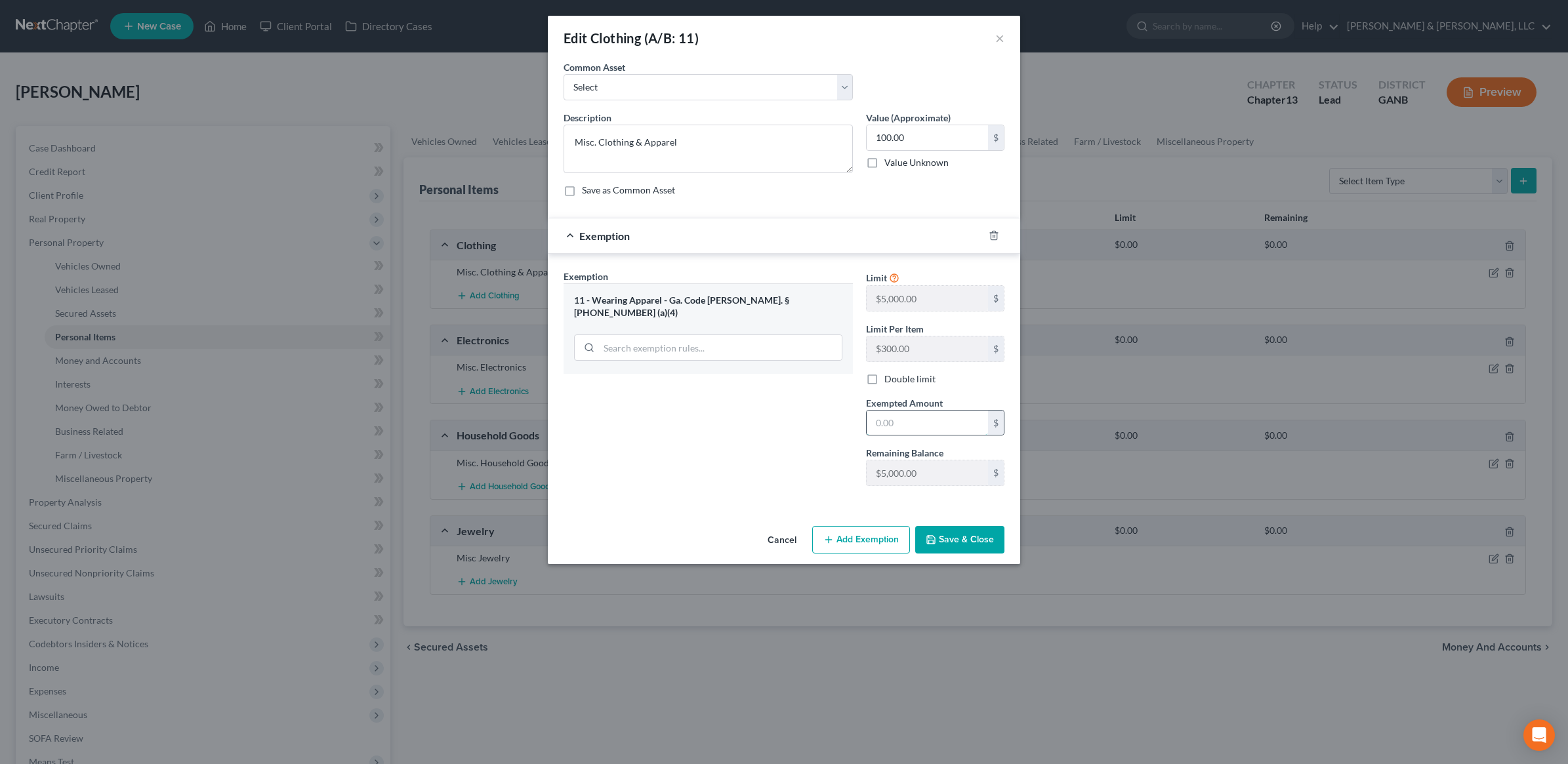
click at [939, 415] on input "text" at bounding box center [927, 423] width 121 height 25
type input "100"
click at [965, 524] on div "Cancel Add Exemption Save & Close" at bounding box center [784, 542] width 472 height 43
click at [961, 542] on button "Save & Close" at bounding box center [960, 539] width 89 height 27
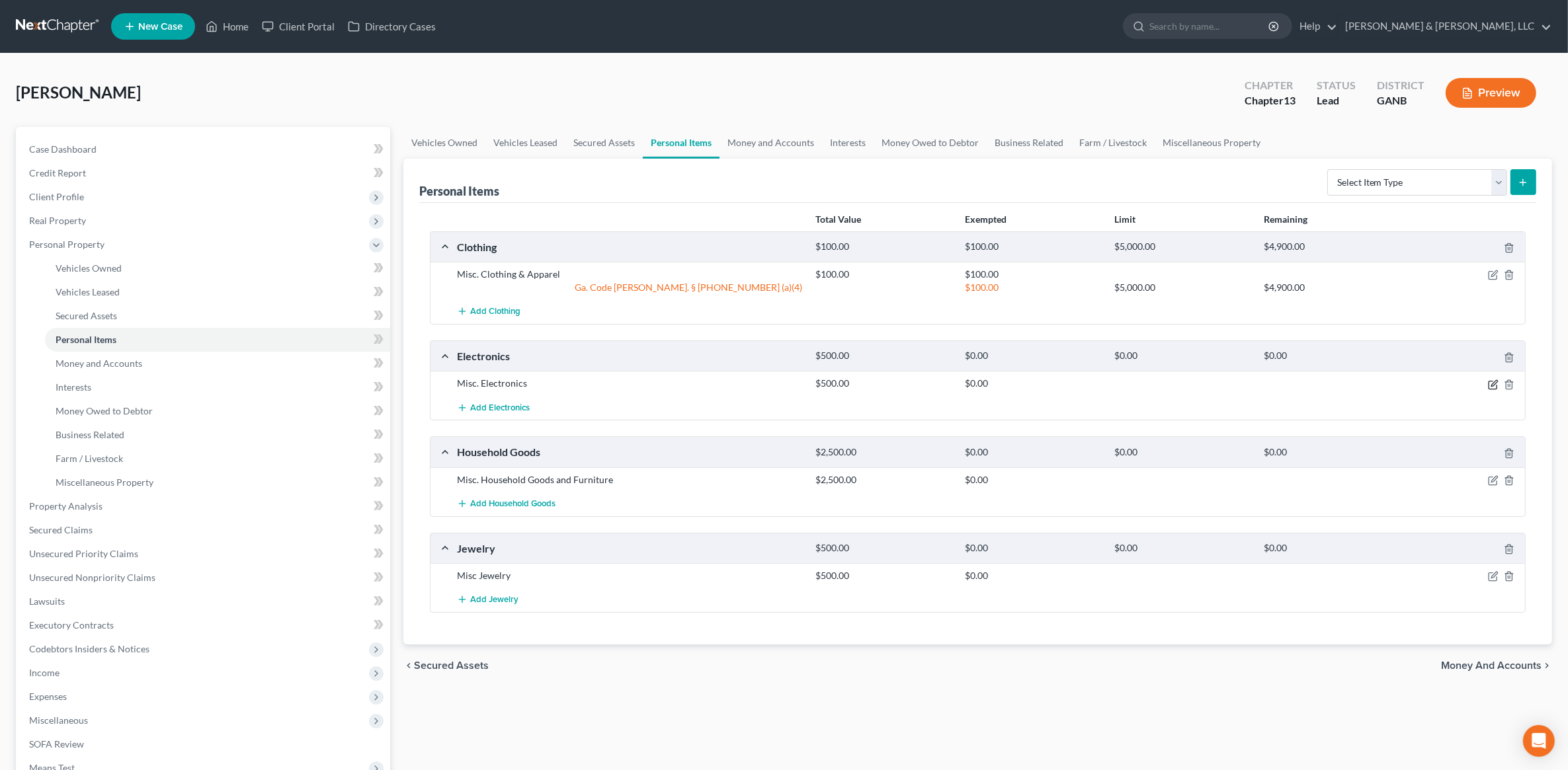
click at [1492, 388] on icon "button" at bounding box center [1494, 385] width 11 height 11
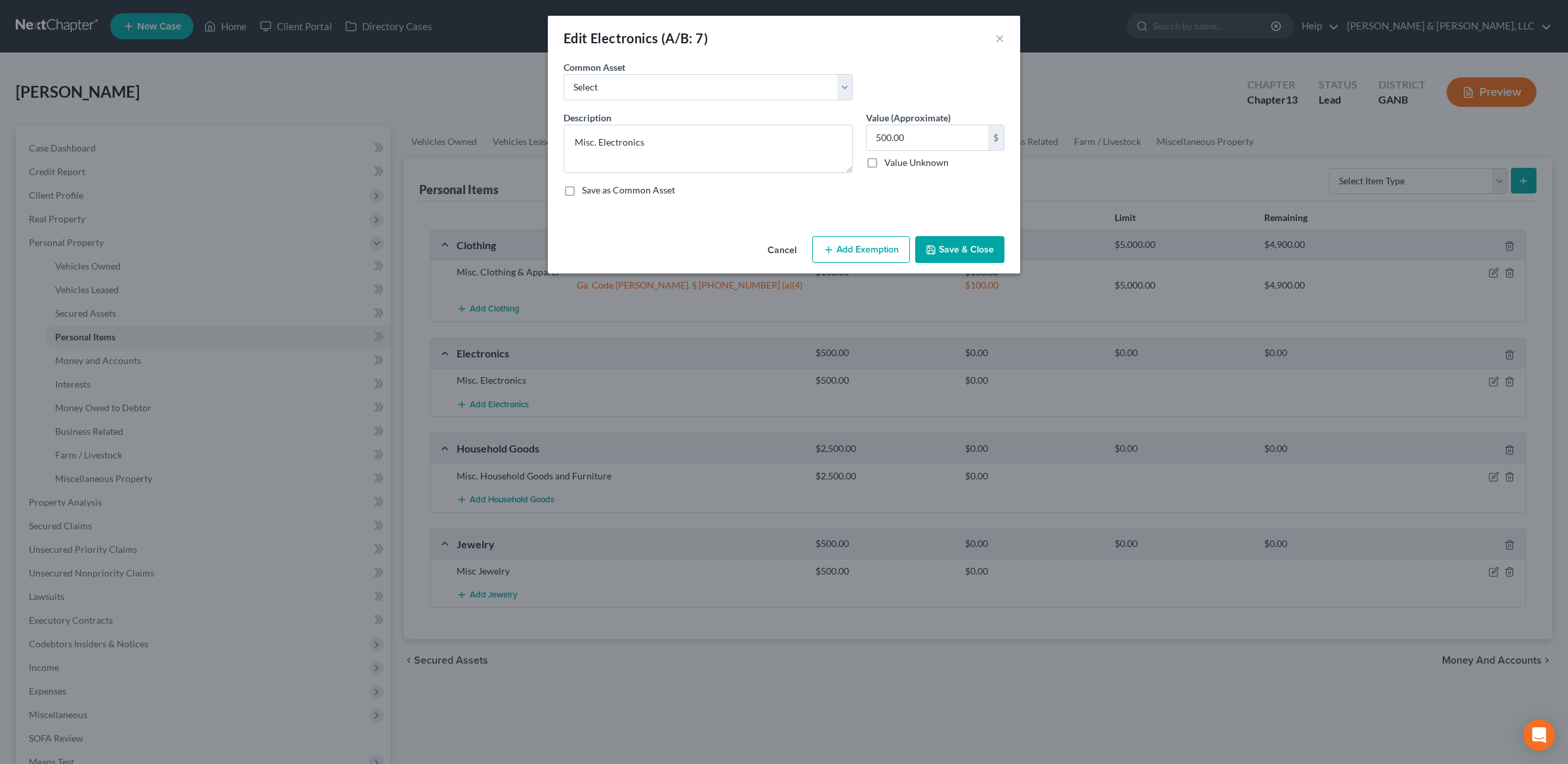
click at [864, 250] on button "Add Exemption" at bounding box center [861, 250] width 98 height 27
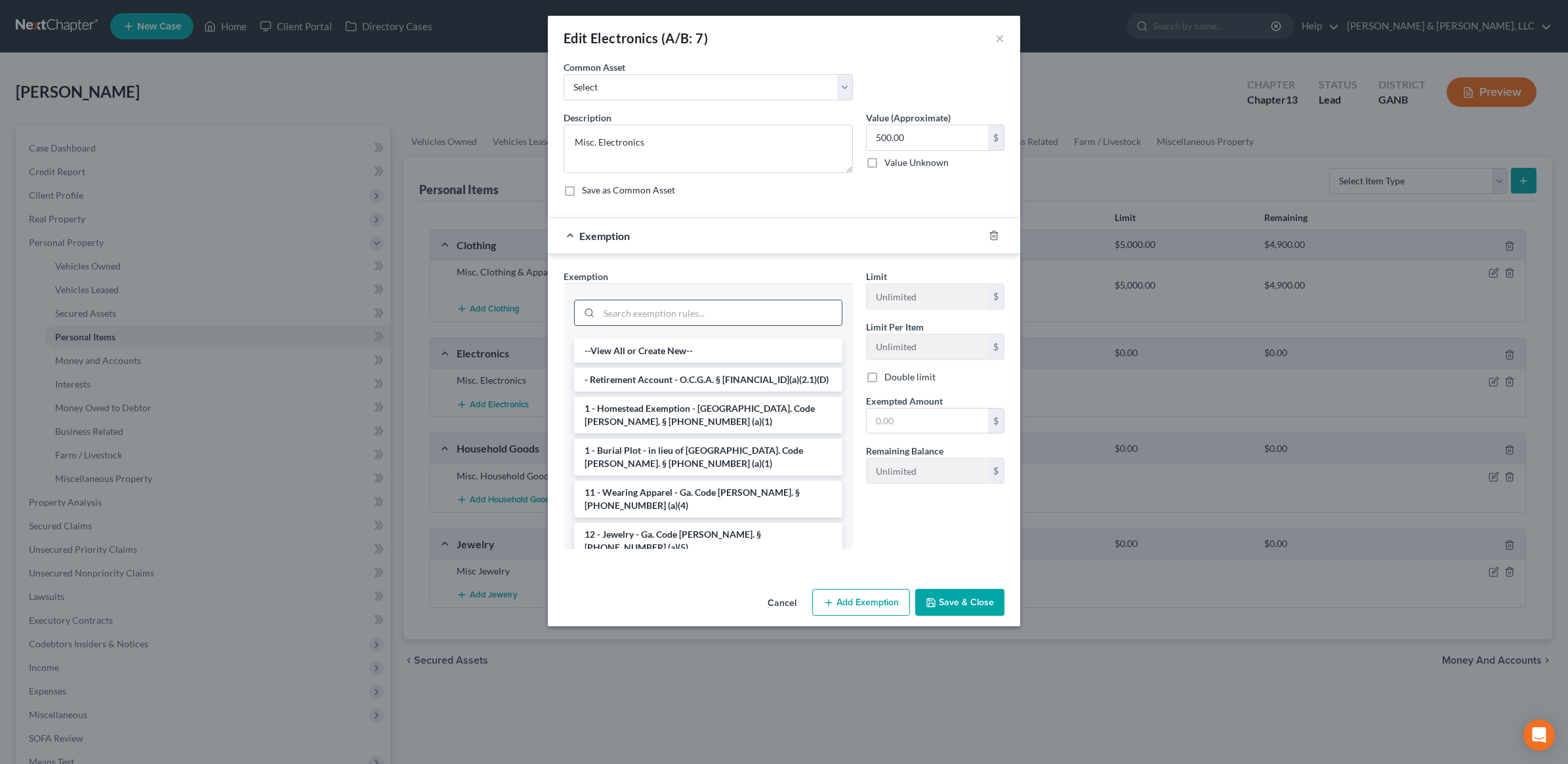
click at [679, 324] on input "search" at bounding box center [720, 313] width 242 height 25
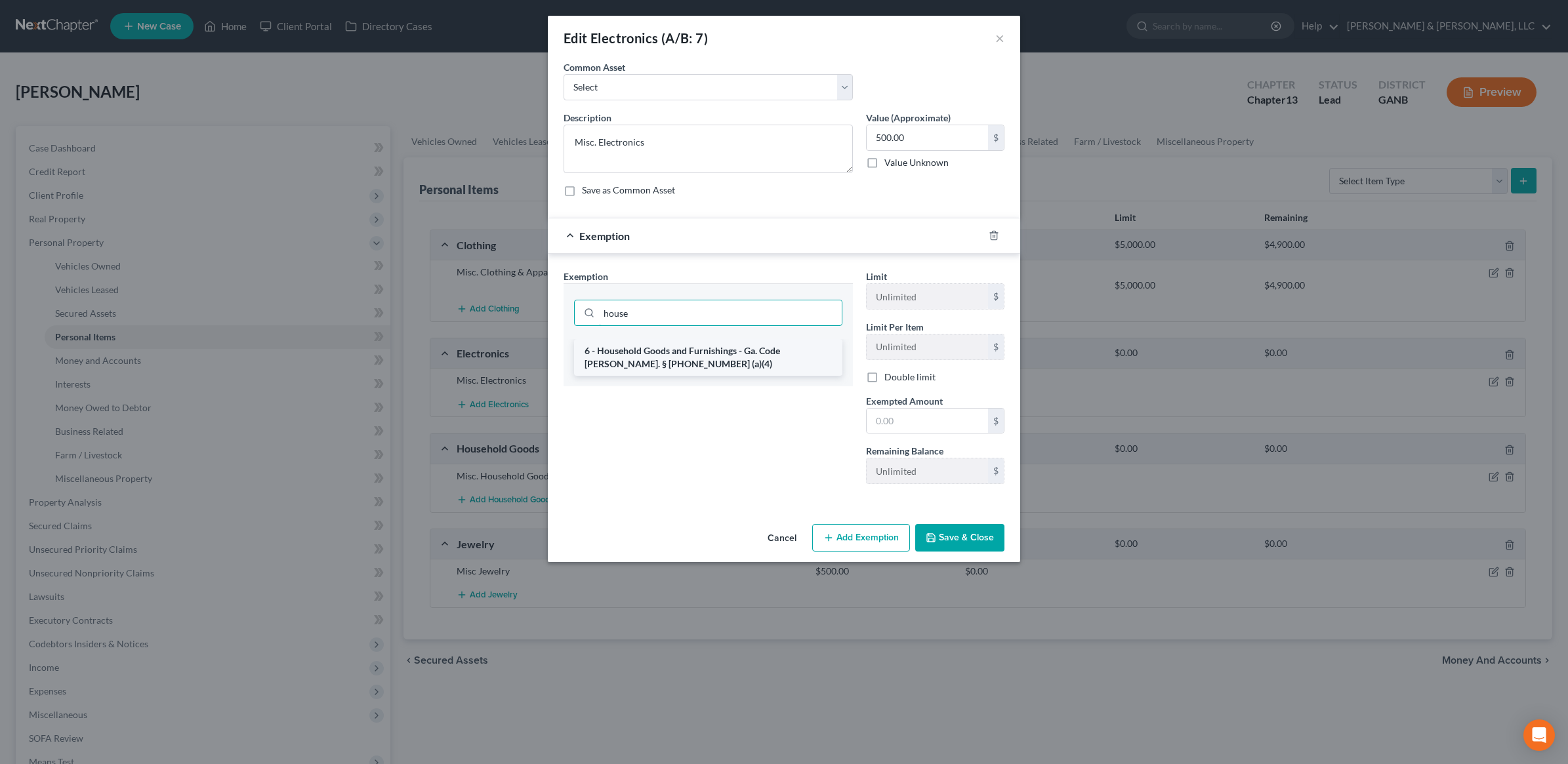
type input "house"
drag, startPoint x: 812, startPoint y: 355, endPoint x: 823, endPoint y: 362, distance: 13.0
click at [811, 357] on li "6 - Household Goods and Furnishings - Ga. Code [PERSON_NAME]. § [PHONE_NUMBER] …" at bounding box center [708, 357] width 268 height 37
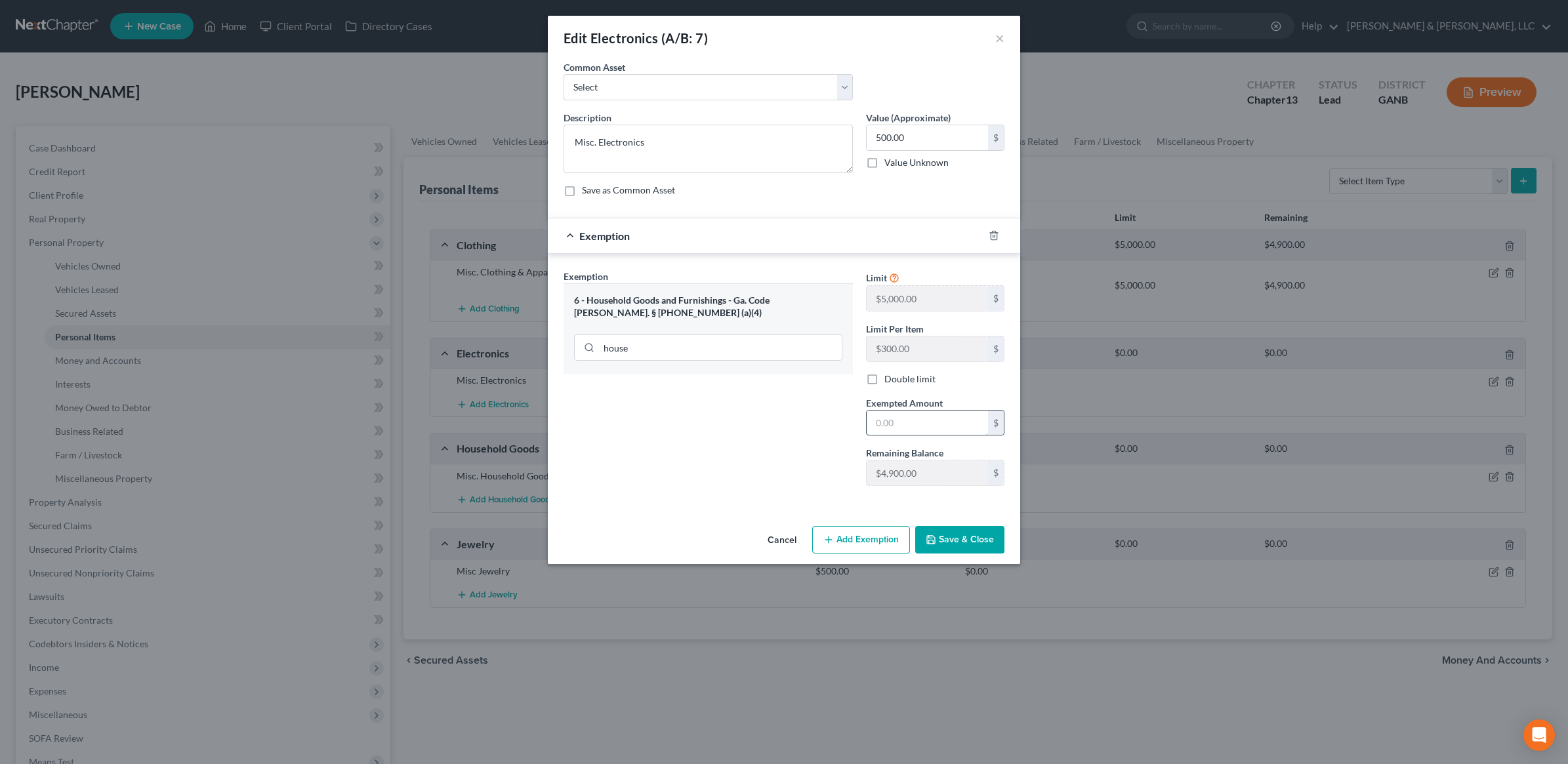
click at [904, 418] on input "text" at bounding box center [927, 423] width 121 height 25
type input "500"
click at [958, 541] on button "Save & Close" at bounding box center [960, 539] width 89 height 27
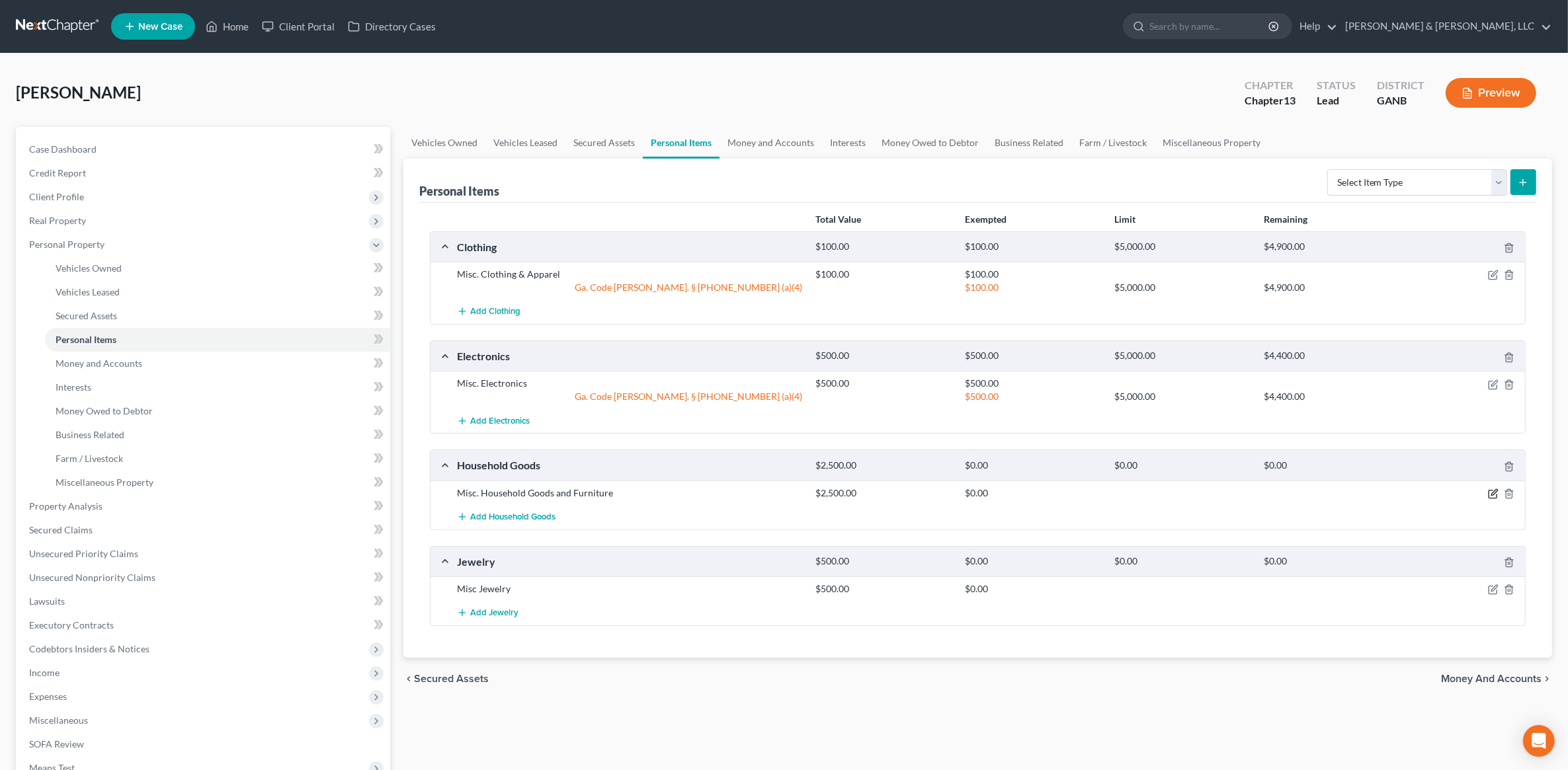
click at [1490, 499] on icon "button" at bounding box center [1494, 494] width 11 height 11
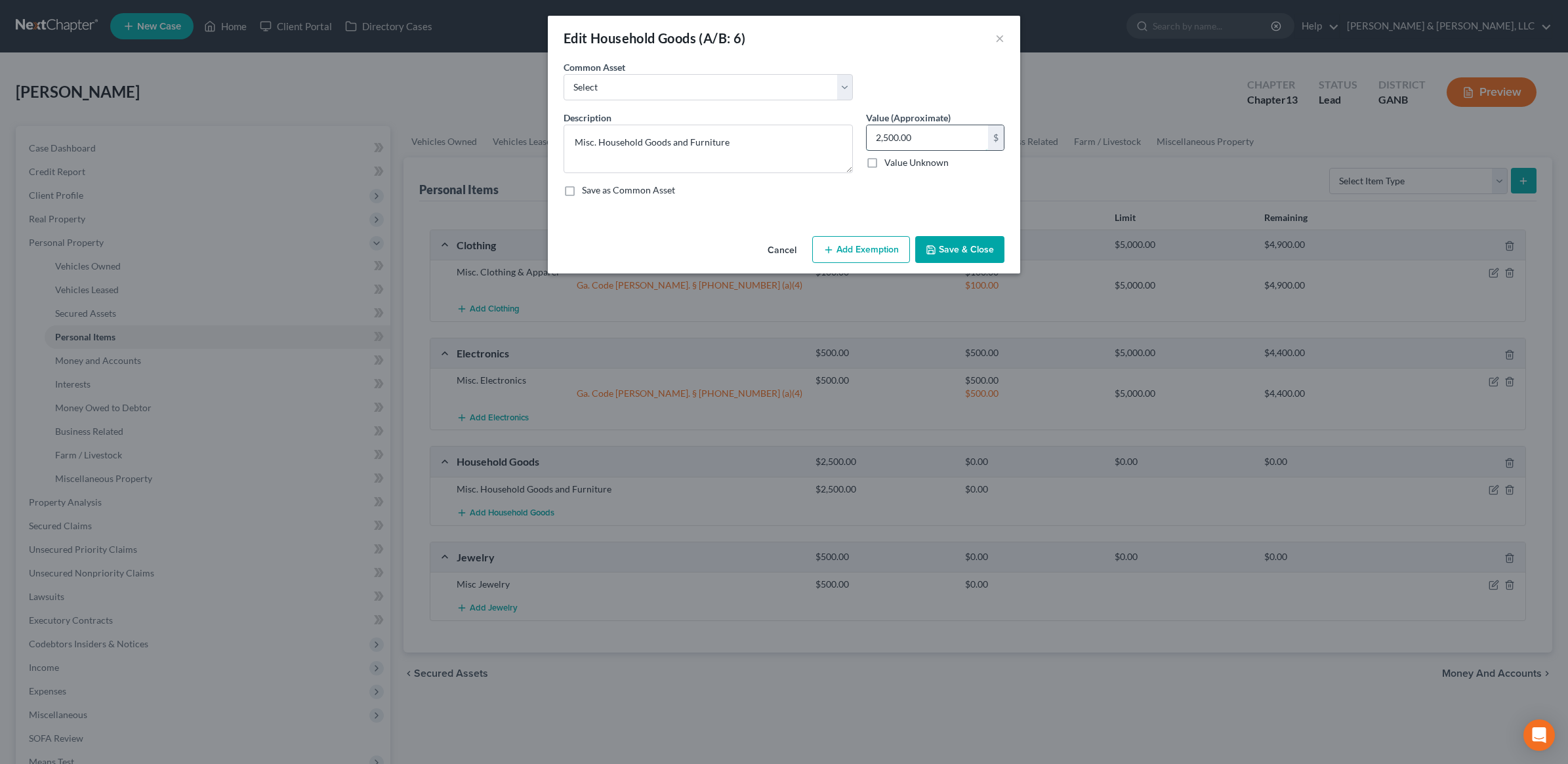
click at [926, 140] on input "2,500.00" at bounding box center [927, 138] width 121 height 25
type input "1,000"
click at [874, 250] on button "Add Exemption" at bounding box center [861, 250] width 98 height 27
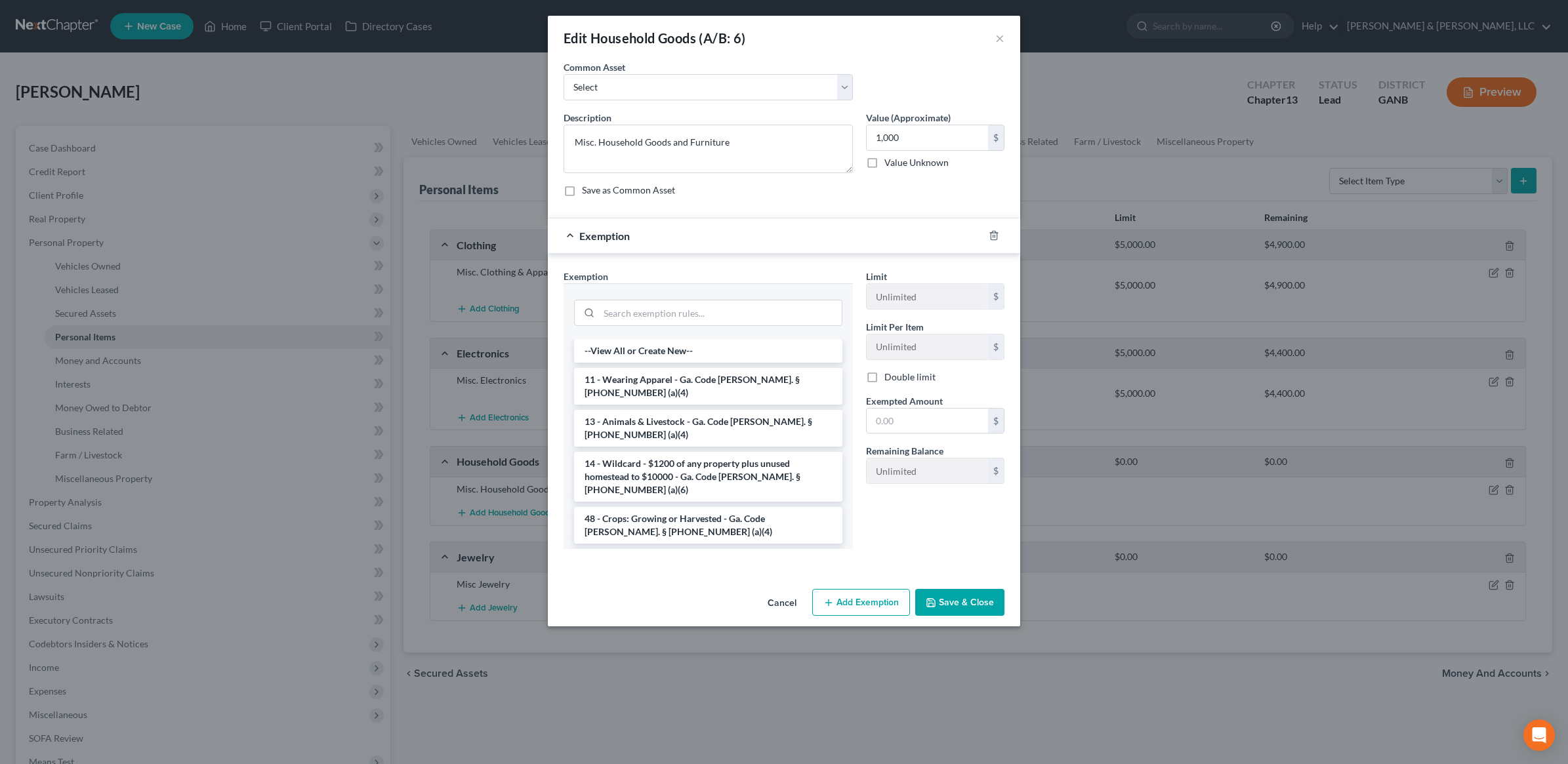
click at [702, 549] on li "6 - Household Goods and Furnishings - Ga. Code [PERSON_NAME]. § [PHONE_NUMBER] …" at bounding box center [708, 567] width 268 height 37
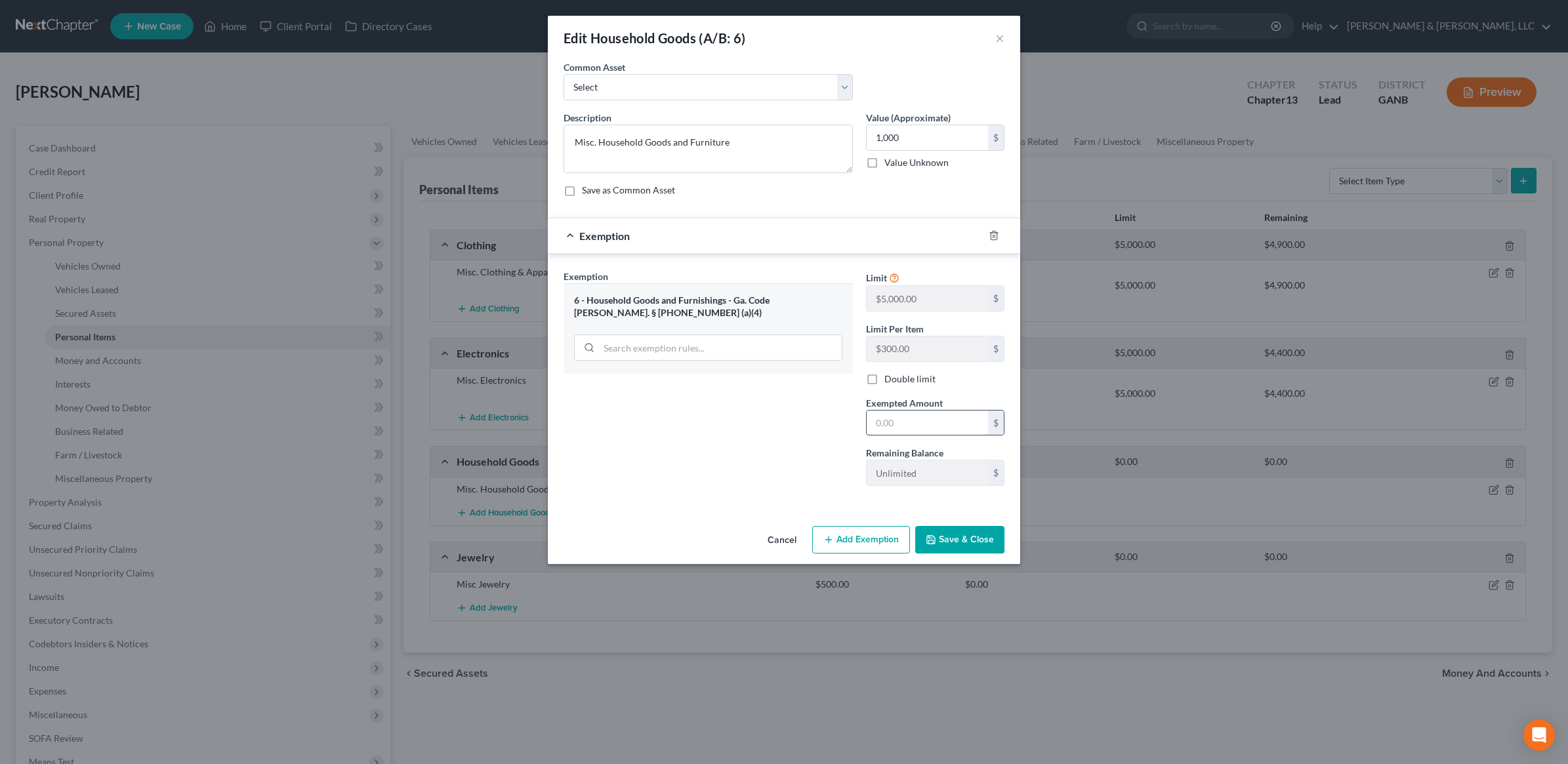
click at [941, 425] on input "text" at bounding box center [927, 423] width 121 height 25
type input "1,000"
click at [978, 534] on button "Save & Close" at bounding box center [960, 539] width 89 height 27
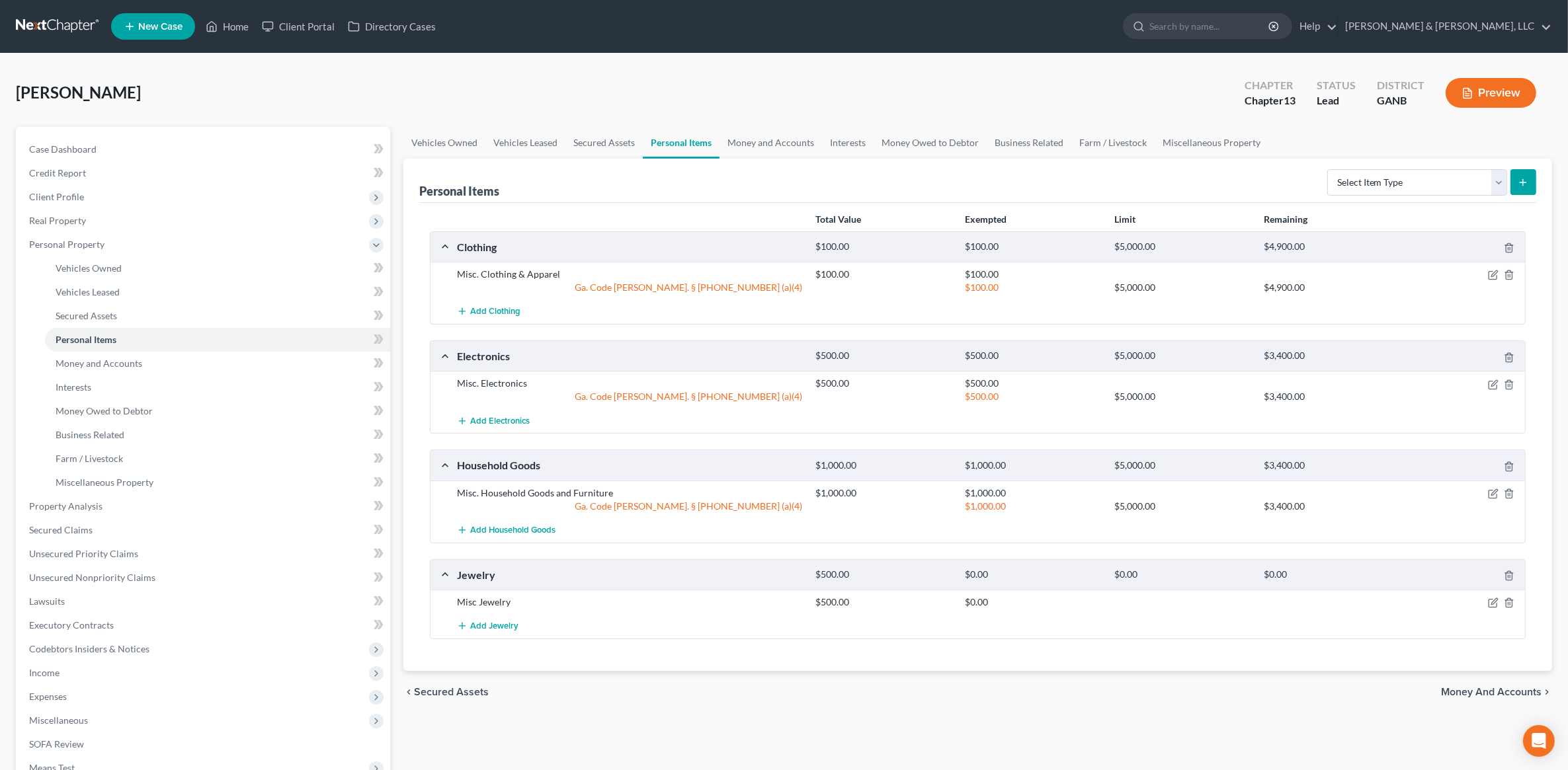
click at [1502, 576] on div at bounding box center [1467, 575] width 120 height 14
click at [1507, 576] on icon "button" at bounding box center [1509, 576] width 11 height 11
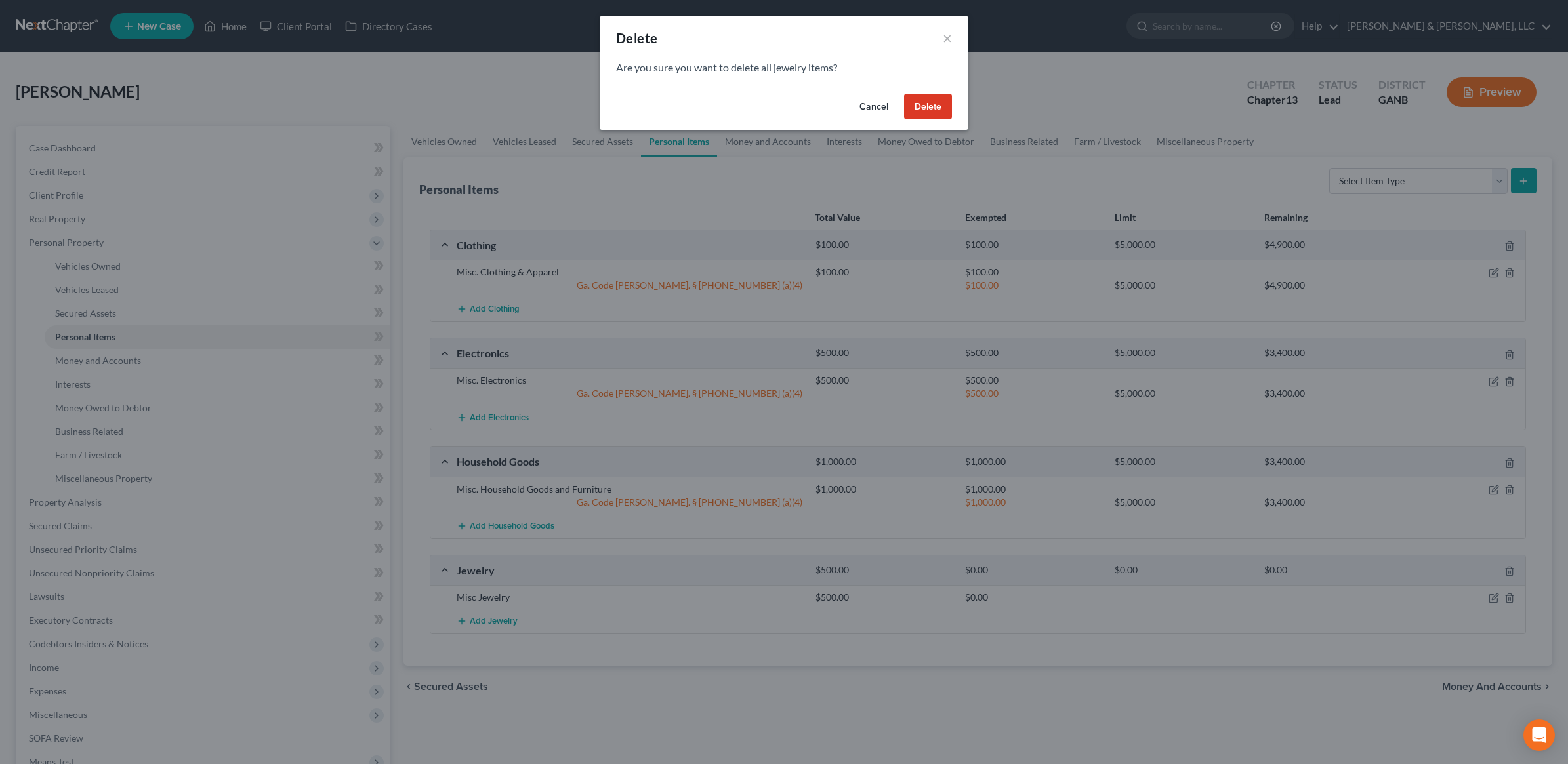
click at [936, 98] on button "Delete" at bounding box center [927, 107] width 48 height 27
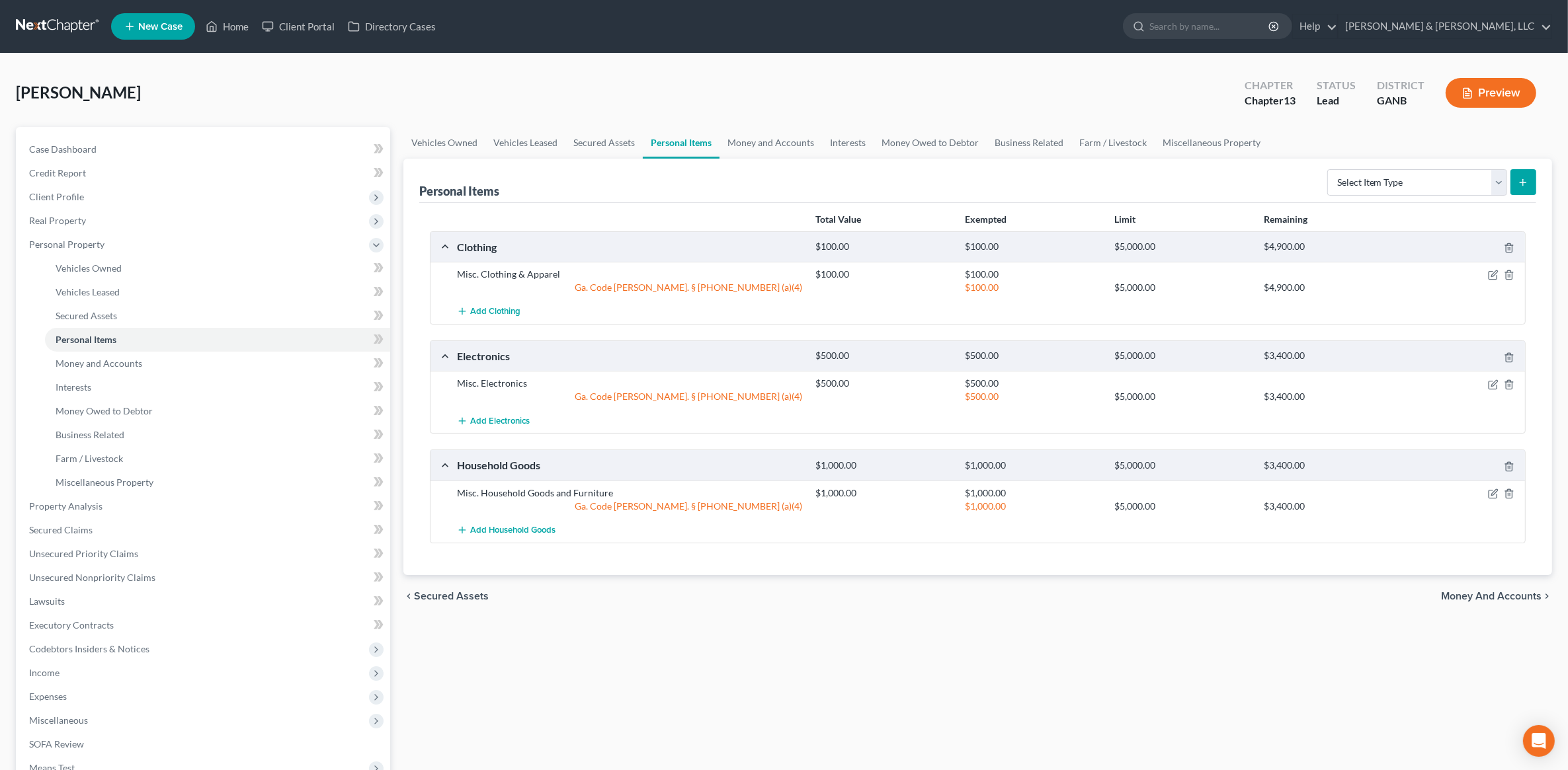
click at [1496, 597] on span "Money and Accounts" at bounding box center [1491, 596] width 101 height 11
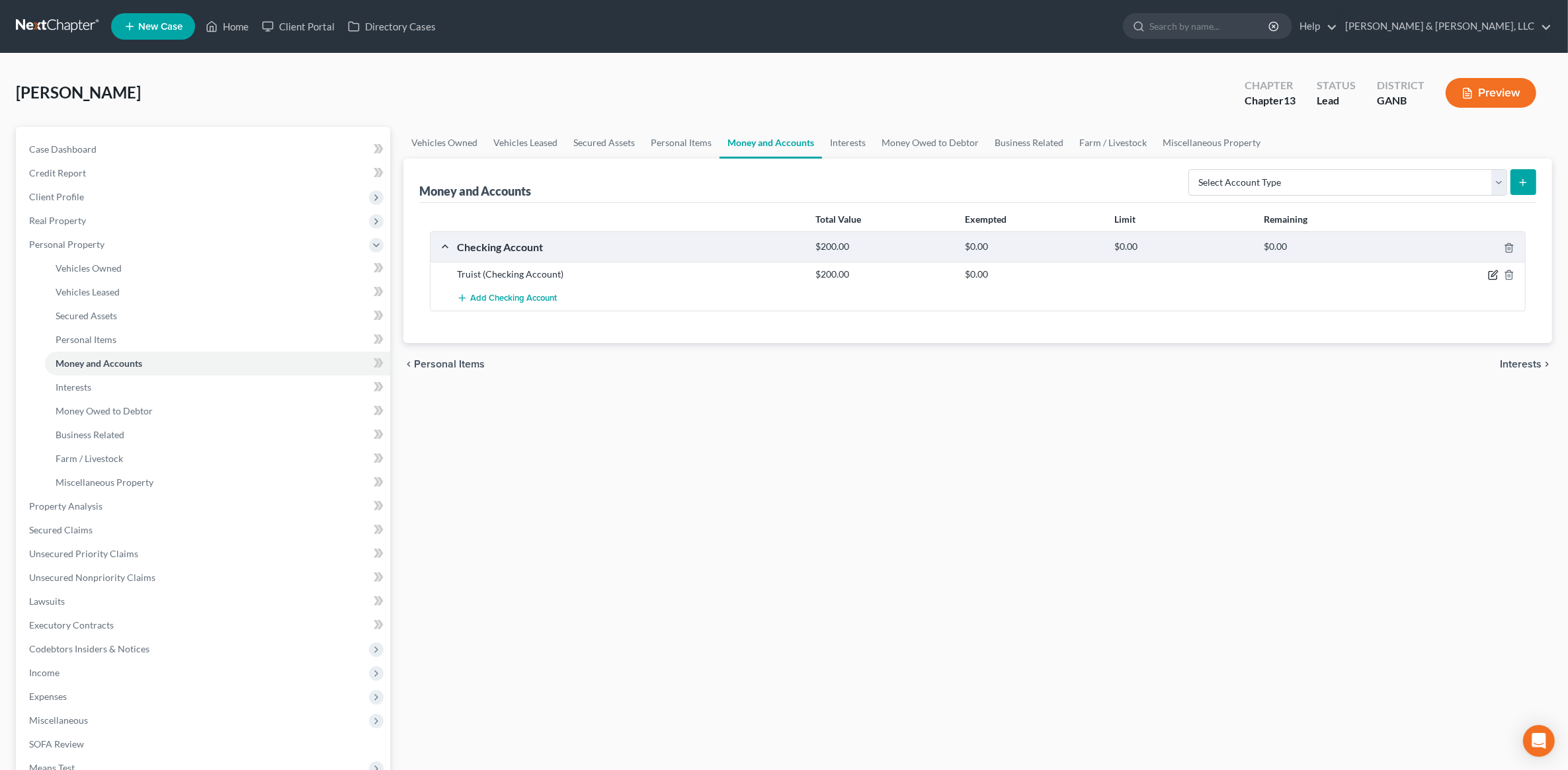
click at [1495, 275] on icon "button" at bounding box center [1494, 275] width 11 height 11
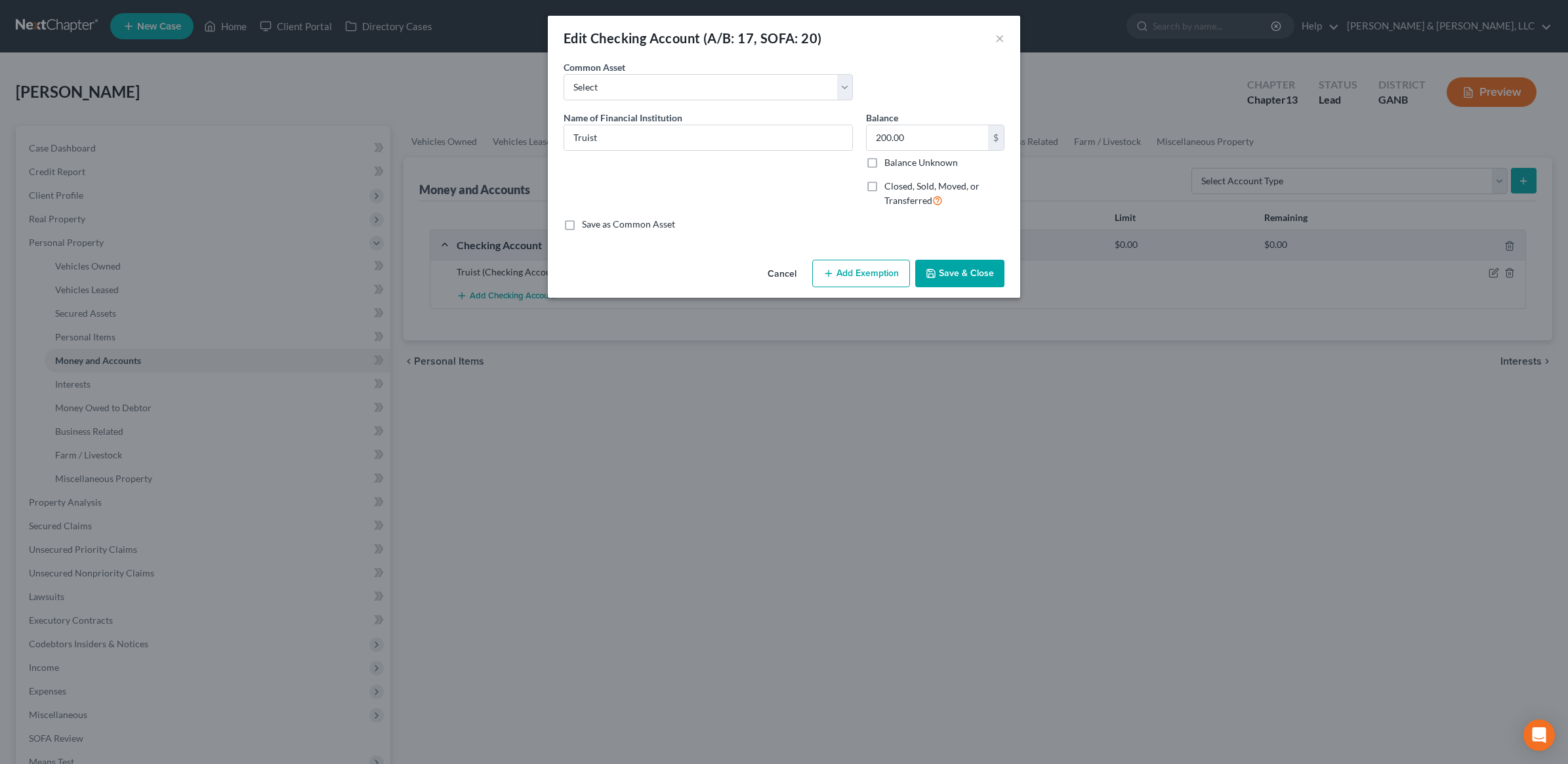
click at [864, 283] on button "Add Exemption" at bounding box center [861, 273] width 98 height 27
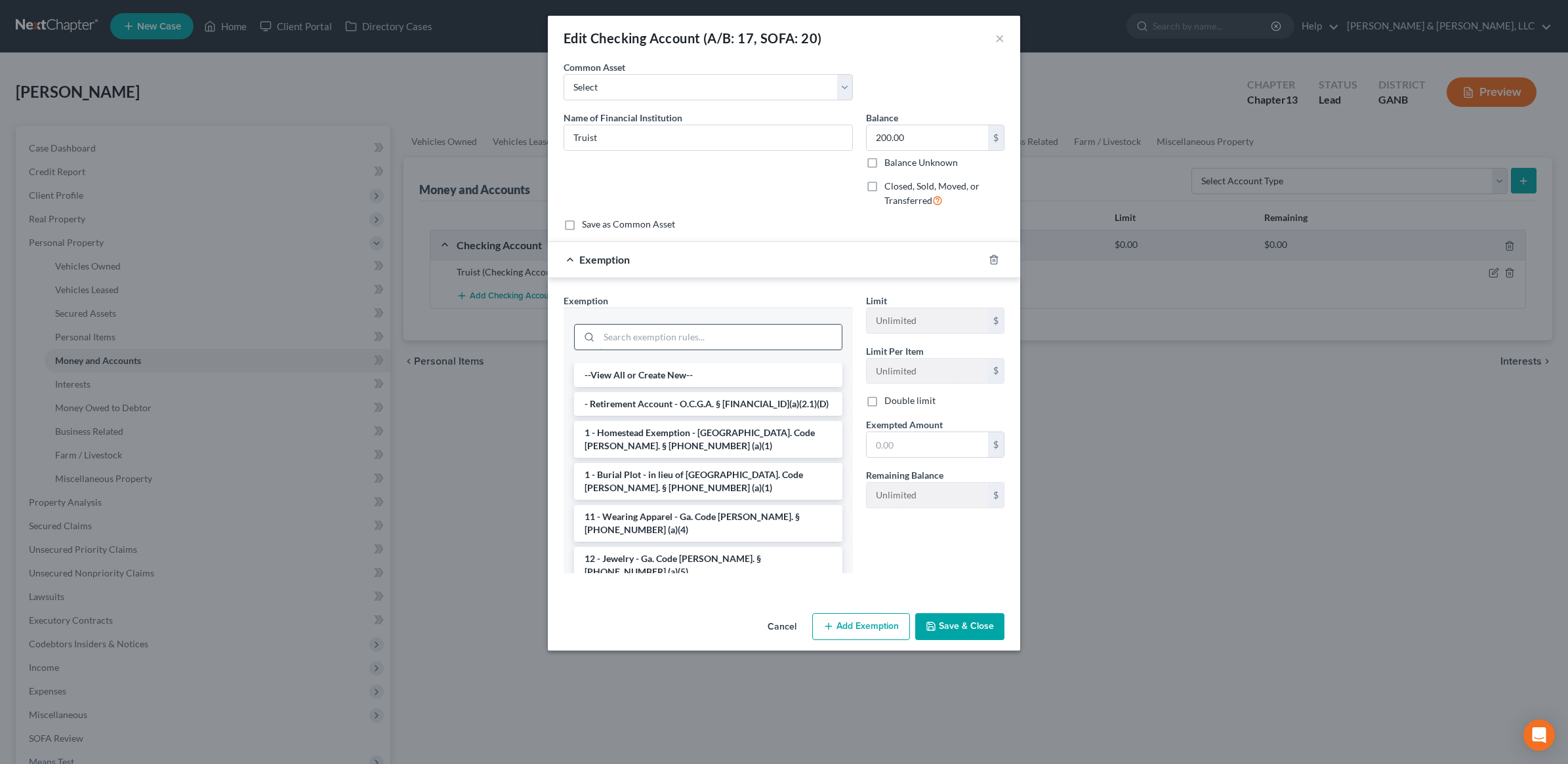
click at [693, 326] on input "search" at bounding box center [720, 337] width 242 height 25
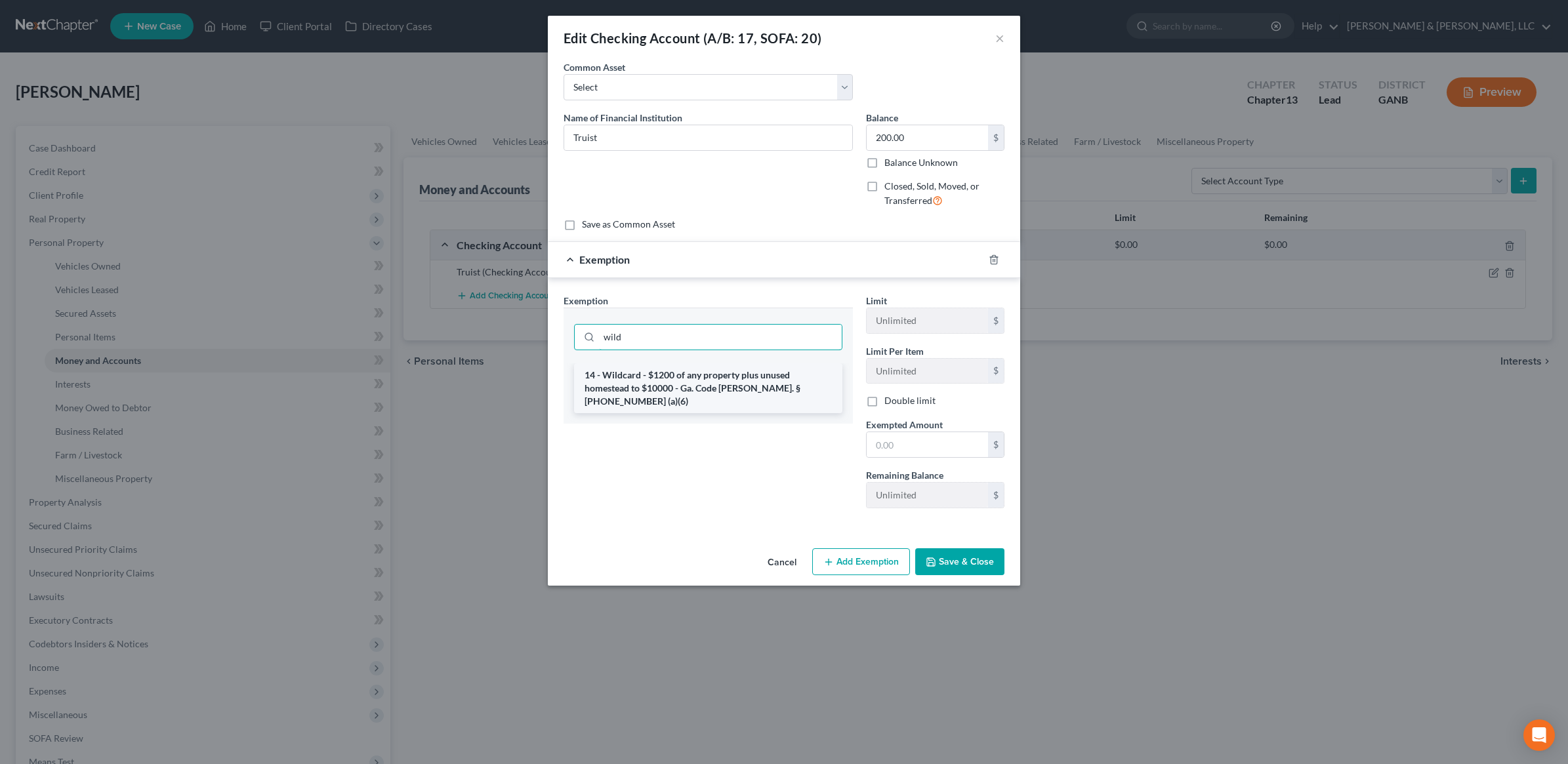
type input "wild"
click at [718, 389] on li "14 - Wildcard - $1200 of any property plus unused homestead to $10000 - Ga. Cod…" at bounding box center [708, 389] width 268 height 50
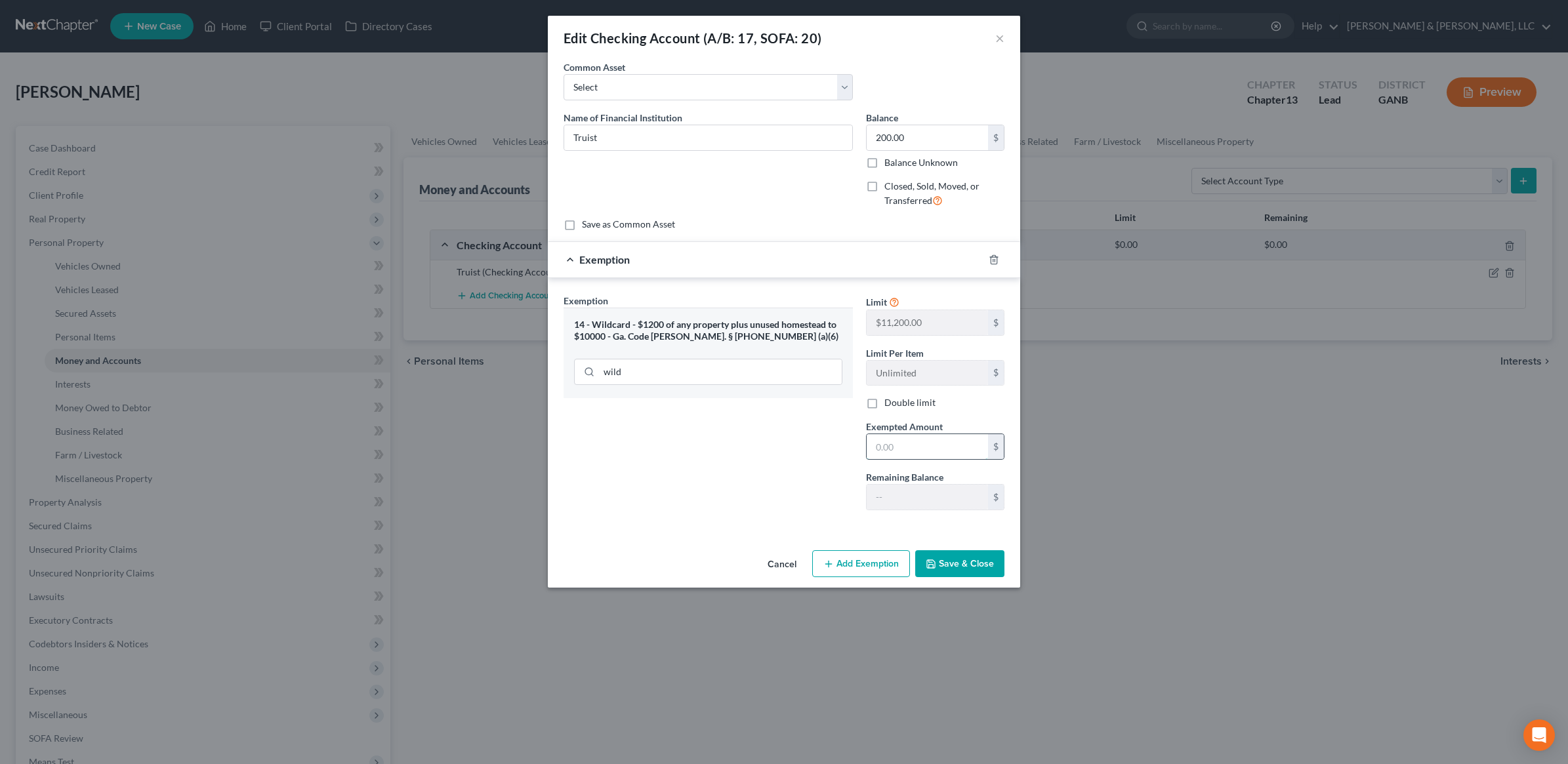
click at [924, 455] on input "text" at bounding box center [927, 446] width 121 height 25
type input "200"
click at [953, 558] on button "Save & Close" at bounding box center [960, 564] width 89 height 27
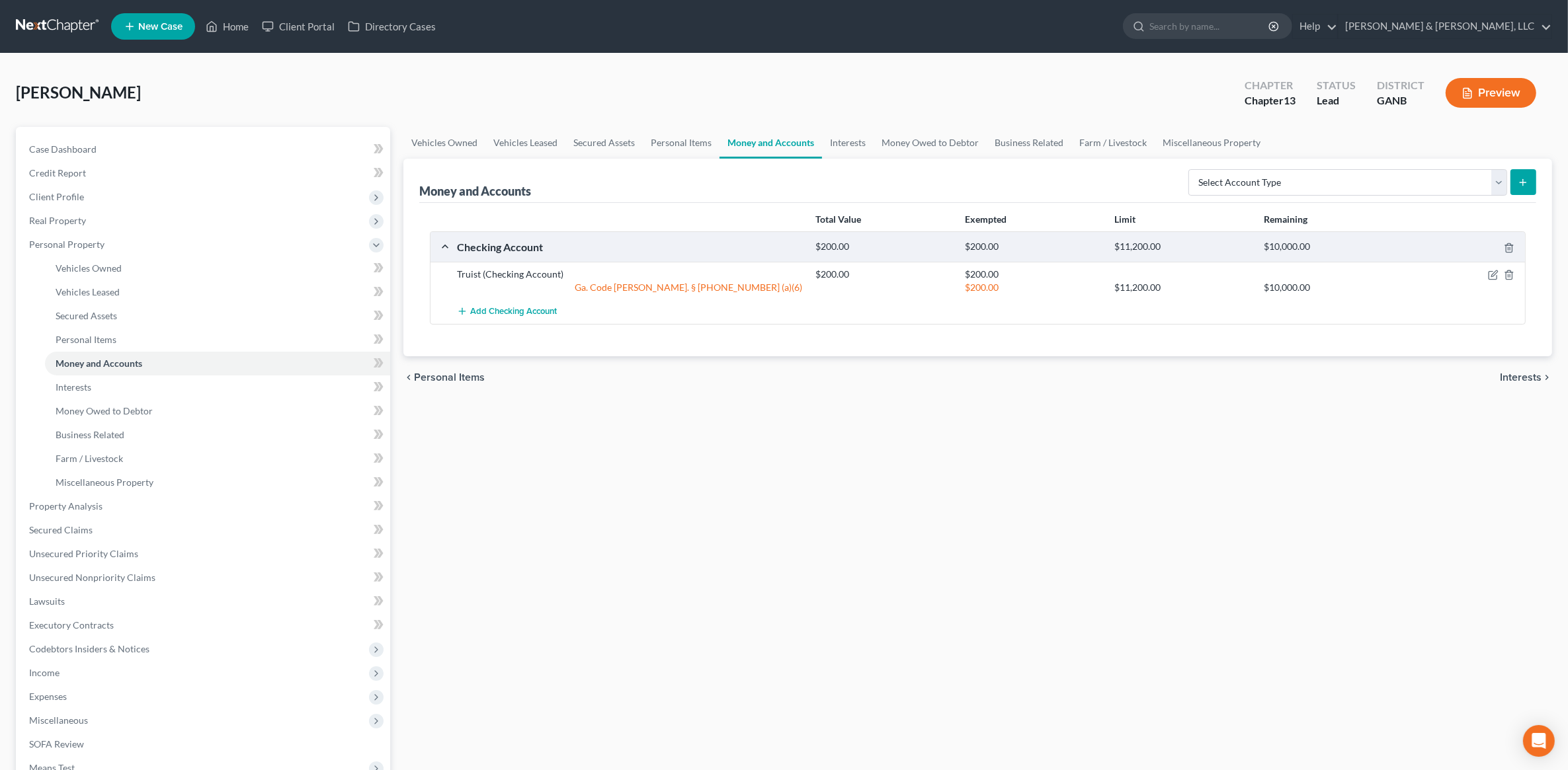
click at [1530, 375] on span "Interests" at bounding box center [1521, 377] width 42 height 11
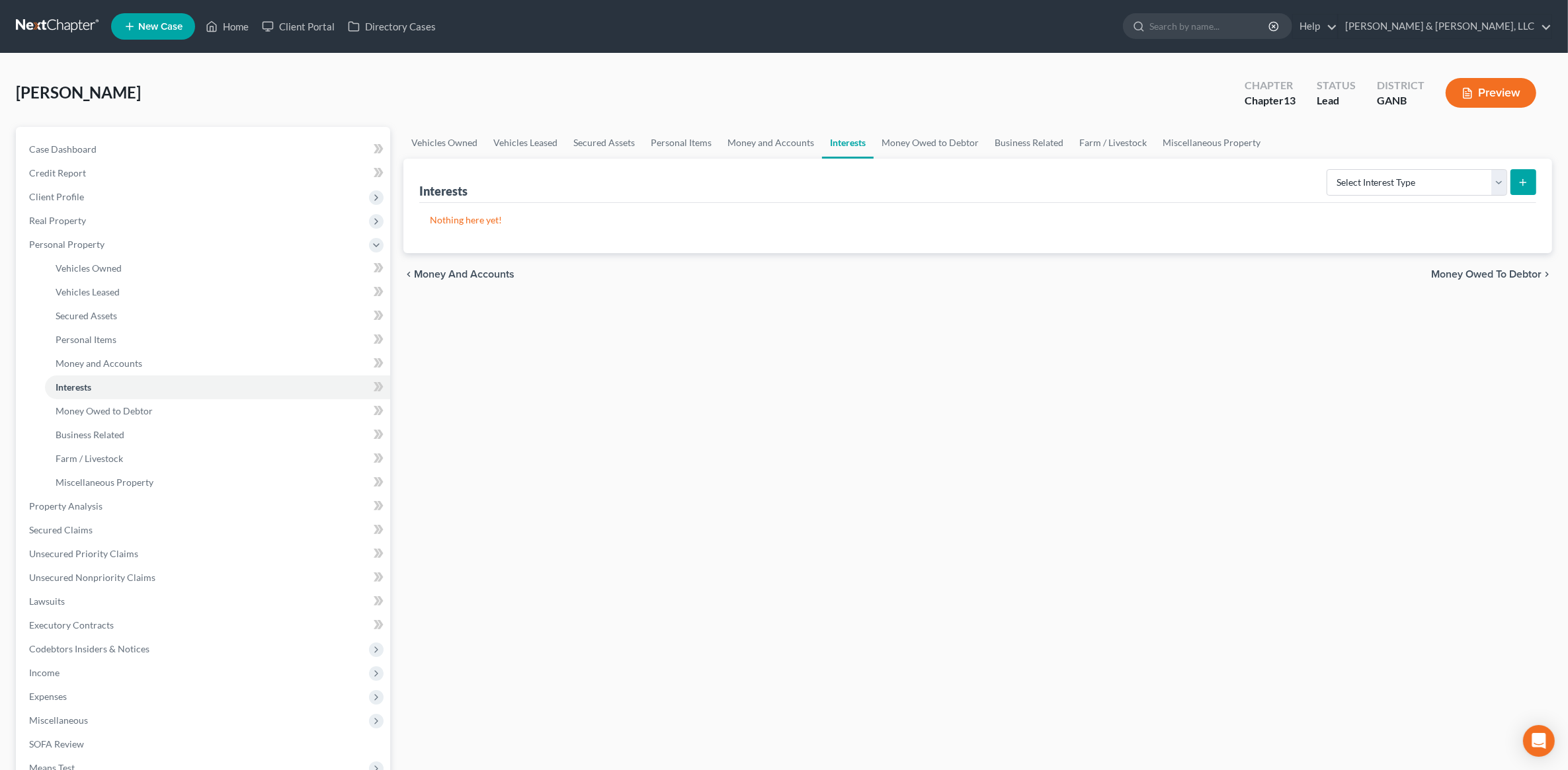
click at [1496, 278] on span "Money Owed to Debtor" at bounding box center [1486, 274] width 111 height 11
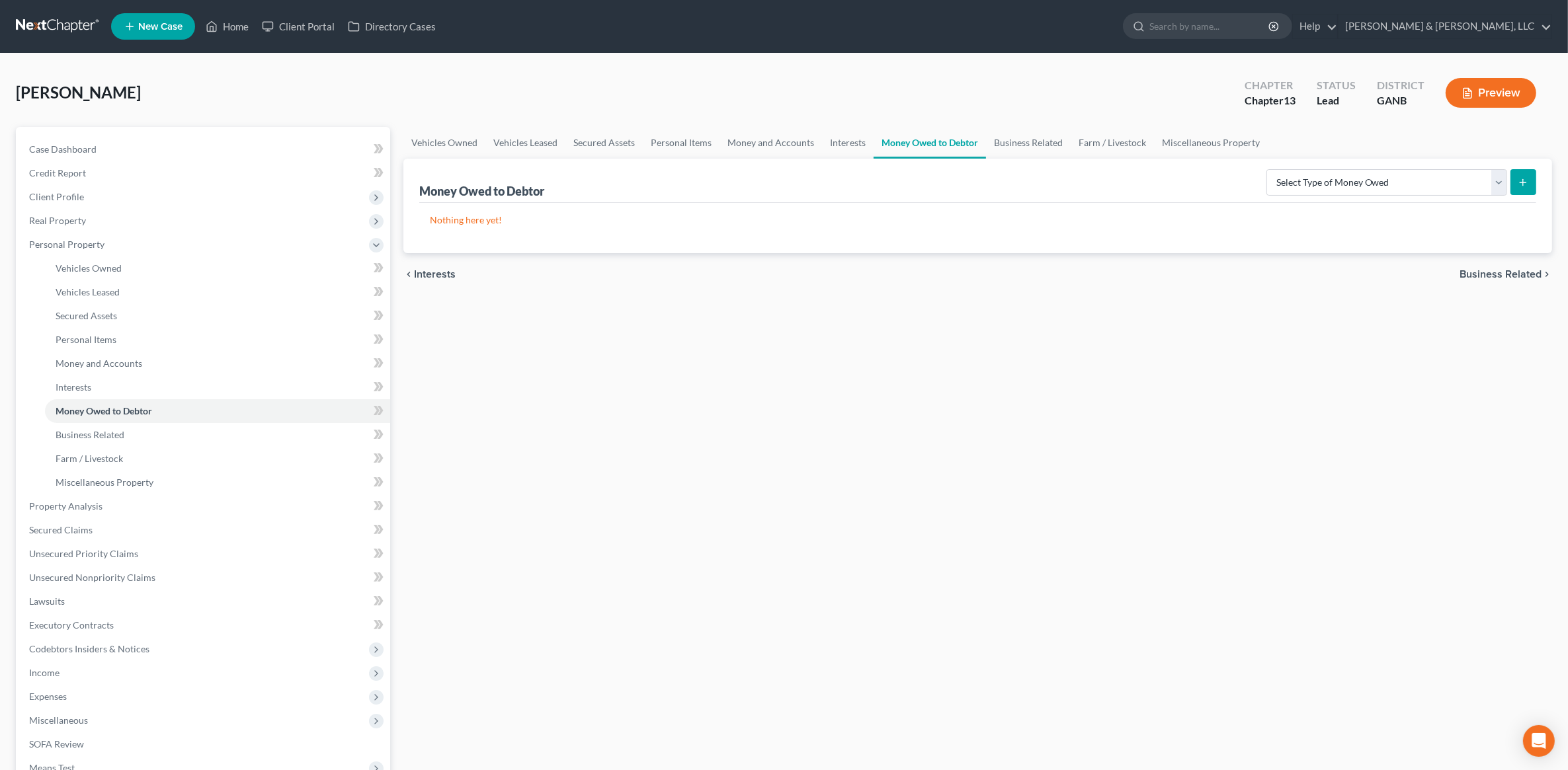
click at [1496, 278] on span "Business Related" at bounding box center [1500, 274] width 82 height 11
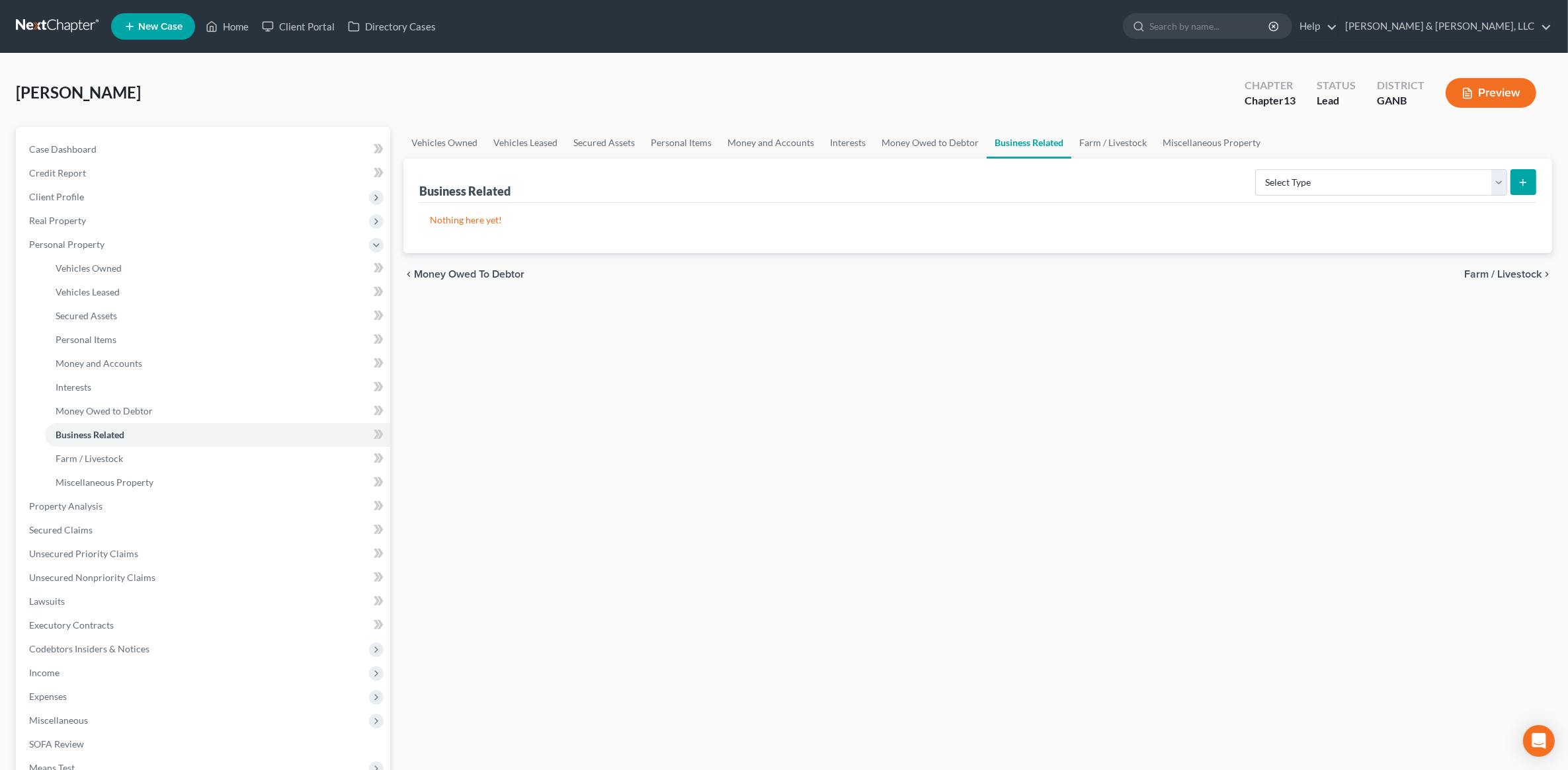
click at [1496, 278] on span "Farm / Livestock" at bounding box center [1503, 274] width 77 height 11
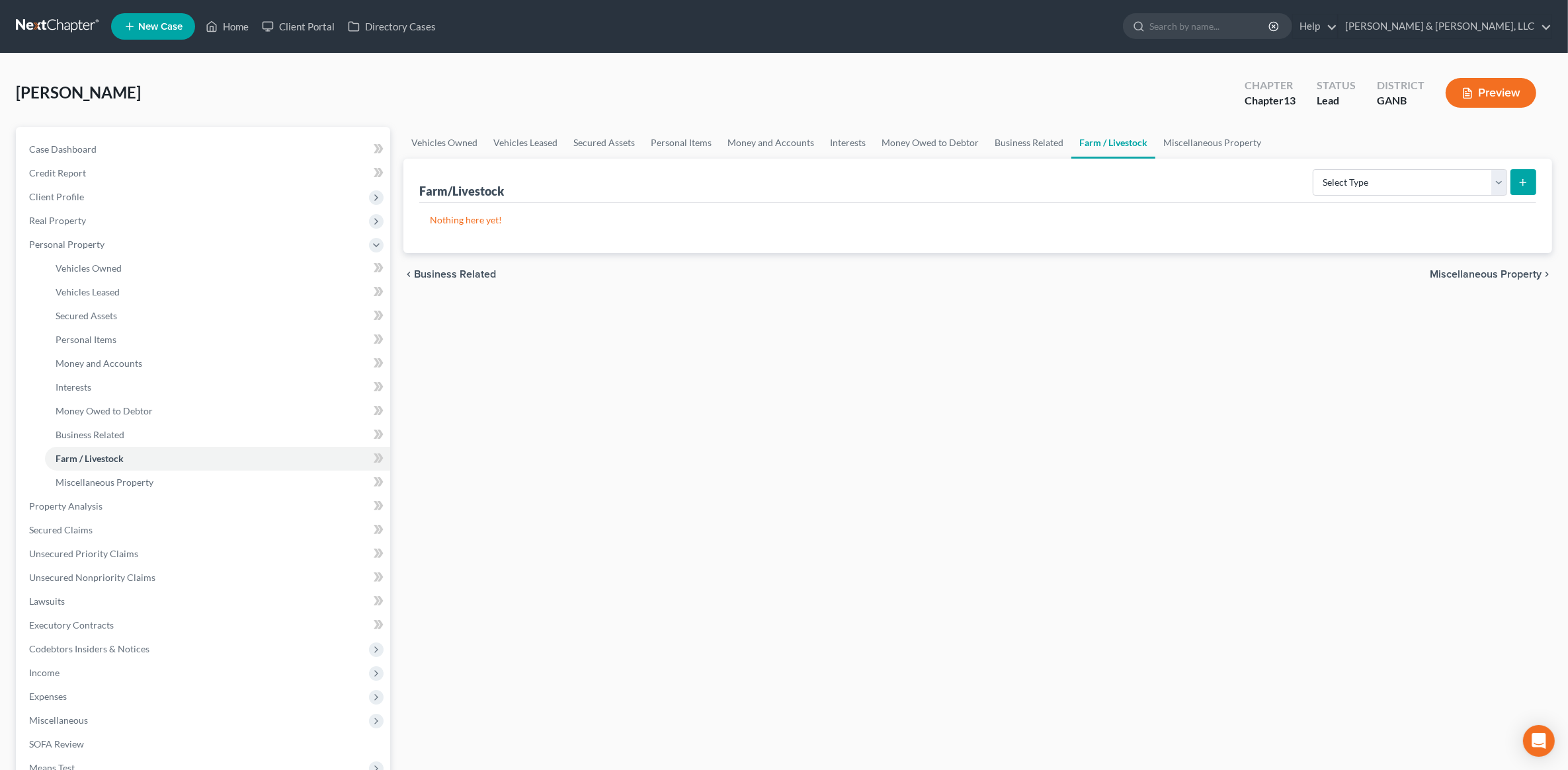
click at [1496, 278] on span "Miscellaneous Property" at bounding box center [1486, 274] width 112 height 11
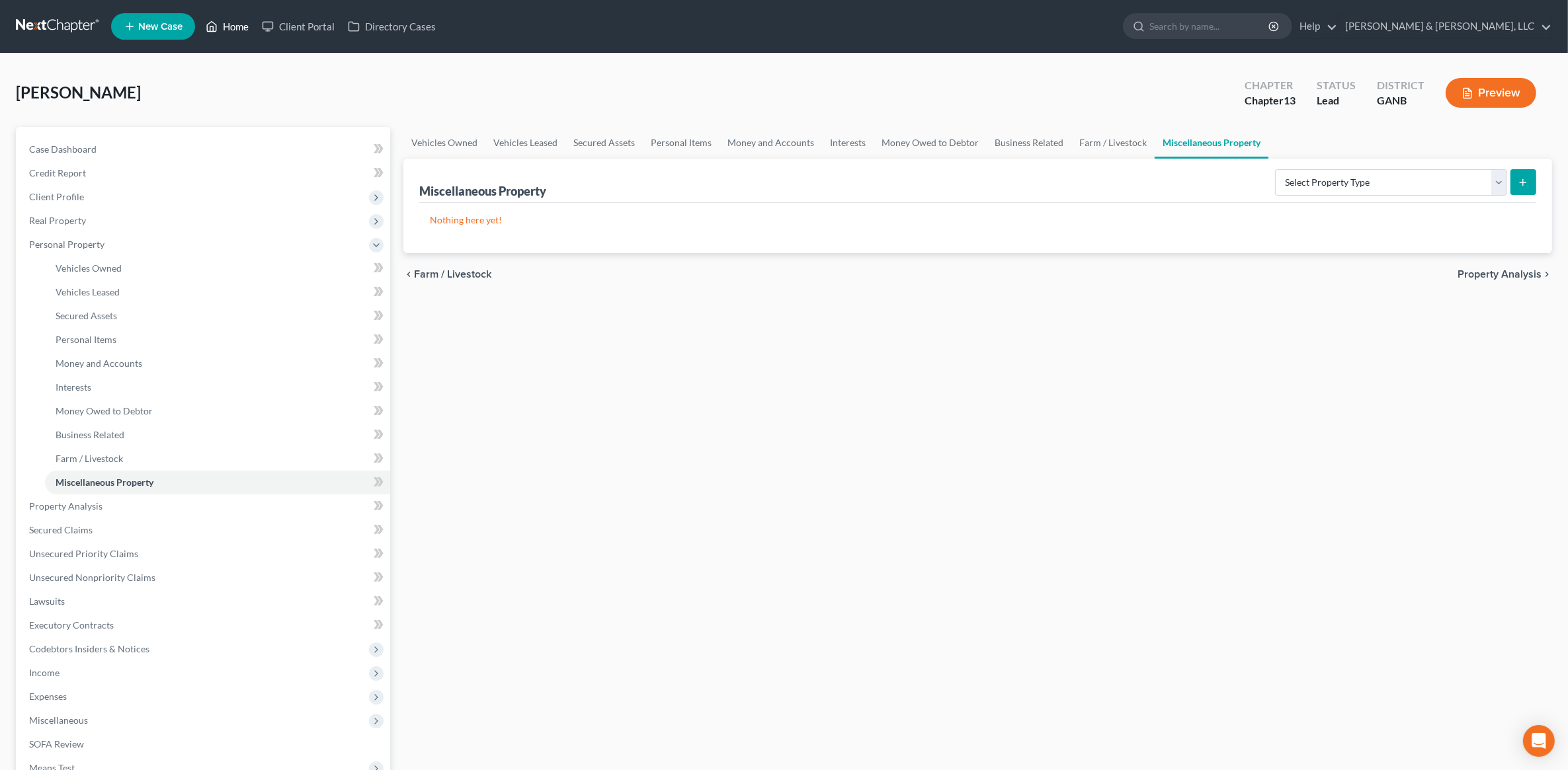
click at [227, 33] on link "Home" at bounding box center [227, 26] width 56 height 24
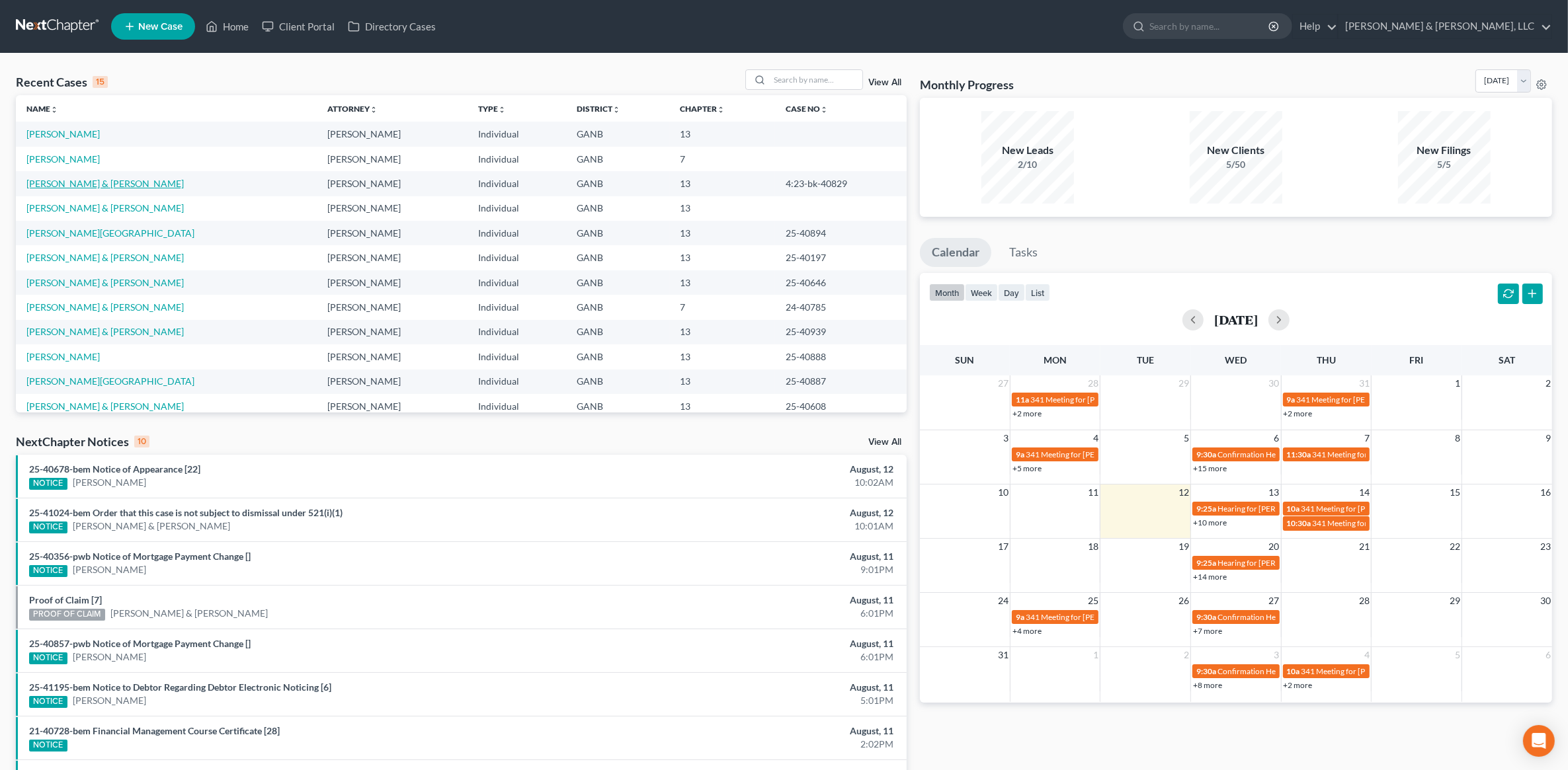
click at [93, 180] on link "[PERSON_NAME] & [PERSON_NAME]" at bounding box center [106, 184] width 158 height 12
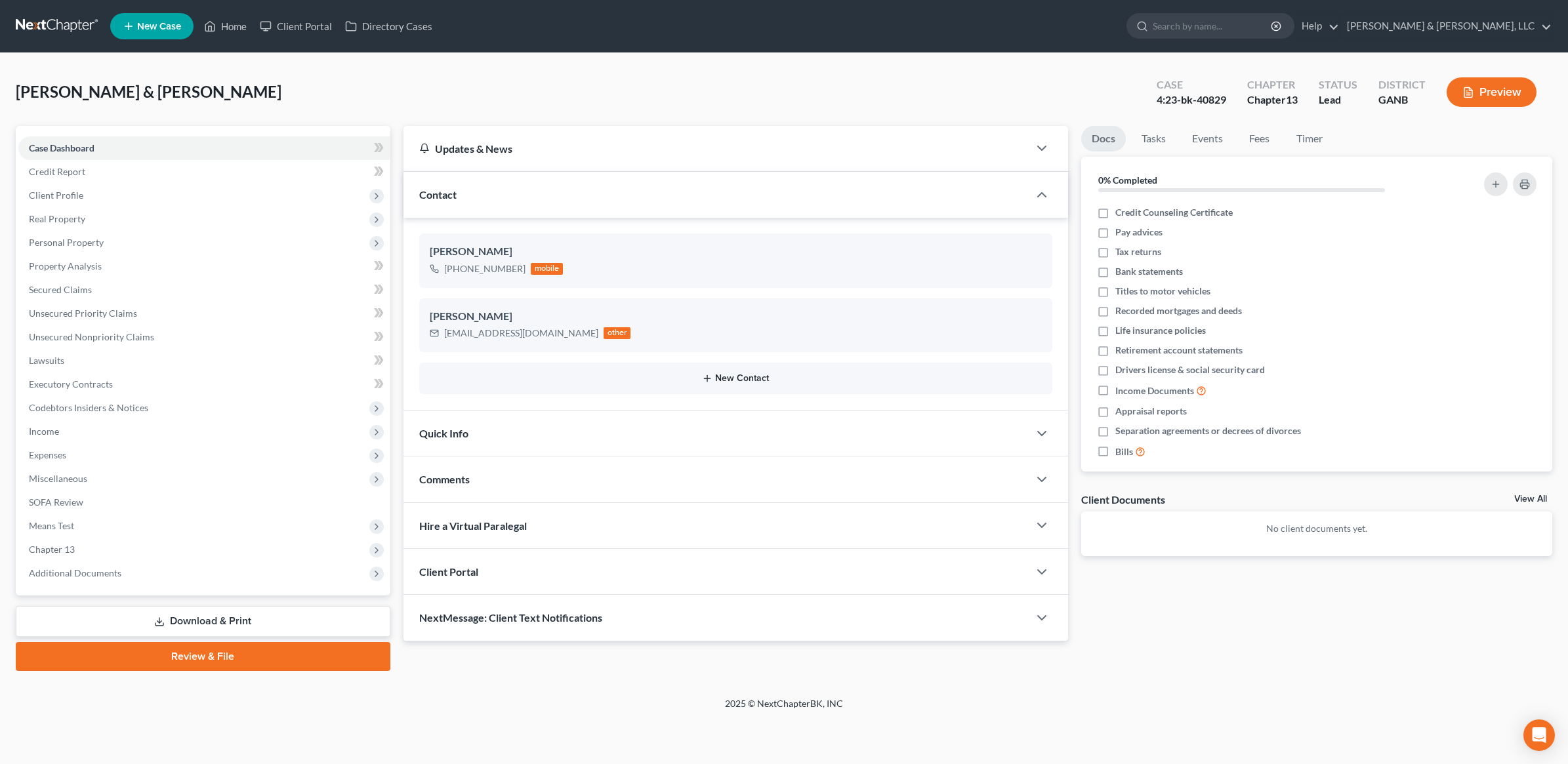
click at [725, 374] on button "New Contact" at bounding box center [735, 378] width 612 height 11
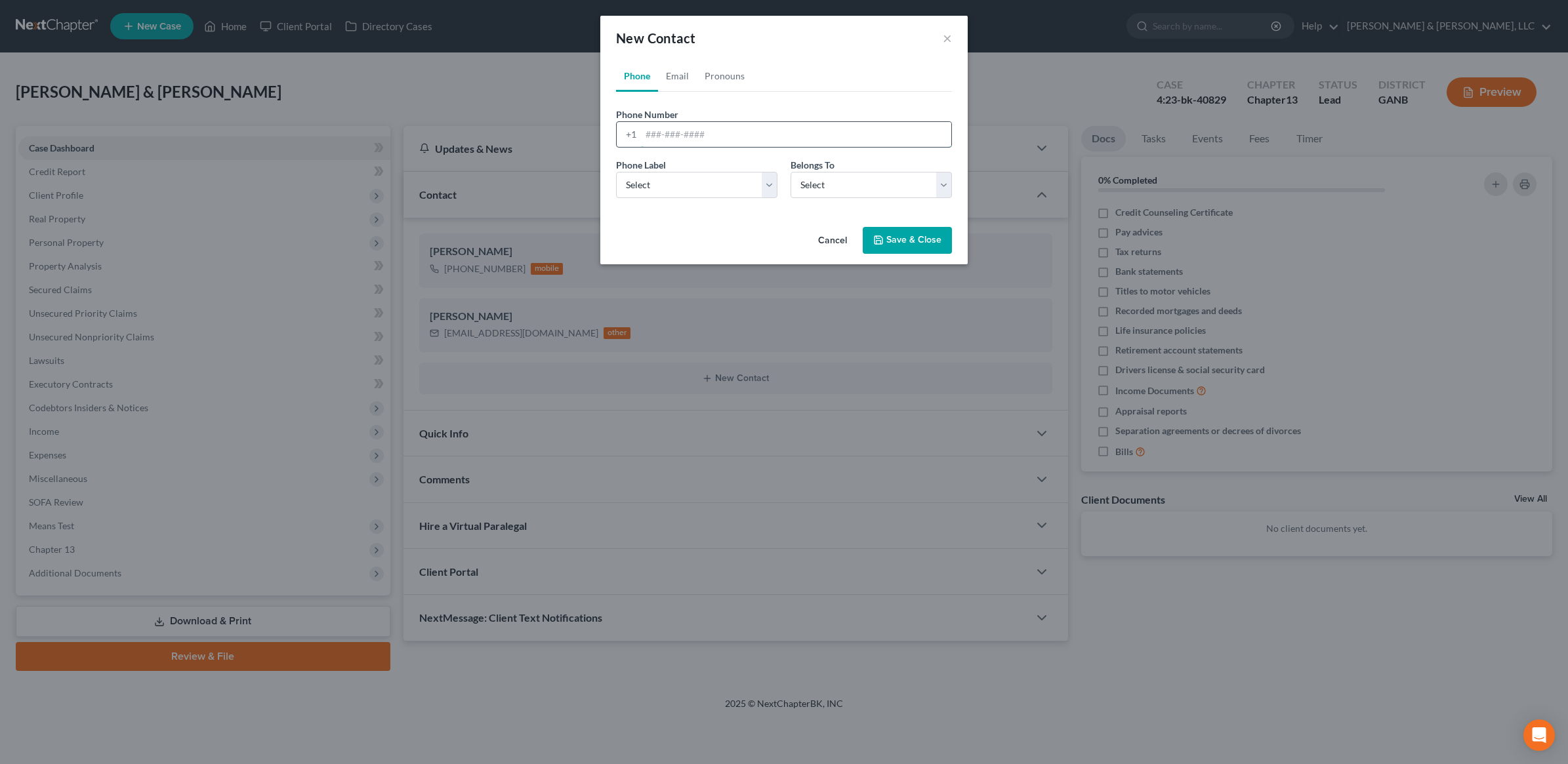
click at [788, 136] on input "tel" at bounding box center [795, 134] width 311 height 25
paste input "[PHONE_NUMBER]"
type input "[PHONE_NUMBER]"
click at [749, 174] on select "Select Mobile Home Work Other" at bounding box center [696, 185] width 161 height 27
select select "0"
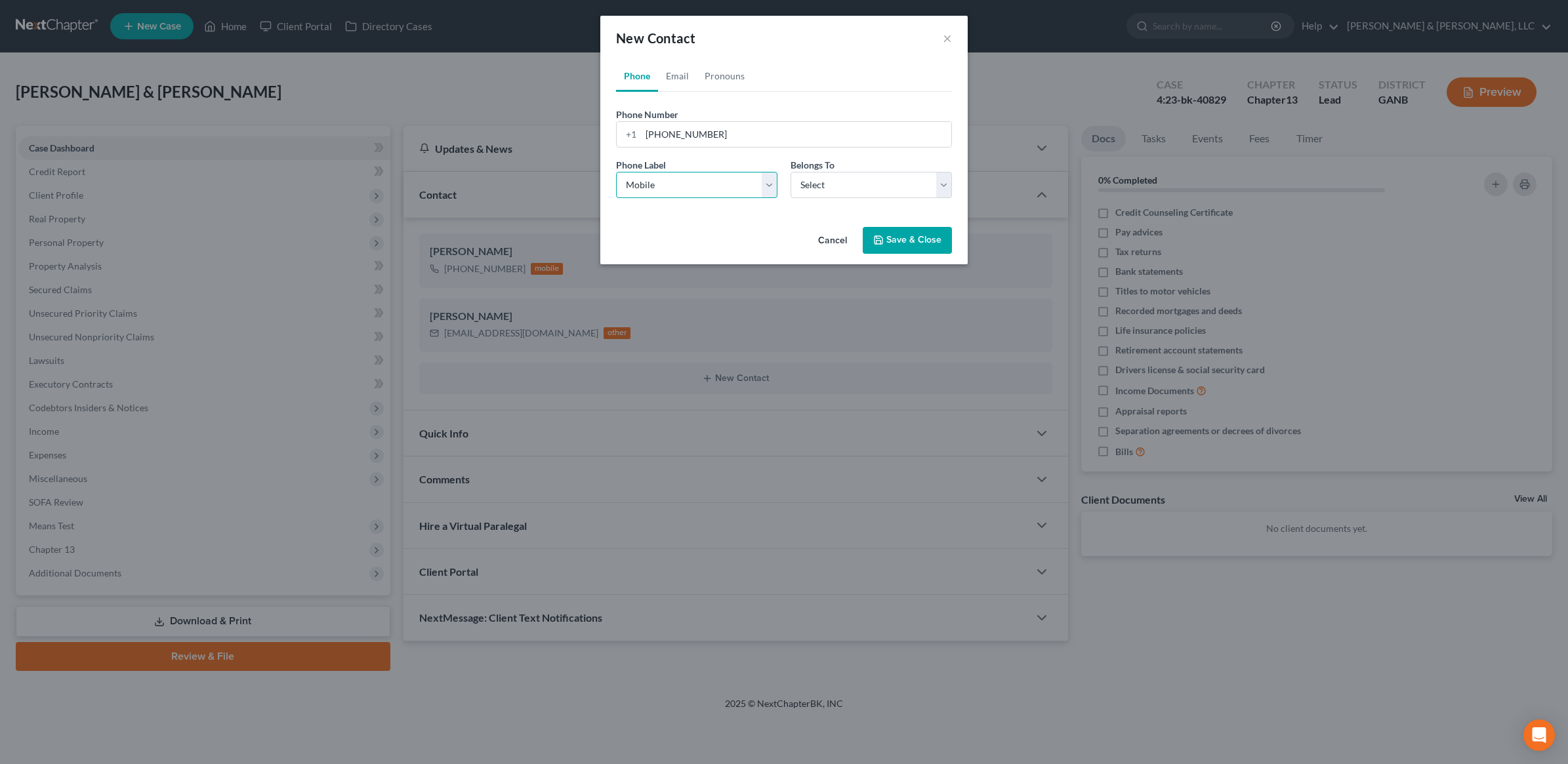
click at [616, 172] on select "Select Mobile Home Work Other" at bounding box center [696, 185] width 161 height 27
click at [831, 182] on select "Select Client Spouse Other" at bounding box center [871, 185] width 161 height 27
select select "1"
click at [790, 172] on select "Select Client Spouse Other" at bounding box center [871, 185] width 161 height 27
click at [907, 237] on button "Save & Close" at bounding box center [907, 240] width 89 height 27
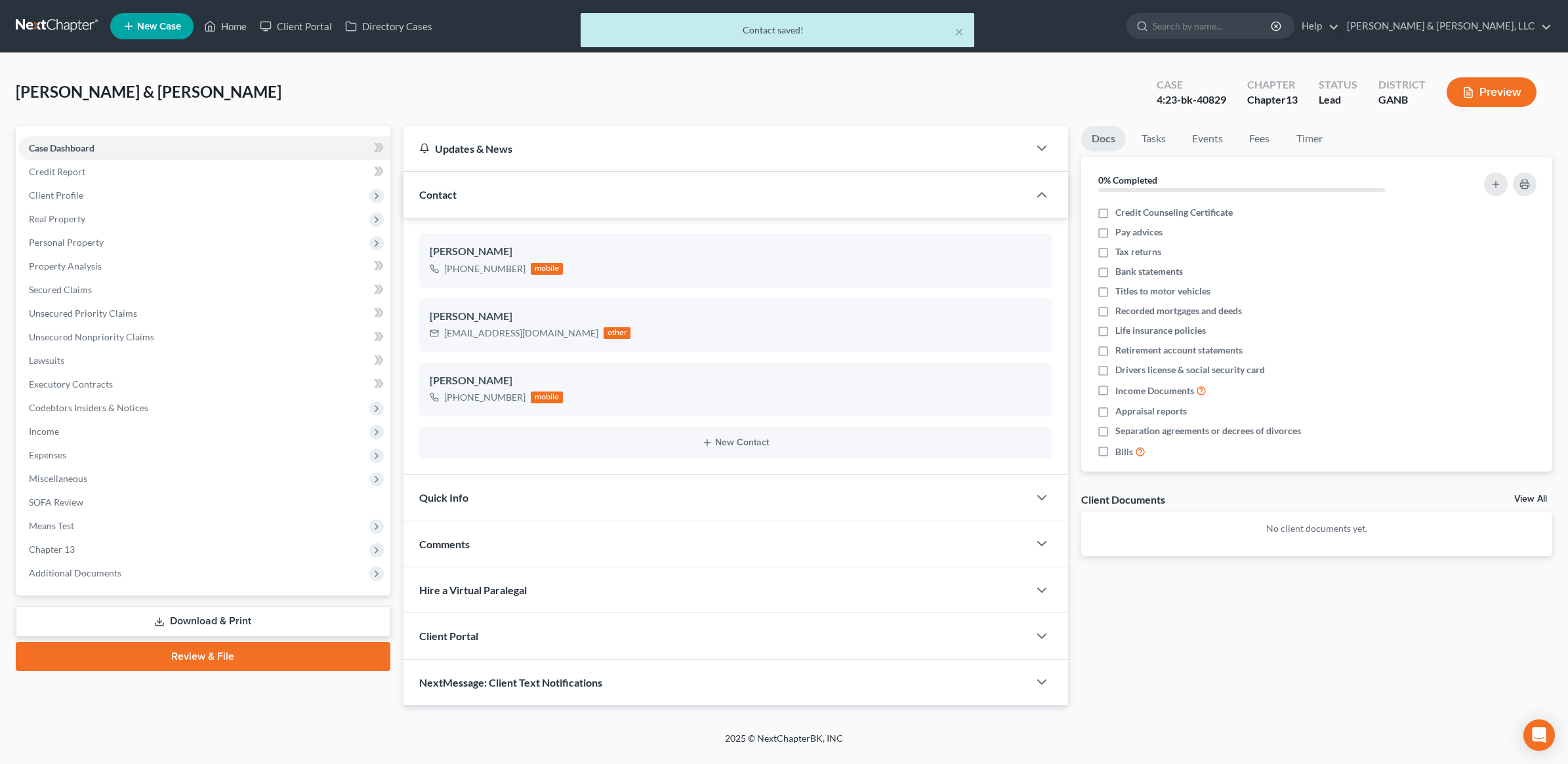
click at [572, 689] on div "NextMessage: Client Text Notifications" at bounding box center [716, 682] width 625 height 45
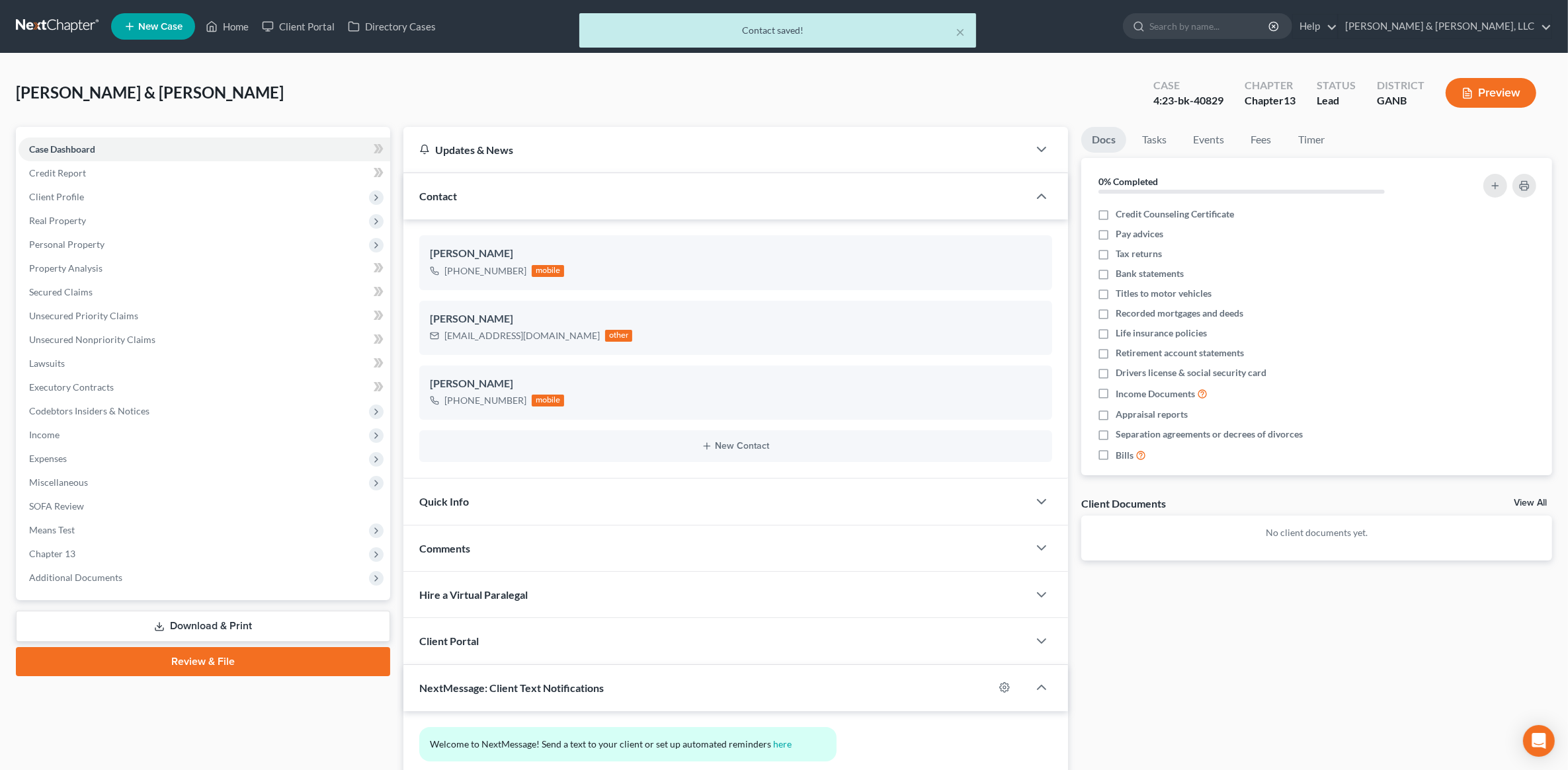
scroll to position [100, 0]
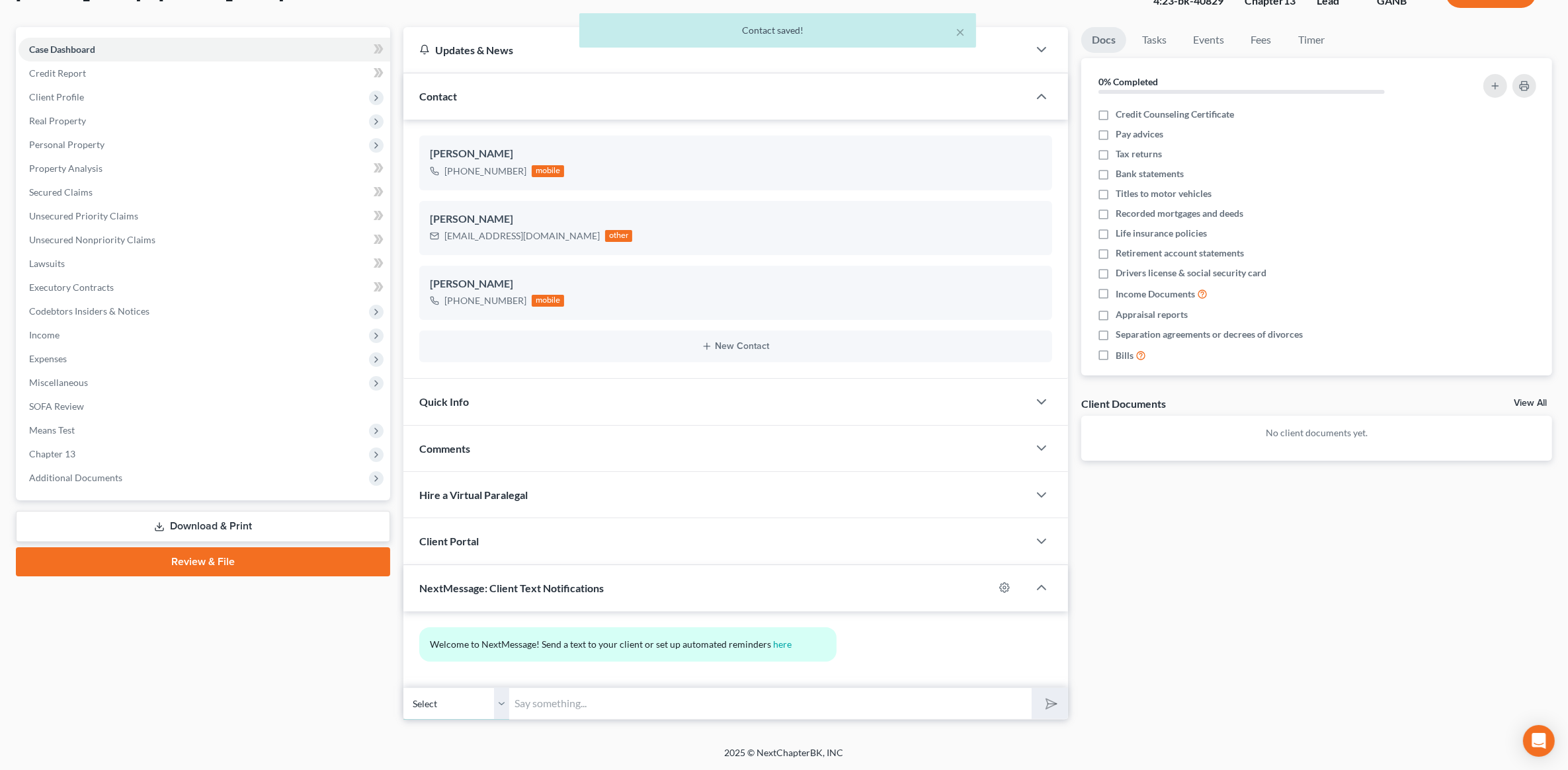
click at [494, 708] on select "Select [PHONE_NUMBER] - [PERSON_NAME] [PHONE_NUMBER] - [PERSON_NAME]" at bounding box center [456, 703] width 106 height 33
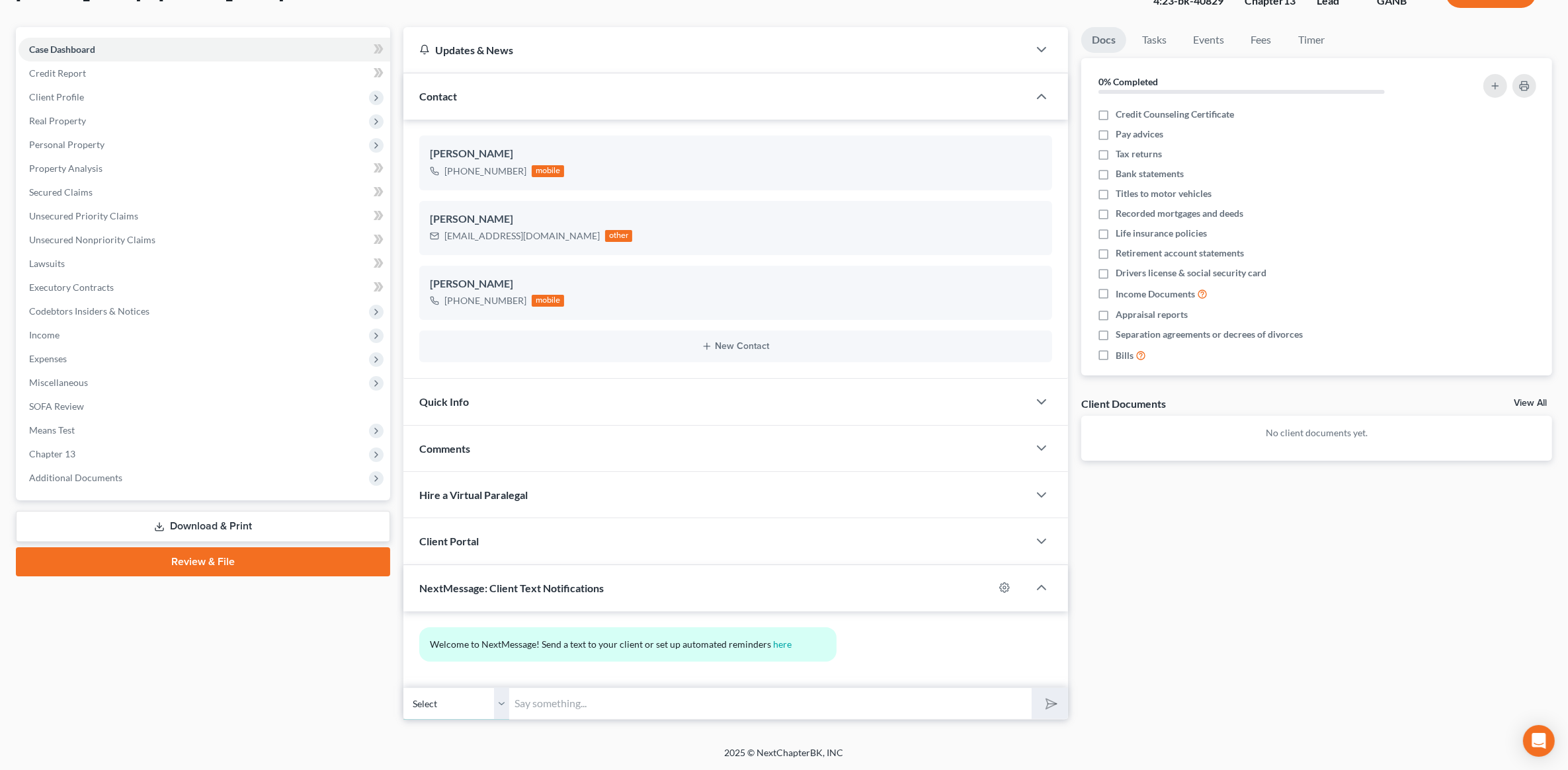
select select "1"
click at [404, 688] on select "Select [PHONE_NUMBER] - [PERSON_NAME] [PHONE_NUMBER] - [PERSON_NAME]" at bounding box center [456, 703] width 106 height 33
click at [577, 706] on input "text" at bounding box center [770, 703] width 522 height 33
type input "From Hurtt&Johnson: Please call the office [PHONE_NUMBER] regarding court heari…"
click at [1050, 703] on icon "submit" at bounding box center [1049, 703] width 19 height 19
